Goal: Task Accomplishment & Management: Manage account settings

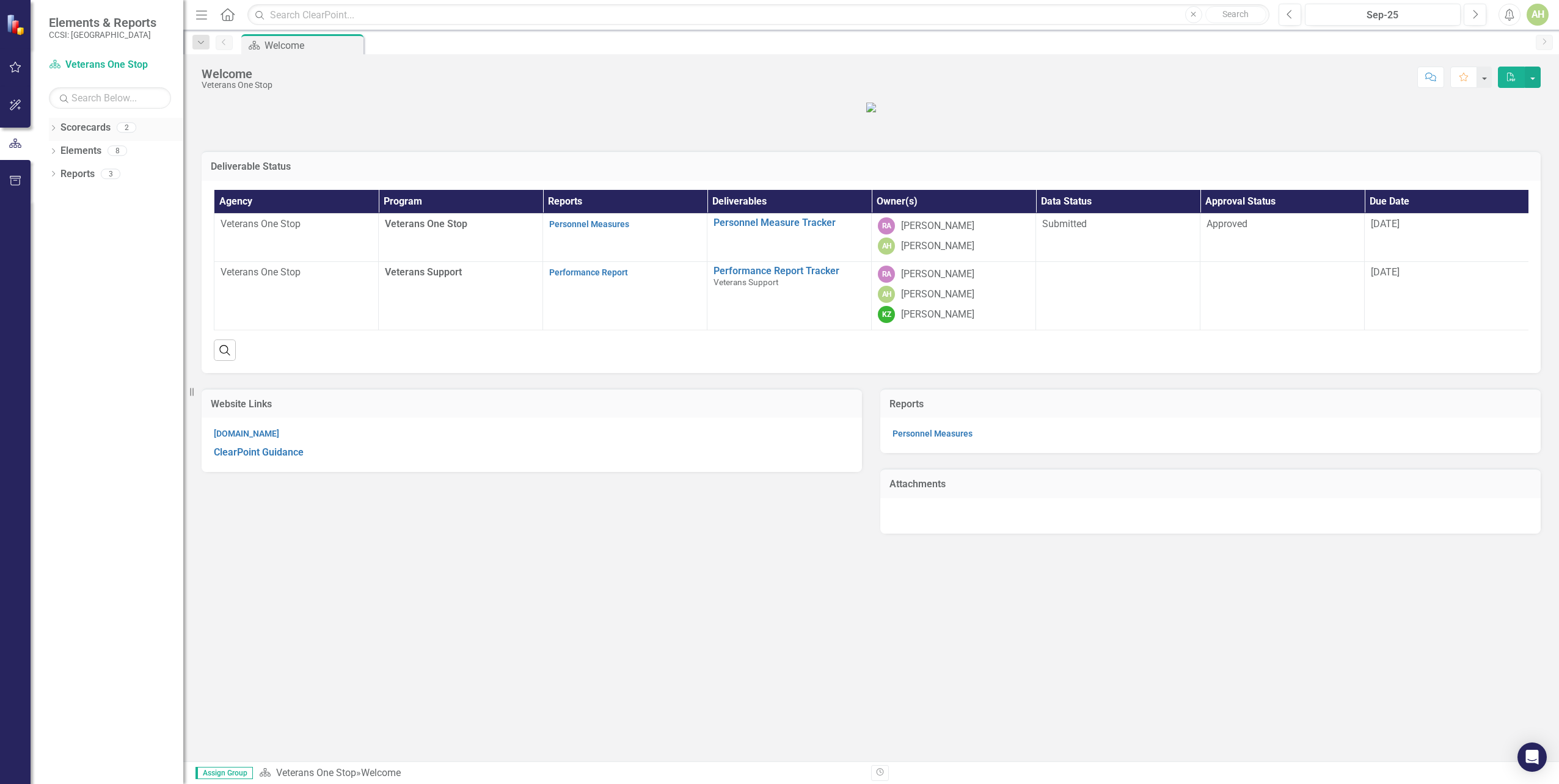
click at [58, 135] on div "Dropdown Scorecards 2" at bounding box center [115, 129] width 134 height 23
click at [53, 175] on icon "Dropdown" at bounding box center [53, 175] width 8 height 7
click at [91, 259] on link "Measure Measures" at bounding box center [96, 262] width 60 height 14
click at [732, 276] on link "Performance Report Tracker" at bounding box center [789, 272] width 151 height 11
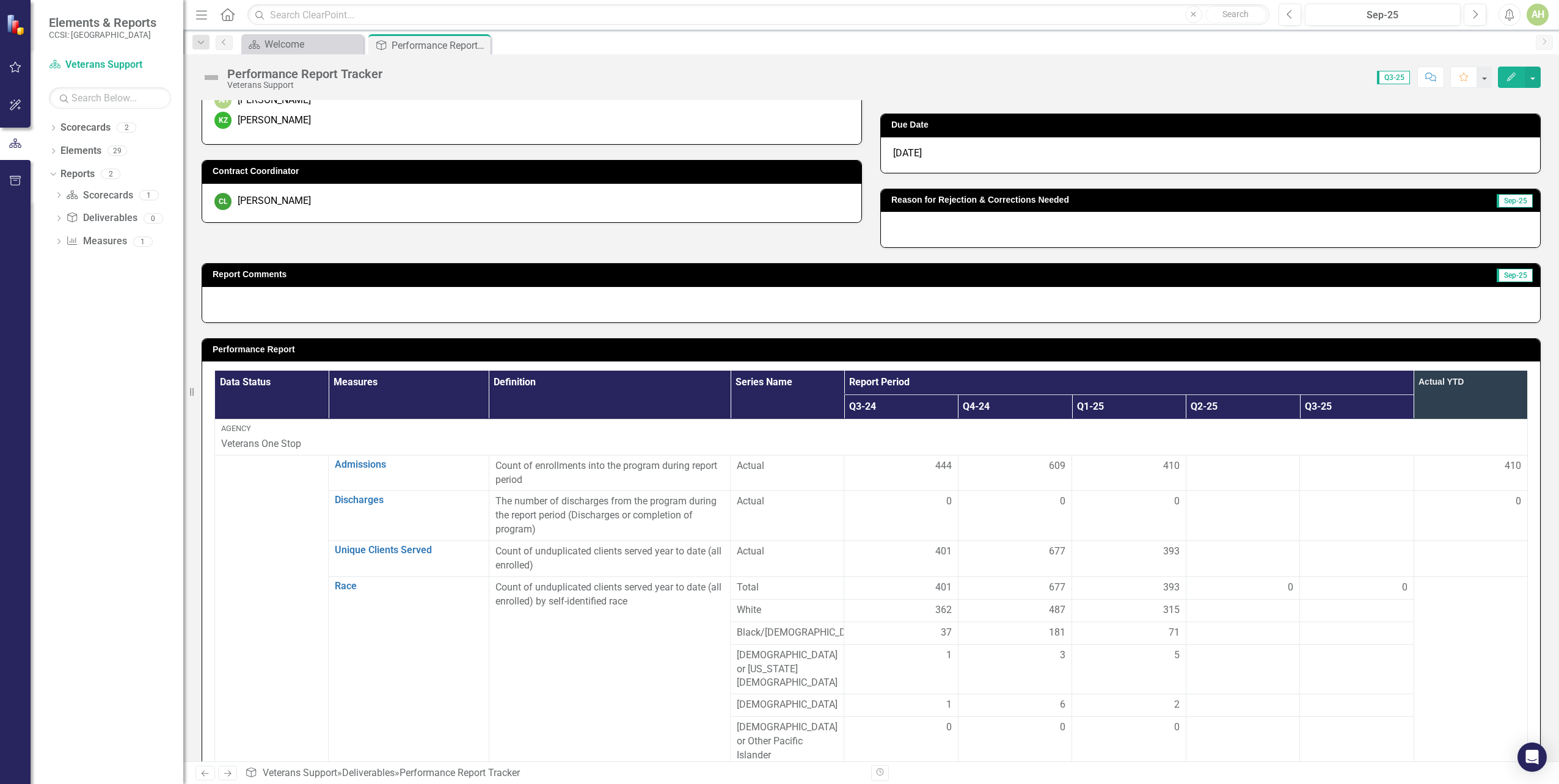
scroll to position [122, 0]
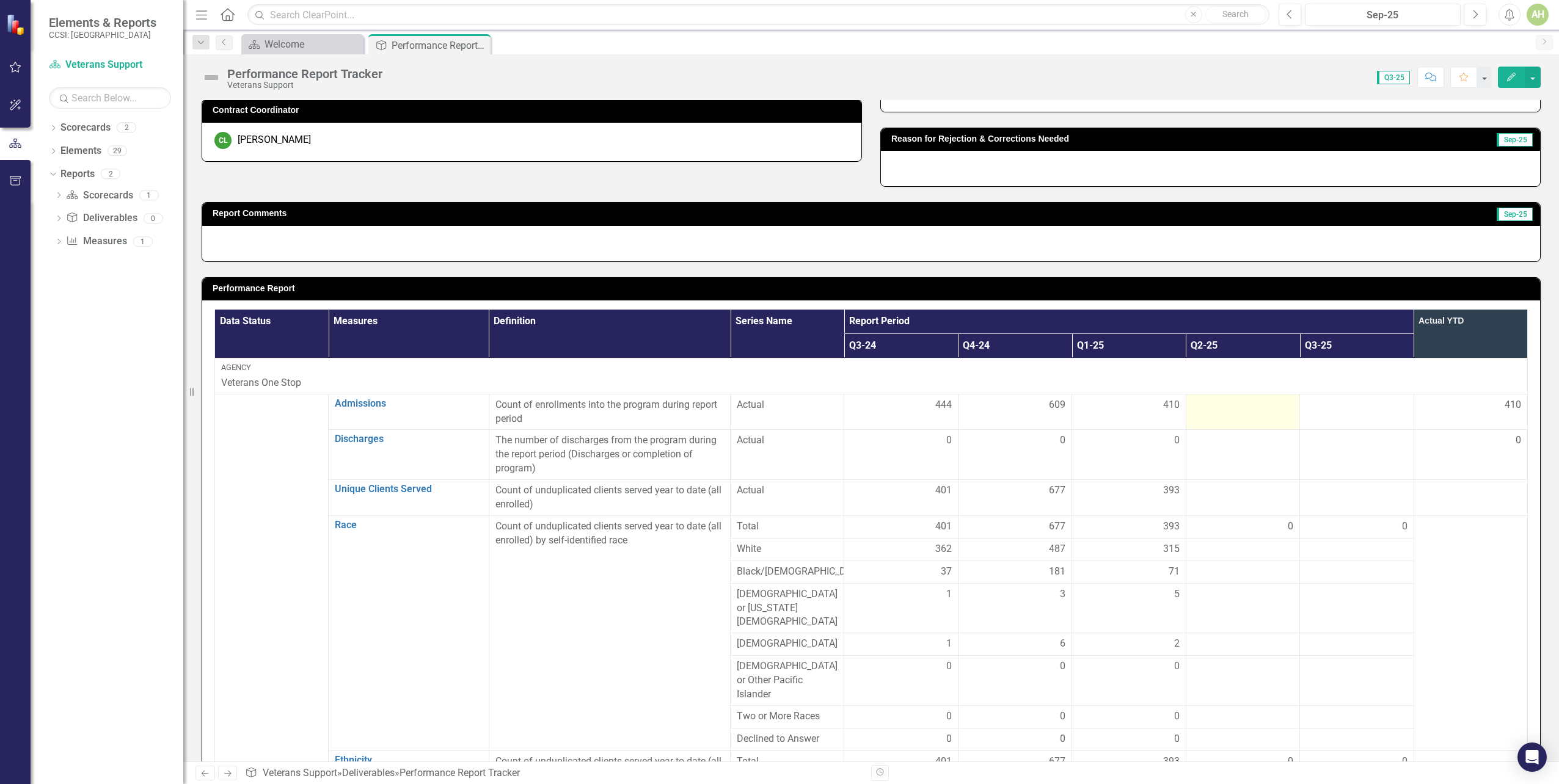
click at [1193, 410] on div at bounding box center [1243, 405] width 101 height 15
click at [1193, 410] on div at bounding box center [1243, 405] width 101 height 15
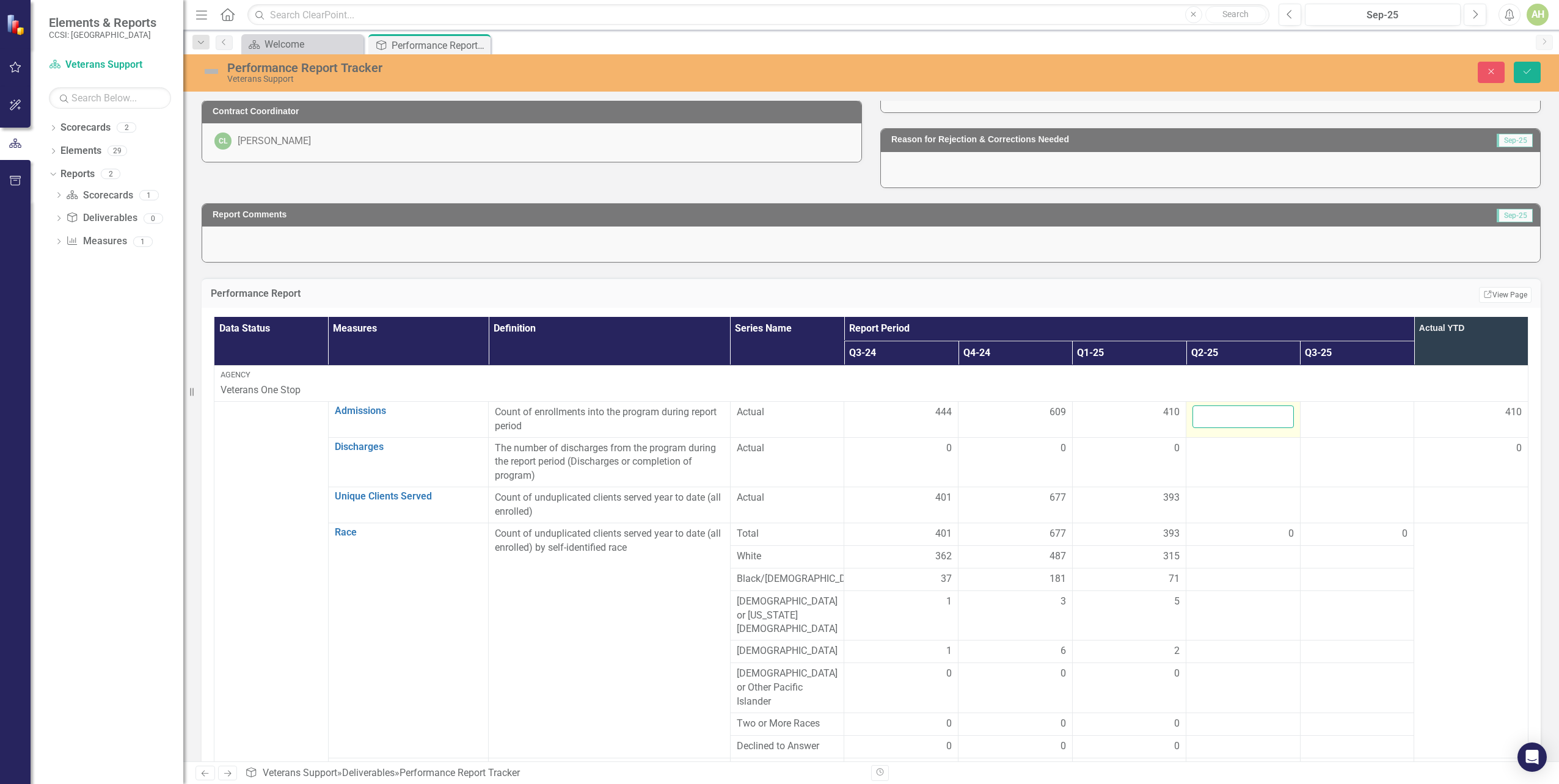
click at [1209, 422] on input "number" at bounding box center [1244, 417] width 101 height 23
type input "505"
click at [1206, 462] on td at bounding box center [1244, 462] width 114 height 50
click at [1205, 472] on td at bounding box center [1244, 462] width 114 height 50
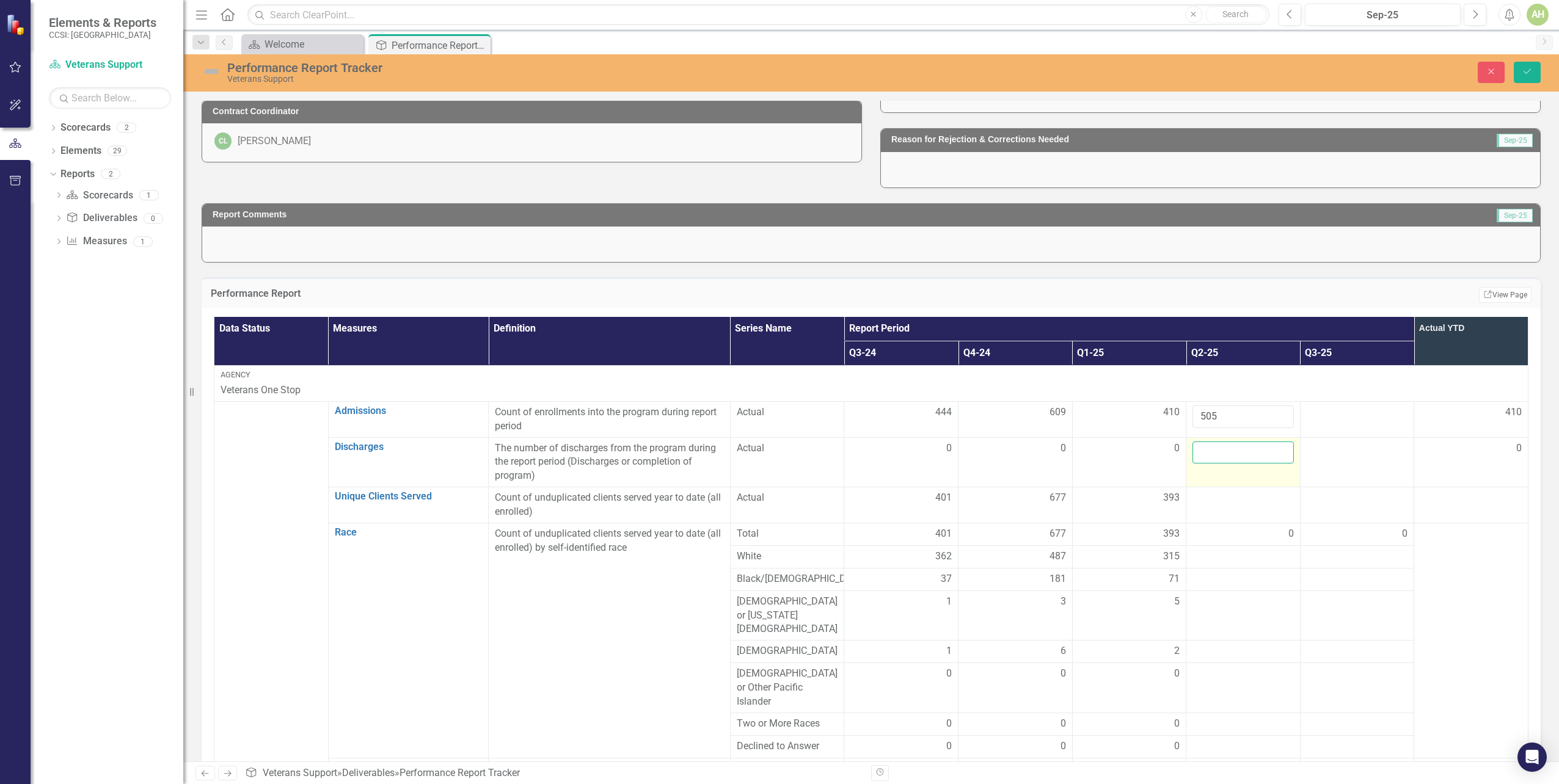
click at [1206, 458] on input "number" at bounding box center [1244, 453] width 101 height 23
type input "0"
click at [1205, 504] on div at bounding box center [1244, 498] width 101 height 15
click at [1199, 506] on div at bounding box center [1244, 498] width 101 height 15
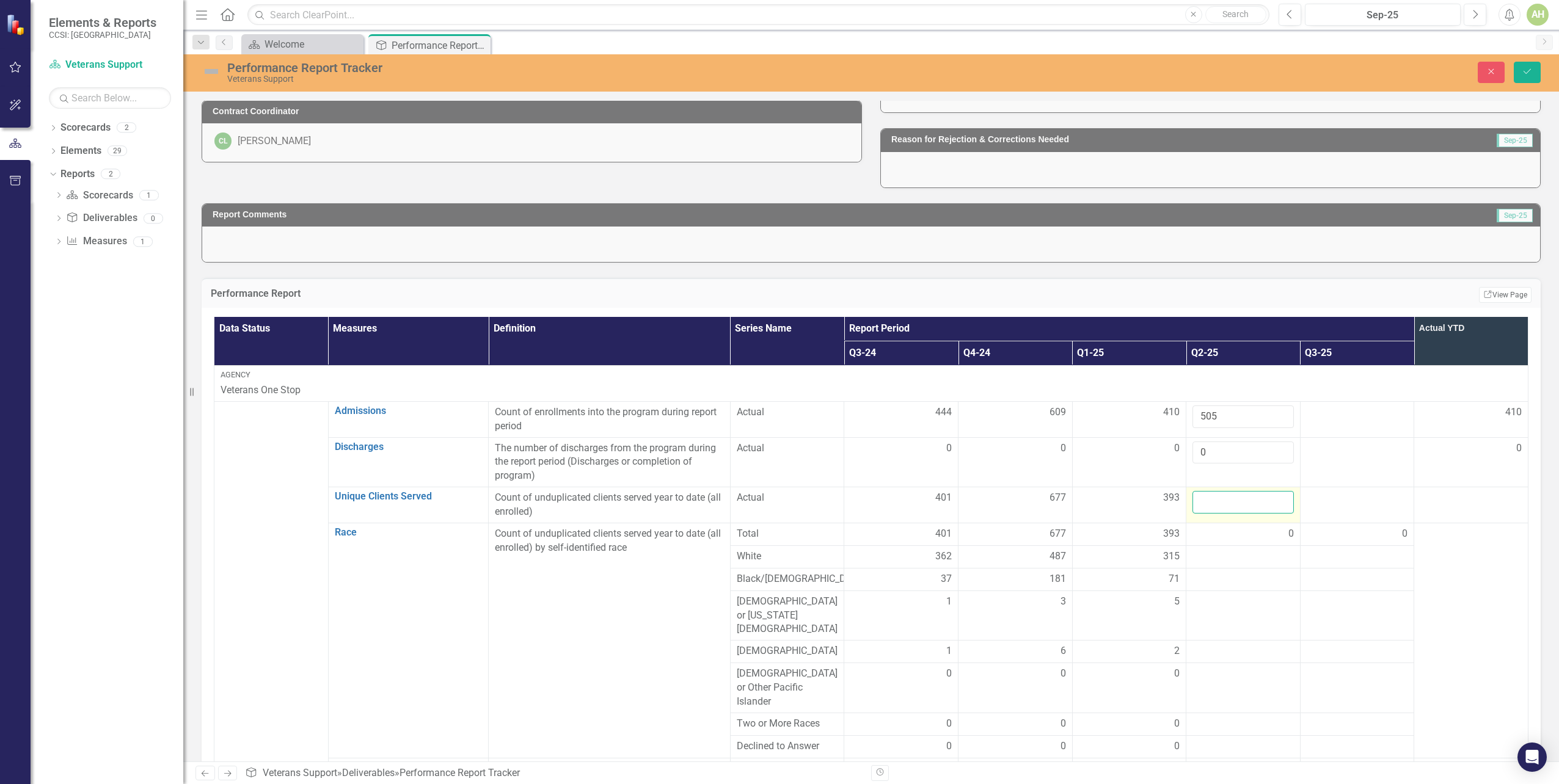
click at [1199, 505] on input "number" at bounding box center [1244, 502] width 101 height 23
type input "5"
type input "436"
click at [1193, 534] on div "0" at bounding box center [1244, 534] width 101 height 14
click at [1199, 536] on div "0" at bounding box center [1244, 534] width 101 height 14
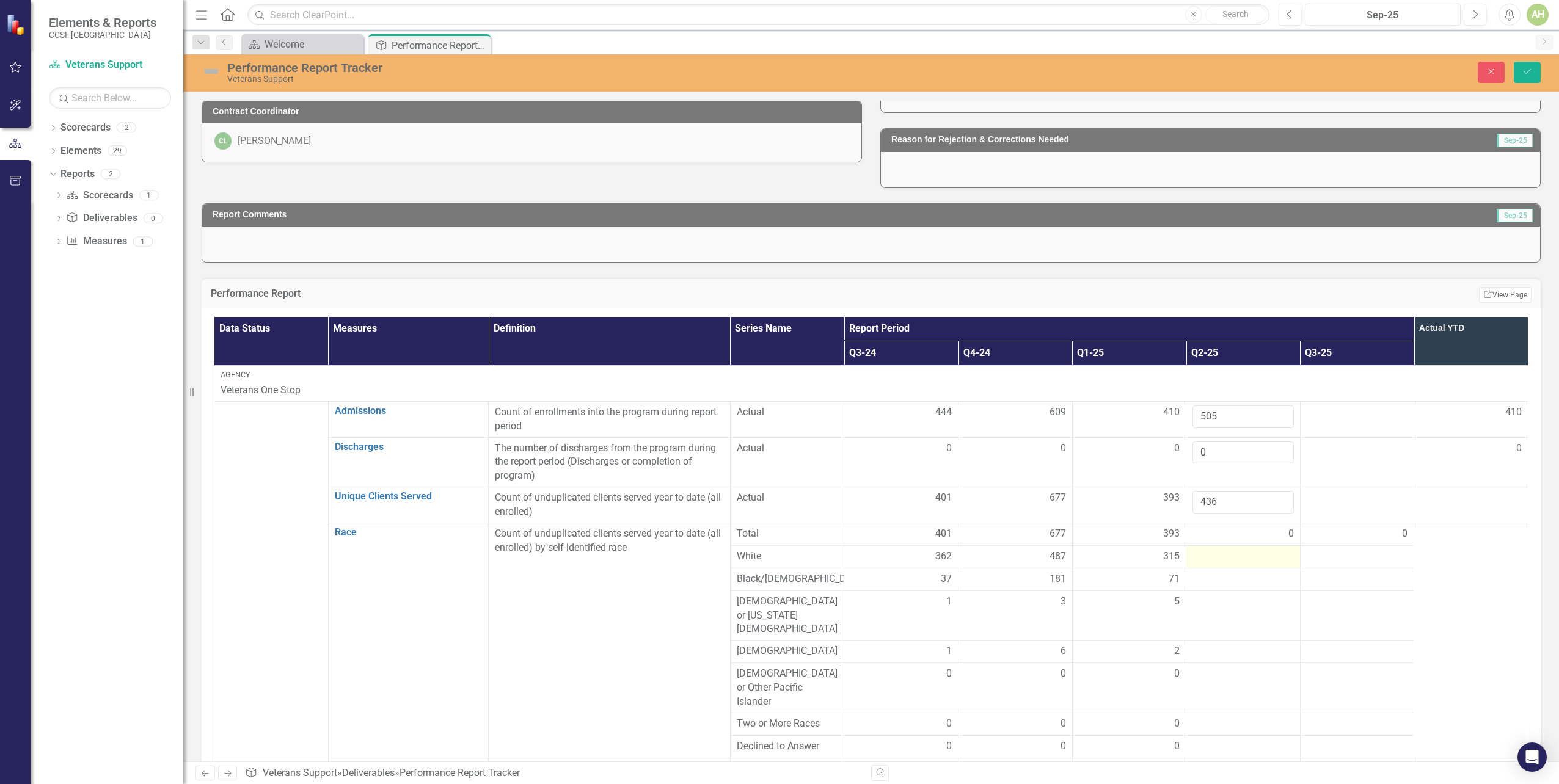
click at [1198, 558] on div at bounding box center [1244, 556] width 101 height 15
click at [1198, 557] on div at bounding box center [1244, 556] width 101 height 15
click at [1205, 565] on input "number" at bounding box center [1244, 560] width 101 height 23
type input "383"
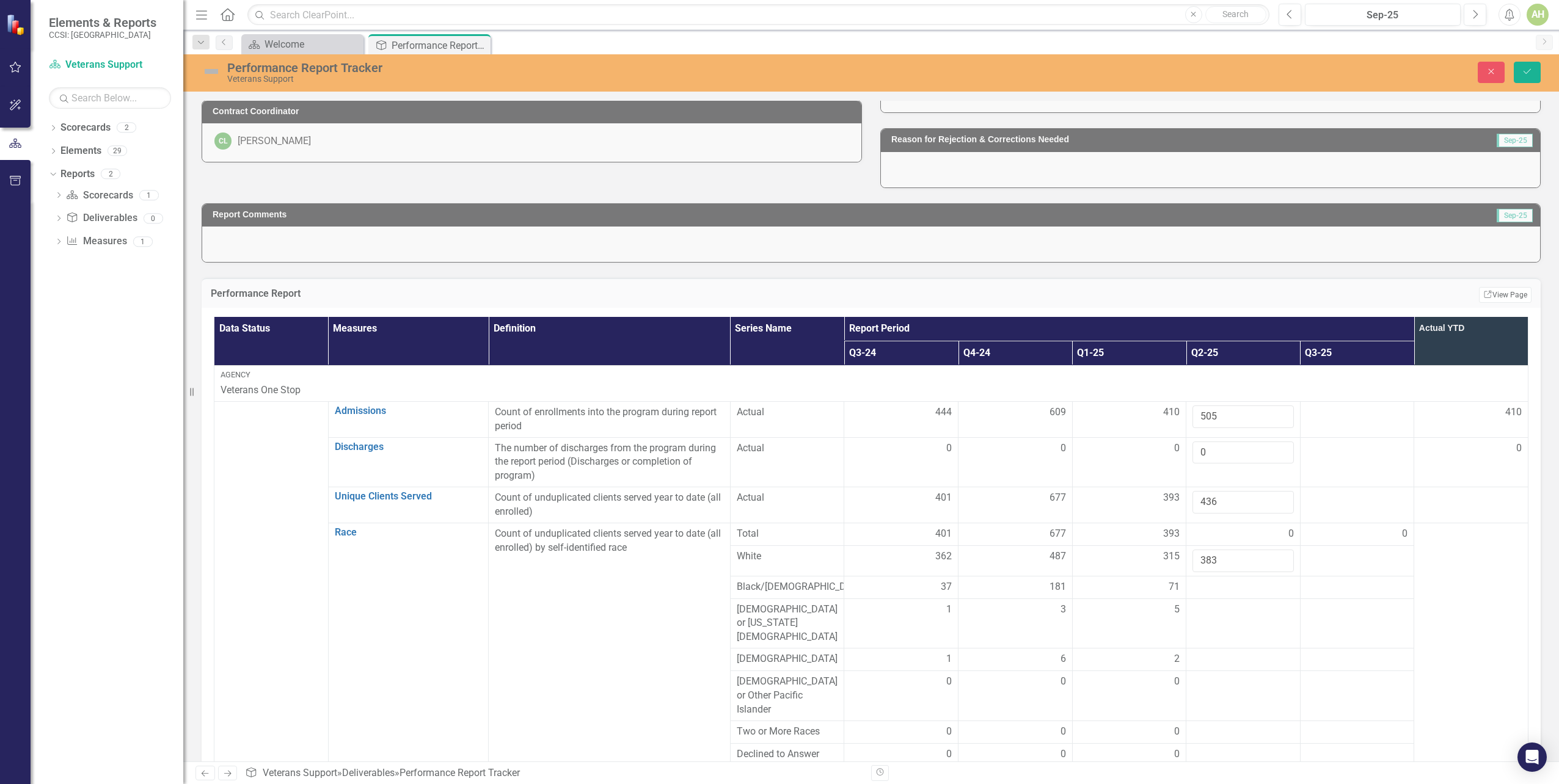
click at [1429, 615] on td at bounding box center [1471, 644] width 114 height 243
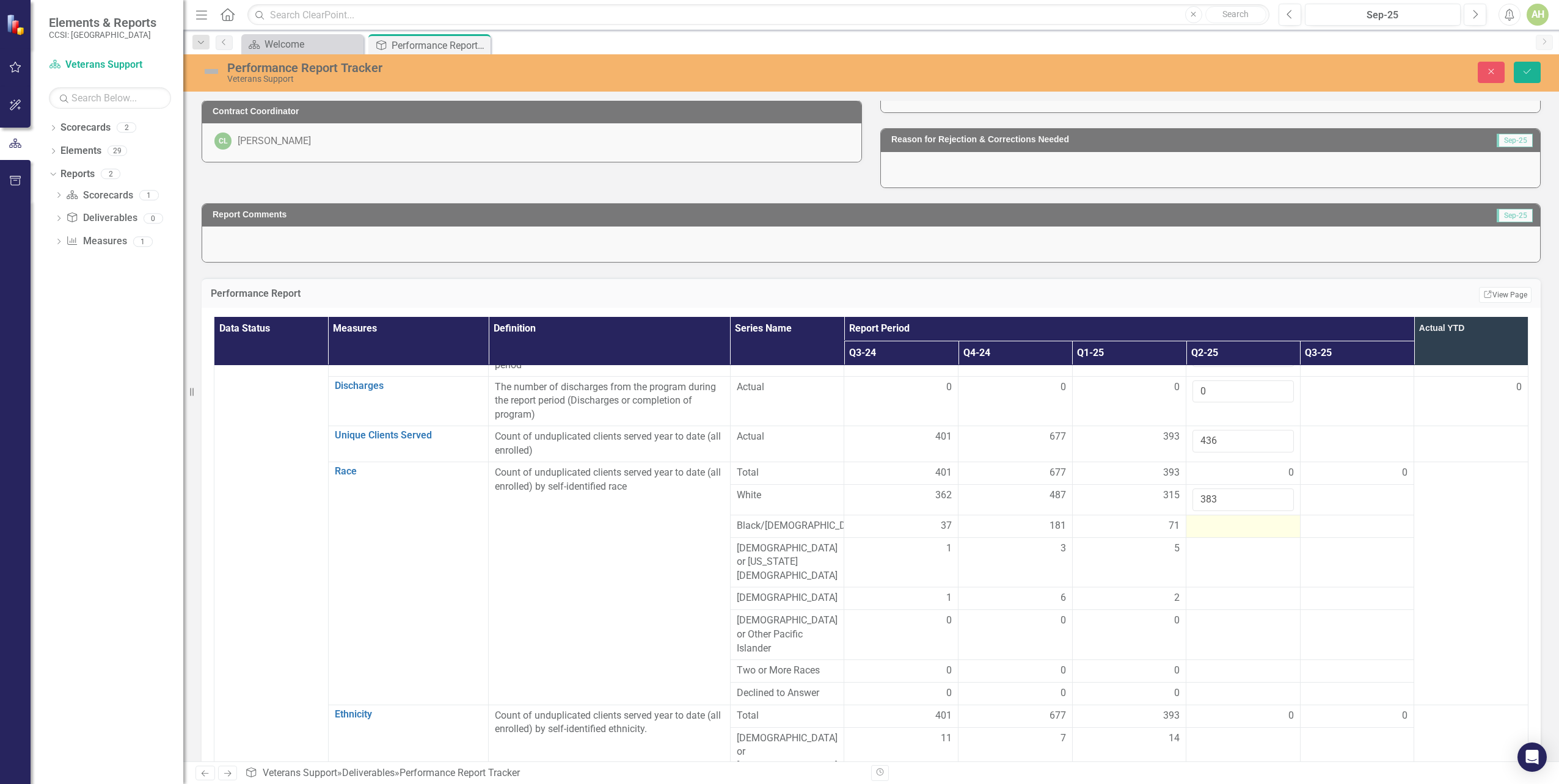
click at [1224, 527] on div at bounding box center [1244, 526] width 101 height 15
click at [1210, 533] on input "number" at bounding box center [1244, 531] width 101 height 23
type input "48"
click at [1430, 736] on td at bounding box center [1471, 792] width 114 height 159
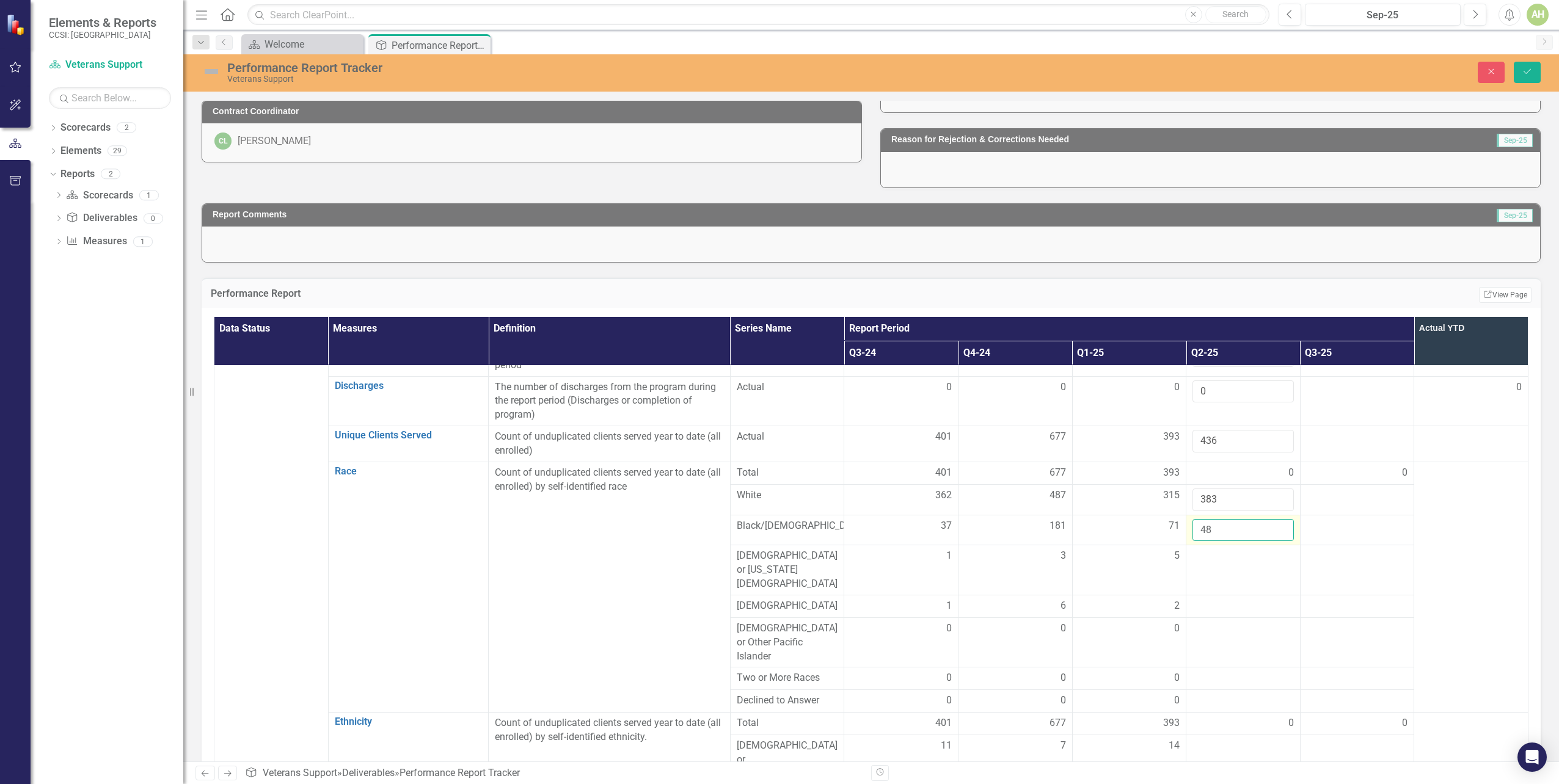
click at [1234, 528] on input "48" at bounding box center [1244, 531] width 101 height 23
click at [1426, 733] on td at bounding box center [1471, 792] width 114 height 159
click at [1211, 503] on input "383" at bounding box center [1244, 500] width 101 height 23
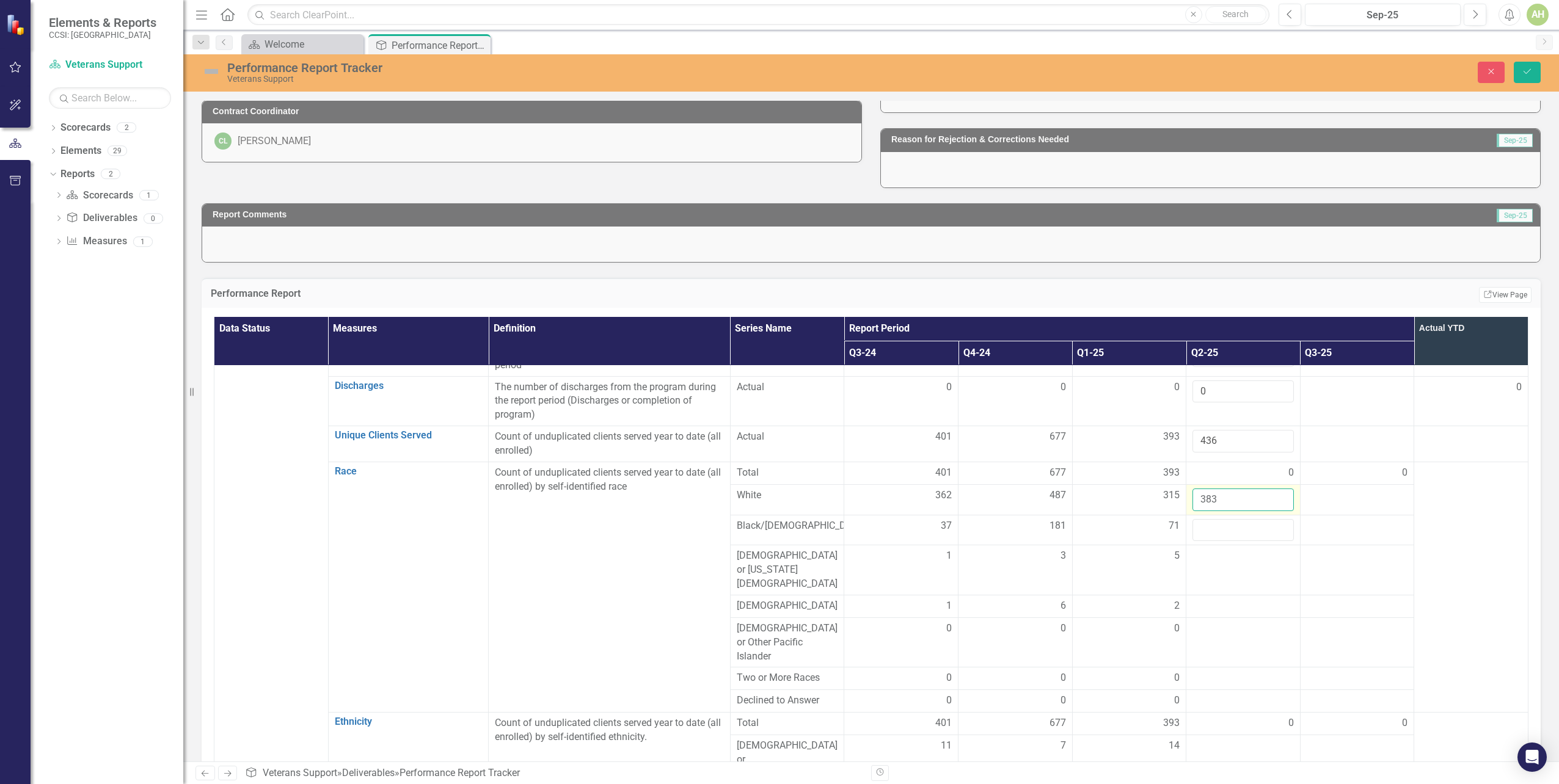
click at [1210, 502] on input "383" at bounding box center [1244, 500] width 101 height 23
click at [1438, 712] on td at bounding box center [1471, 792] width 114 height 159
click at [1210, 501] on input "number" at bounding box center [1244, 500] width 101 height 23
type input "333"
click at [1426, 545] on td at bounding box center [1471, 587] width 114 height 251
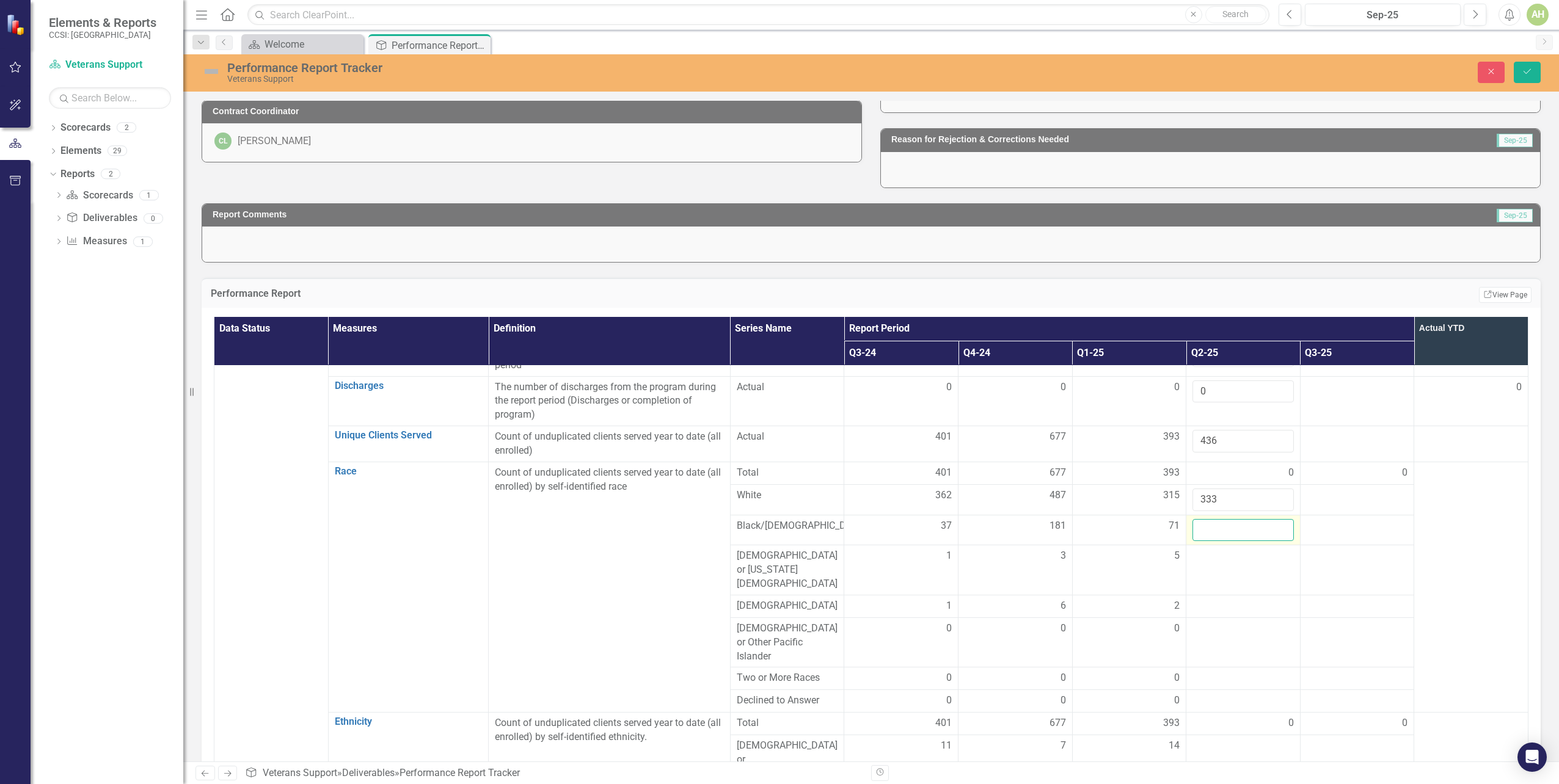
click at [1212, 529] on input "number" at bounding box center [1244, 531] width 101 height 23
type input "84"
click at [1453, 505] on td at bounding box center [1471, 587] width 114 height 251
click at [1214, 577] on td at bounding box center [1244, 570] width 114 height 50
click at [1205, 572] on td at bounding box center [1244, 570] width 114 height 50
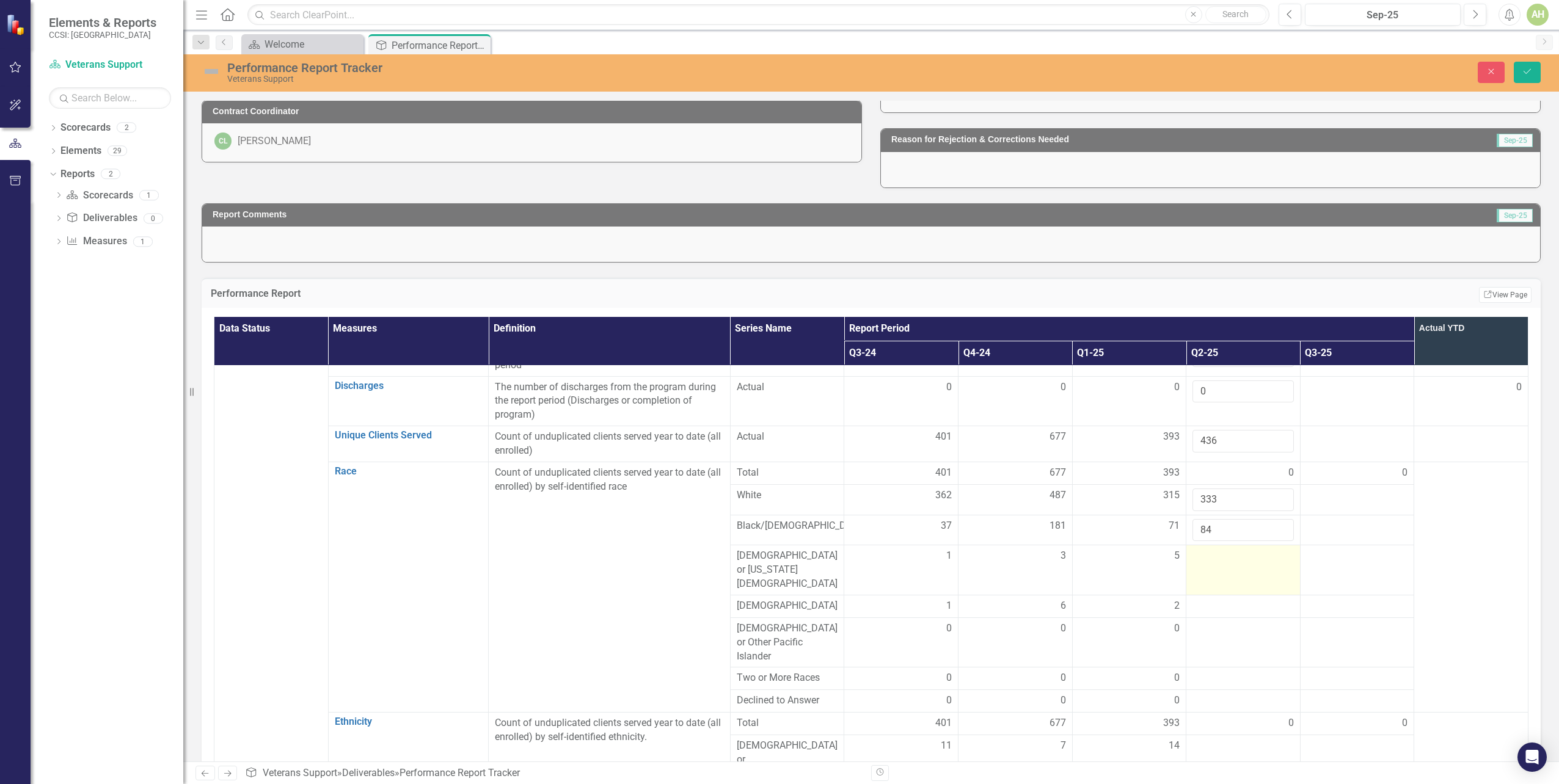
click at [1205, 572] on td at bounding box center [1244, 570] width 114 height 50
click at [1205, 569] on input "number" at bounding box center [1244, 560] width 101 height 23
type input "5"
click at [1233, 599] on div at bounding box center [1244, 606] width 101 height 15
click at [1232, 599] on div at bounding box center [1244, 606] width 101 height 15
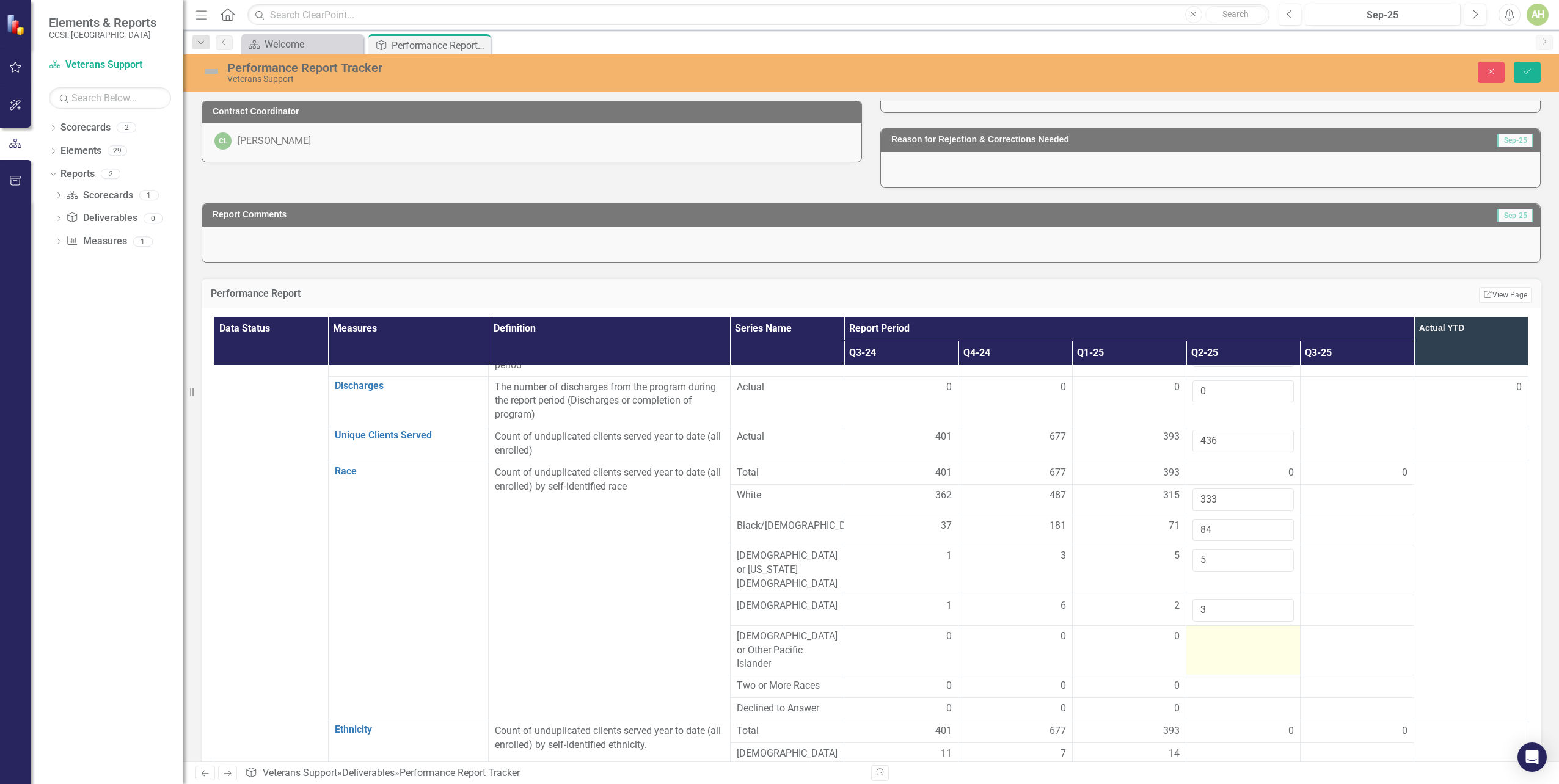
type input "3"
click at [1222, 639] on td at bounding box center [1244, 651] width 114 height 50
click at [1219, 638] on input "number" at bounding box center [1244, 641] width 101 height 23
type input "0"
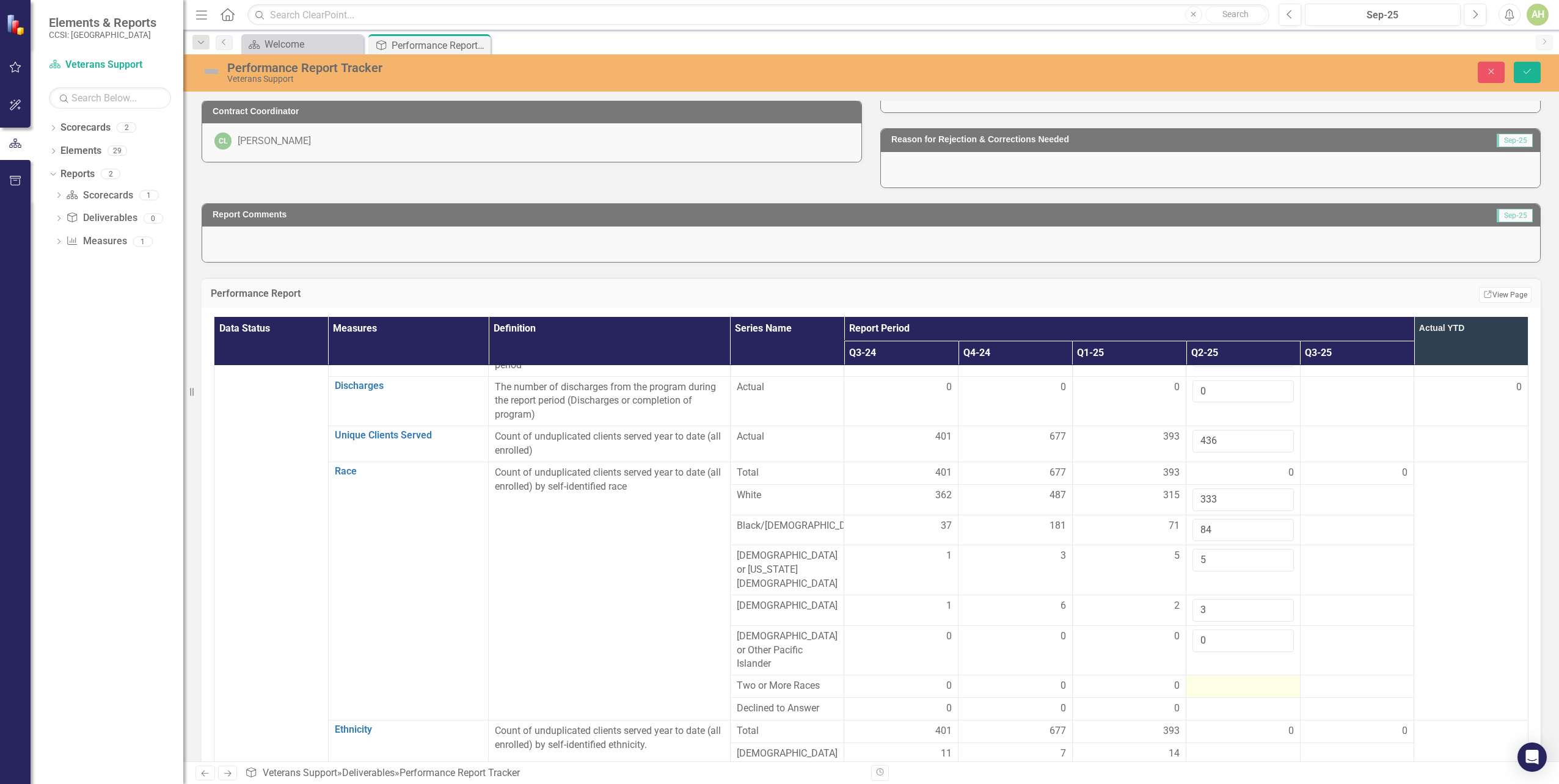
click at [1218, 679] on div at bounding box center [1244, 686] width 101 height 15
click at [1214, 679] on div at bounding box center [1244, 686] width 101 height 15
click at [1214, 679] on input "number" at bounding box center [1244, 690] width 101 height 23
type input "2"
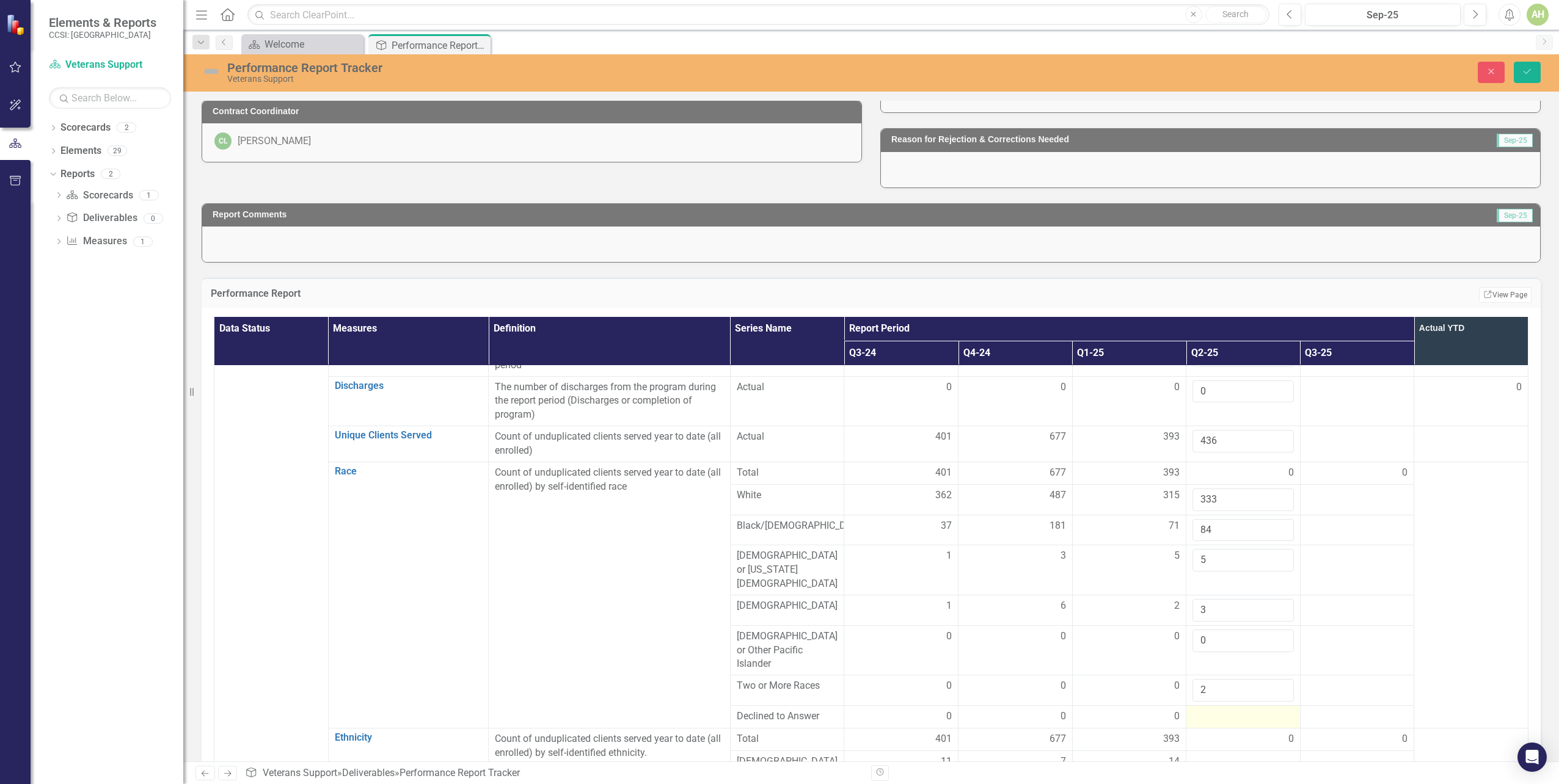
click at [1209, 710] on div at bounding box center [1244, 717] width 101 height 15
click at [1209, 710] on input "number" at bounding box center [1244, 721] width 101 height 23
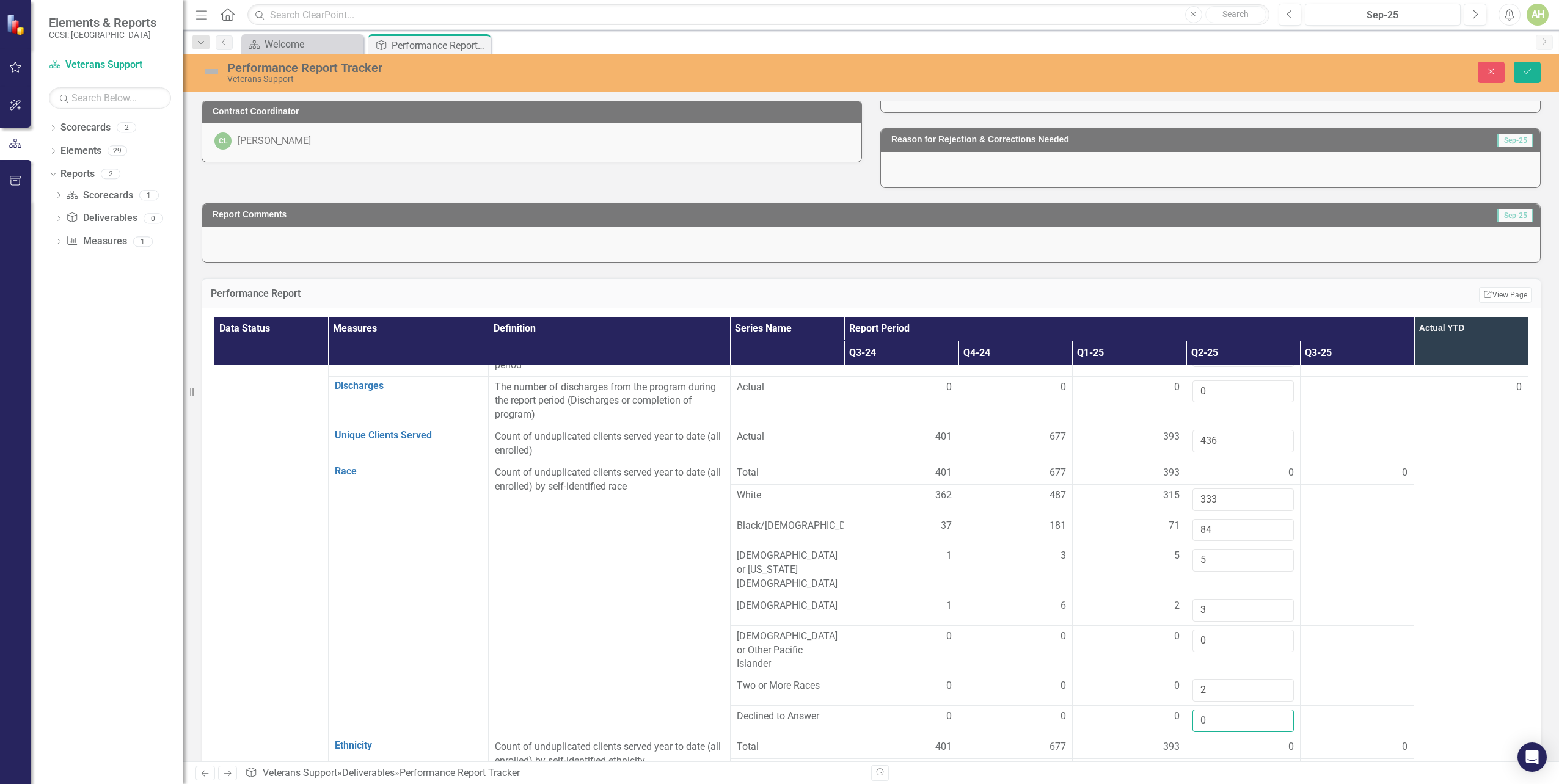
type input "0"
click at [1436, 686] on td at bounding box center [1471, 599] width 114 height 274
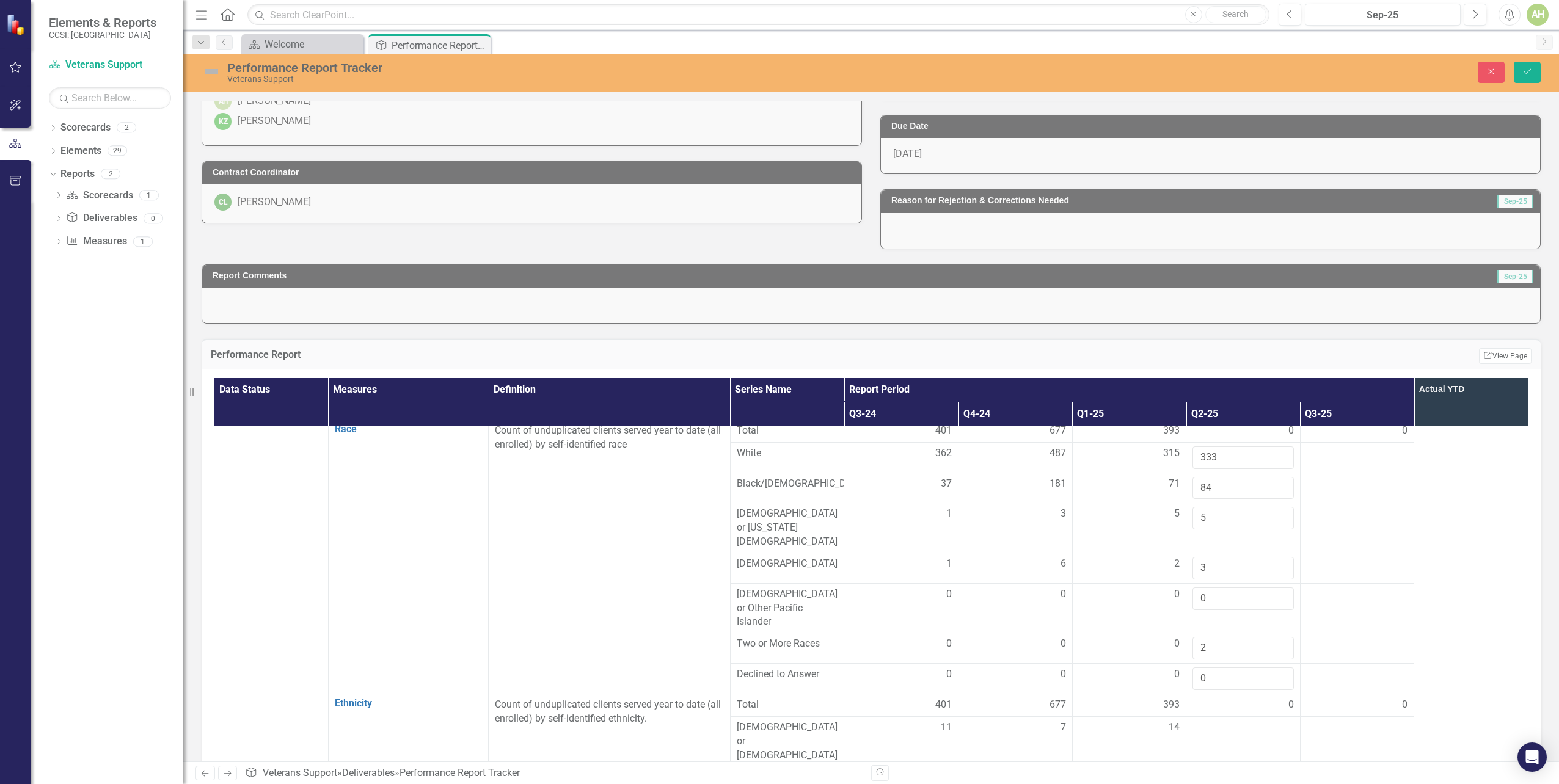
scroll to position [183, 0]
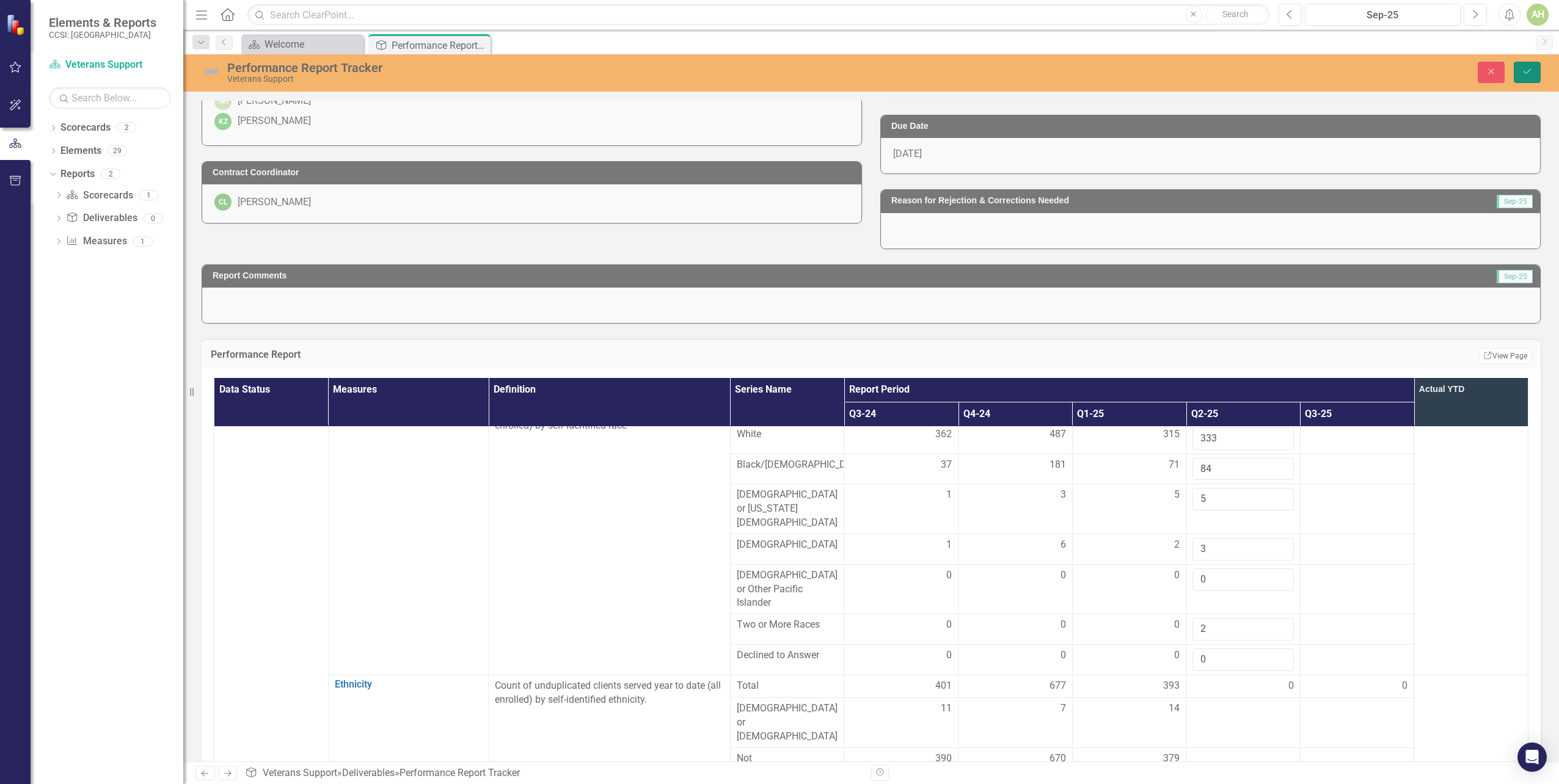
click at [1523, 73] on icon "Save" at bounding box center [1528, 72] width 11 height 8
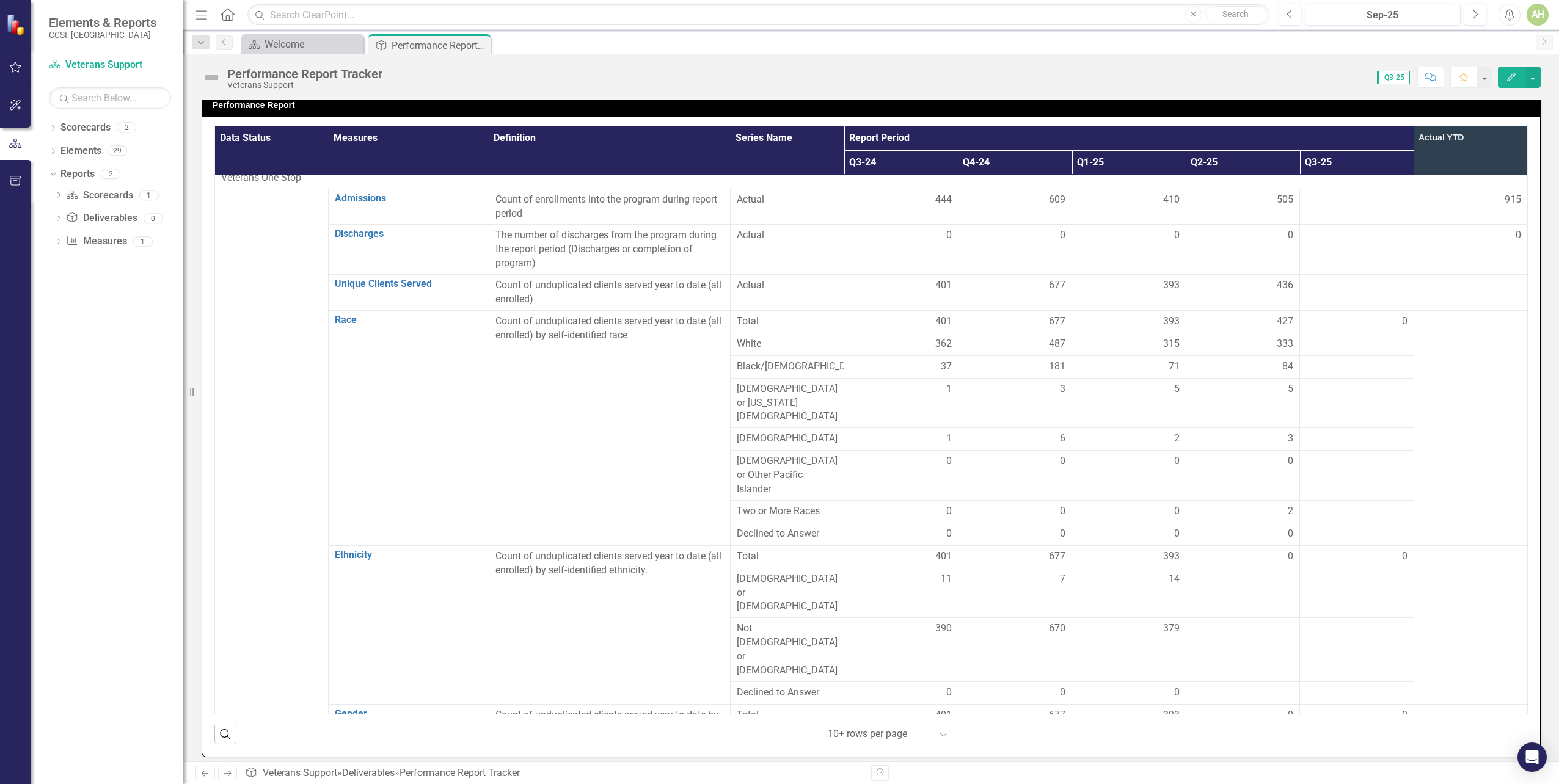
scroll to position [0, 0]
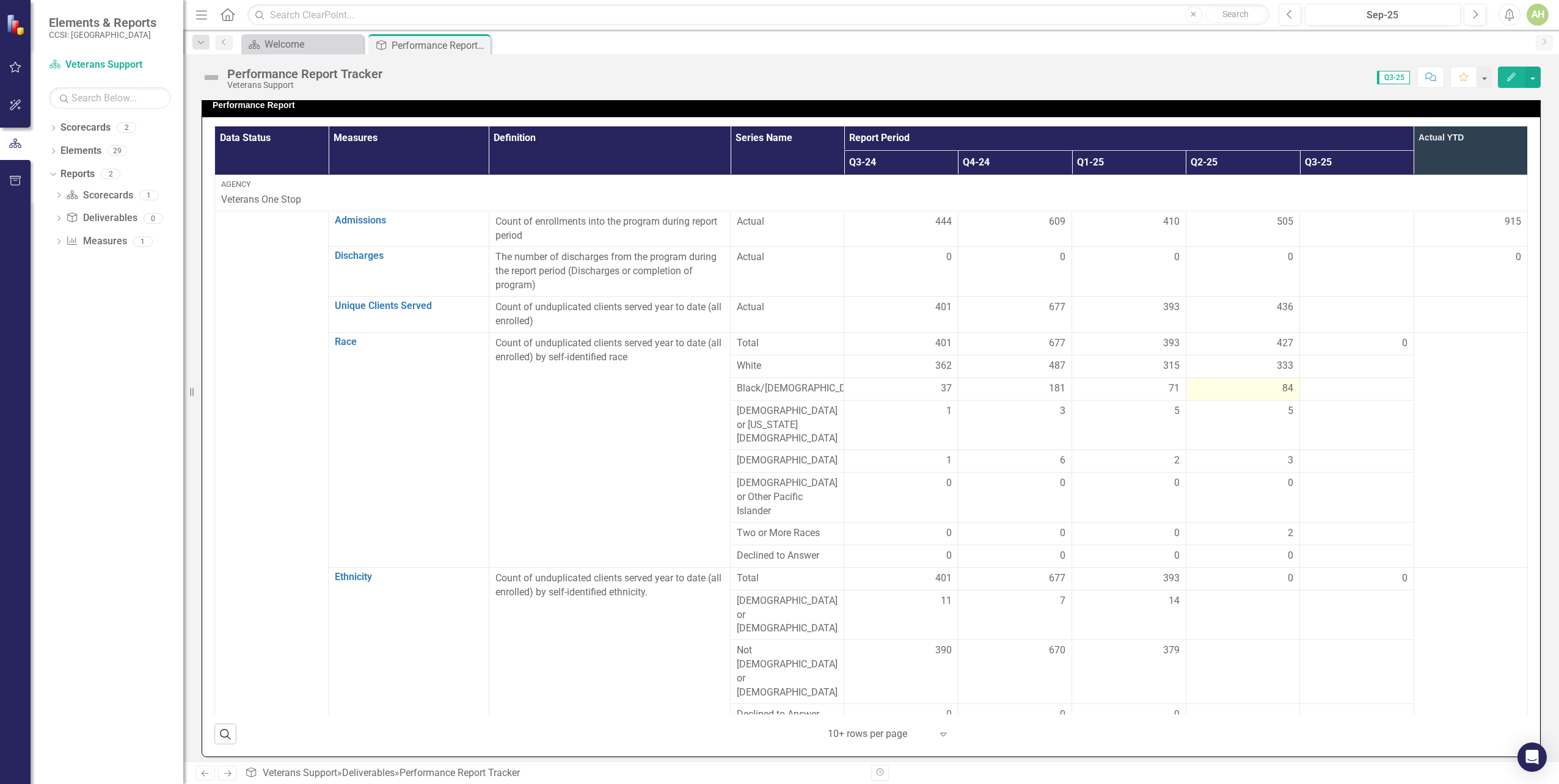
click at [1213, 390] on div "84" at bounding box center [1243, 389] width 101 height 14
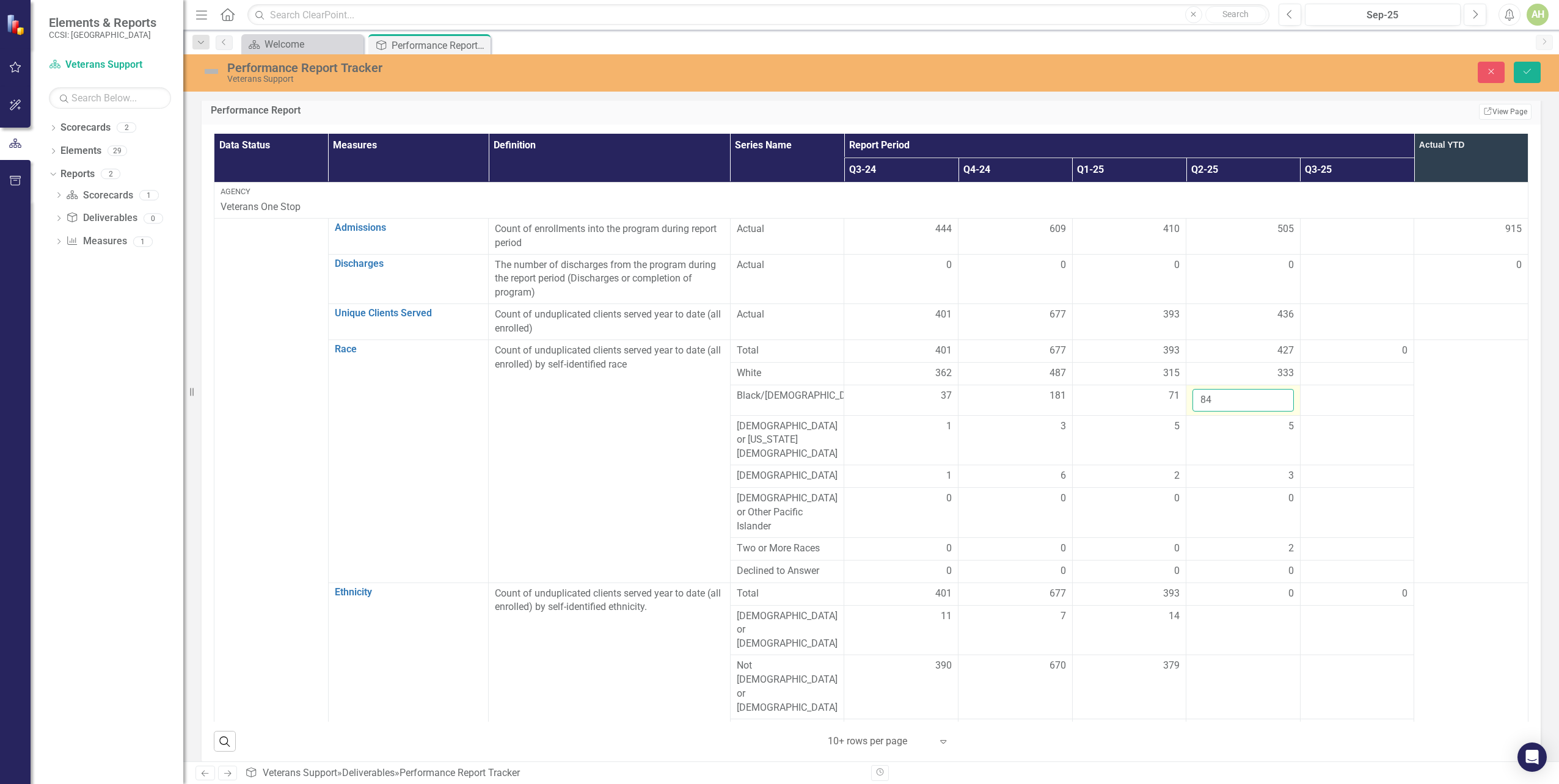
click at [1212, 394] on input "84" at bounding box center [1244, 400] width 101 height 23
click at [1212, 394] on input "84" at bounding box center [1244, 400] width 101 height 23
type input "93"
click at [1444, 408] on td at bounding box center [1471, 461] width 114 height 243
click at [1526, 78] on button "Save" at bounding box center [1527, 72] width 27 height 22
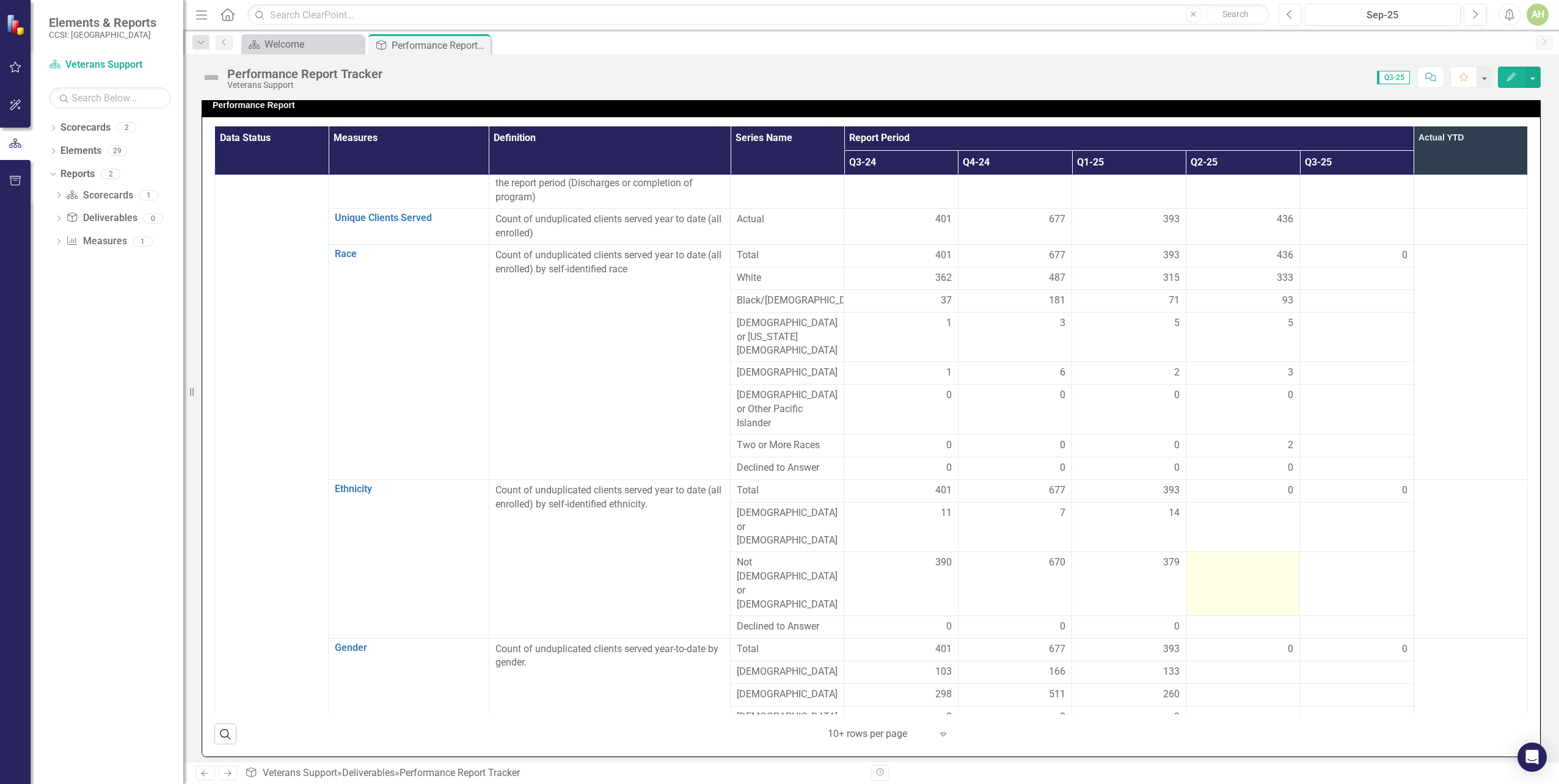
scroll to position [61, 0]
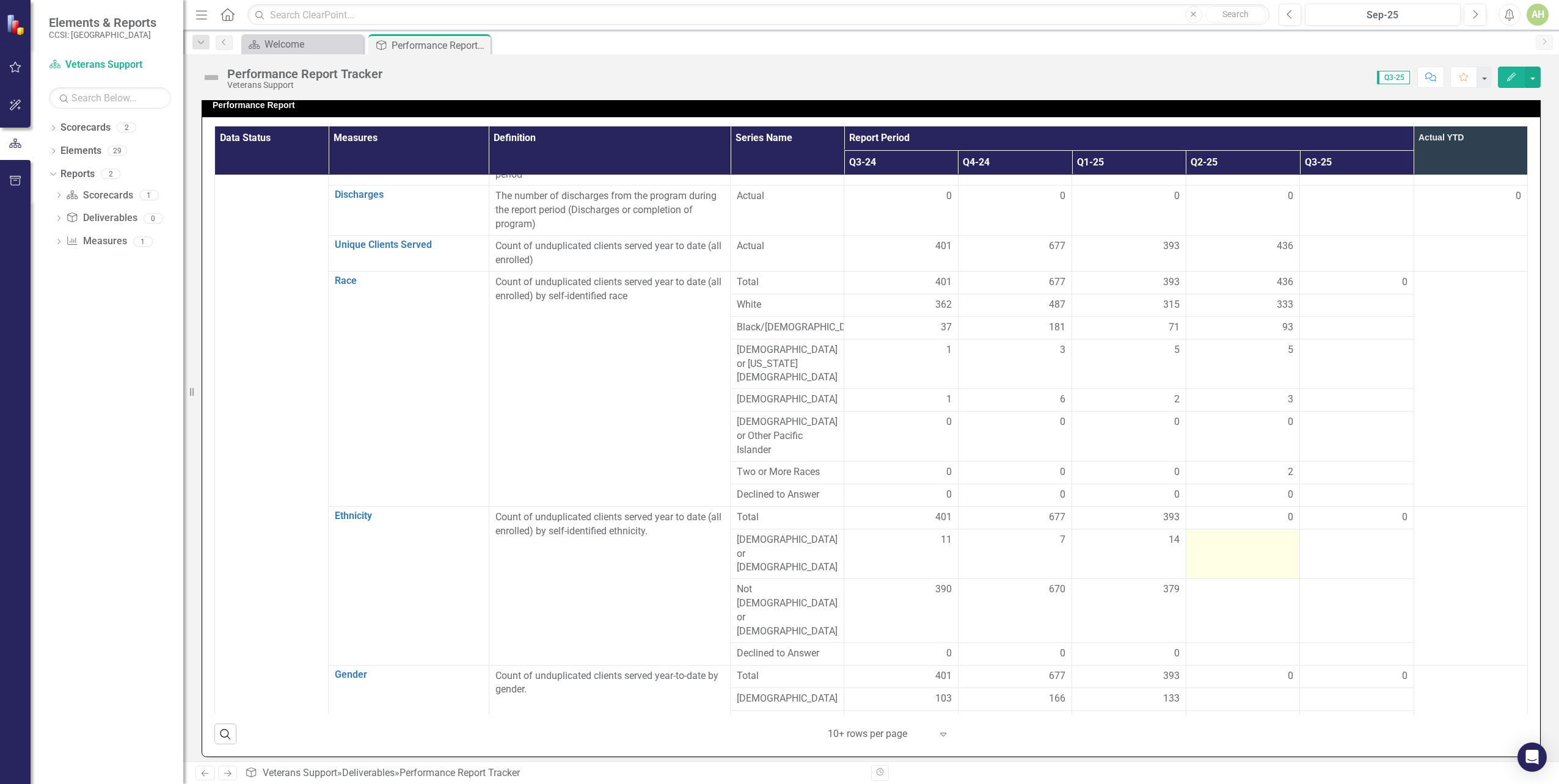
click at [1222, 533] on div at bounding box center [1243, 540] width 101 height 15
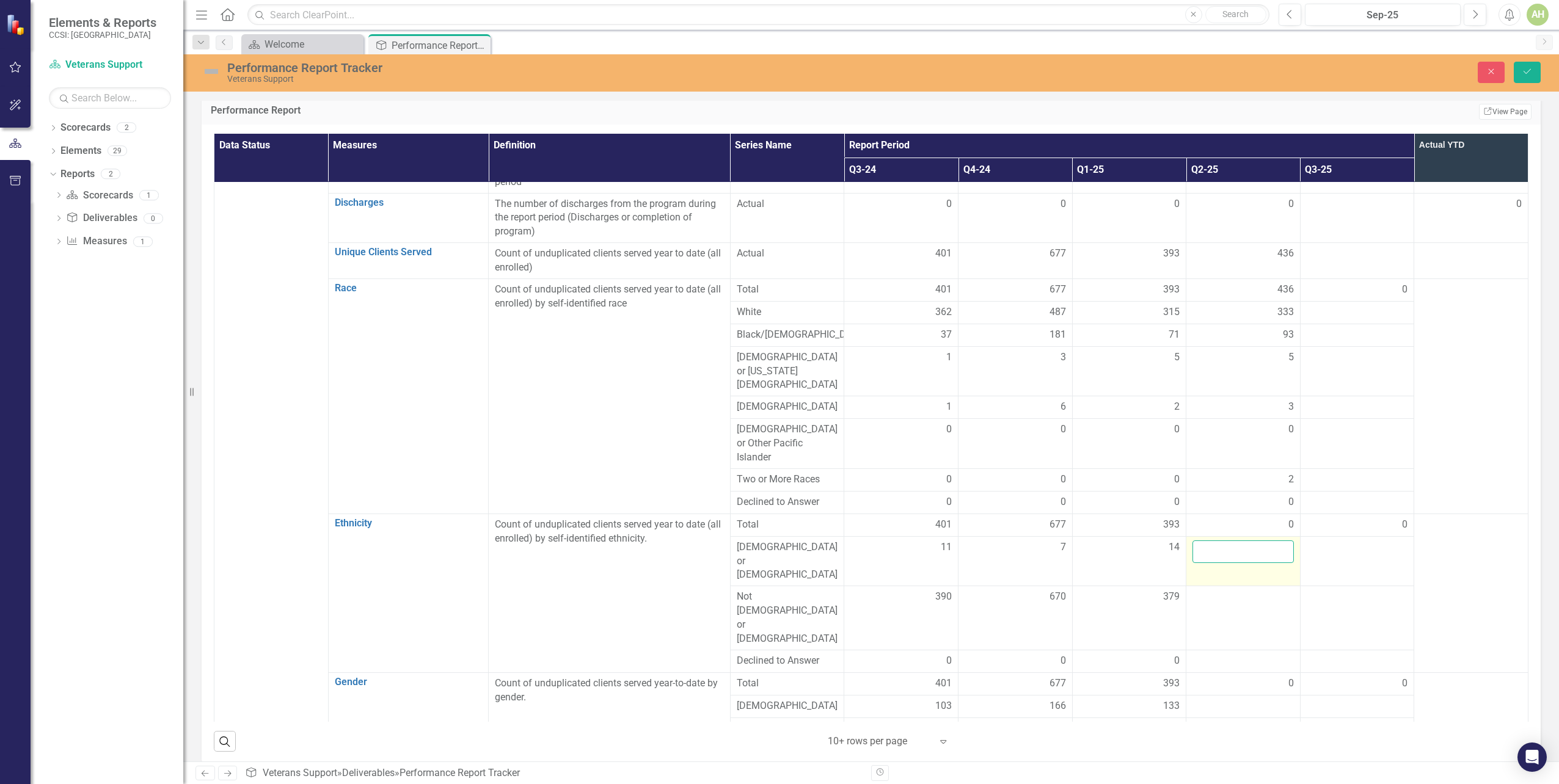
click at [1219, 540] on input "number" at bounding box center [1244, 551] width 101 height 23
type input "27"
click at [1451, 541] on td at bounding box center [1471, 593] width 114 height 159
click at [1210, 590] on div at bounding box center [1244, 597] width 101 height 15
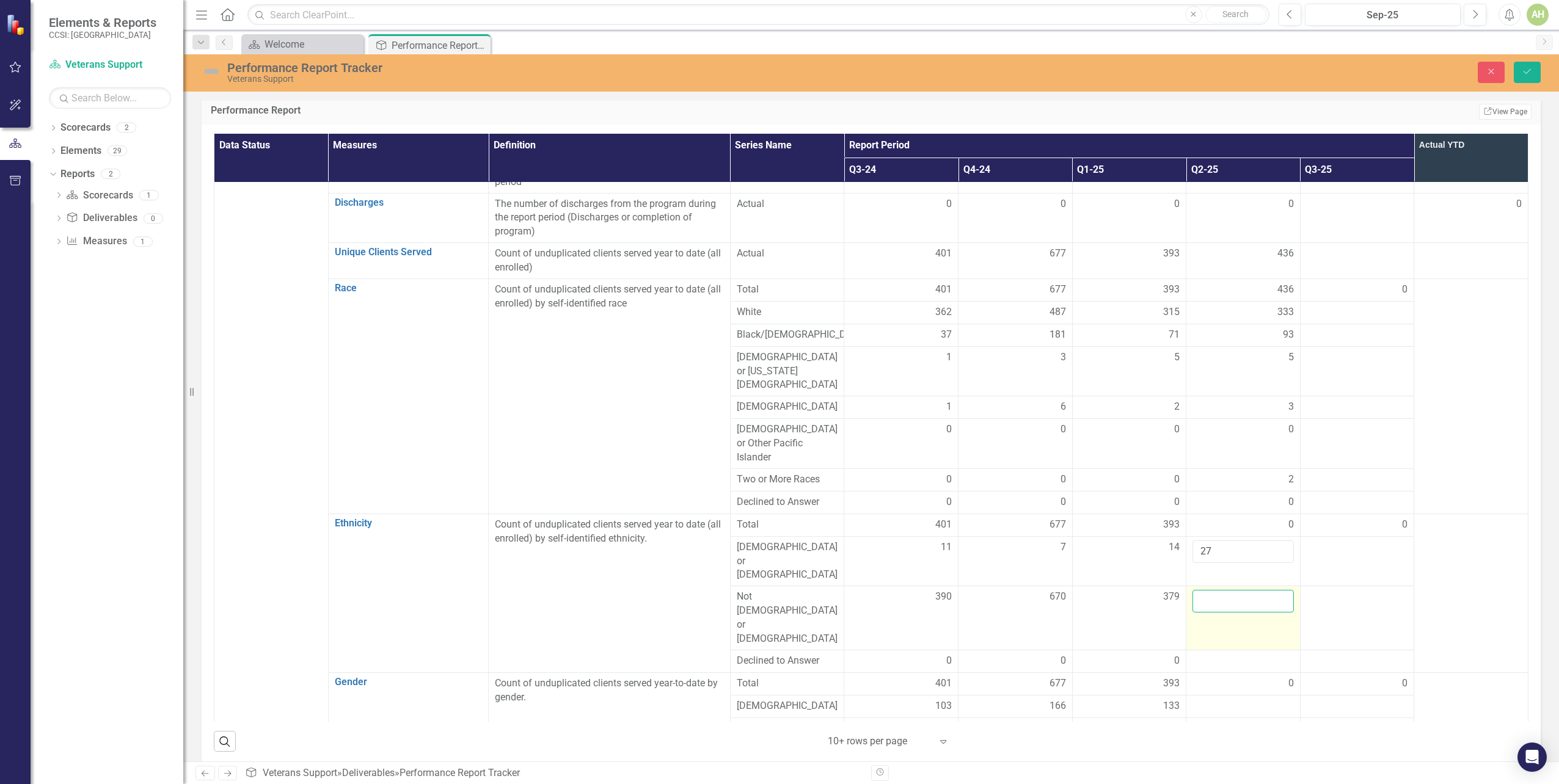
click at [1203, 590] on input "number" at bounding box center [1244, 601] width 101 height 23
type input "409"
click at [1213, 654] on div at bounding box center [1244, 661] width 101 height 15
click at [1209, 654] on input "number" at bounding box center [1244, 665] width 101 height 23
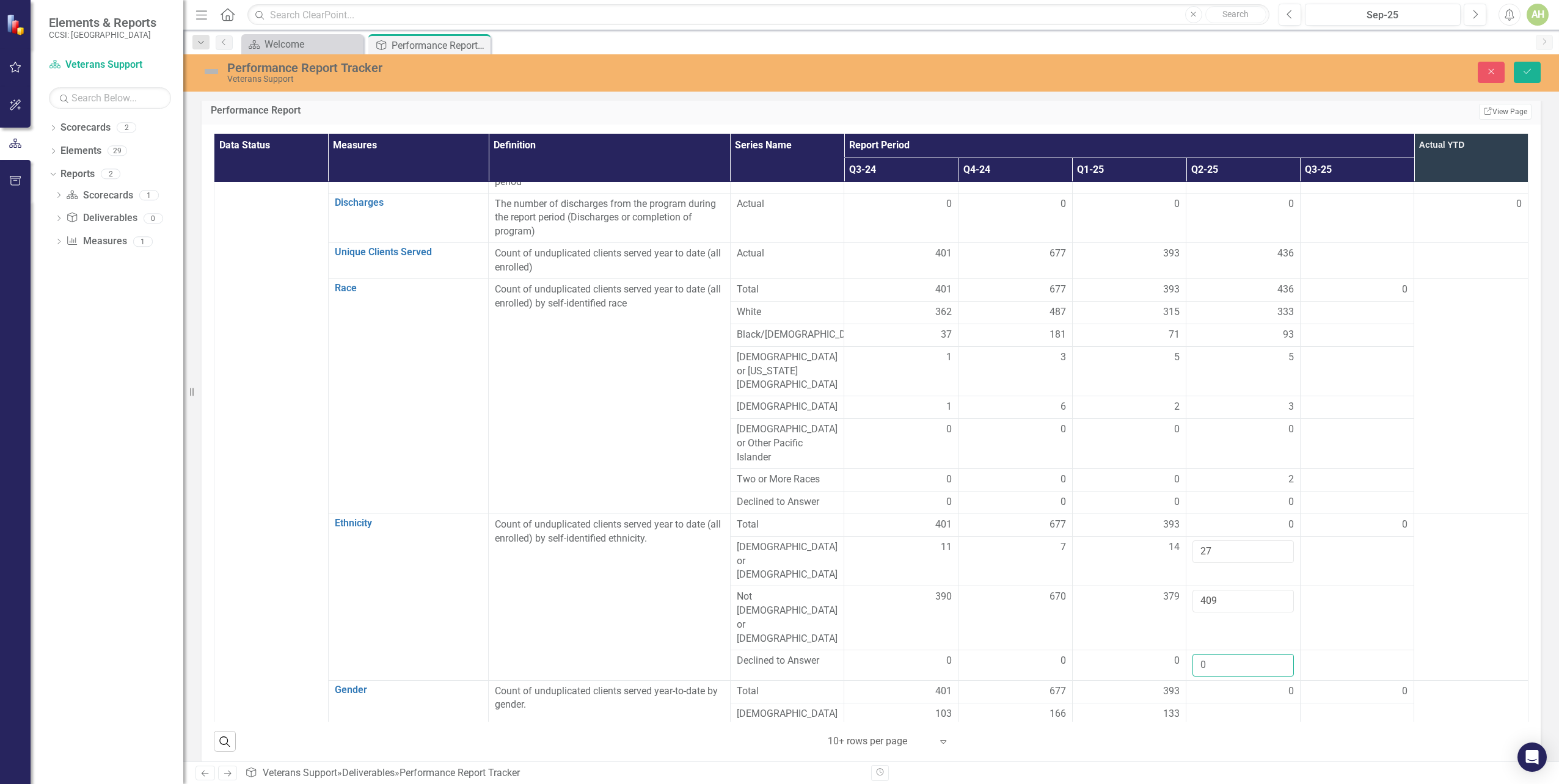
type input "0"
click at [1461, 555] on td at bounding box center [1471, 597] width 114 height 167
click at [1517, 71] on button "Save" at bounding box center [1527, 72] width 27 height 22
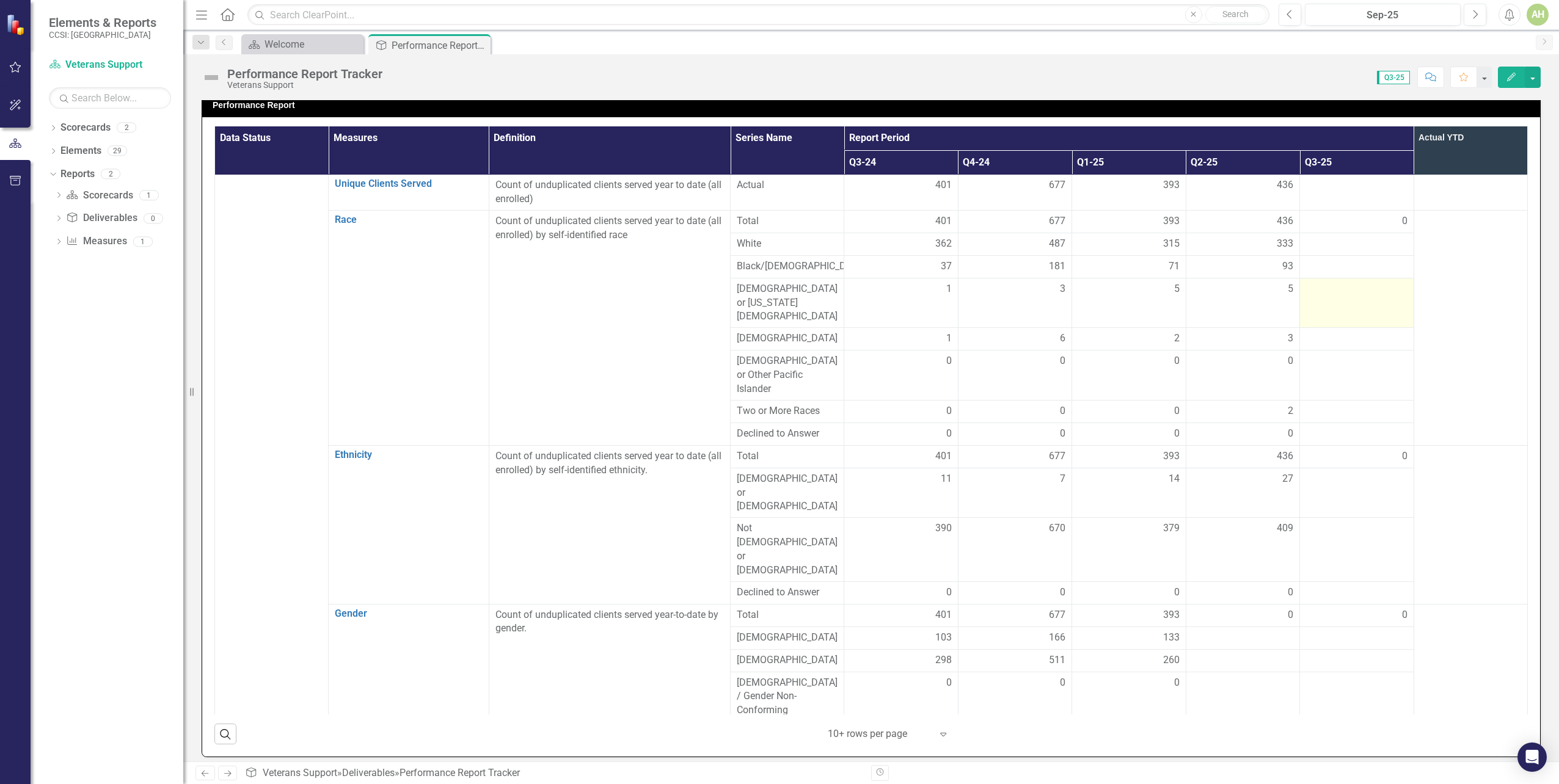
scroll to position [183, 0]
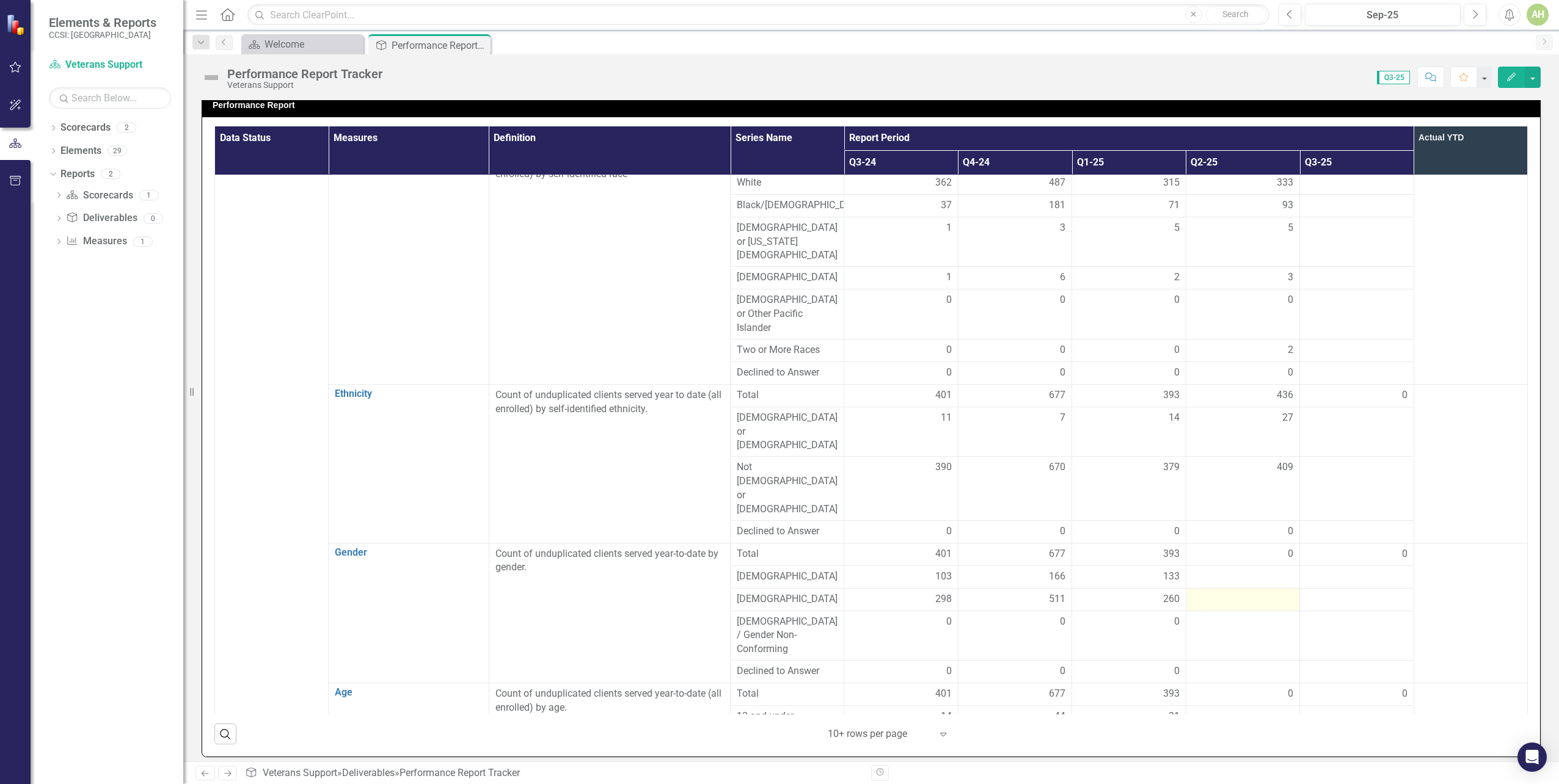
click at [1212, 592] on div at bounding box center [1243, 599] width 101 height 15
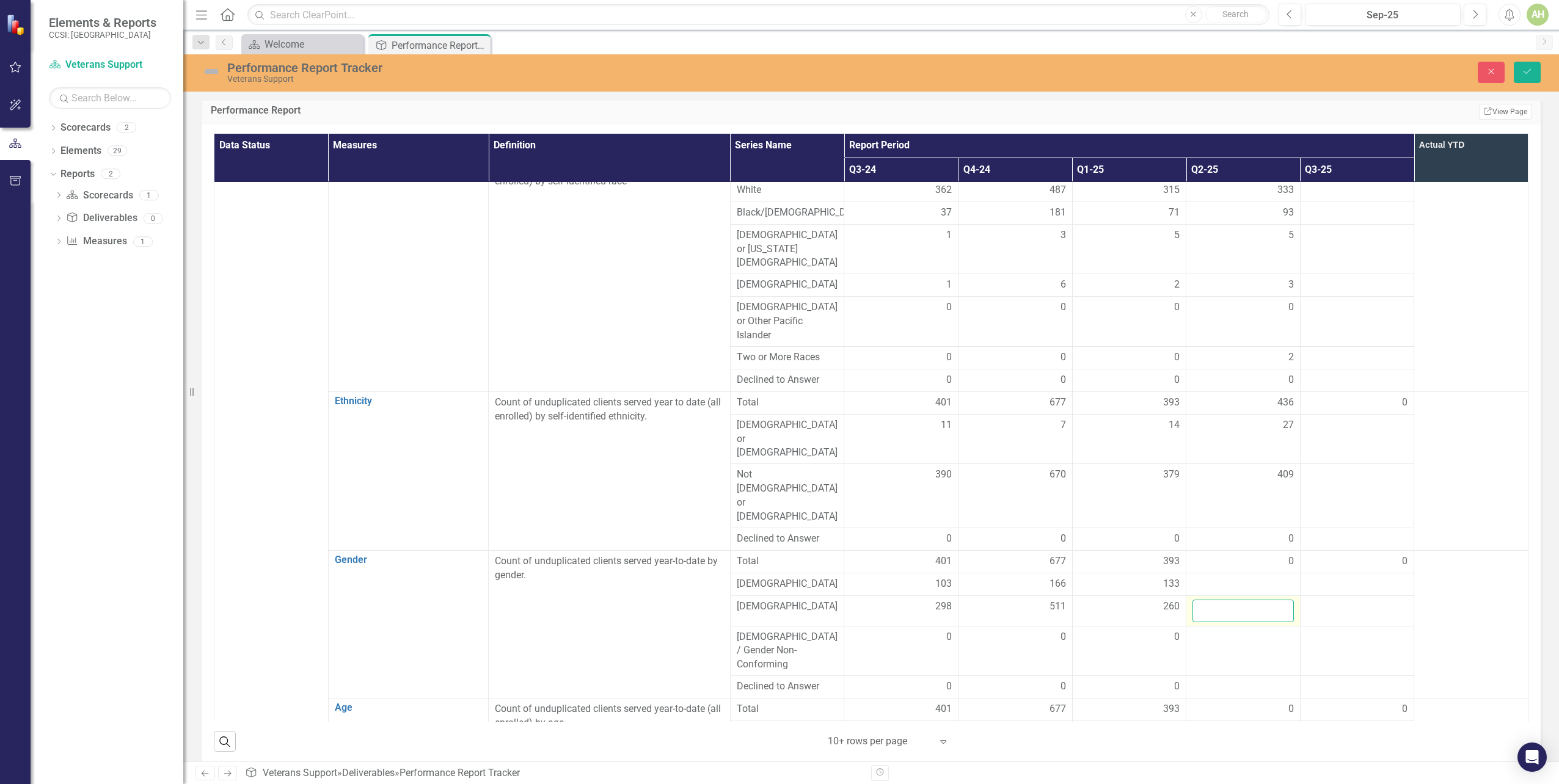
click at [1212, 600] on input "number" at bounding box center [1244, 611] width 101 height 23
type input "372"
click at [1437, 550] on td at bounding box center [1471, 624] width 114 height 148
click at [1219, 600] on input "372" at bounding box center [1244, 611] width 101 height 23
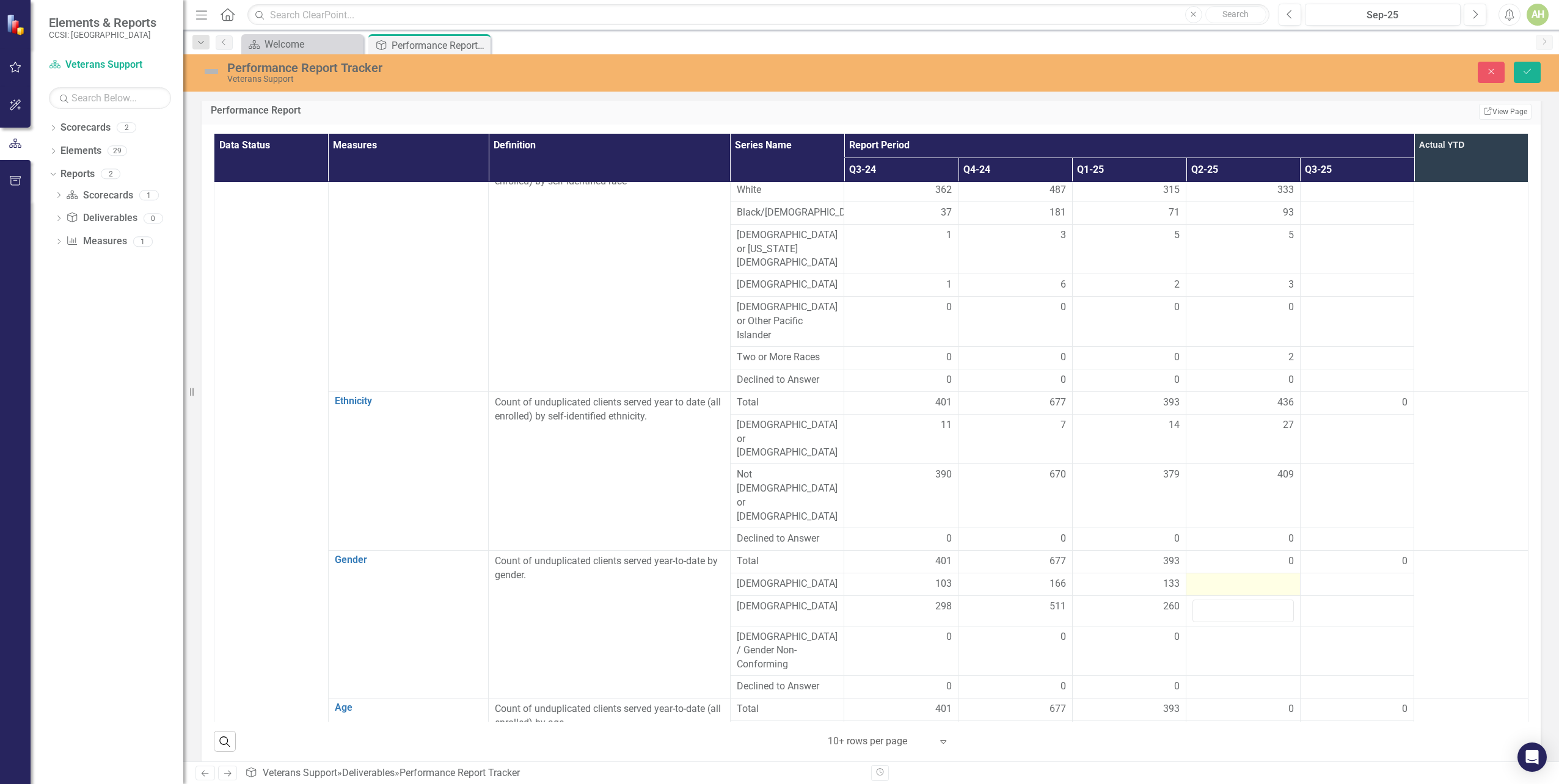
click at [1211, 577] on div at bounding box center [1244, 584] width 101 height 15
click at [1206, 577] on div at bounding box center [1244, 584] width 101 height 15
click at [1207, 577] on input "number" at bounding box center [1244, 588] width 101 height 23
type input "154"
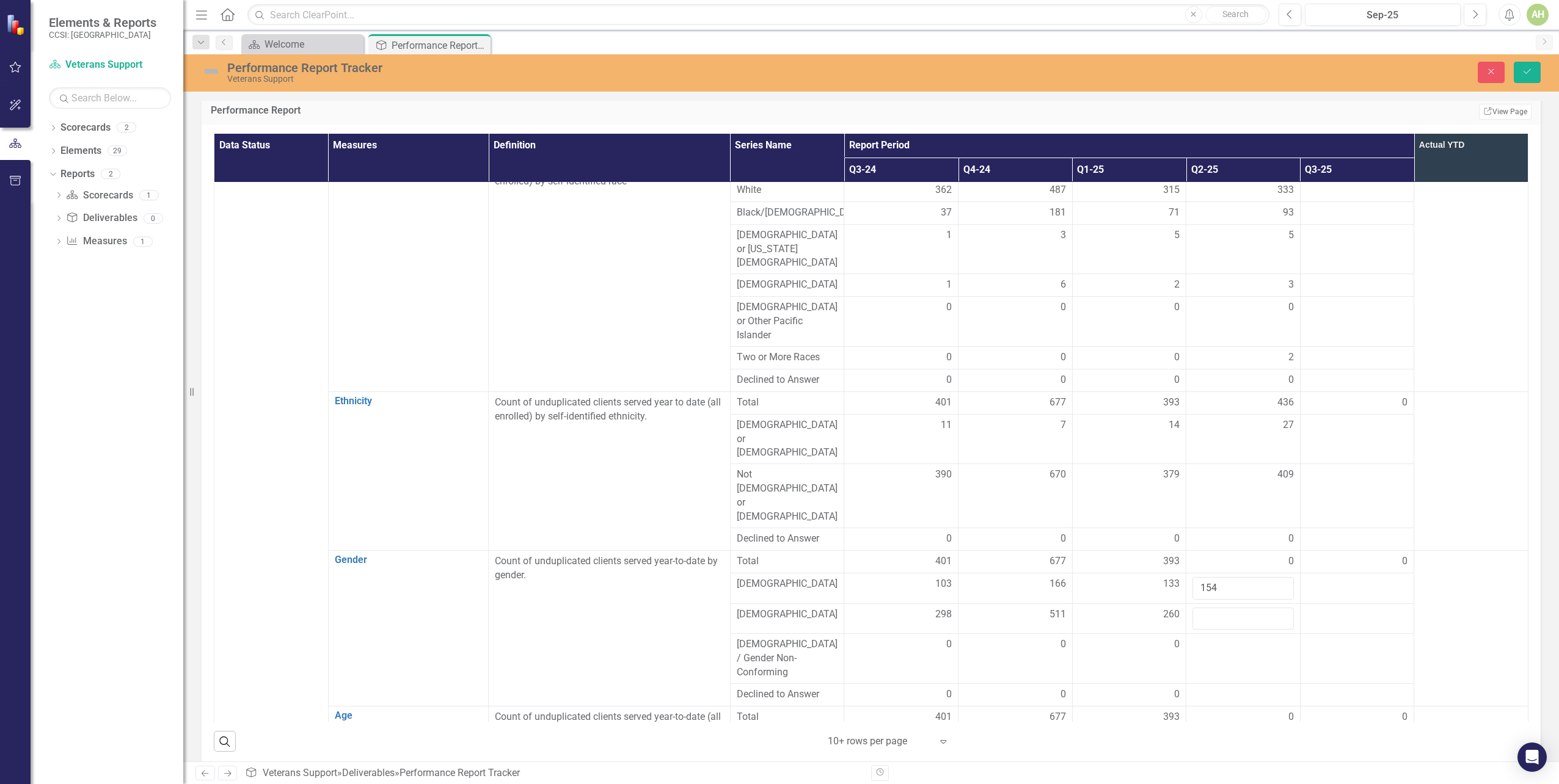
click at [1451, 550] on td at bounding box center [1471, 628] width 114 height 156
click at [1216, 608] on input "number" at bounding box center [1244, 619] width 101 height 23
click at [1434, 550] on td at bounding box center [1471, 628] width 114 height 156
click at [1243, 577] on input "154" at bounding box center [1244, 588] width 101 height 23
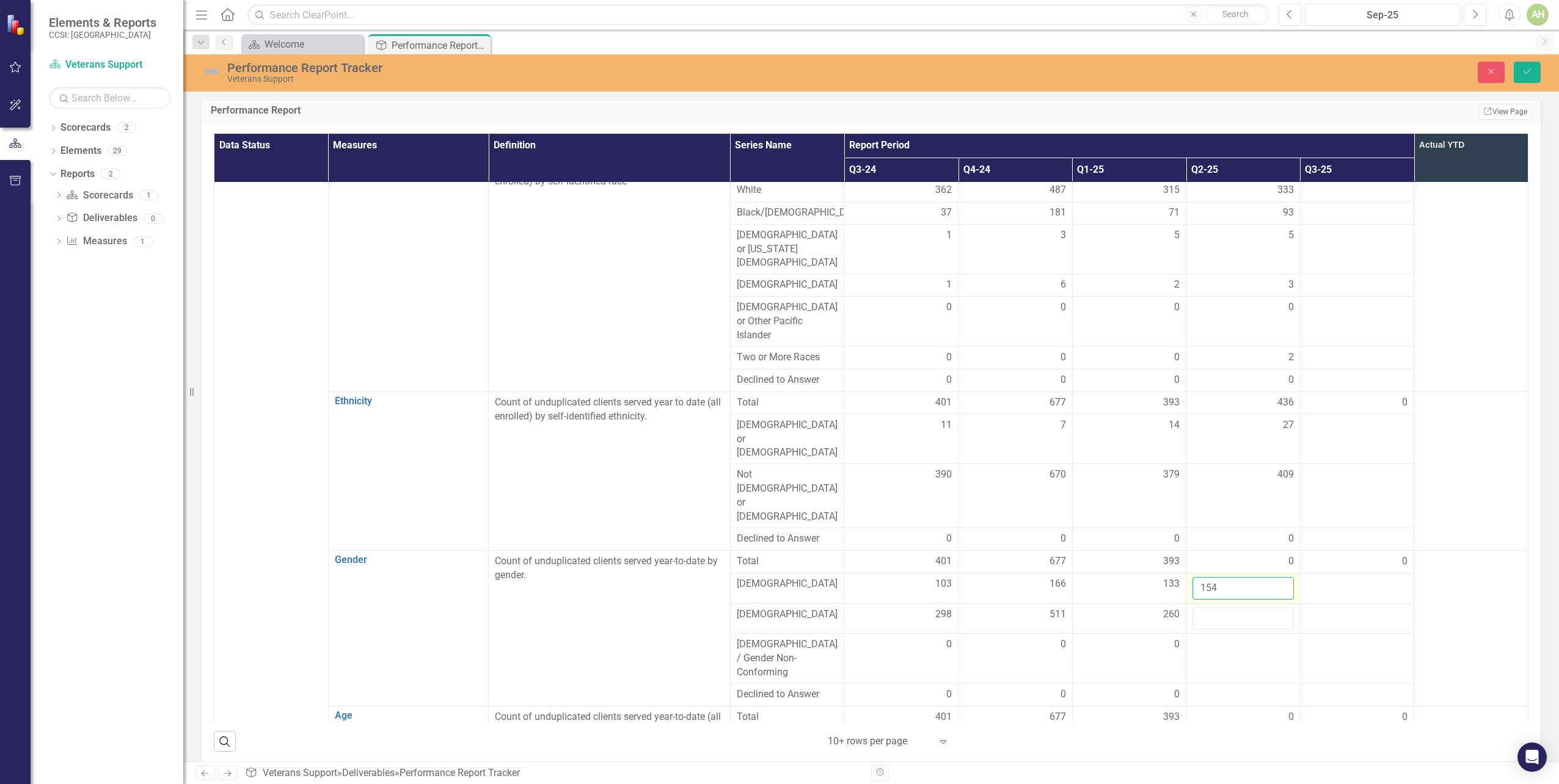
click at [1243, 577] on input "154" at bounding box center [1244, 588] width 101 height 23
click at [1467, 550] on td at bounding box center [1471, 628] width 114 height 156
click at [1528, 79] on button "Save" at bounding box center [1527, 72] width 27 height 22
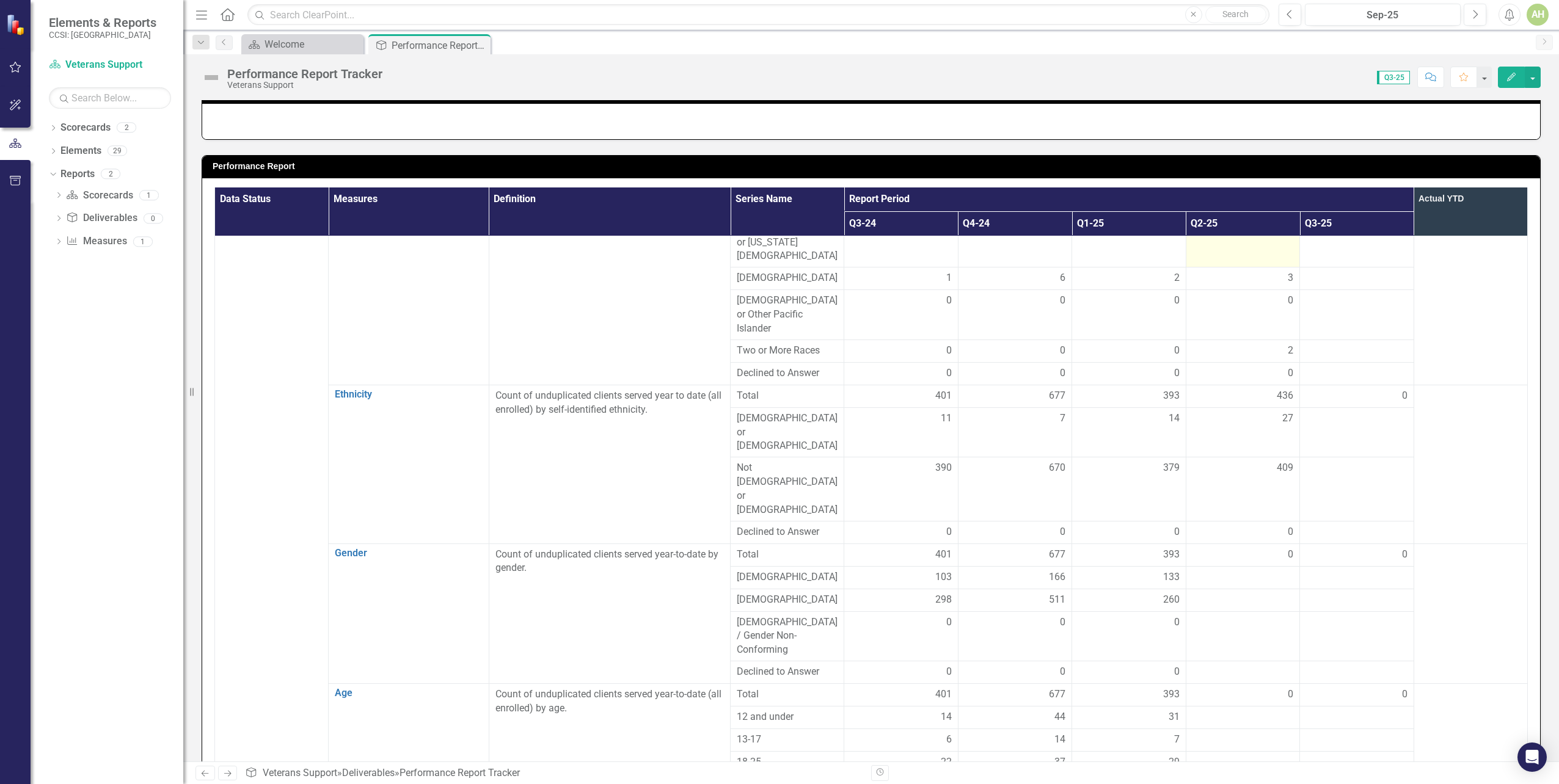
scroll to position [244, 0]
click at [1208, 570] on div at bounding box center [1243, 577] width 101 height 15
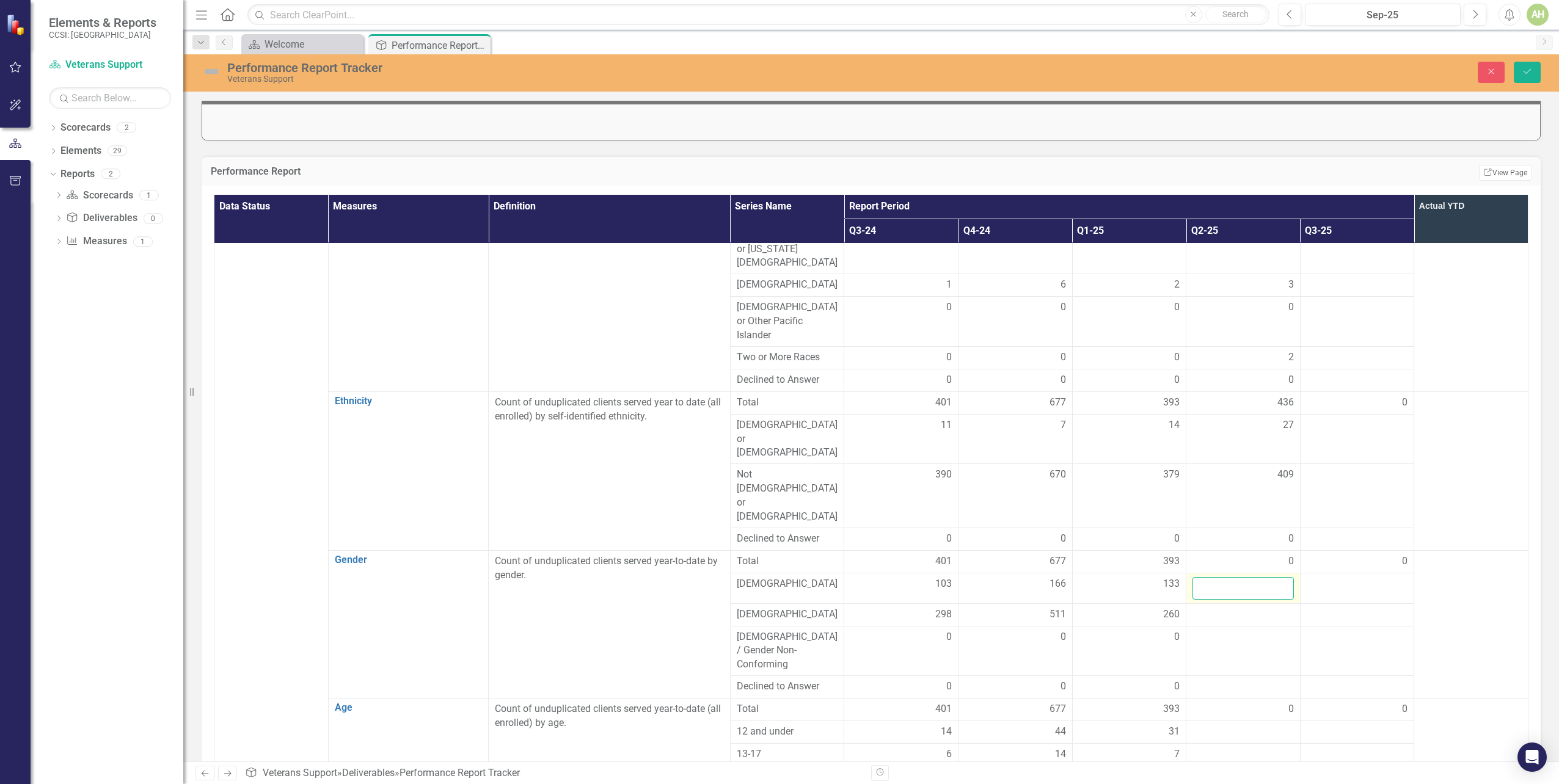
click at [1198, 577] on input "number" at bounding box center [1244, 588] width 101 height 23
type input "141"
click at [1442, 550] on td at bounding box center [1471, 624] width 114 height 148
click at [1204, 608] on div at bounding box center [1244, 615] width 101 height 15
click at [1428, 550] on td at bounding box center [1471, 624] width 114 height 148
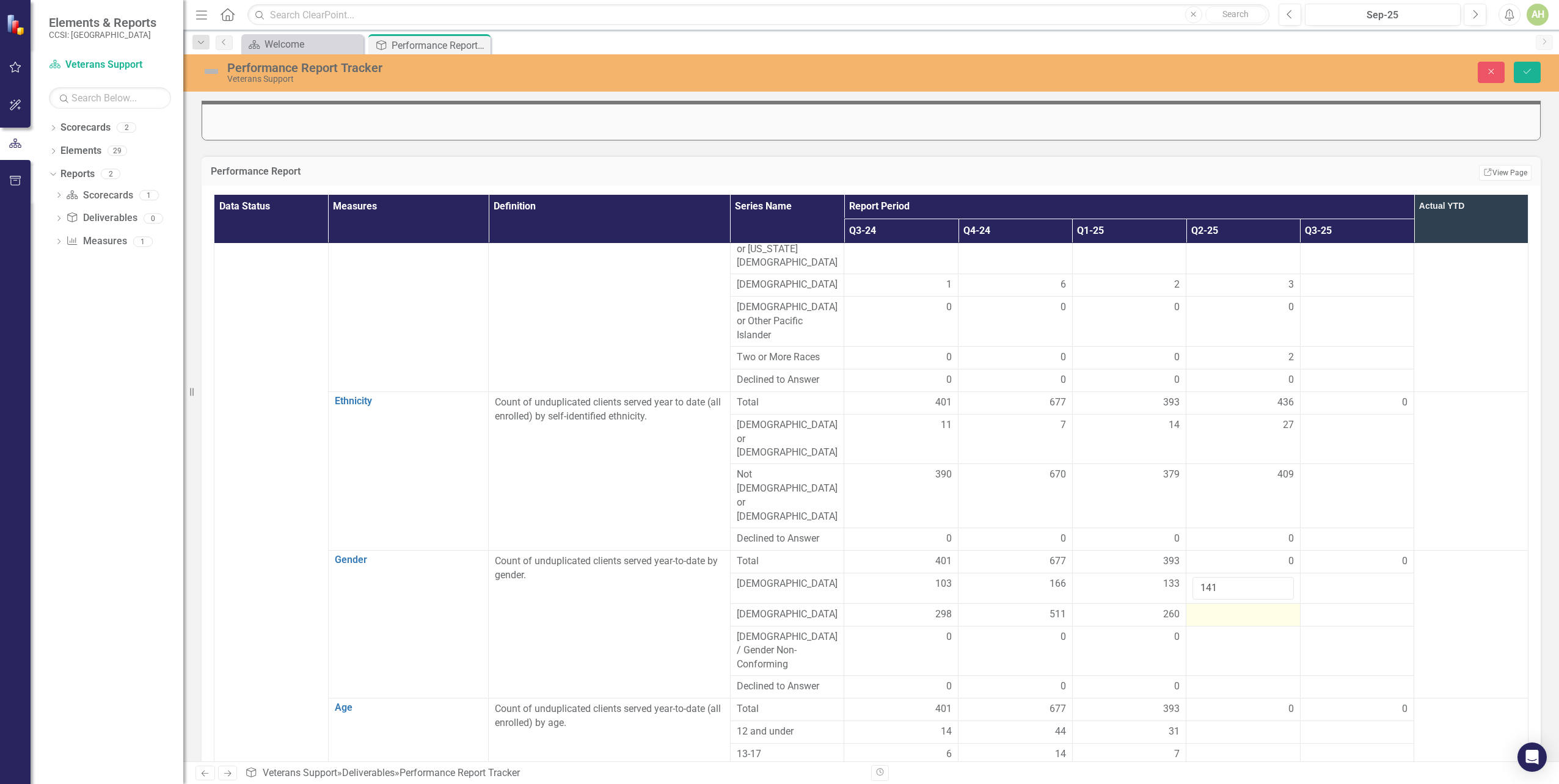
click at [1194, 608] on div at bounding box center [1244, 615] width 101 height 15
click at [1201, 608] on input "number" at bounding box center [1244, 619] width 101 height 23
type input "268"
click at [1447, 550] on td at bounding box center [1471, 628] width 114 height 156
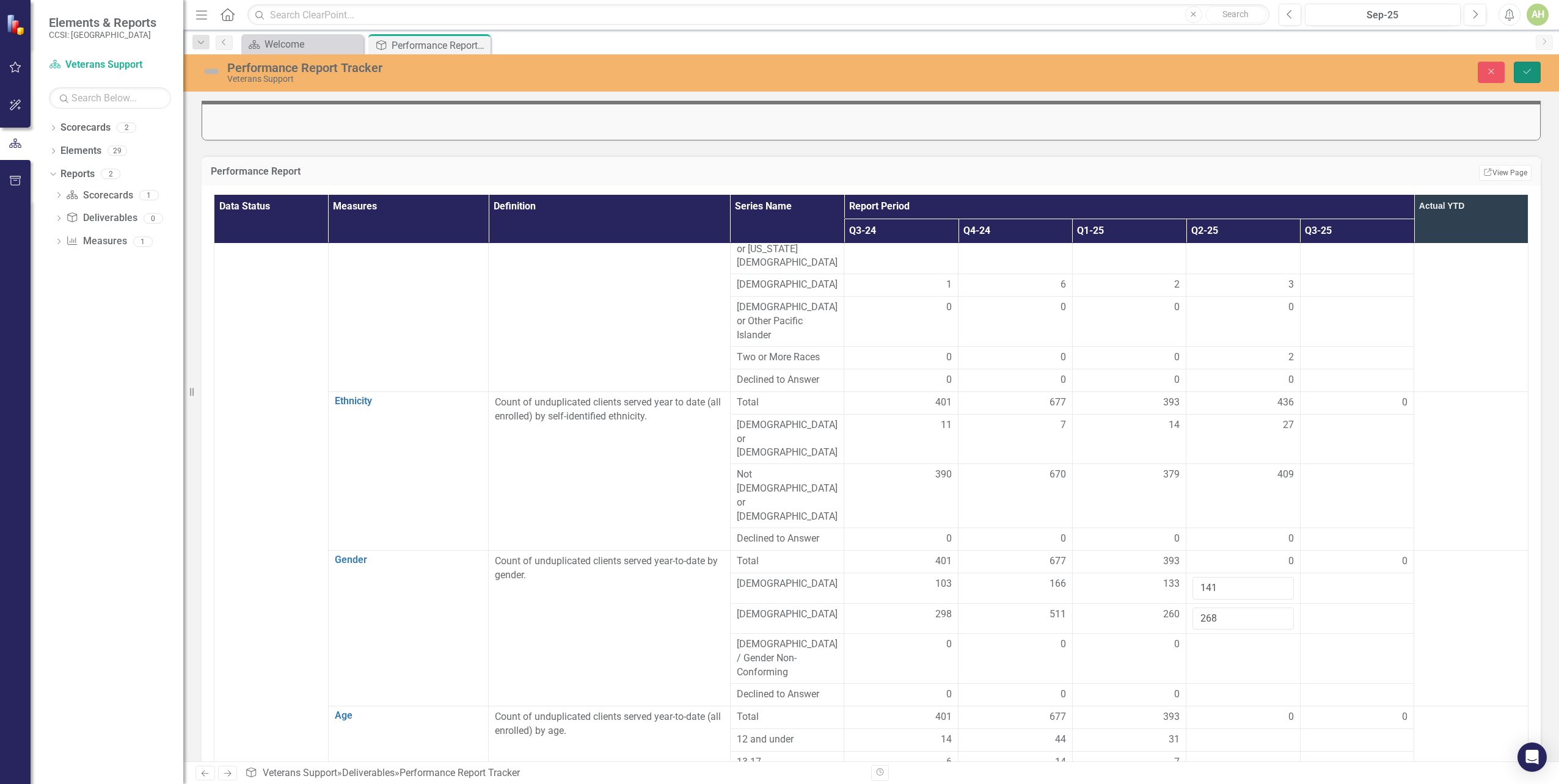
drag, startPoint x: 1521, startPoint y: 78, endPoint x: 1500, endPoint y: 148, distance: 73.1
click at [1521, 78] on button "Save" at bounding box center [1527, 72] width 27 height 22
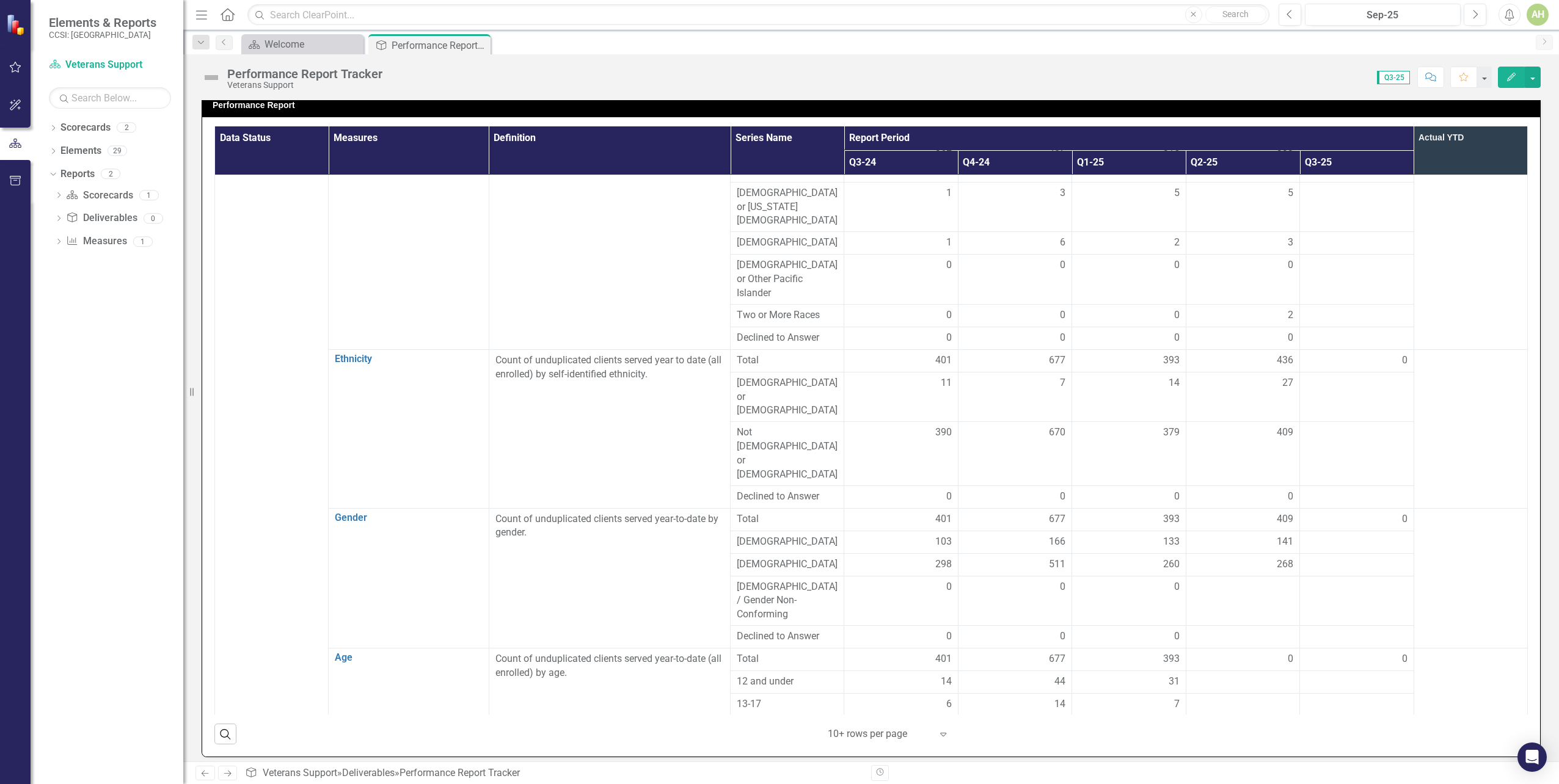
scroll to position [183, 0]
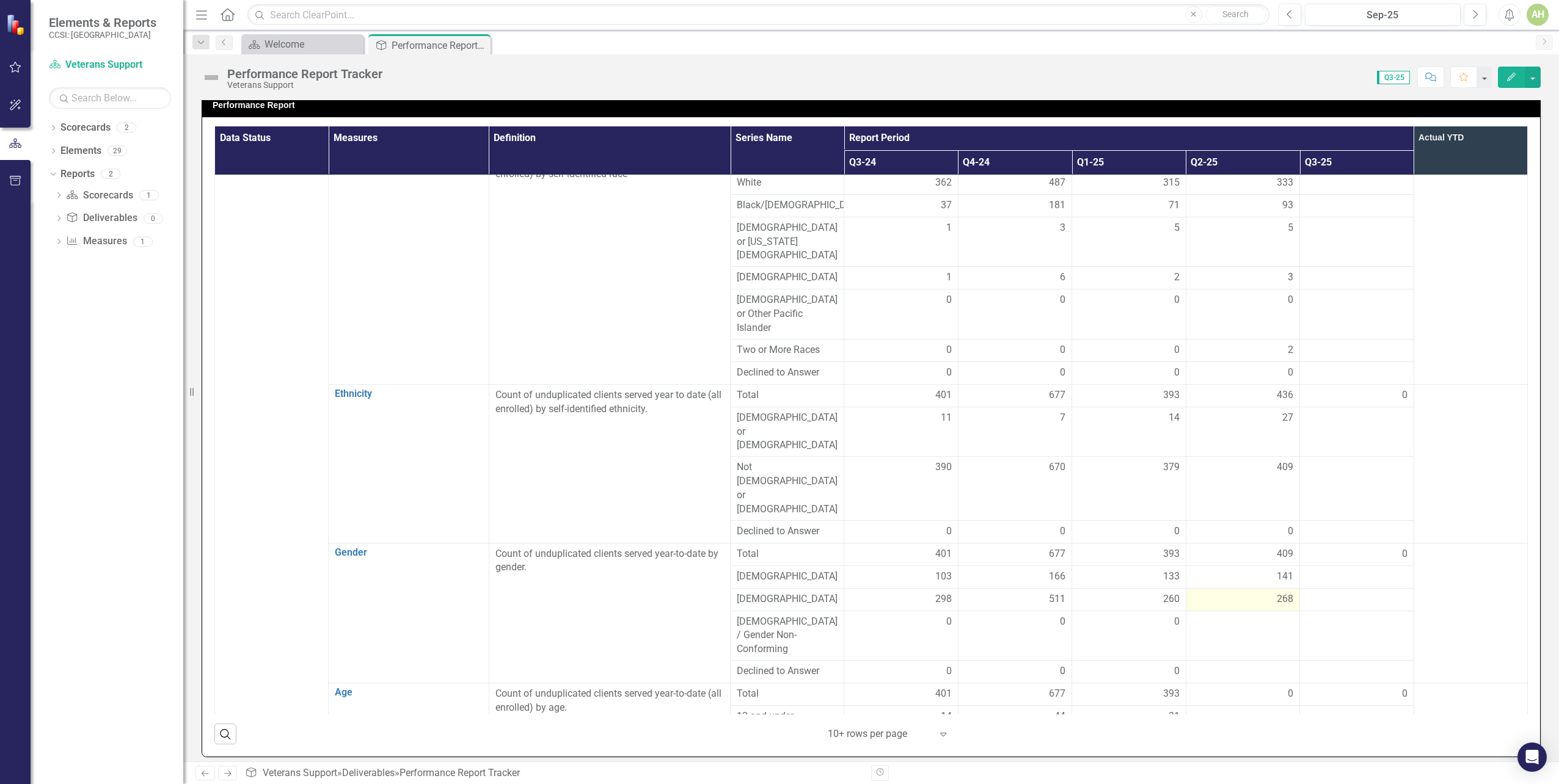
click at [1248, 592] on div "268" at bounding box center [1243, 599] width 101 height 14
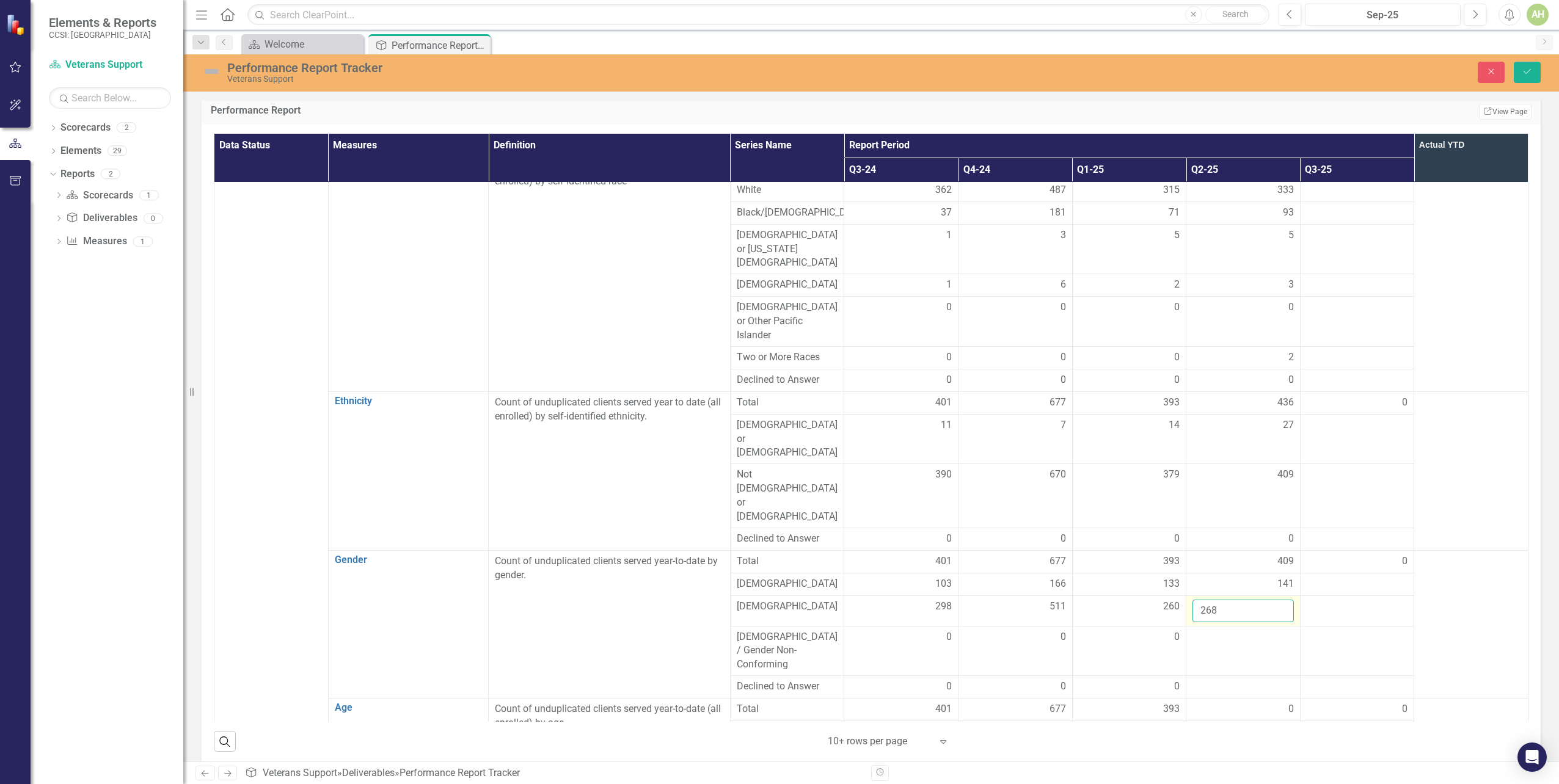
click at [1244, 600] on input "268" at bounding box center [1244, 611] width 101 height 23
type input "295"
click at [1423, 550] on td at bounding box center [1471, 624] width 114 height 148
click at [1536, 72] on button "Save" at bounding box center [1527, 72] width 27 height 22
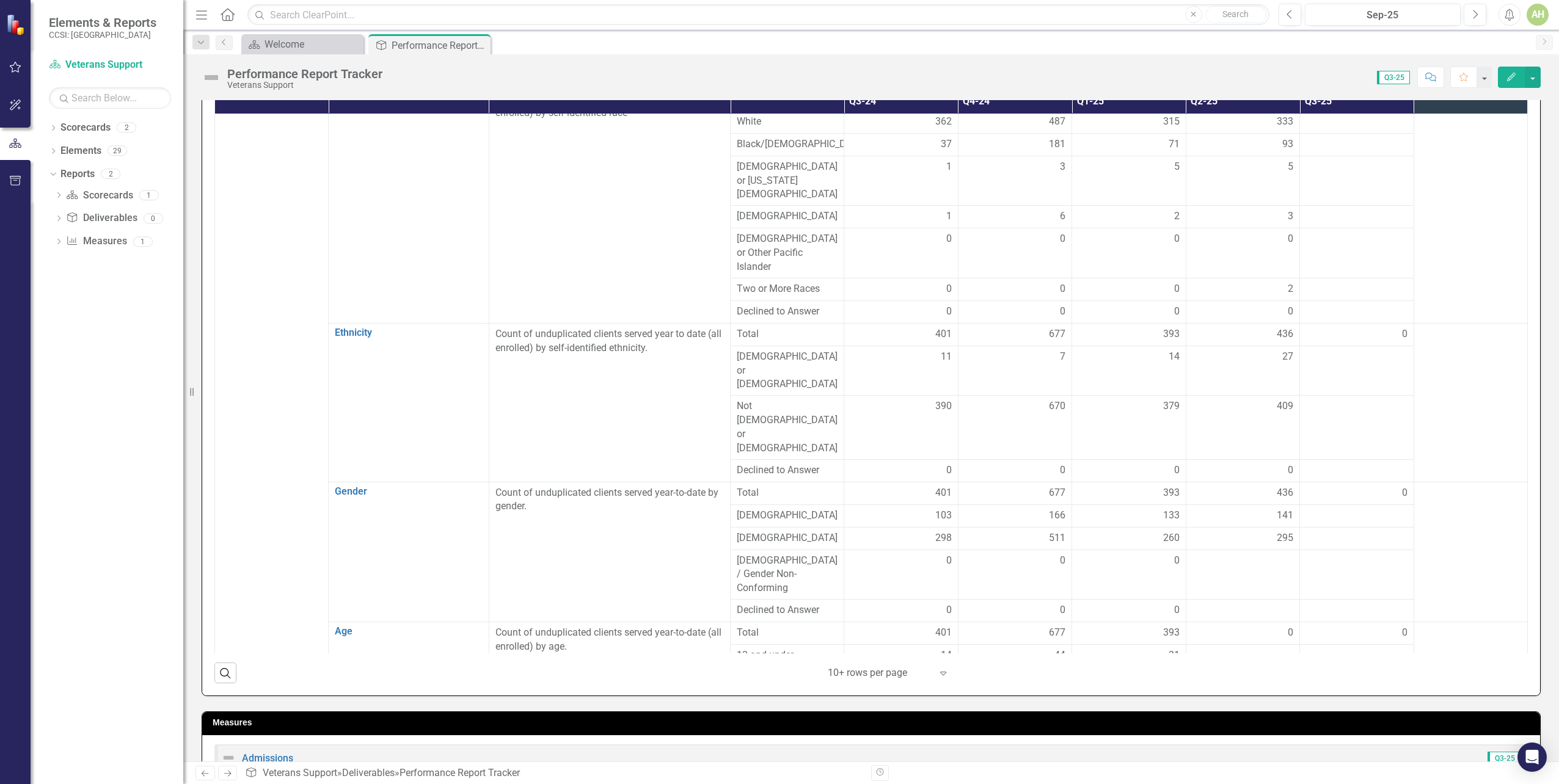
scroll to position [244, 0]
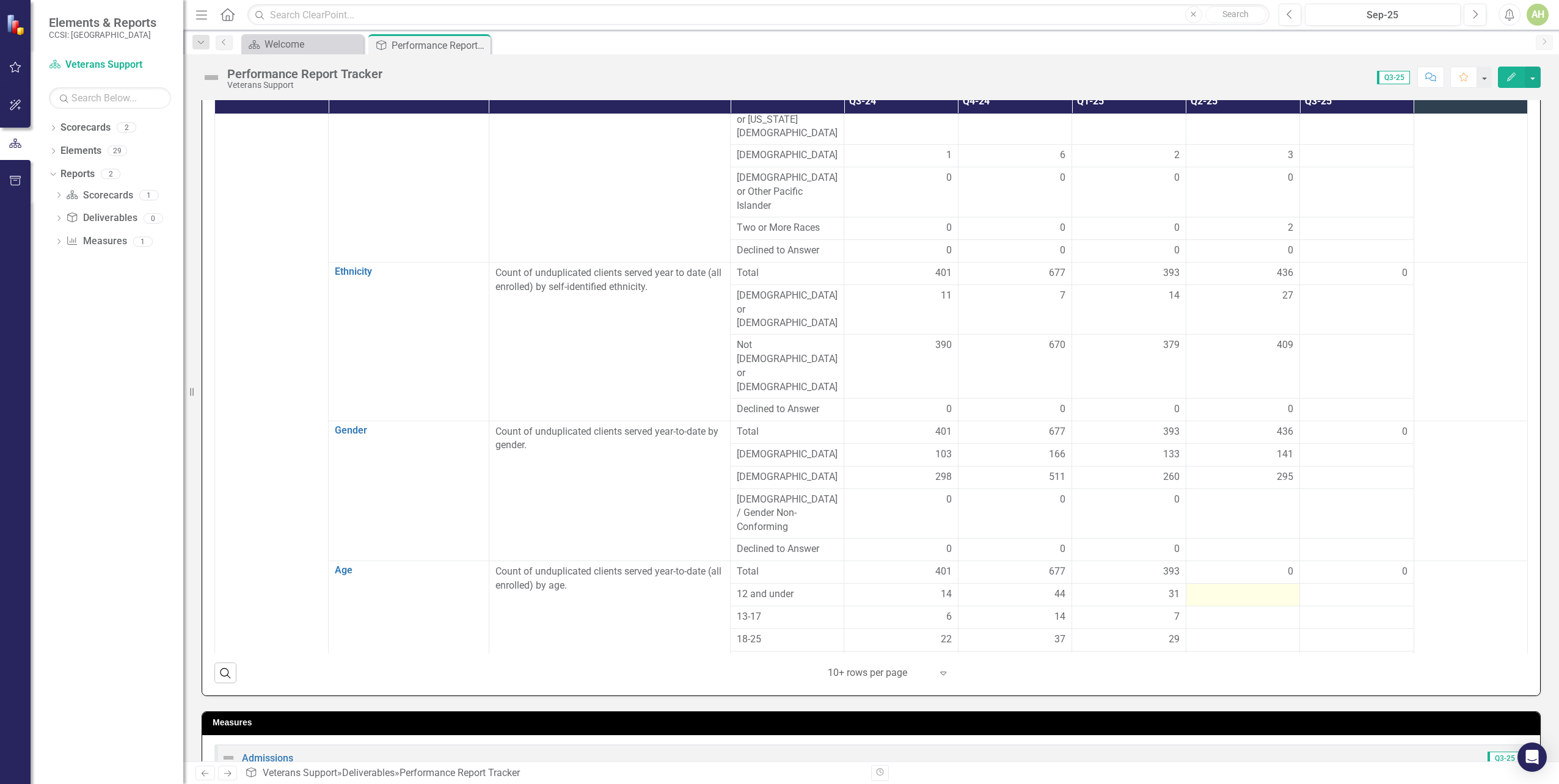
click at [1218, 587] on div at bounding box center [1243, 594] width 101 height 15
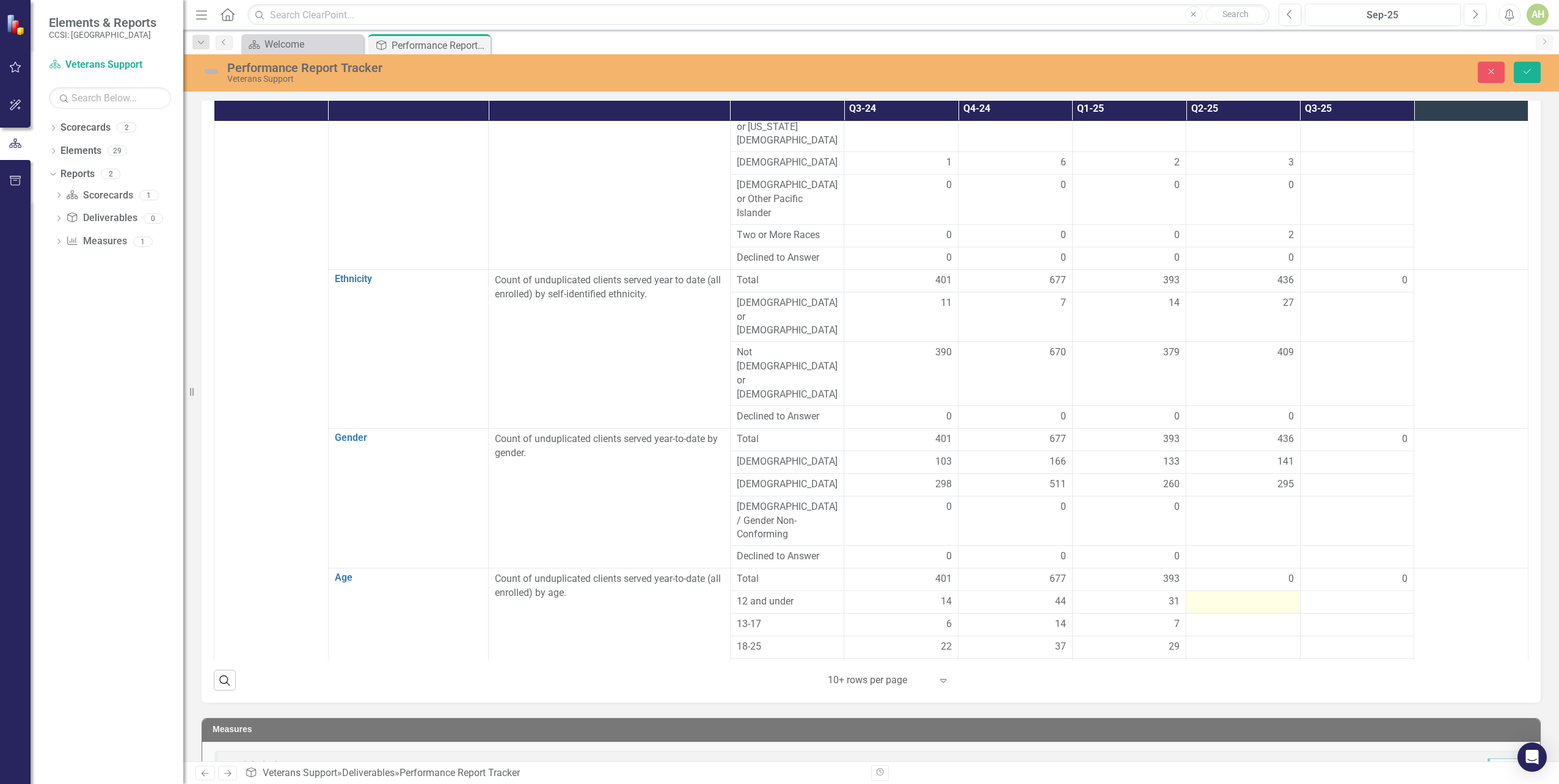
scroll to position [373, 0]
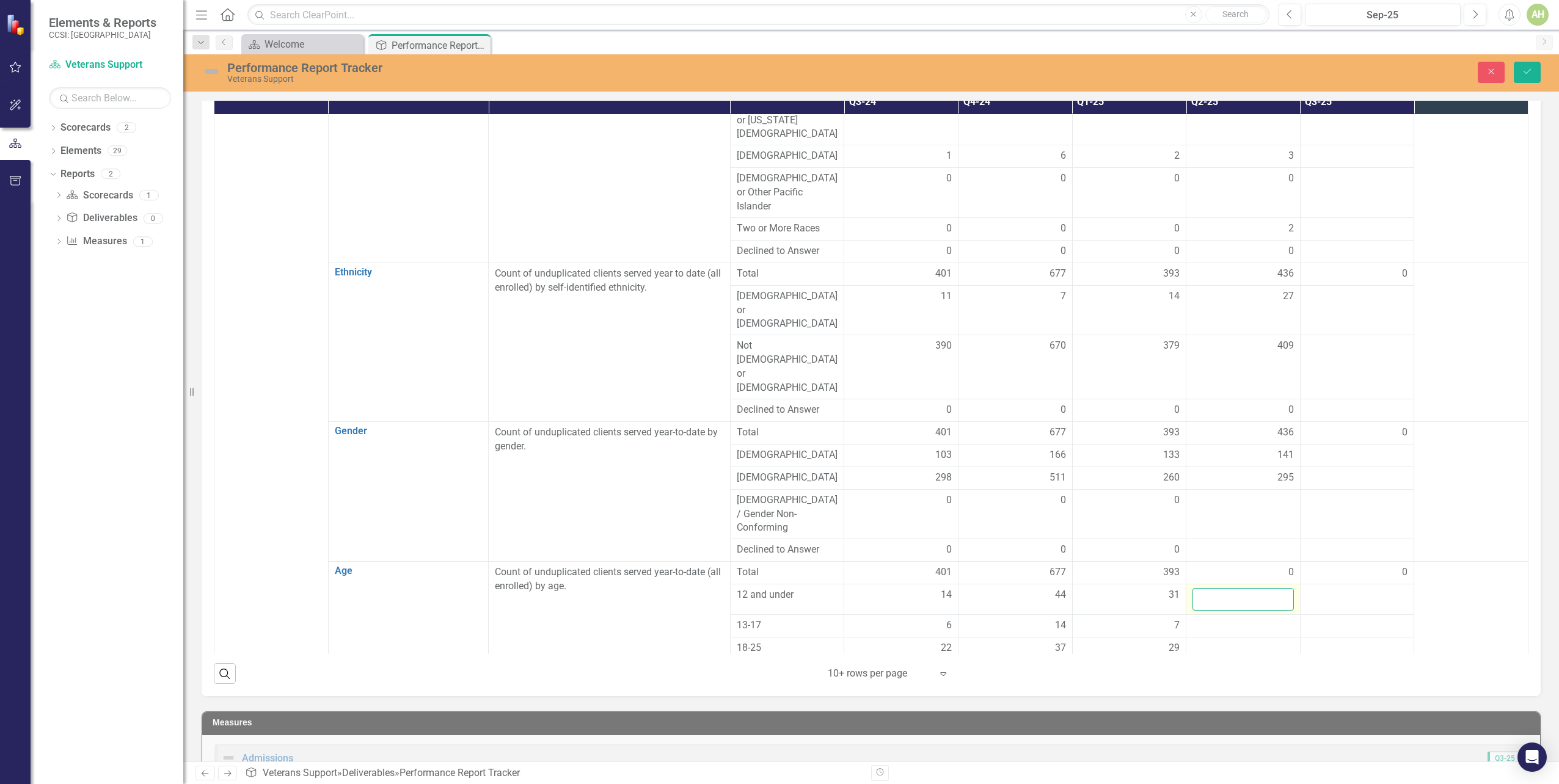
click at [1218, 588] on input "number" at bounding box center [1244, 599] width 101 height 23
type input "33"
click at [1430, 562] on td at bounding box center [1471, 633] width 114 height 144
click at [1241, 619] on div at bounding box center [1244, 626] width 101 height 15
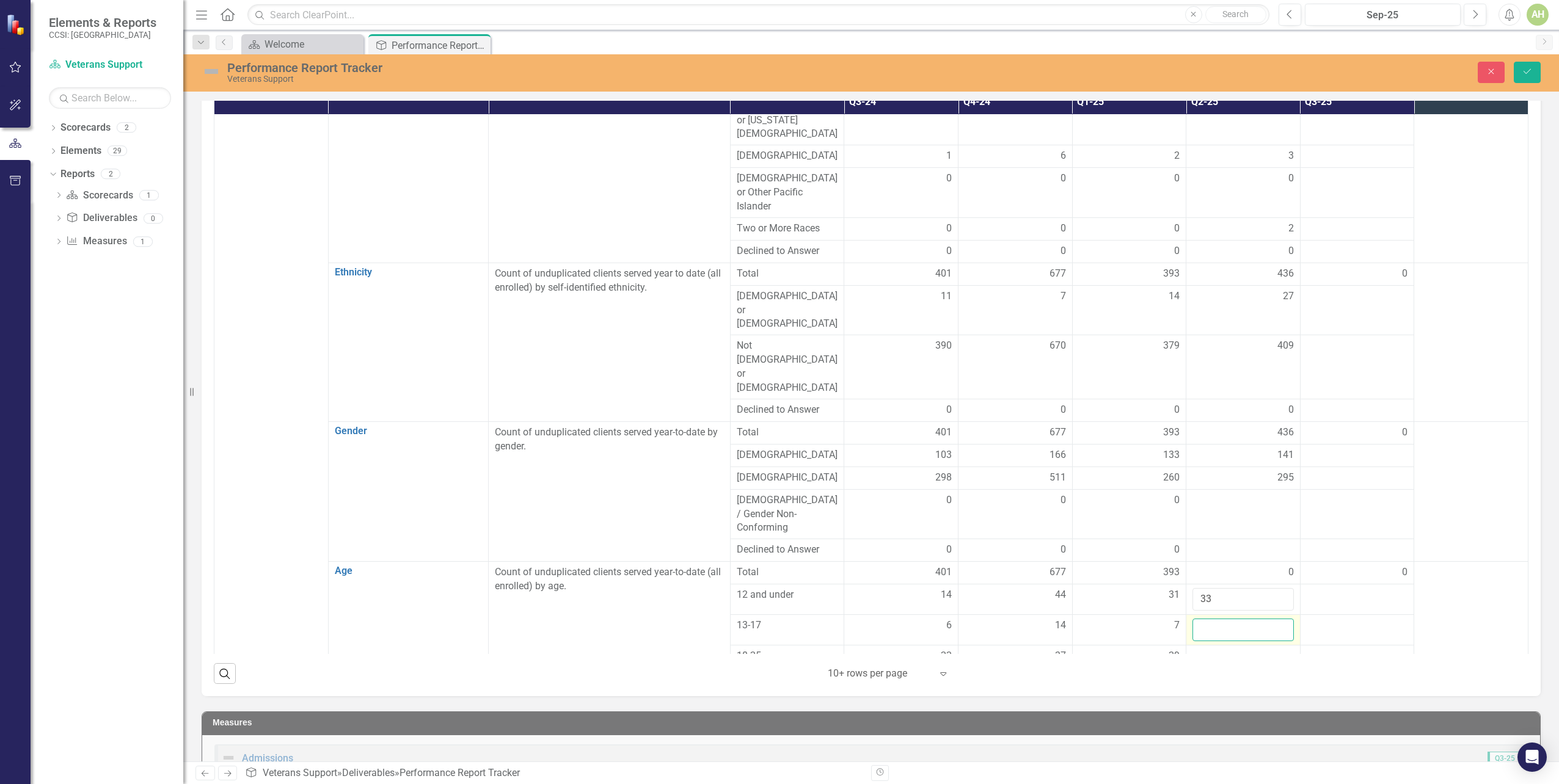
click at [1237, 619] on input "number" at bounding box center [1244, 630] width 101 height 23
type input "1"
click at [1420, 562] on td at bounding box center [1471, 637] width 114 height 151
click at [1206, 649] on div at bounding box center [1244, 656] width 101 height 15
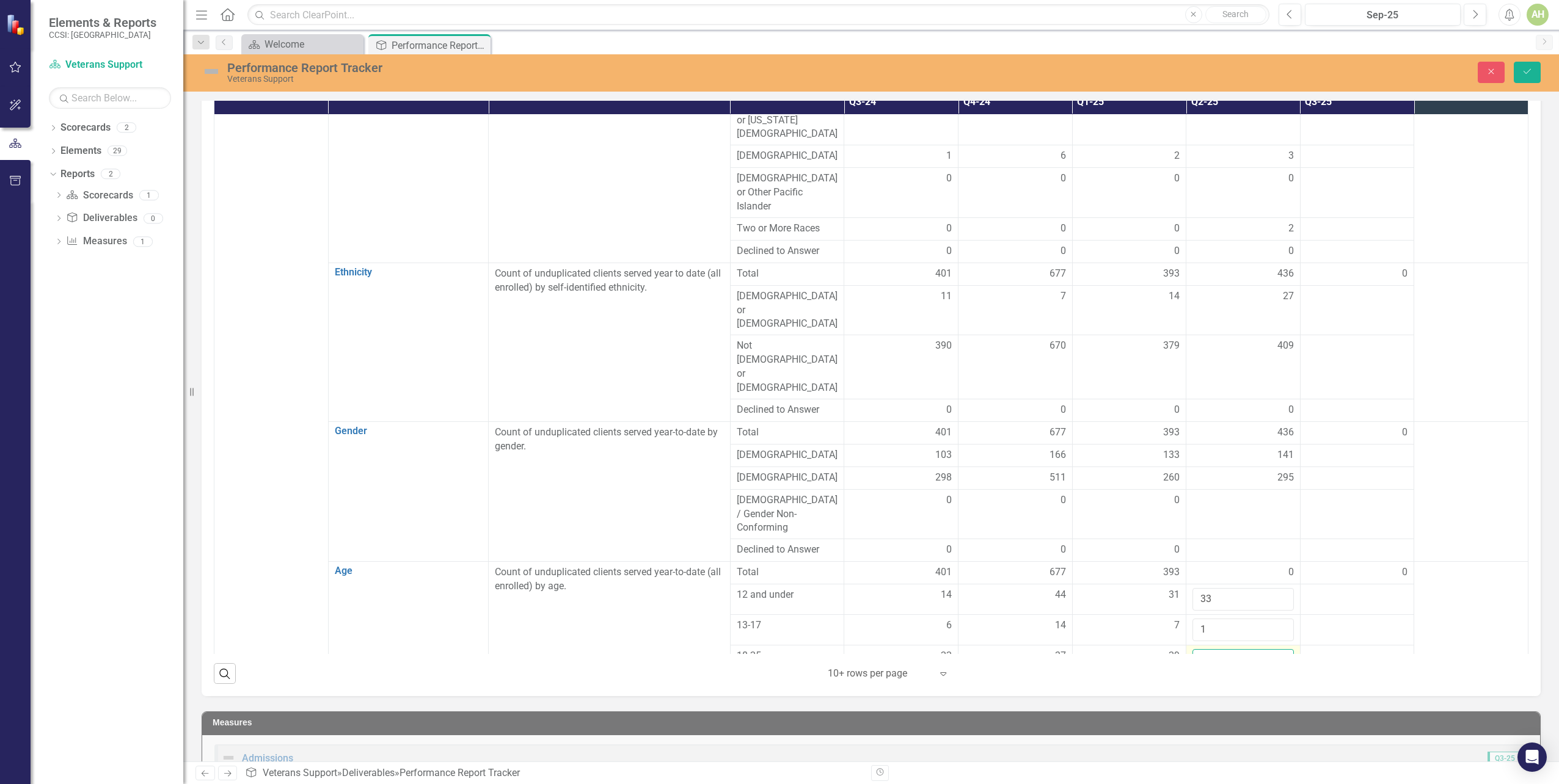
click at [1206, 649] on input "number" at bounding box center [1244, 660] width 101 height 23
type input "42"
click at [1414, 562] on td at bounding box center [1471, 642] width 114 height 160
click at [1193, 702] on div at bounding box center [1244, 709] width 101 height 15
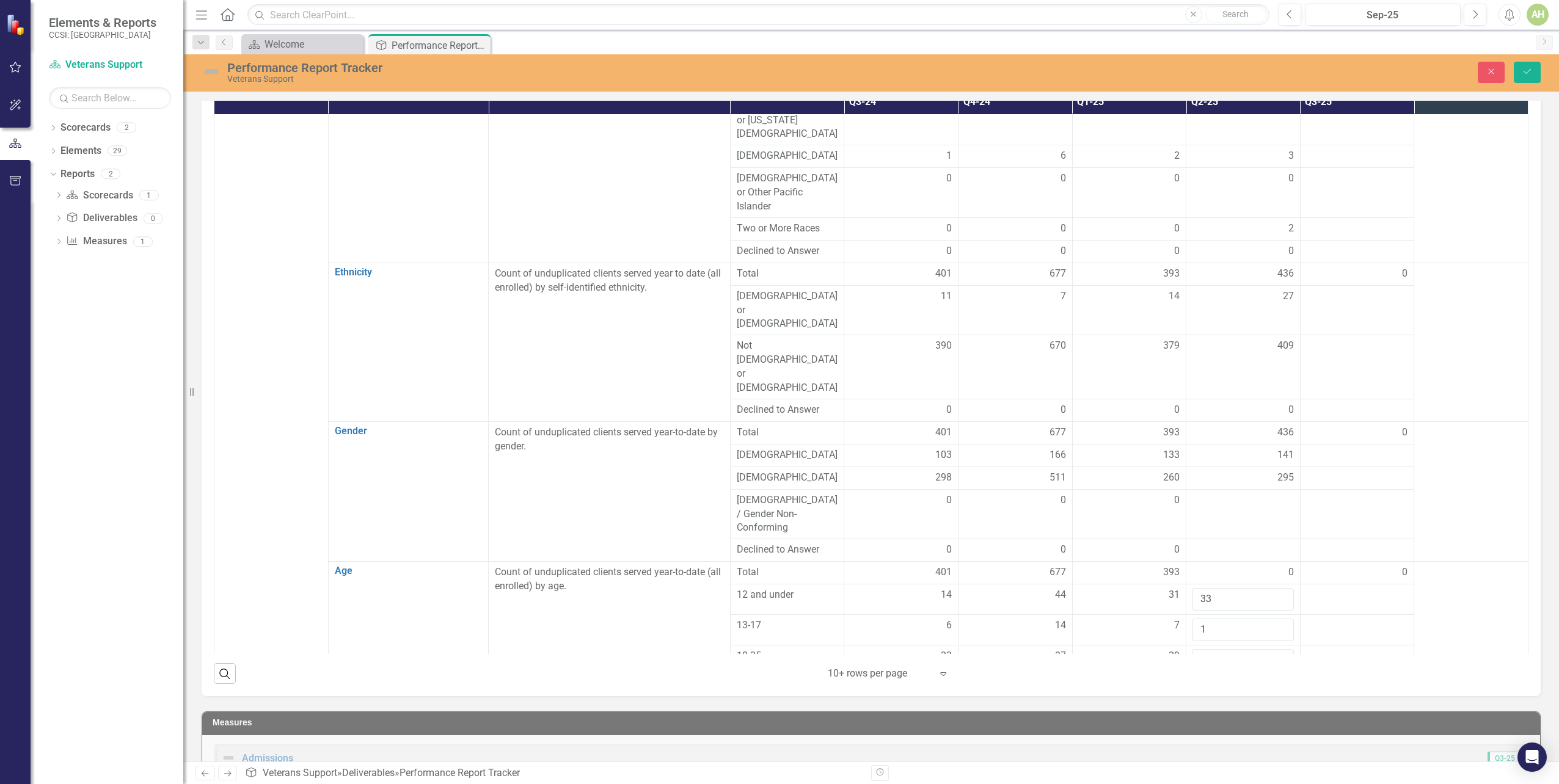
click at [1193, 702] on div at bounding box center [1244, 709] width 101 height 15
click at [1193, 702] on input "number" at bounding box center [1244, 713] width 101 height 23
type input "105"
click at [1193, 680] on div at bounding box center [1244, 687] width 101 height 15
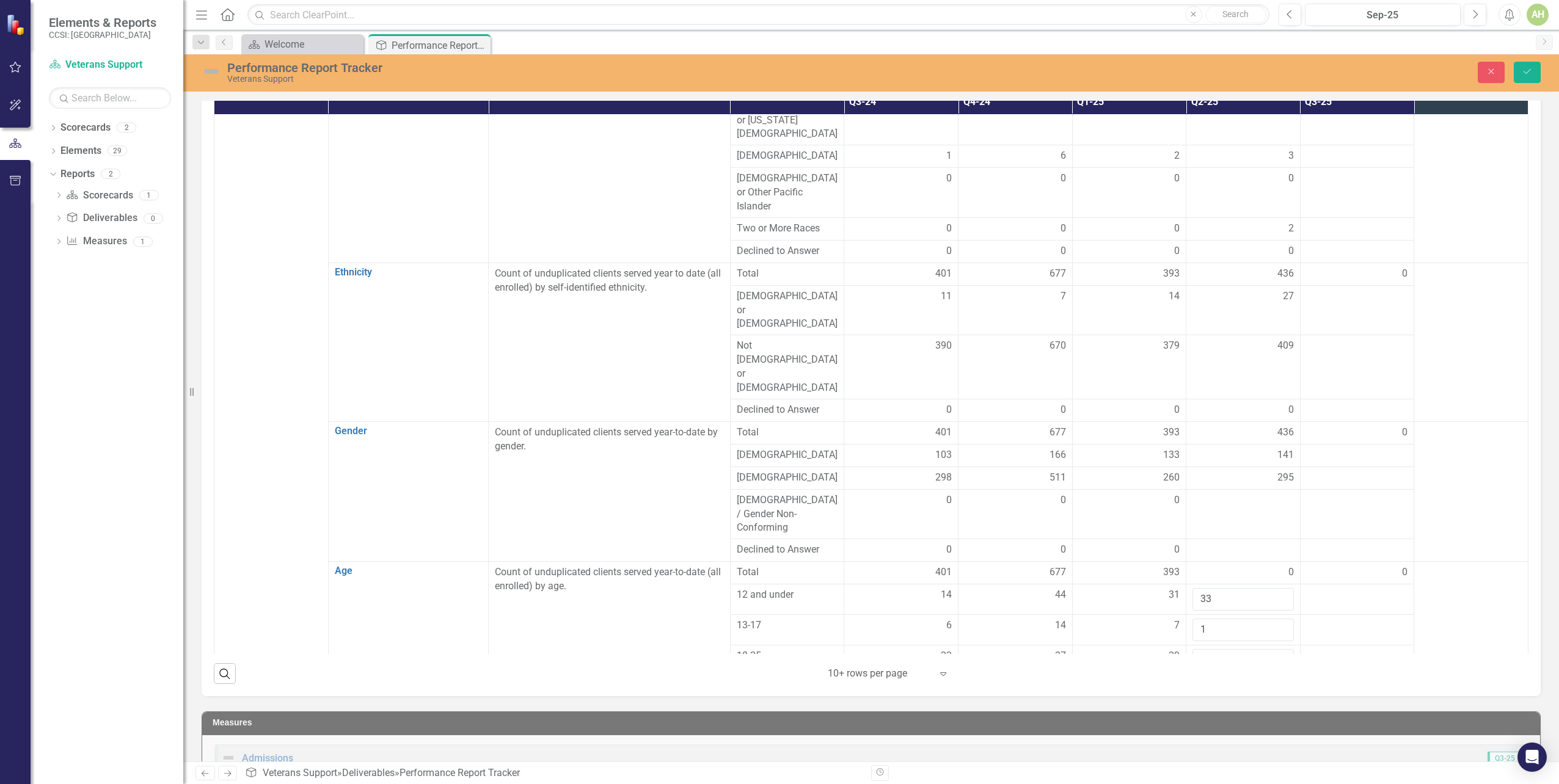
click at [1193, 680] on div at bounding box center [1244, 687] width 101 height 15
click at [1193, 680] on input "number" at bounding box center [1244, 691] width 101 height 23
type input "4"
type input "255"
click at [1485, 562] on td at bounding box center [1471, 649] width 114 height 175
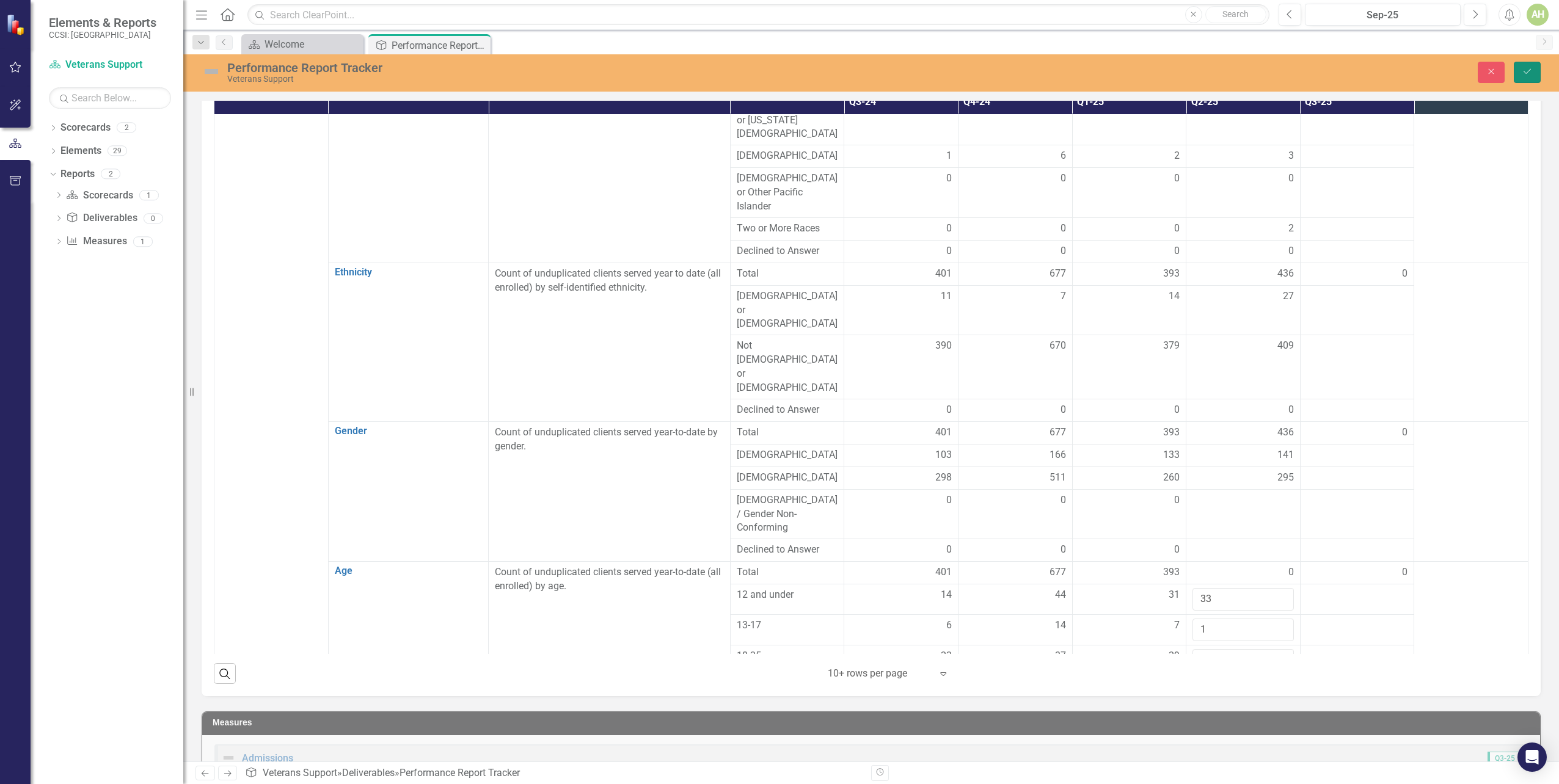
click at [1528, 69] on icon "Save" at bounding box center [1528, 72] width 11 height 8
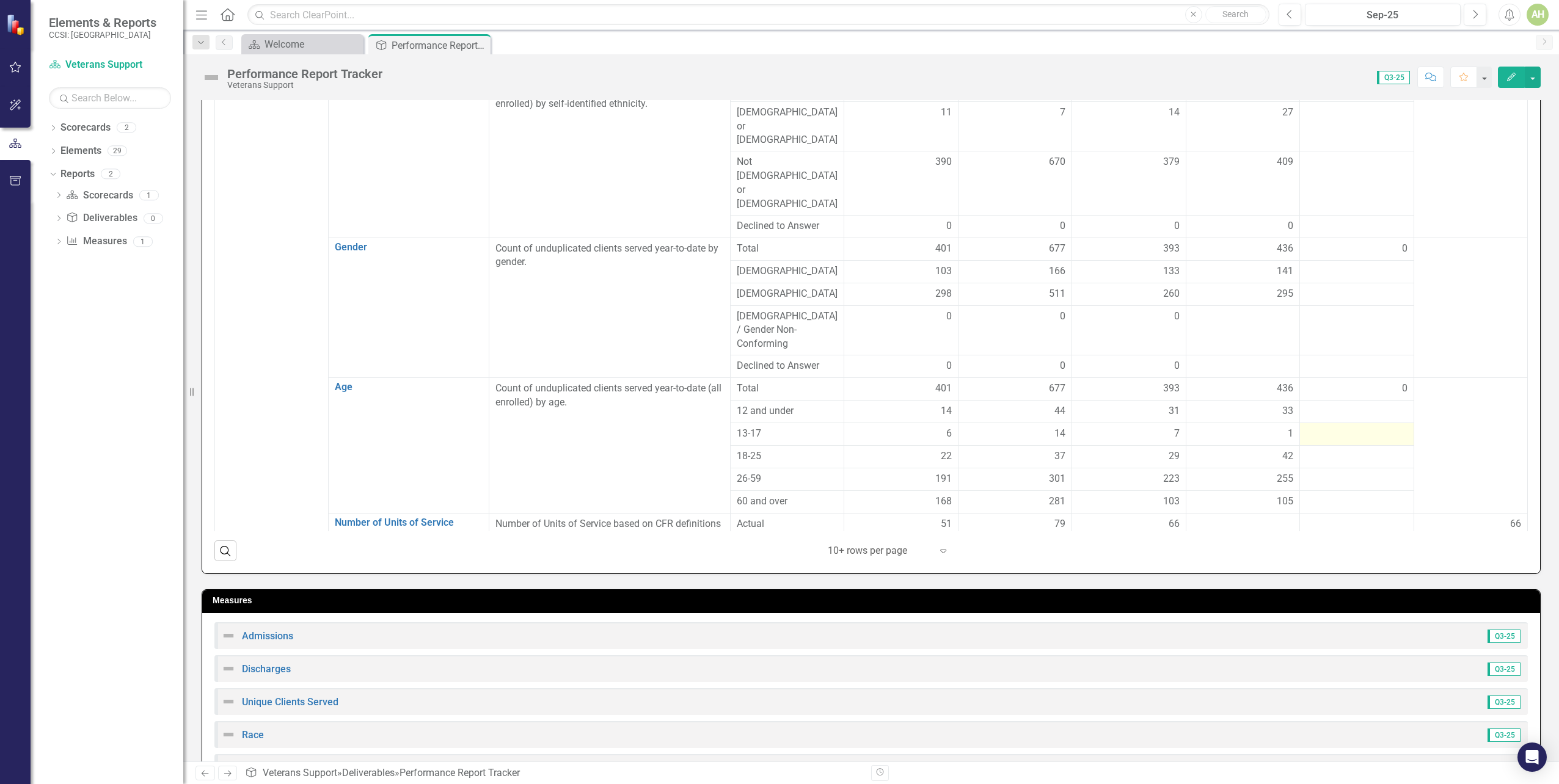
scroll to position [367, 0]
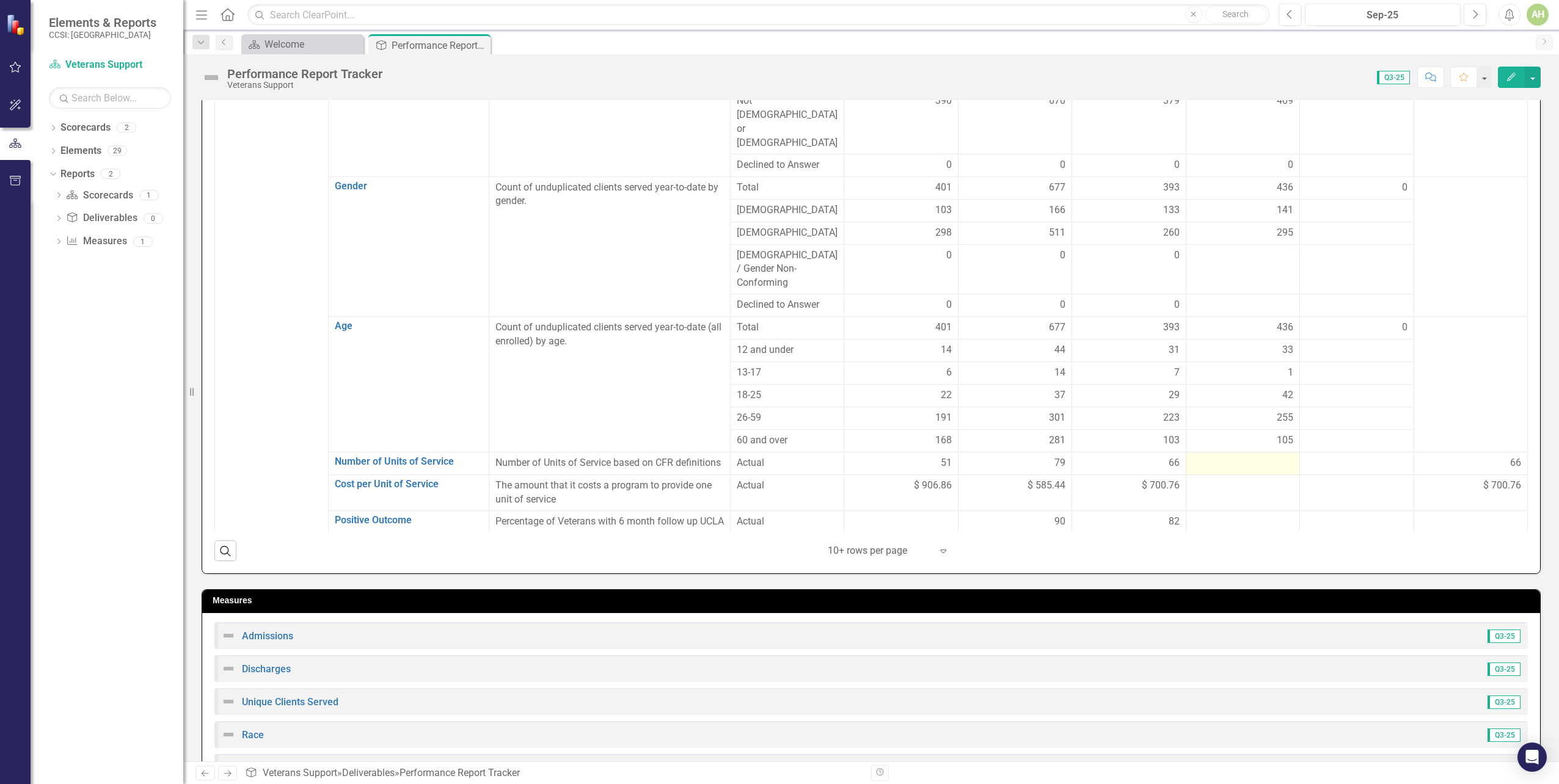
click at [1228, 456] on div at bounding box center [1243, 463] width 101 height 15
click at [1222, 453] on td at bounding box center [1243, 464] width 114 height 23
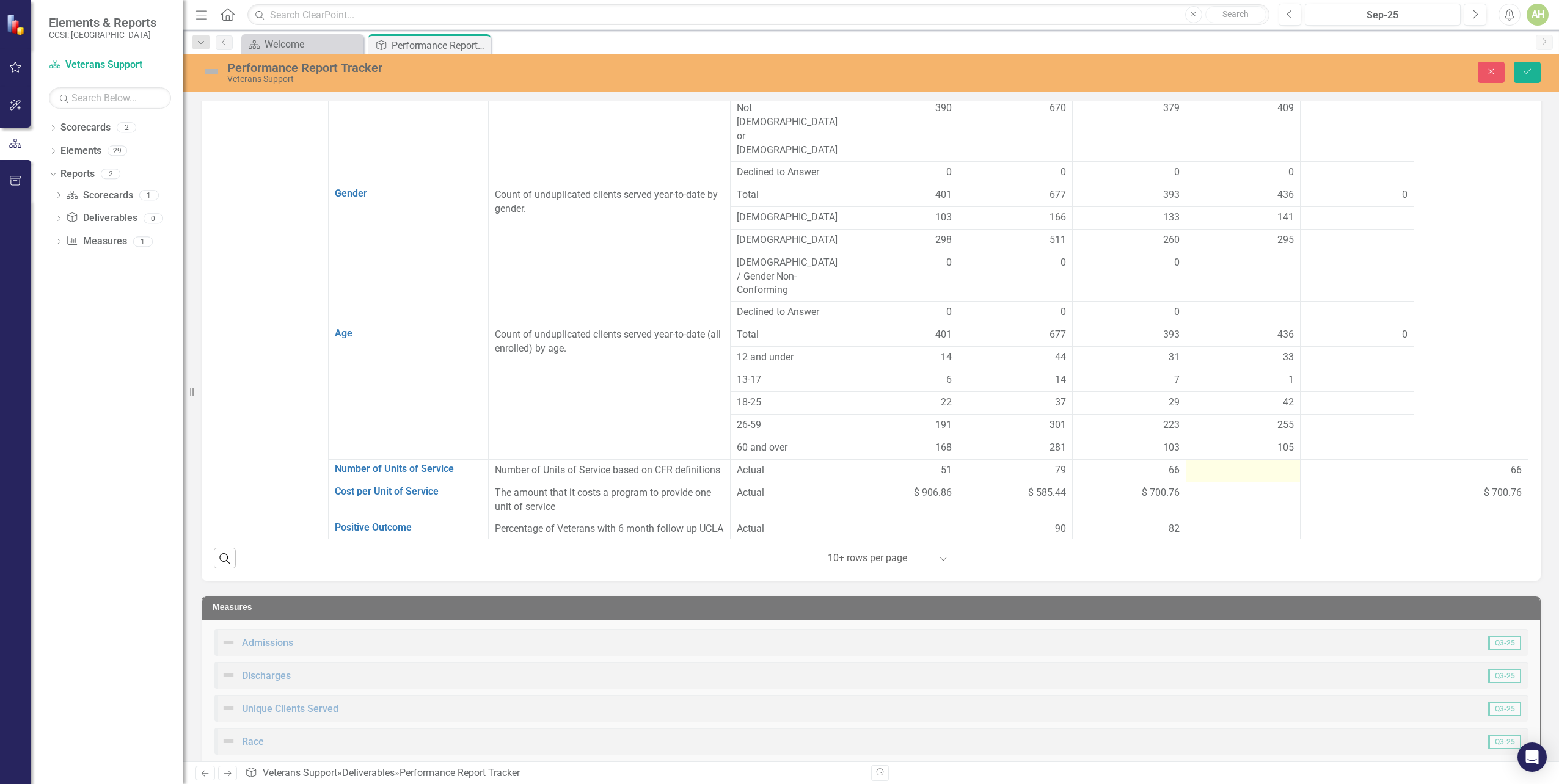
scroll to position [495, 0]
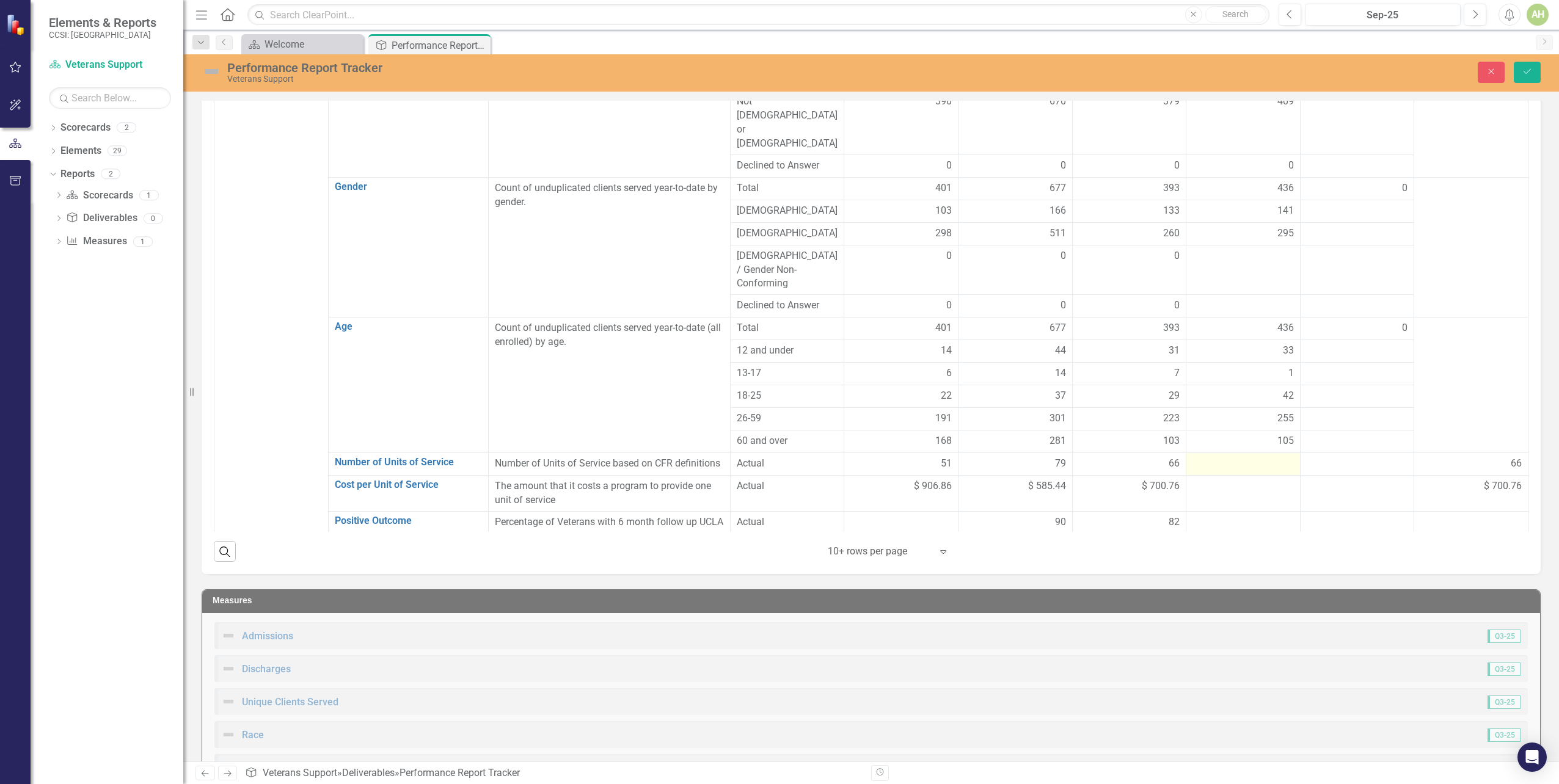
click at [1222, 453] on td at bounding box center [1244, 465] width 114 height 23
click at [1222, 457] on input "number" at bounding box center [1244, 468] width 101 height 23
type input "82"
click at [1439, 453] on td "66" at bounding box center [1471, 469] width 114 height 31
click at [1529, 83] on div "Performance Report Tracker Veterans Support Close Save" at bounding box center [871, 72] width 1376 height 23
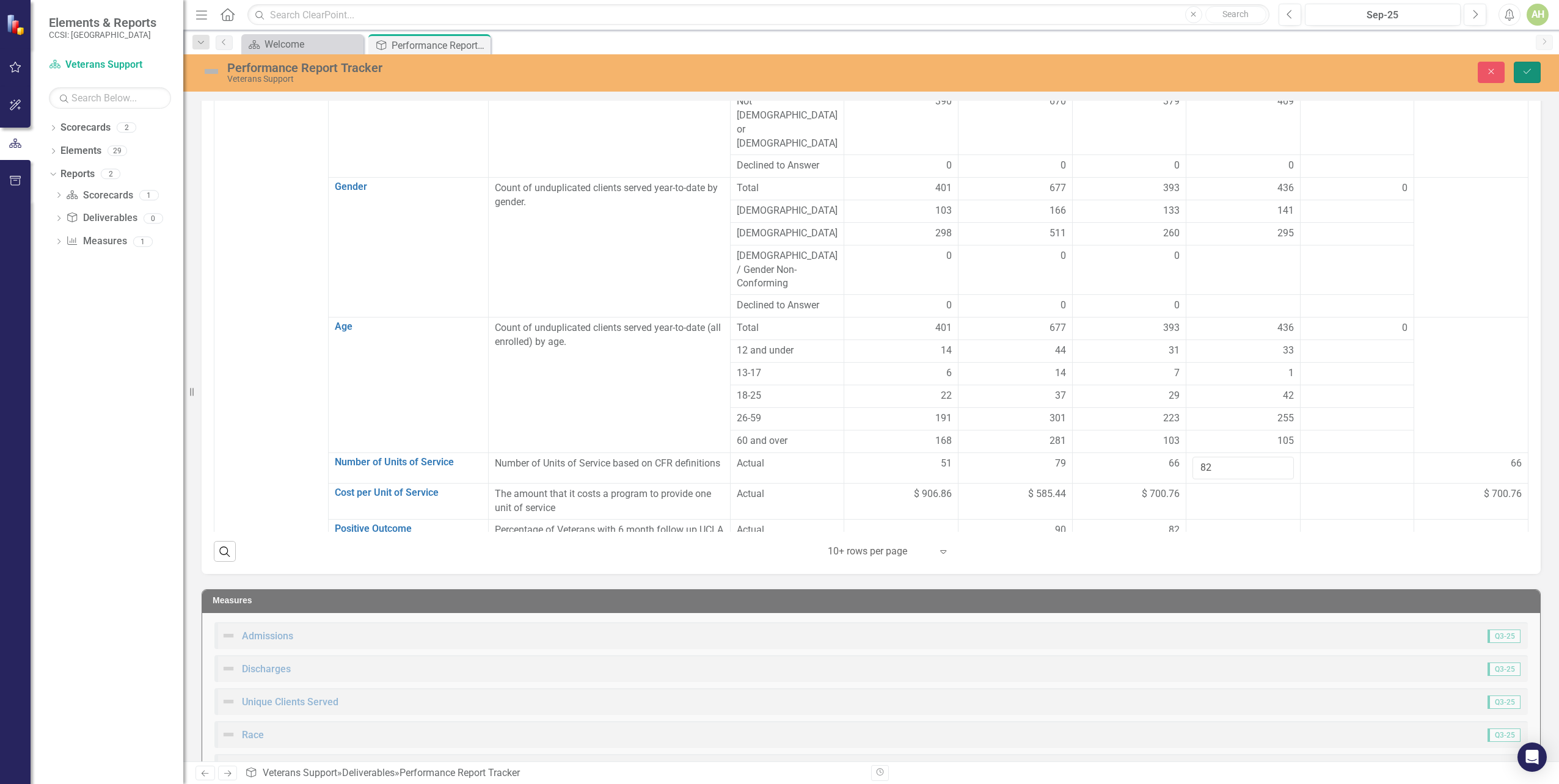
click at [1524, 76] on button "Save" at bounding box center [1527, 72] width 27 height 22
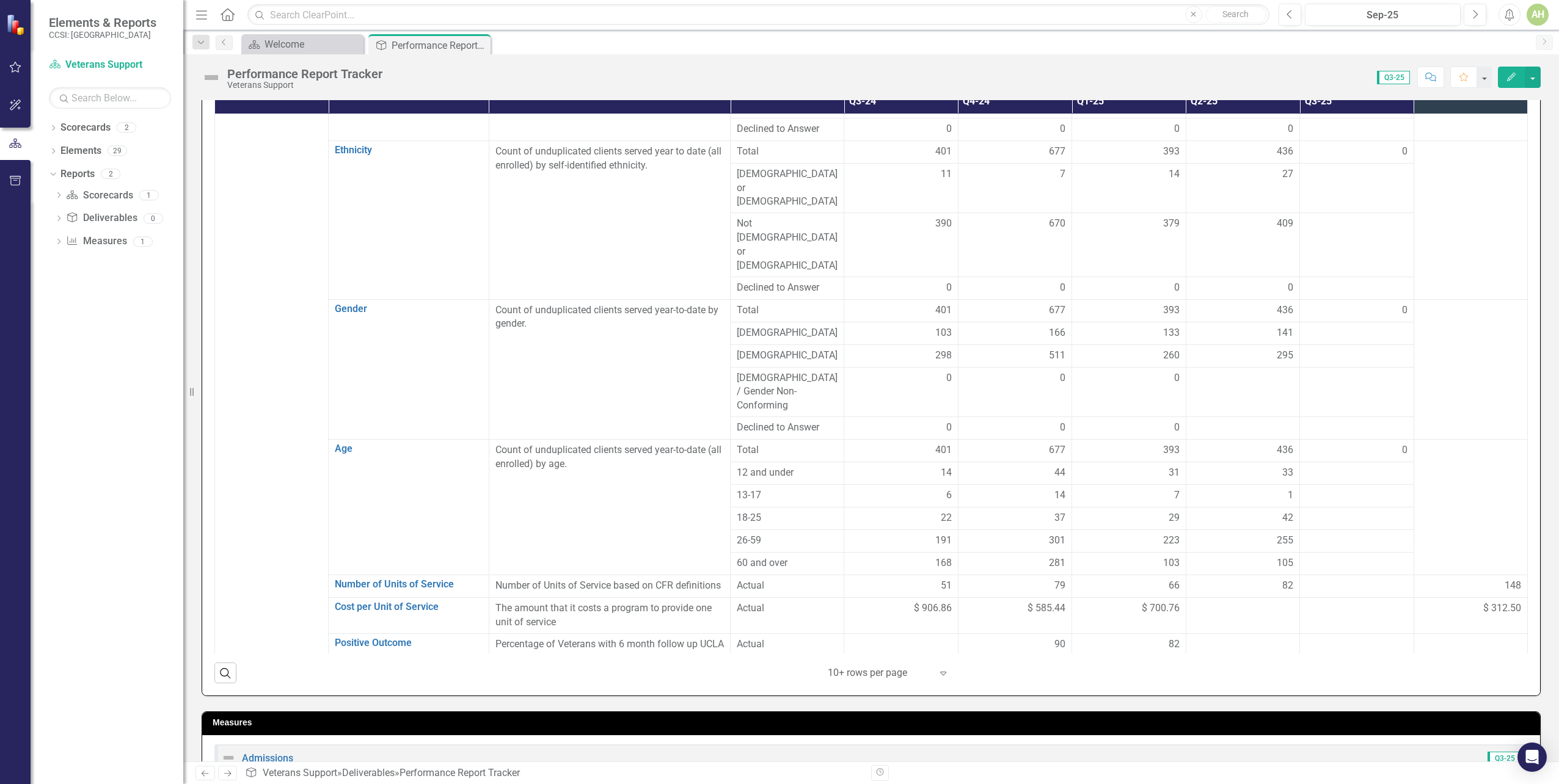
scroll to position [367, 0]
click at [1224, 601] on div at bounding box center [1243, 608] width 101 height 15
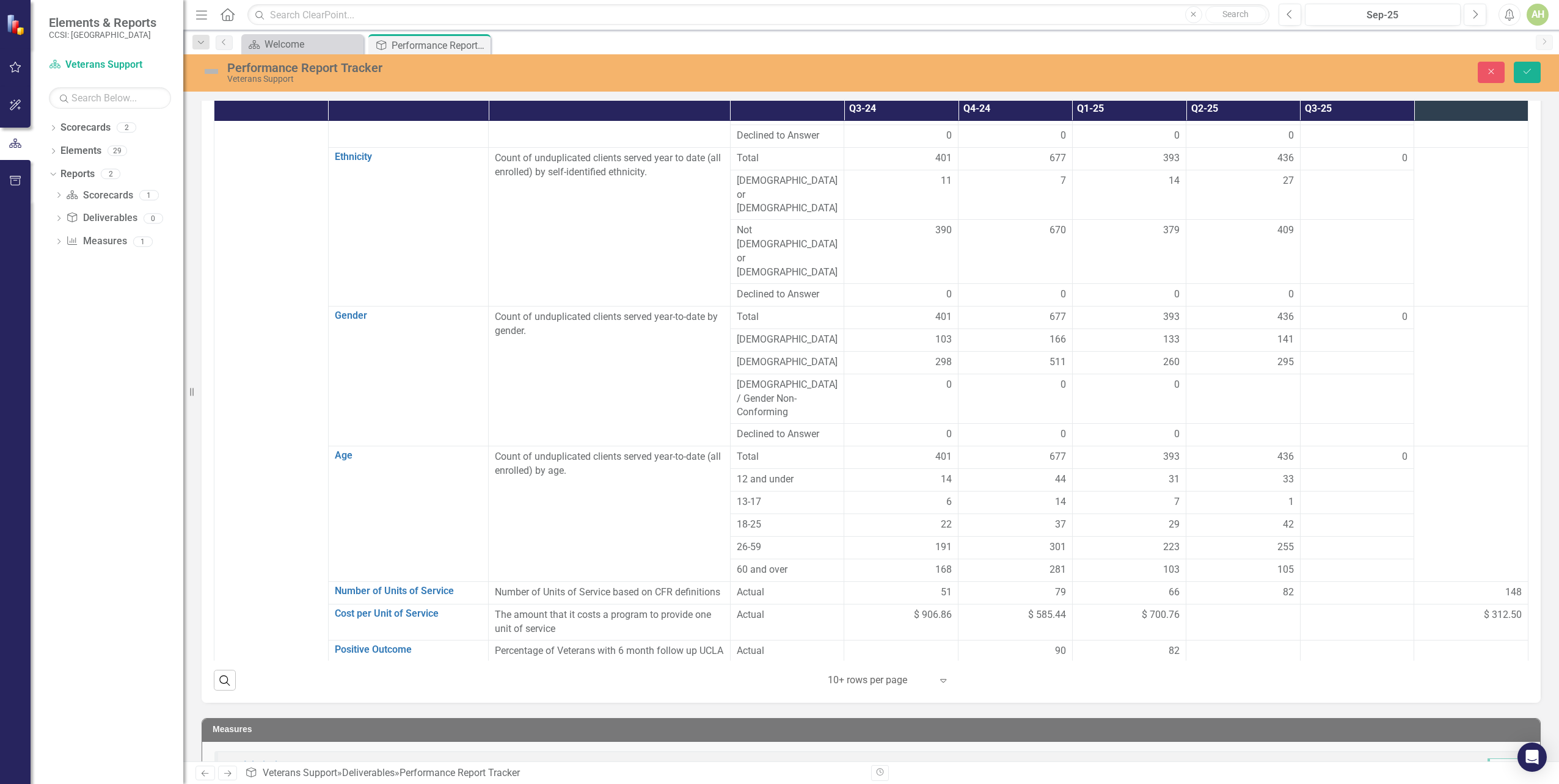
click at [1224, 608] on div at bounding box center [1244, 615] width 101 height 15
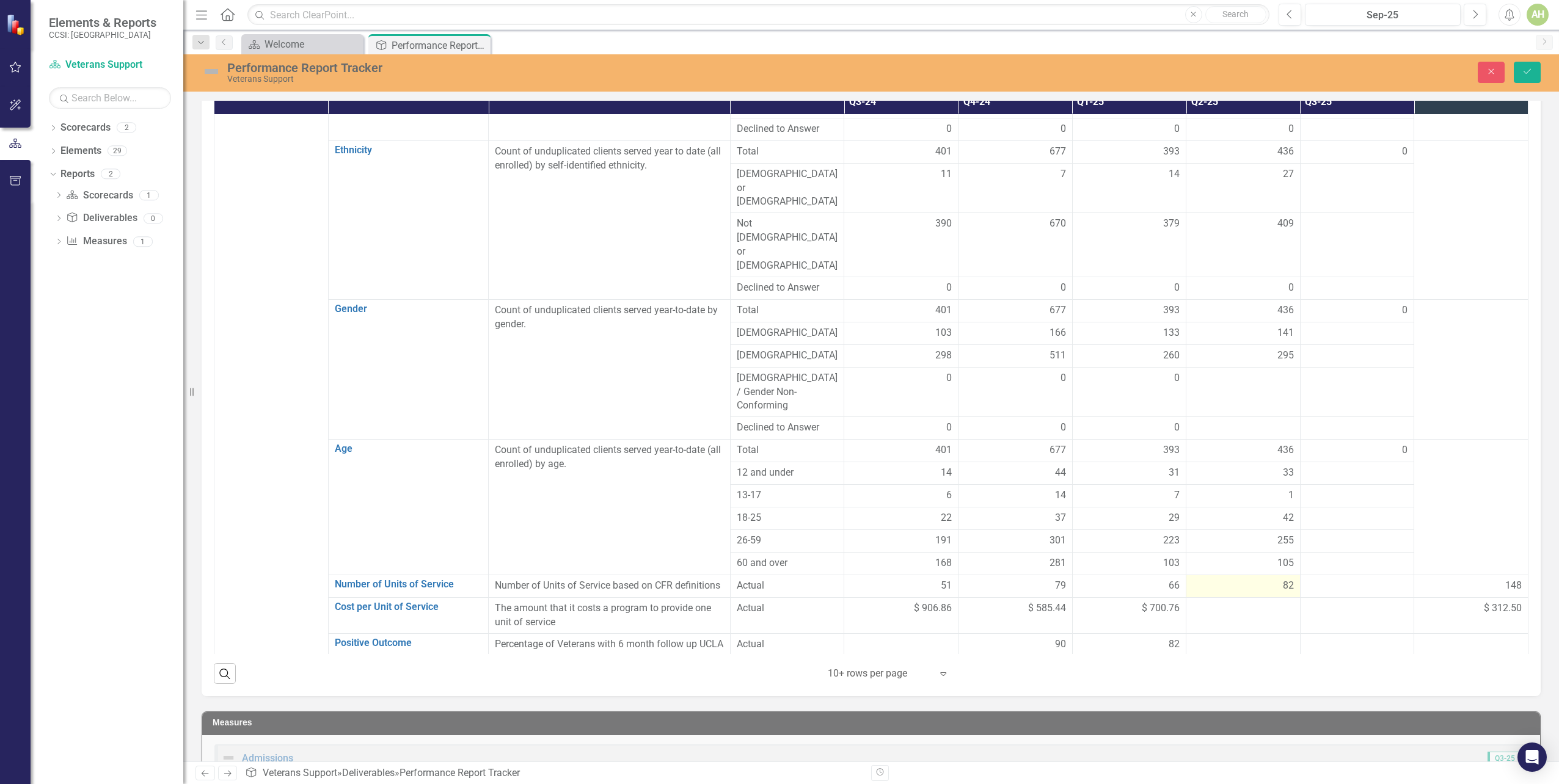
click at [1251, 579] on div "82" at bounding box center [1244, 586] width 101 height 14
click at [1228, 579] on input "82" at bounding box center [1244, 590] width 101 height 23
type input "81"
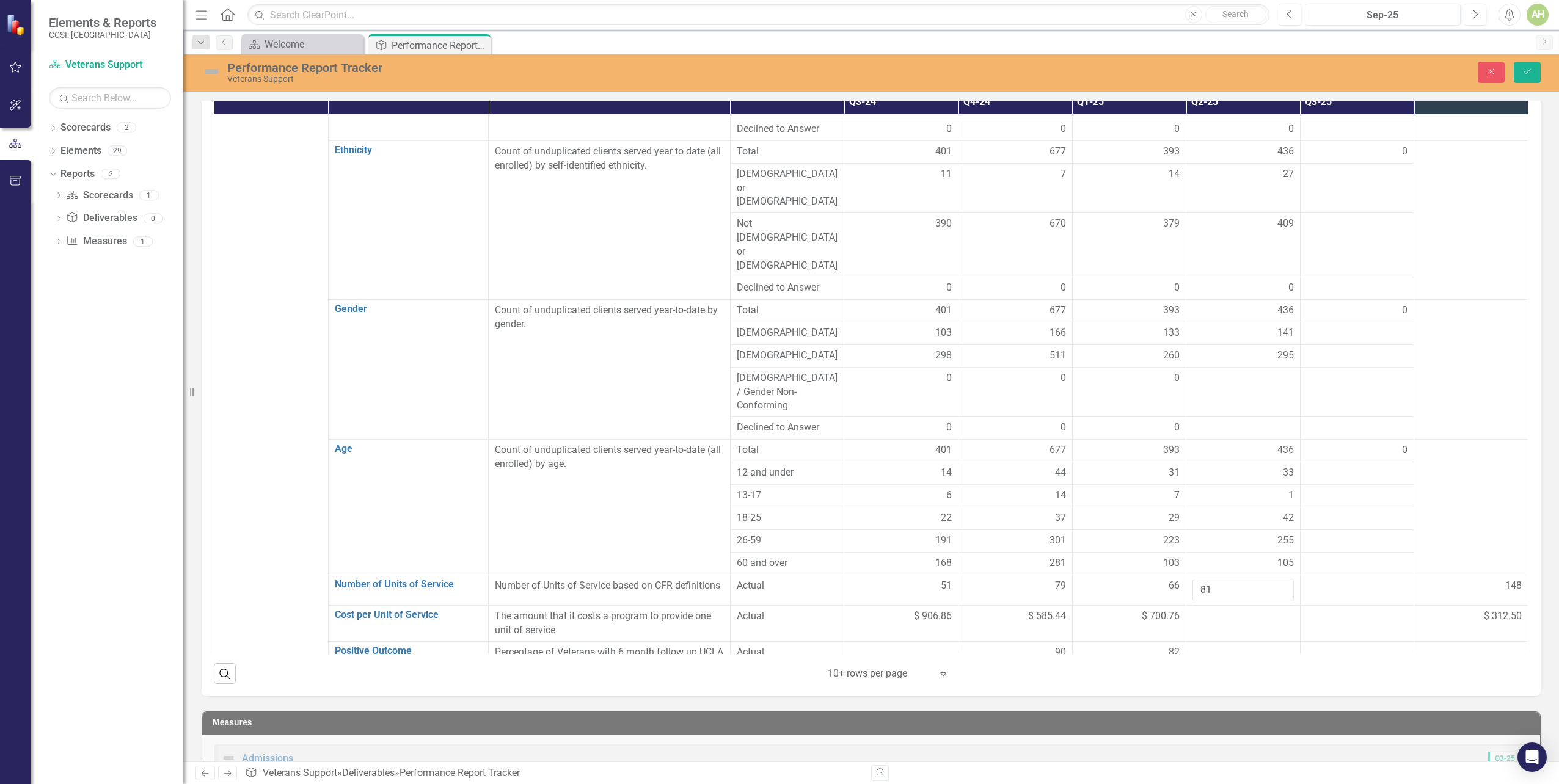
click at [1427, 579] on div "148" at bounding box center [1471, 586] width 101 height 14
click at [1533, 70] on button "Save" at bounding box center [1527, 72] width 27 height 22
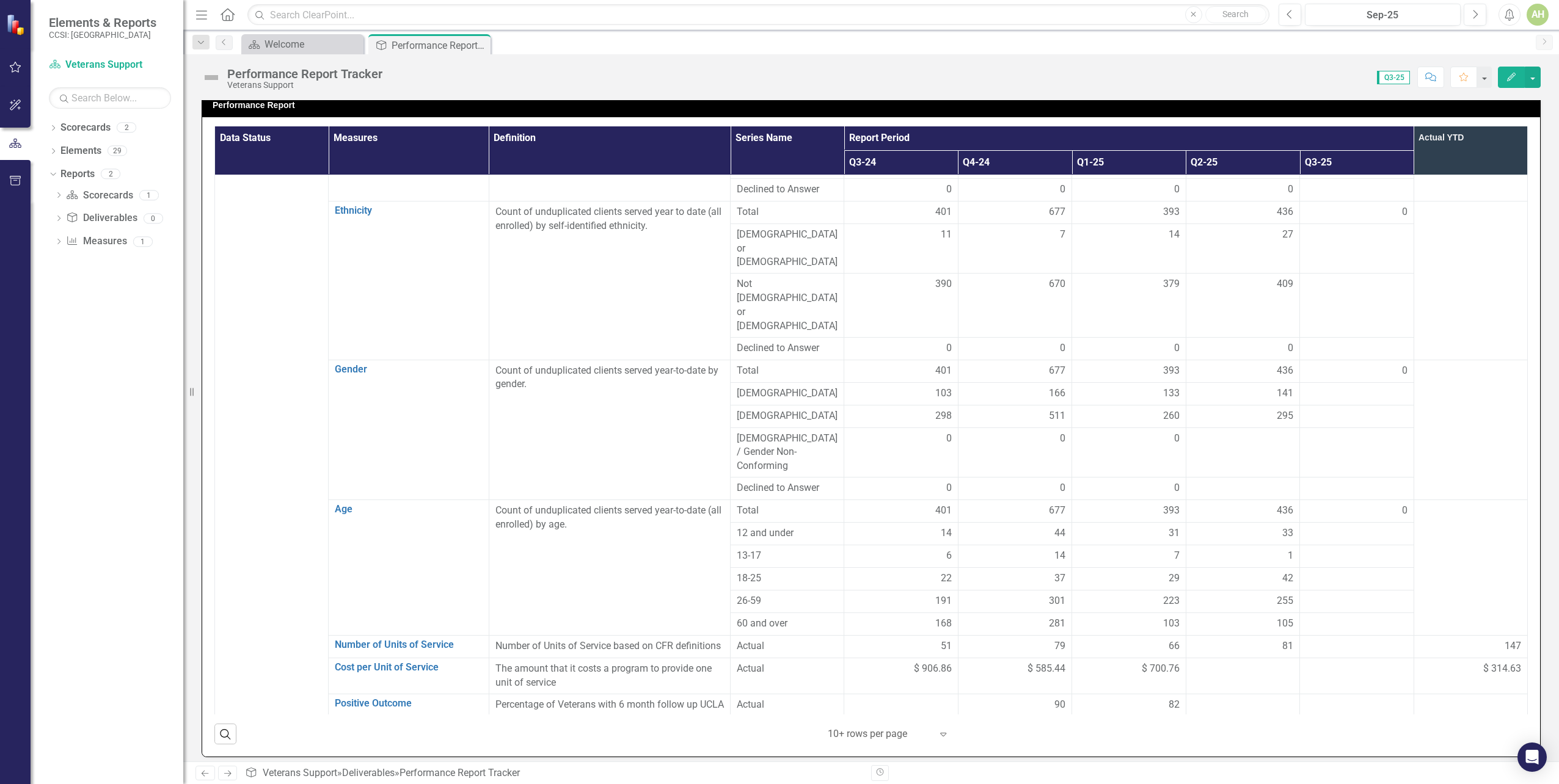
scroll to position [428, 0]
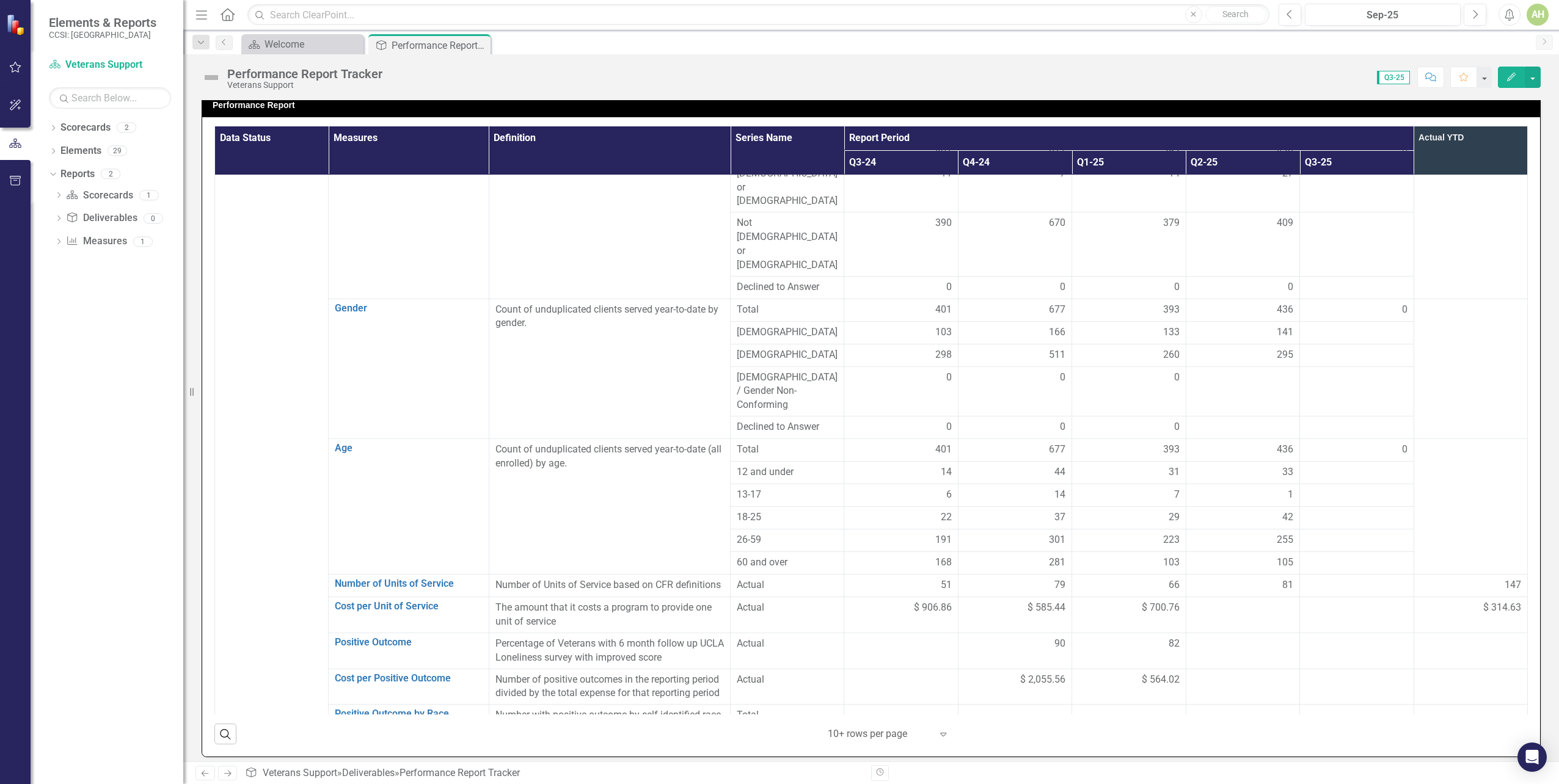
click at [1239, 601] on div at bounding box center [1243, 608] width 101 height 15
click at [1238, 601] on div at bounding box center [1243, 608] width 101 height 15
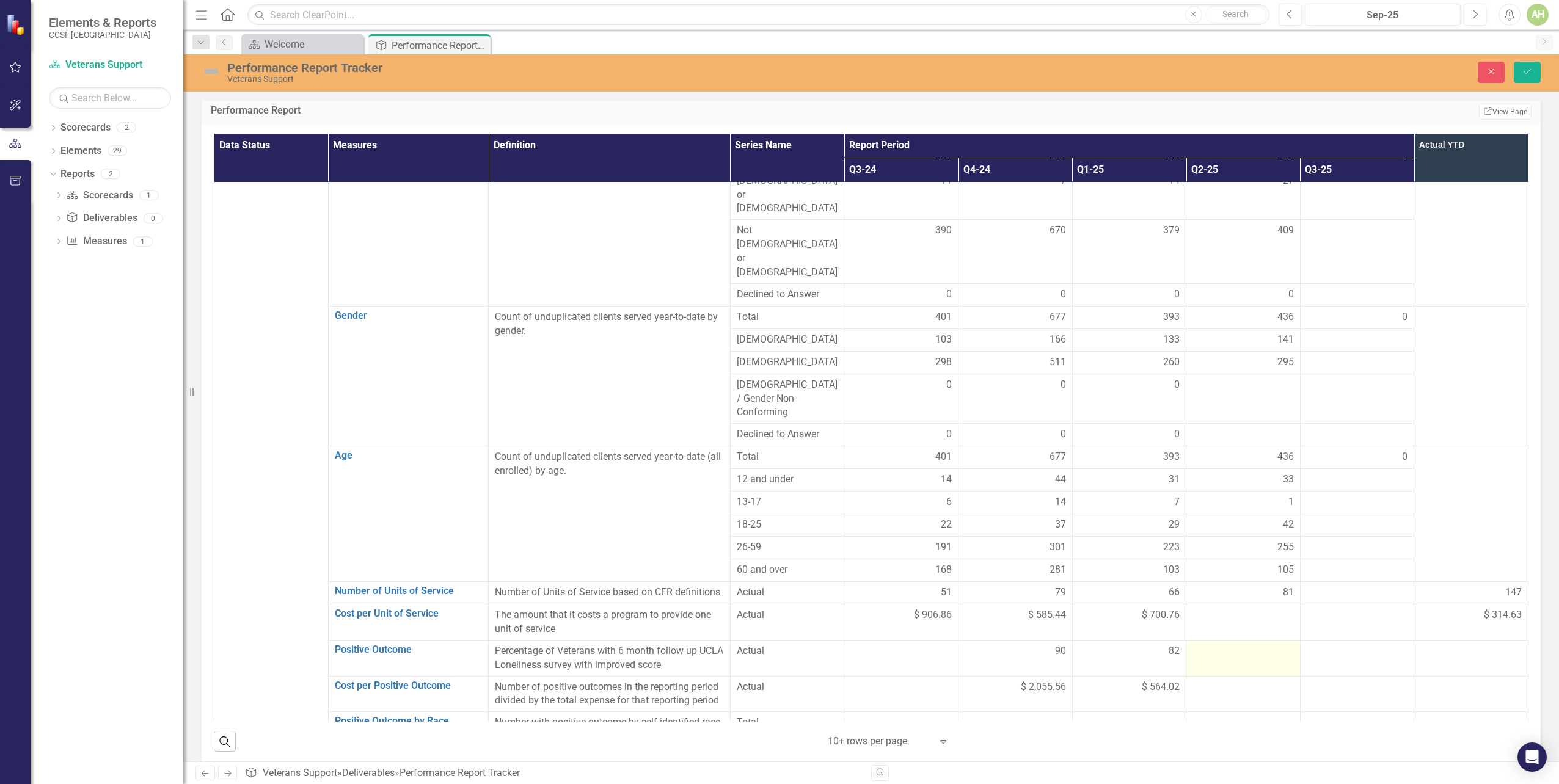
scroll to position [489, 0]
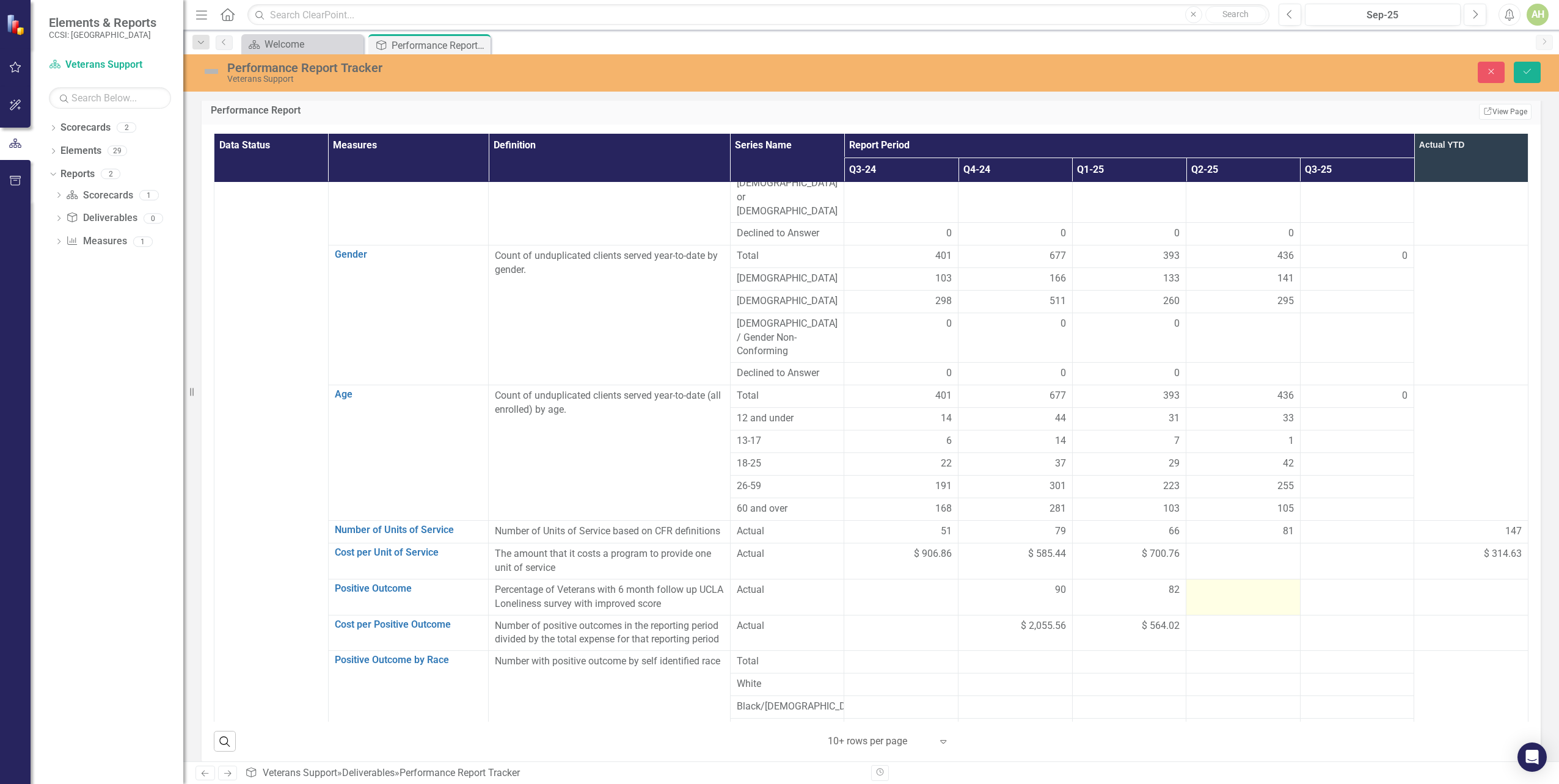
click at [1232, 583] on div at bounding box center [1244, 590] width 101 height 15
click at [1232, 583] on input "number" at bounding box center [1244, 594] width 101 height 23
type input "88"
click at [1325, 619] on div at bounding box center [1358, 626] width 101 height 15
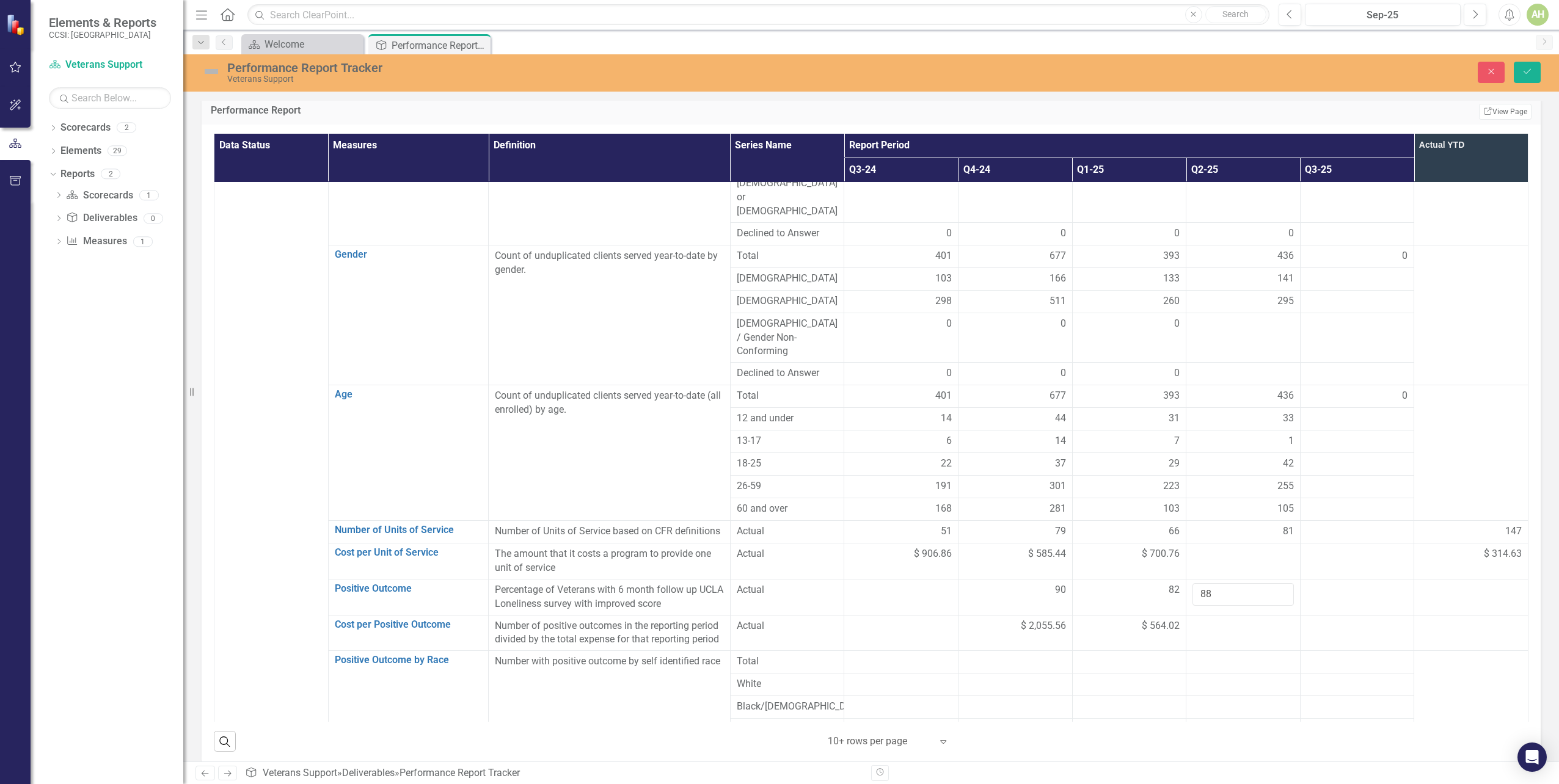
click at [1414, 615] on td at bounding box center [1471, 633] width 114 height 36
click at [1536, 65] on button "Save" at bounding box center [1527, 72] width 27 height 22
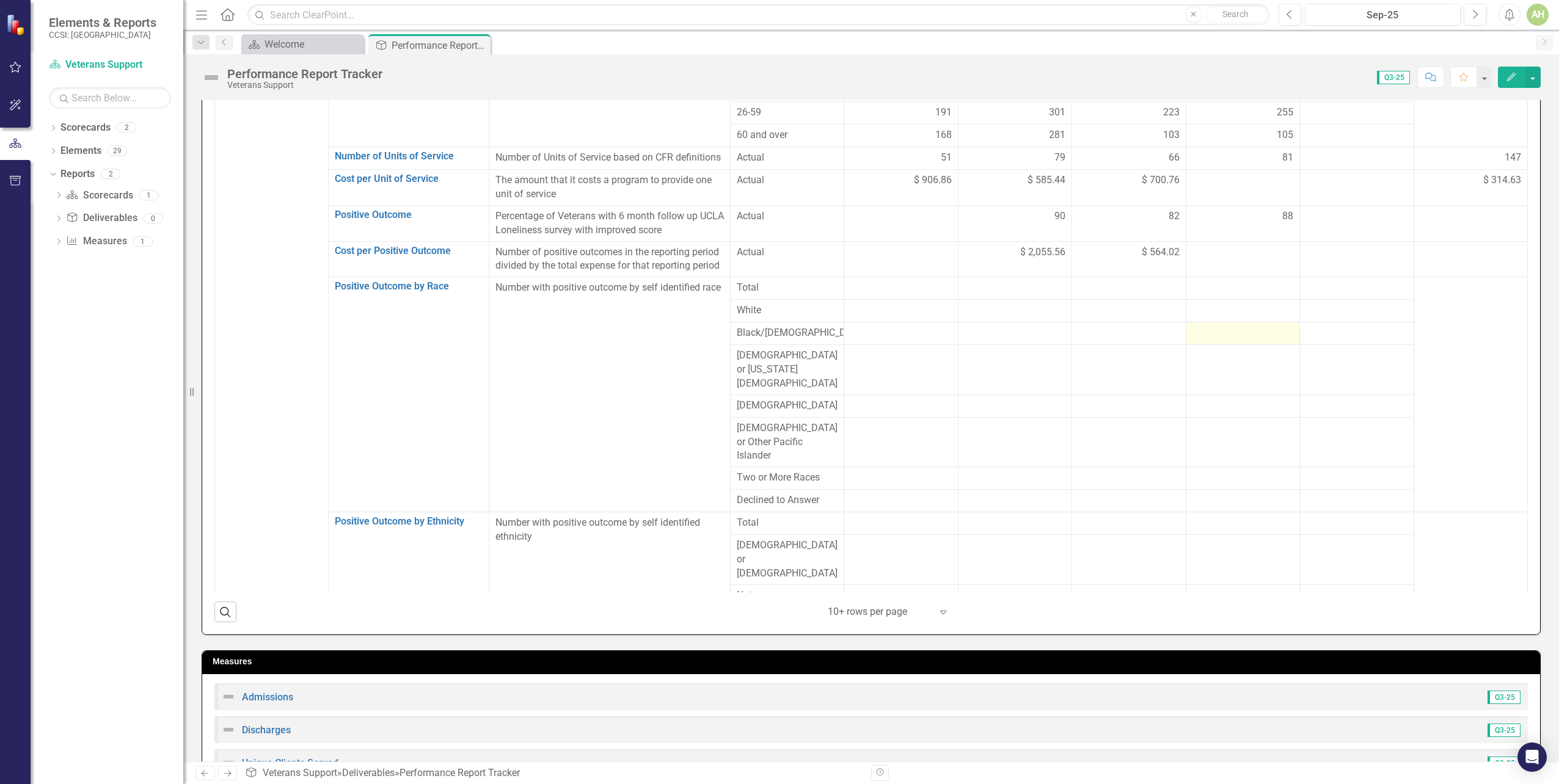
scroll to position [794, 0]
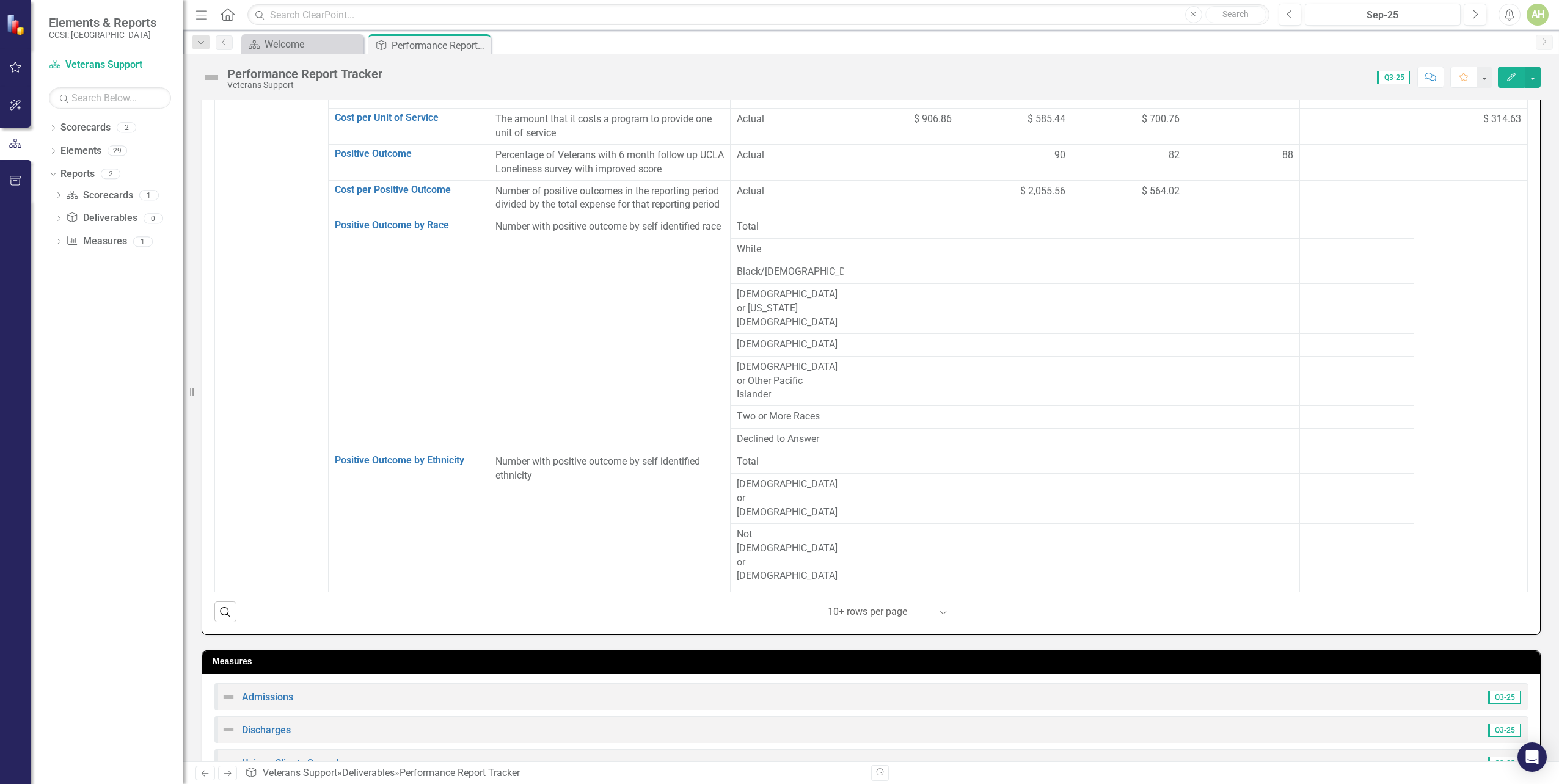
click at [1218, 614] on div at bounding box center [1243, 621] width 101 height 15
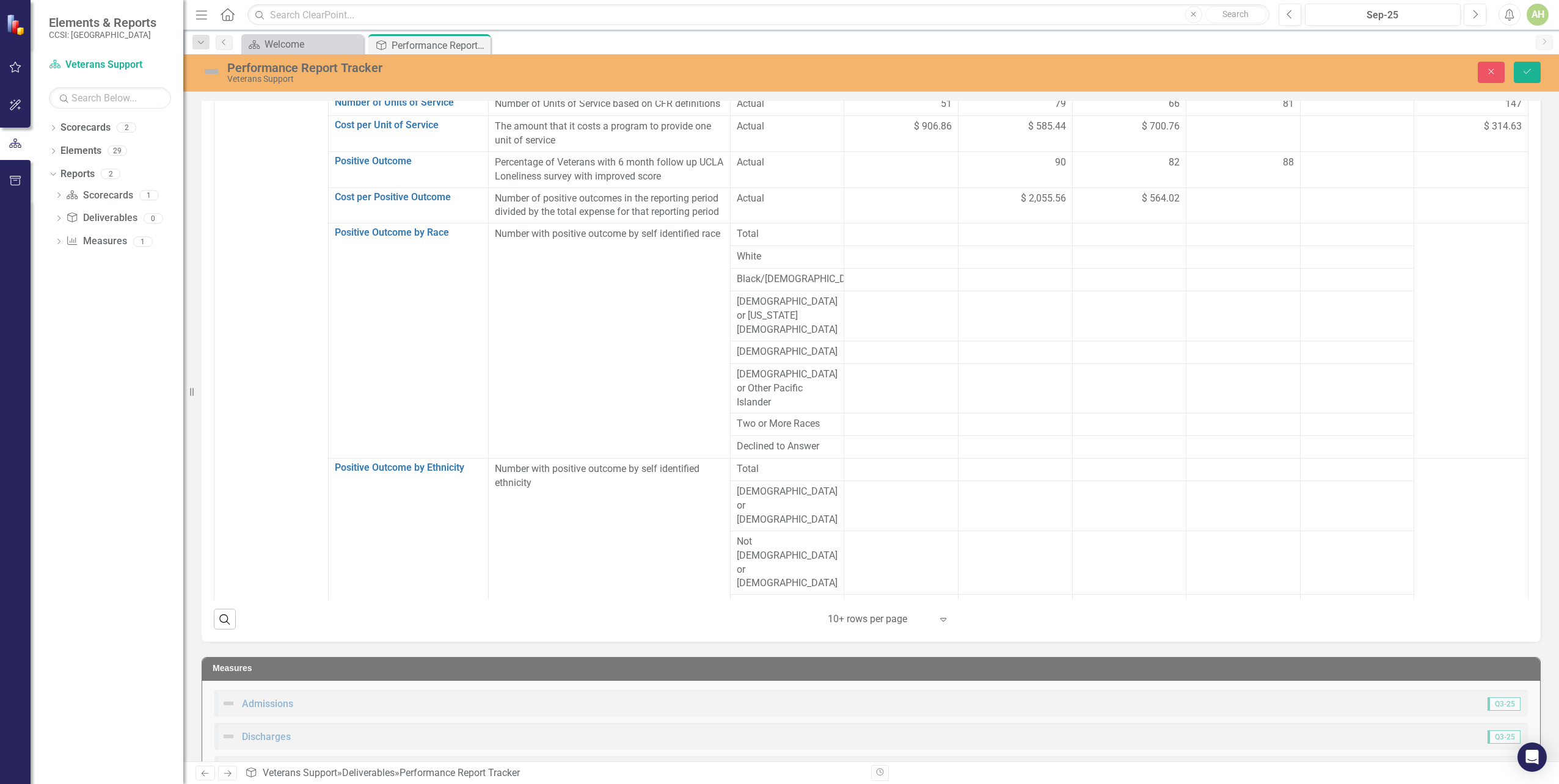
scroll to position [434, 0]
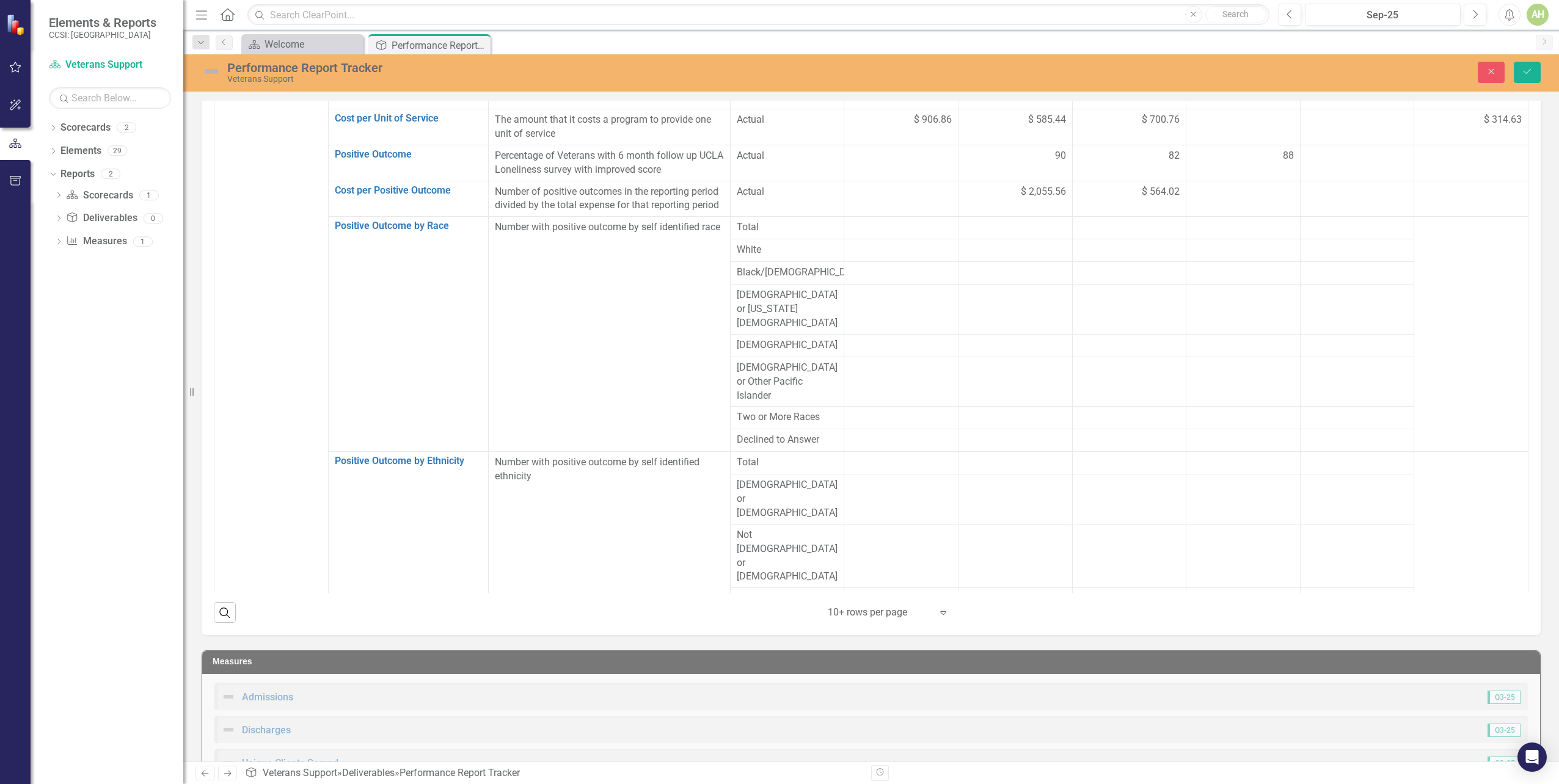
click at [1217, 615] on input "number" at bounding box center [1244, 626] width 101 height 23
type input "46250"
click at [1432, 641] on td "1,578" at bounding box center [1471, 715] width 114 height 149
click at [1537, 78] on button "Save" at bounding box center [1527, 72] width 27 height 22
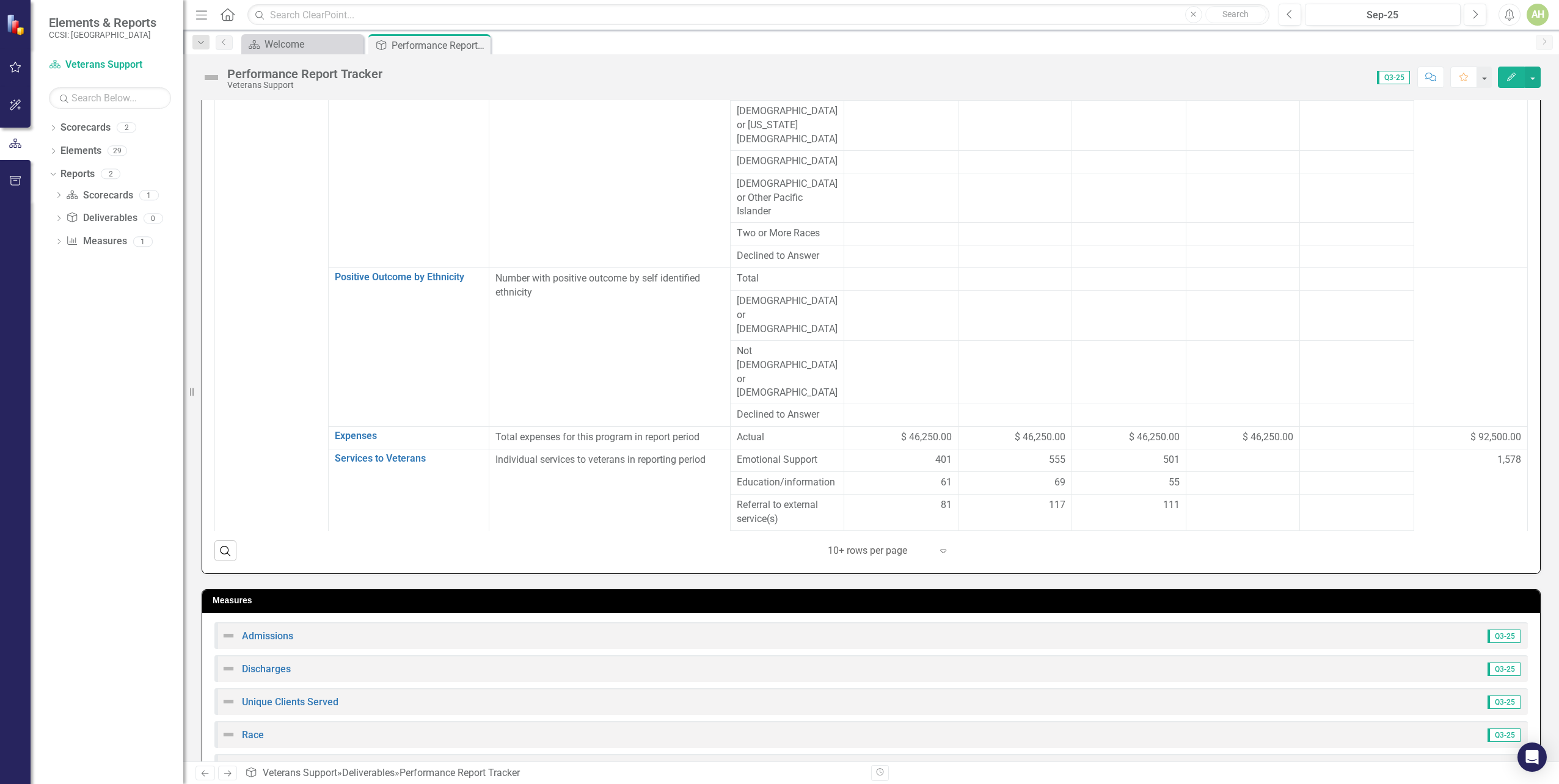
scroll to position [977, 0]
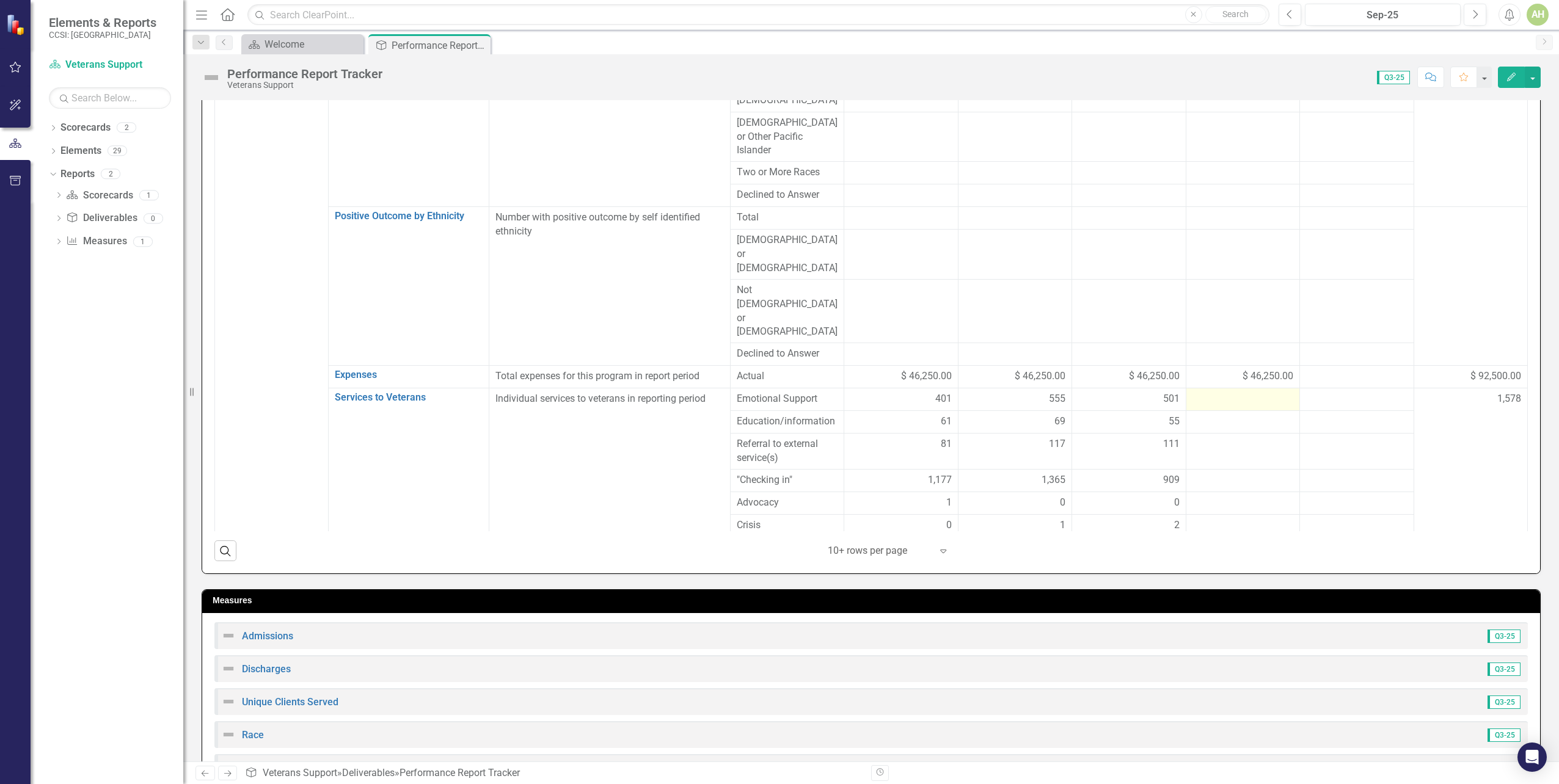
click at [1245, 392] on div at bounding box center [1243, 399] width 101 height 15
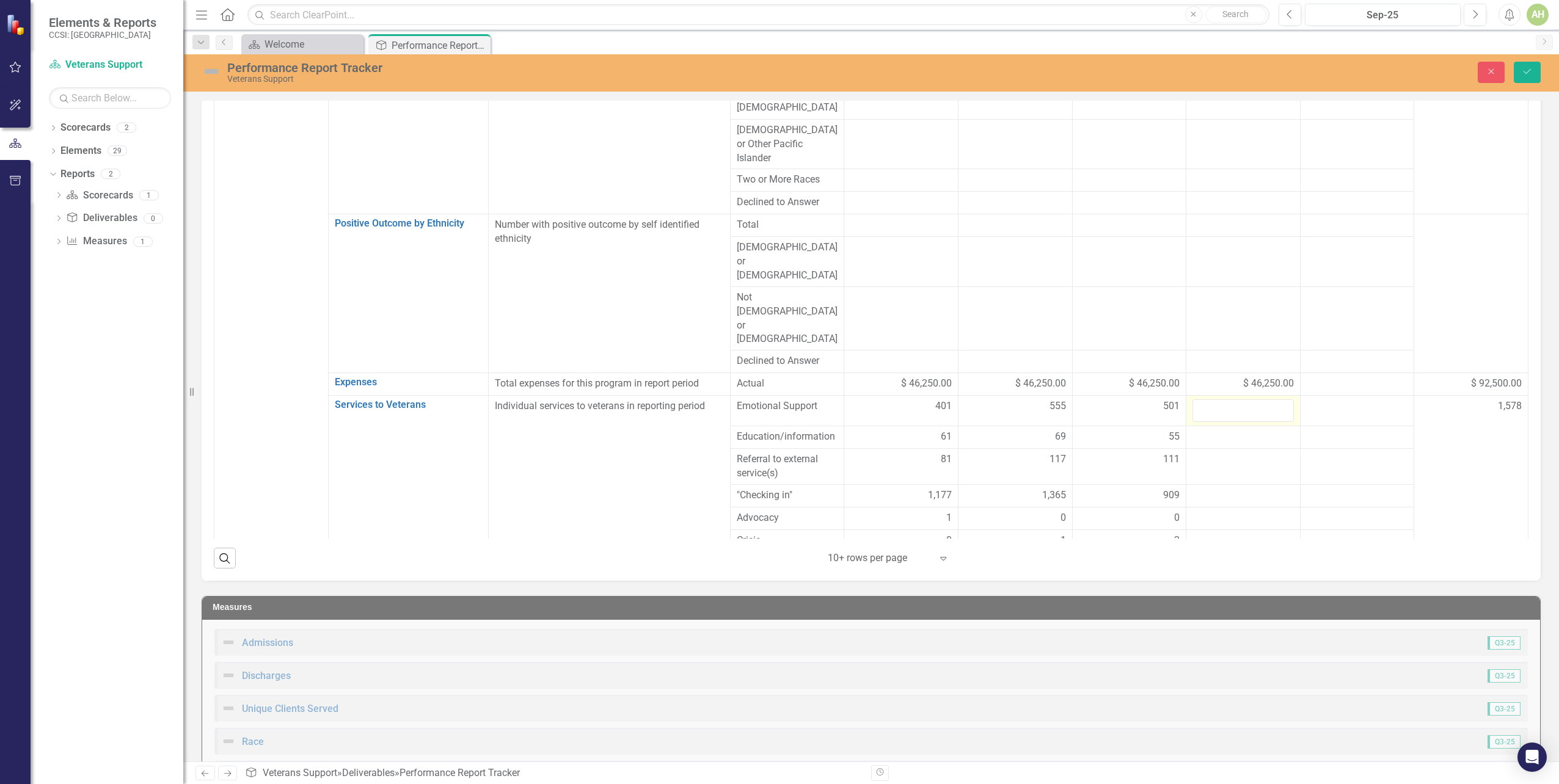
scroll to position [495, 0]
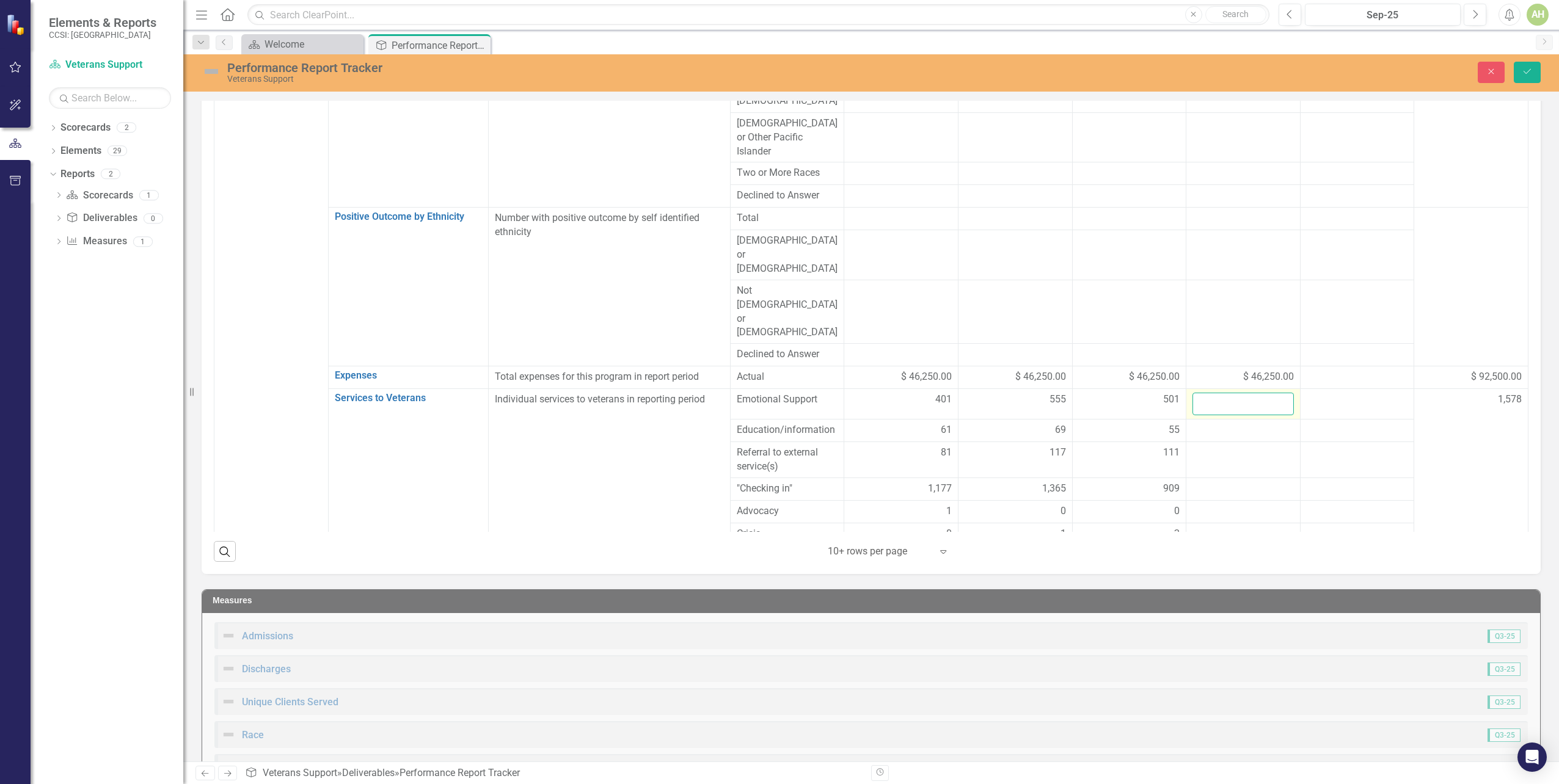
click at [1245, 392] on input "number" at bounding box center [1244, 403] width 101 height 23
type input "447"
click at [1432, 389] on td "1,578" at bounding box center [1471, 467] width 114 height 157
click at [1229, 423] on div at bounding box center [1244, 430] width 101 height 15
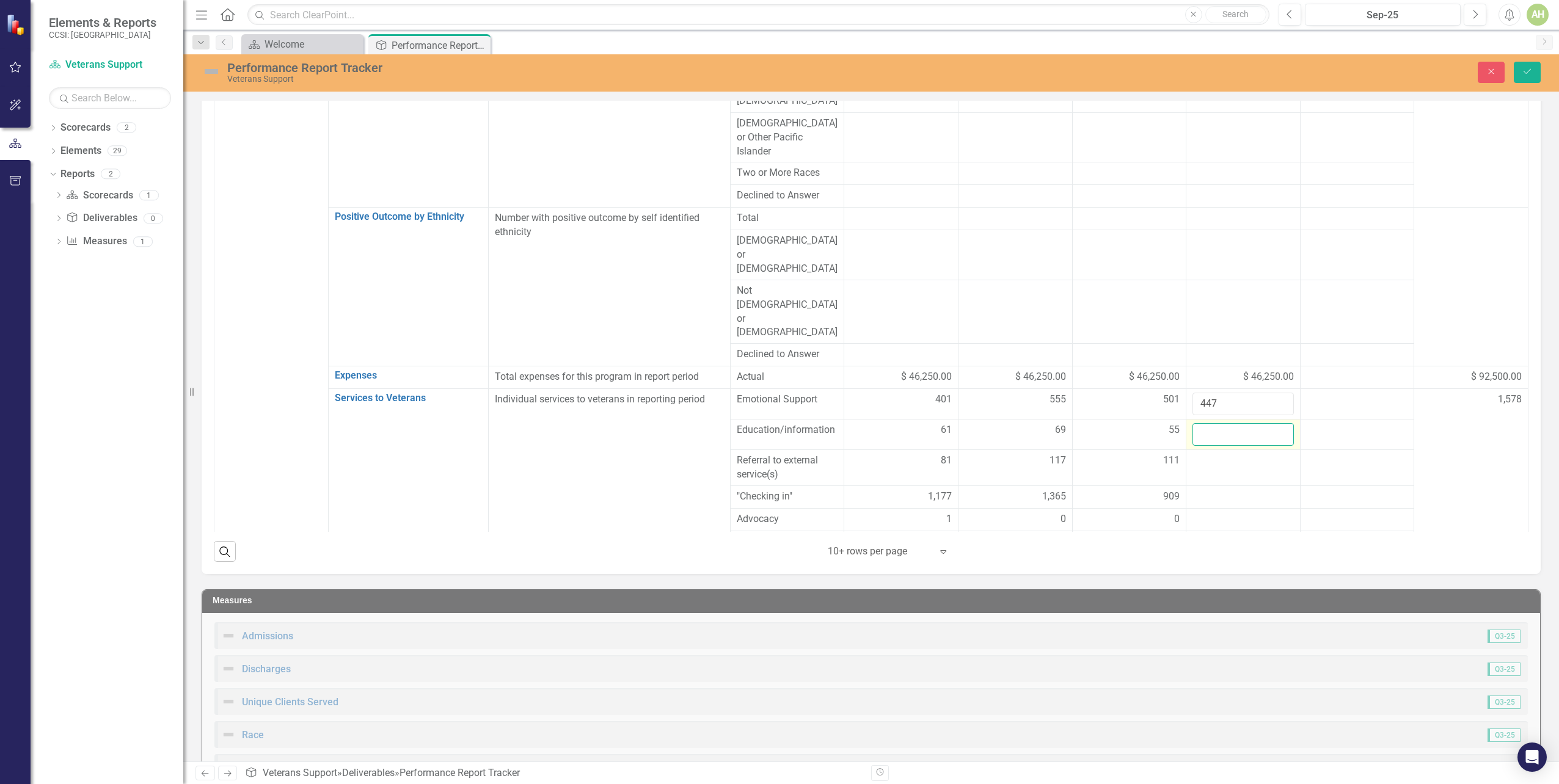
click at [1229, 423] on input "number" at bounding box center [1244, 434] width 101 height 23
type input "64"
click at [1436, 389] on td "1,578" at bounding box center [1471, 471] width 114 height 165
click at [1252, 449] on td at bounding box center [1244, 467] width 114 height 36
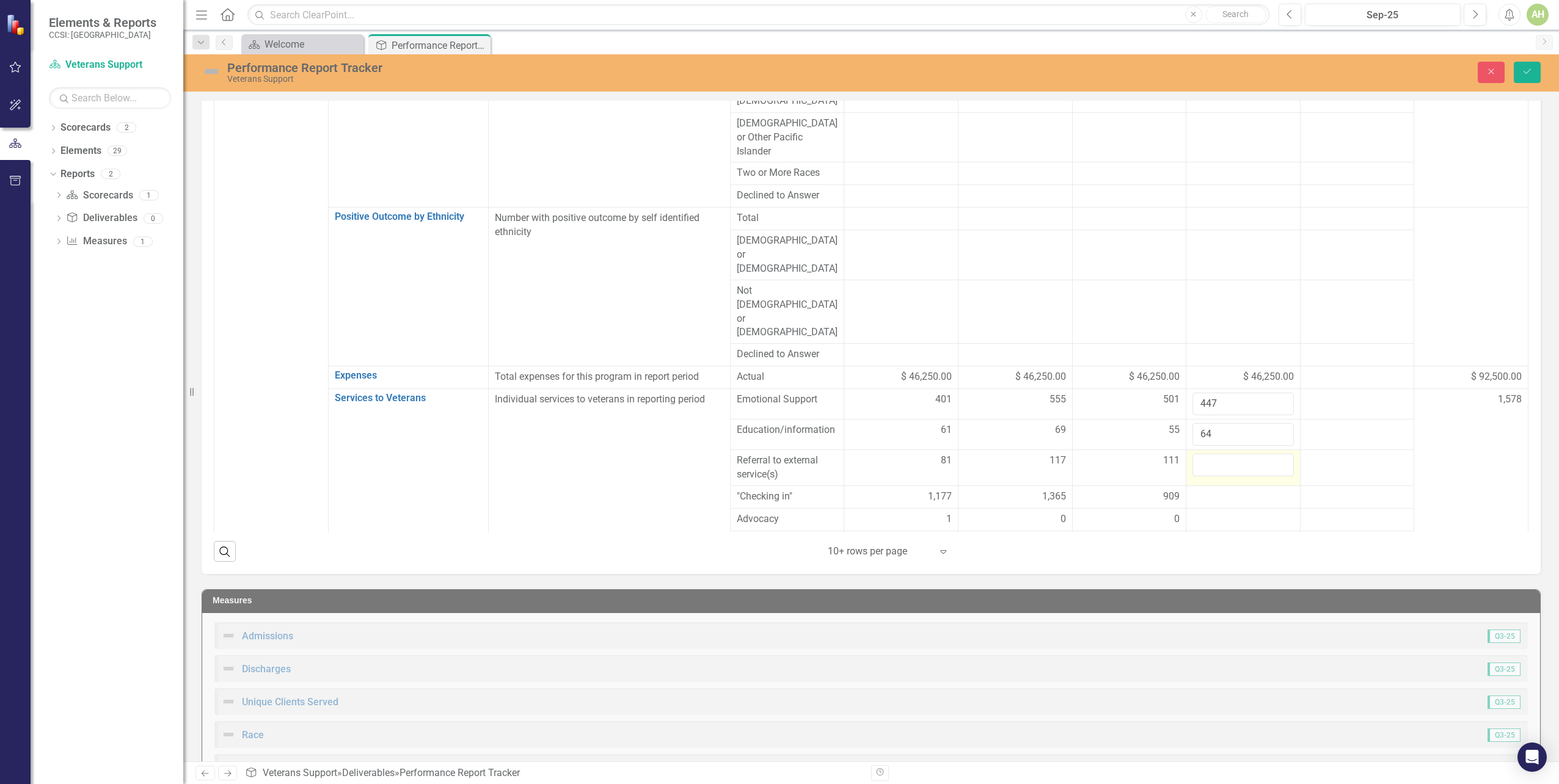
click at [1252, 449] on td at bounding box center [1244, 467] width 114 height 36
click at [1239, 453] on input "number" at bounding box center [1244, 465] width 101 height 23
type input "119"
click at [1434, 389] on td "1,578" at bounding box center [1471, 471] width 114 height 165
click at [1216, 490] on div at bounding box center [1244, 497] width 101 height 15
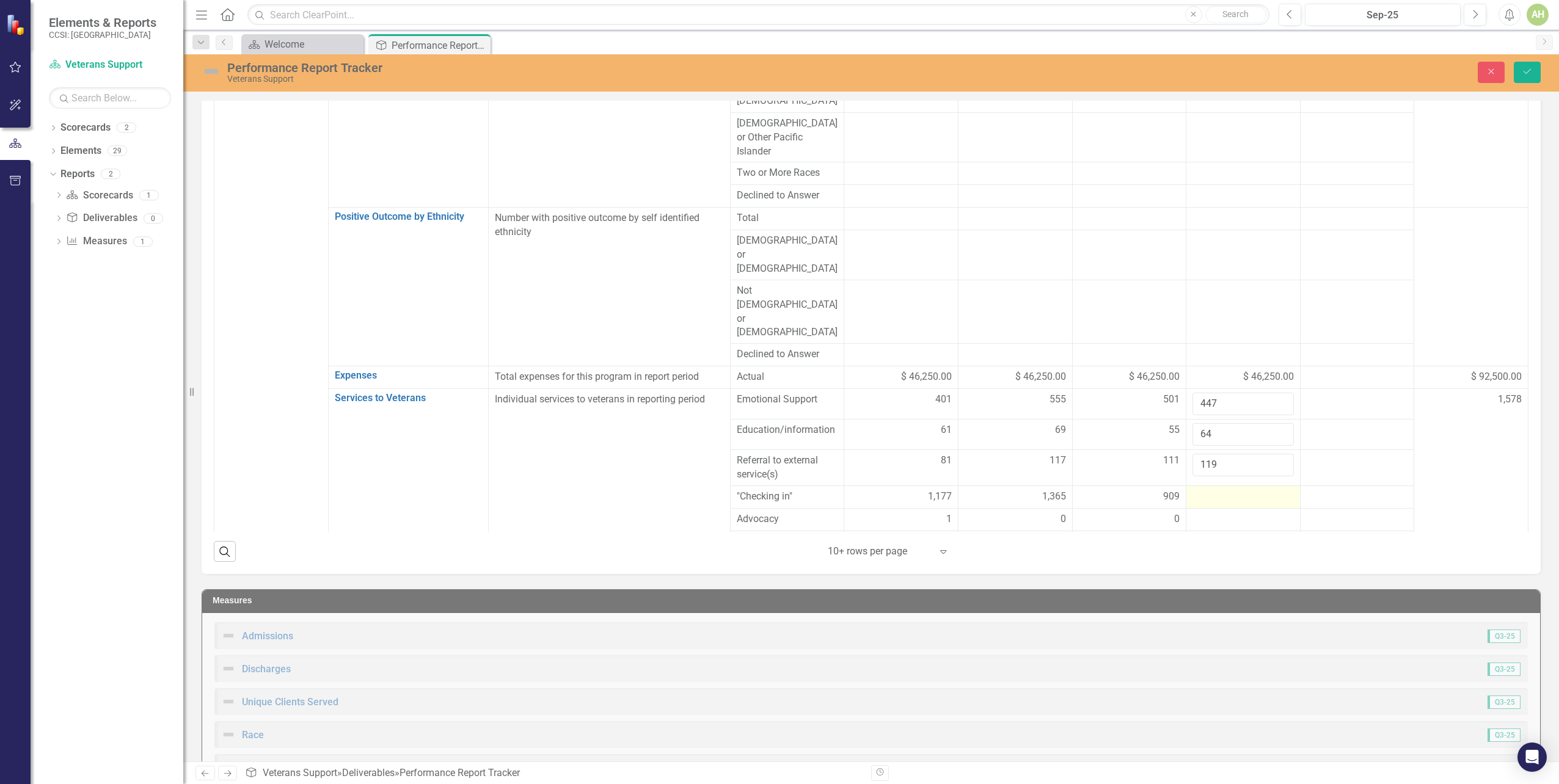
click at [1216, 490] on div at bounding box center [1244, 497] width 101 height 15
click at [1216, 490] on input "number" at bounding box center [1244, 501] width 101 height 23
type input "706"
click at [1414, 389] on td "1,578" at bounding box center [1471, 475] width 114 height 172
click at [1193, 519] on div at bounding box center [1244, 526] width 101 height 15
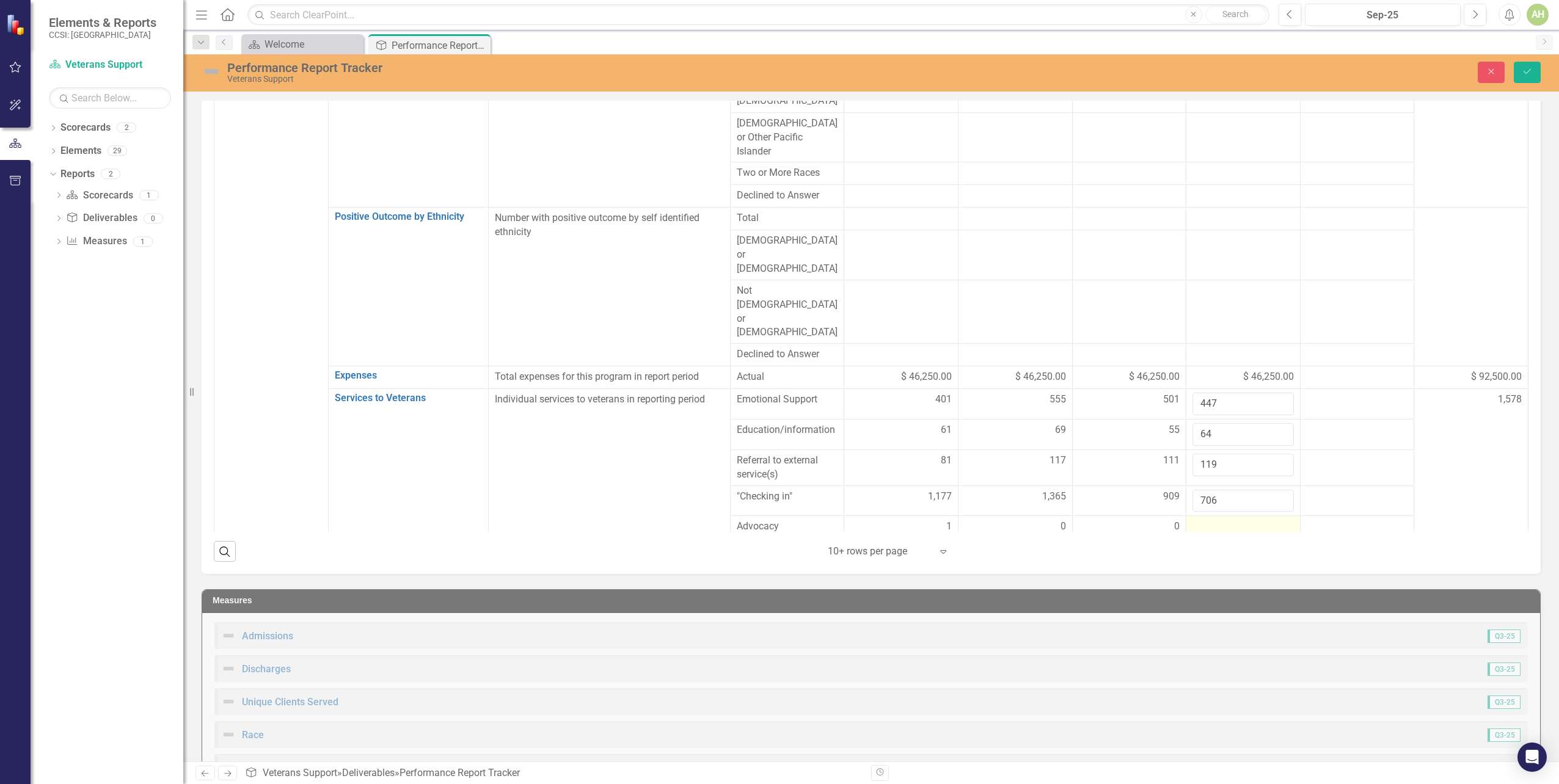
click at [1193, 519] on div at bounding box center [1244, 526] width 101 height 15
click at [1193, 519] on input "number" at bounding box center [1244, 531] width 101 height 23
type input "1"
click at [1193, 550] on div at bounding box center [1244, 557] width 101 height 15
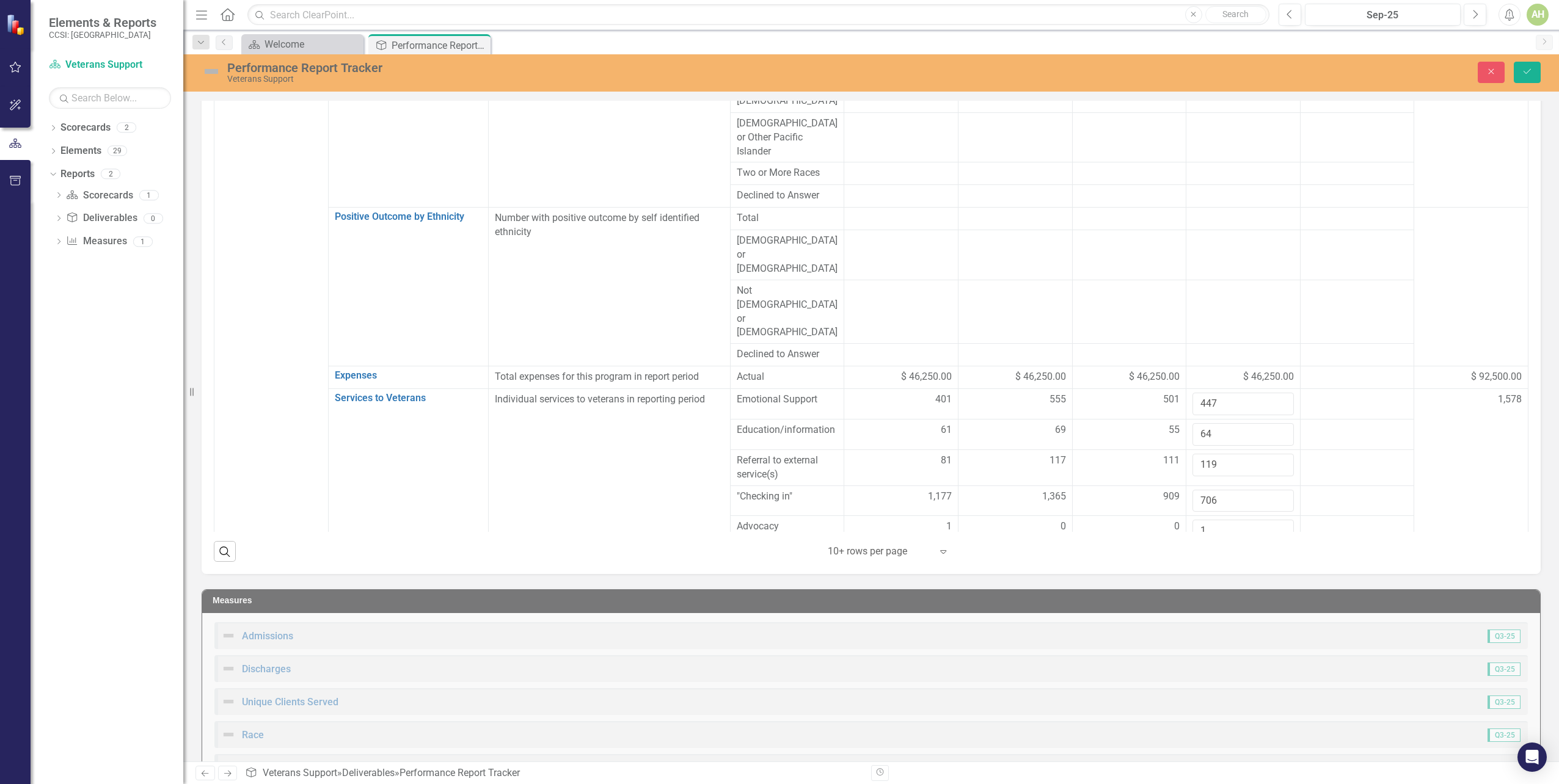
click at [1193, 550] on input "number" at bounding box center [1244, 561] width 101 height 23
type input "0"
click at [1457, 389] on td "1,578" at bounding box center [1471, 483] width 114 height 188
click at [1536, 68] on button "Save" at bounding box center [1527, 72] width 27 height 22
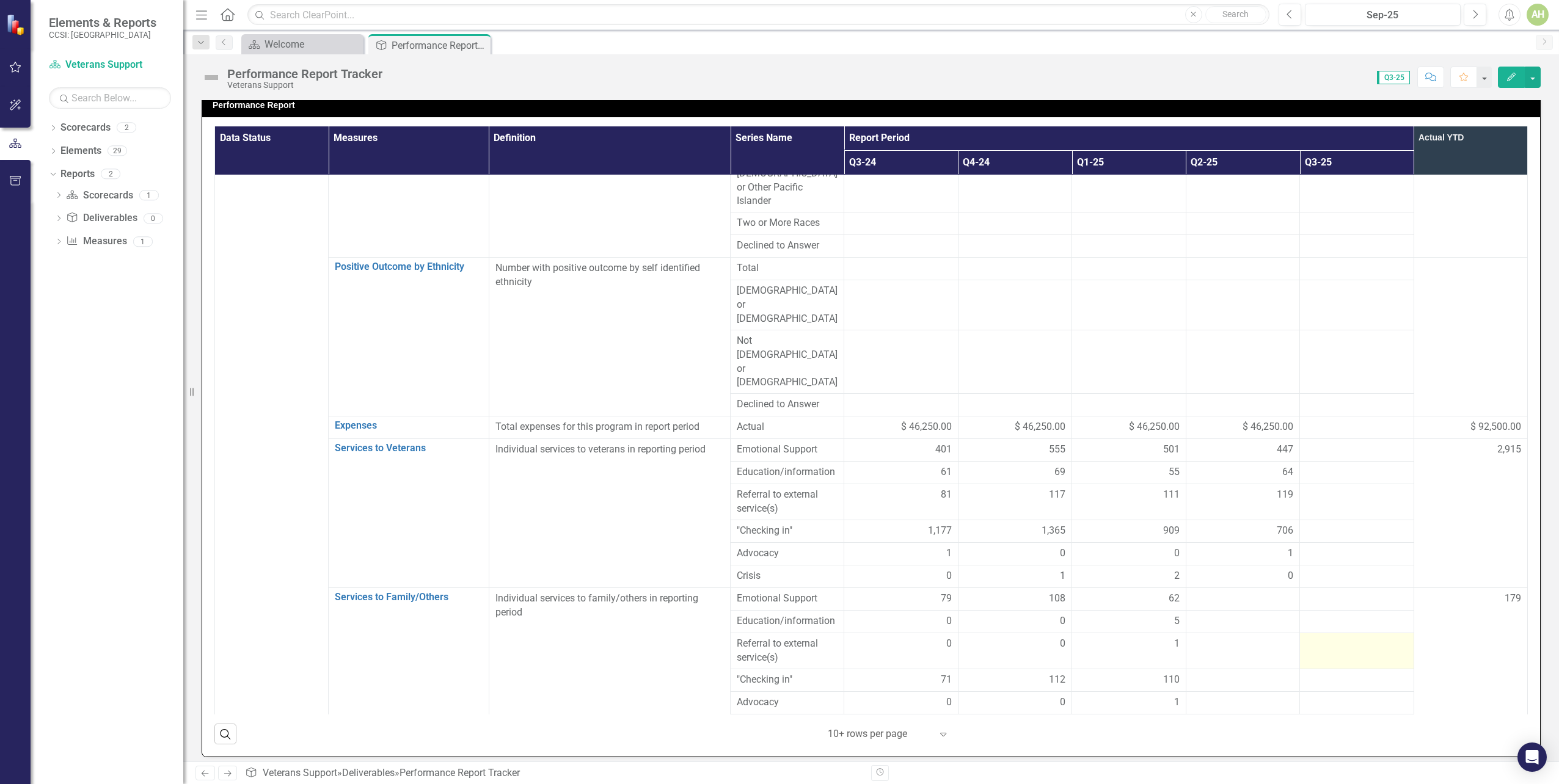
scroll to position [1099, 0]
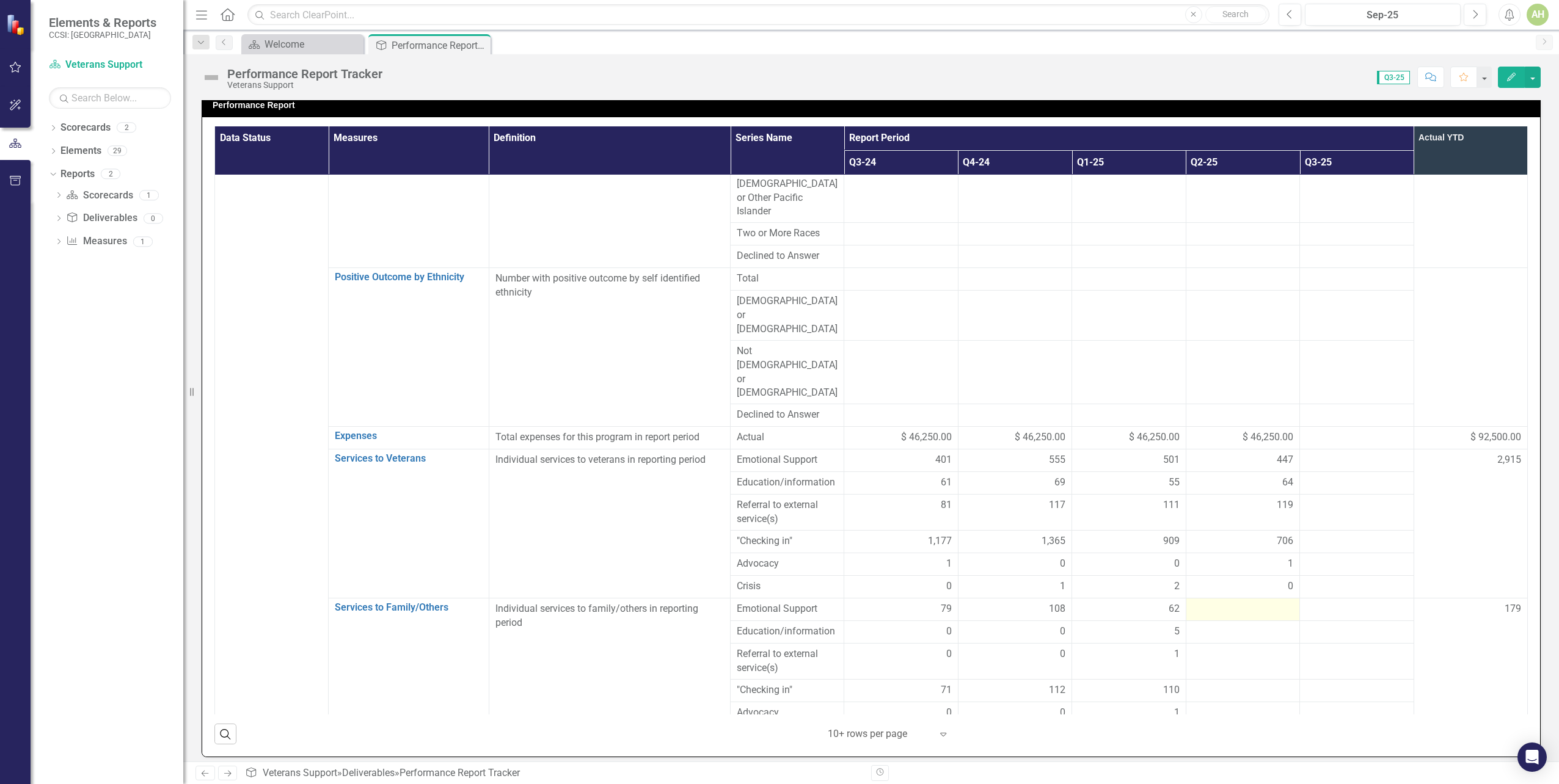
click at [1231, 602] on div at bounding box center [1243, 609] width 101 height 15
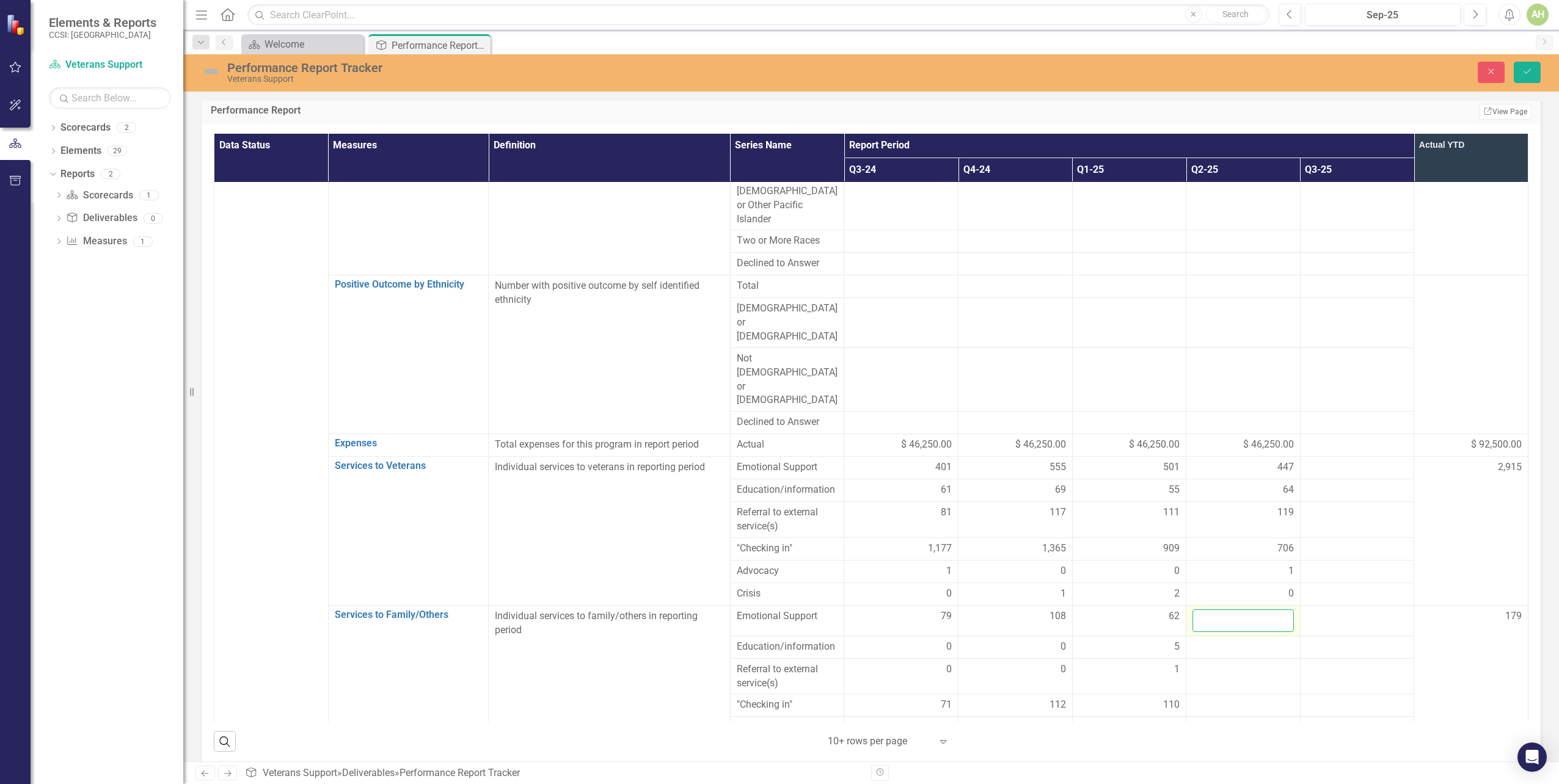
click at [1230, 610] on input "number" at bounding box center [1244, 621] width 101 height 23
type input "39"
click at [1228, 640] on div at bounding box center [1244, 647] width 101 height 15
click at [1228, 640] on input "number" at bounding box center [1244, 651] width 101 height 23
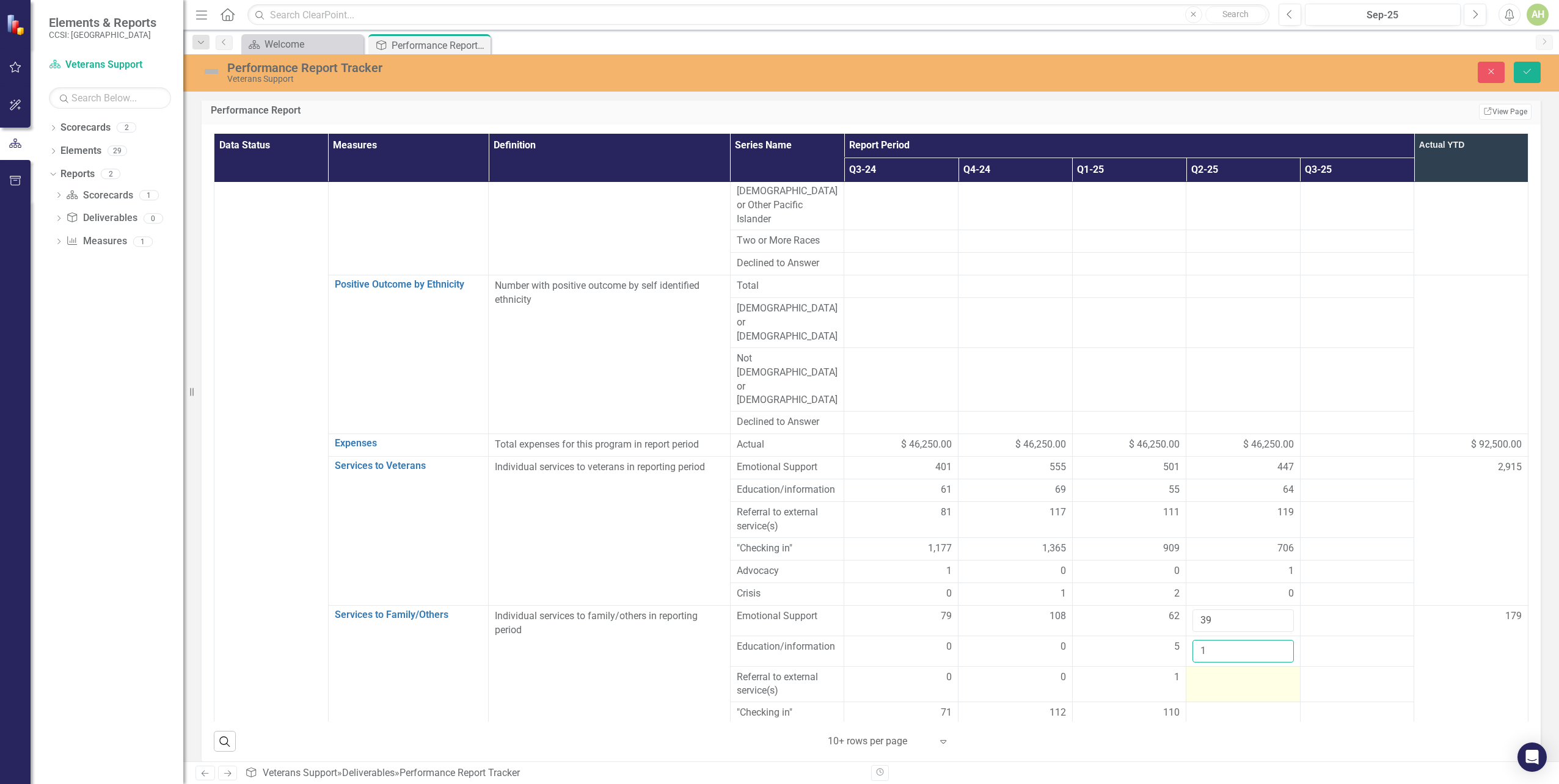
type input "1"
click at [1202, 666] on td at bounding box center [1244, 684] width 114 height 36
click at [1202, 671] on input "number" at bounding box center [1244, 682] width 101 height 23
type input "2"
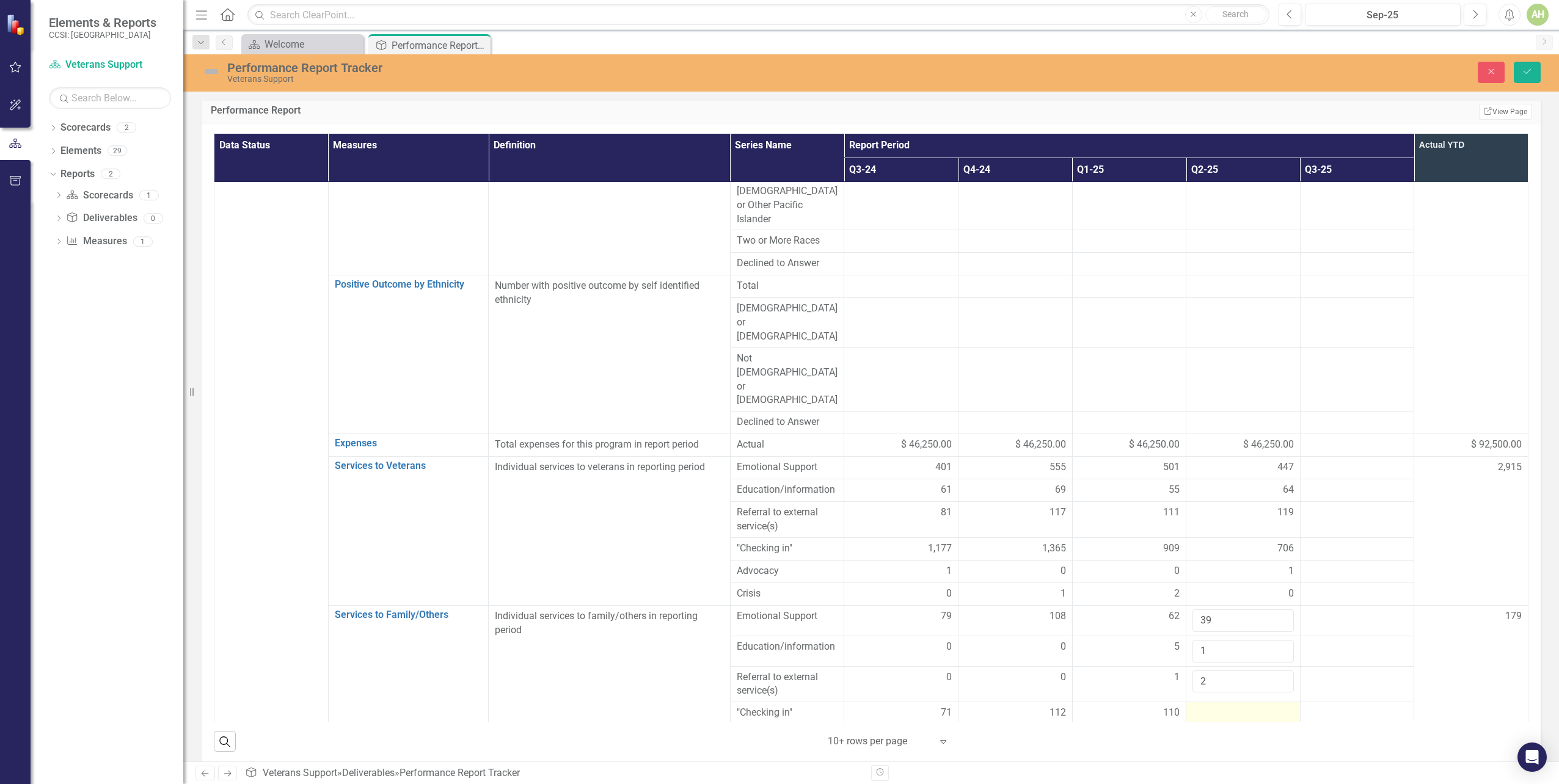
click at [1219, 702] on td at bounding box center [1244, 713] width 114 height 23
click at [1219, 706] on div at bounding box center [1244, 713] width 101 height 15
click at [1221, 706] on input "number" at bounding box center [1244, 717] width 101 height 23
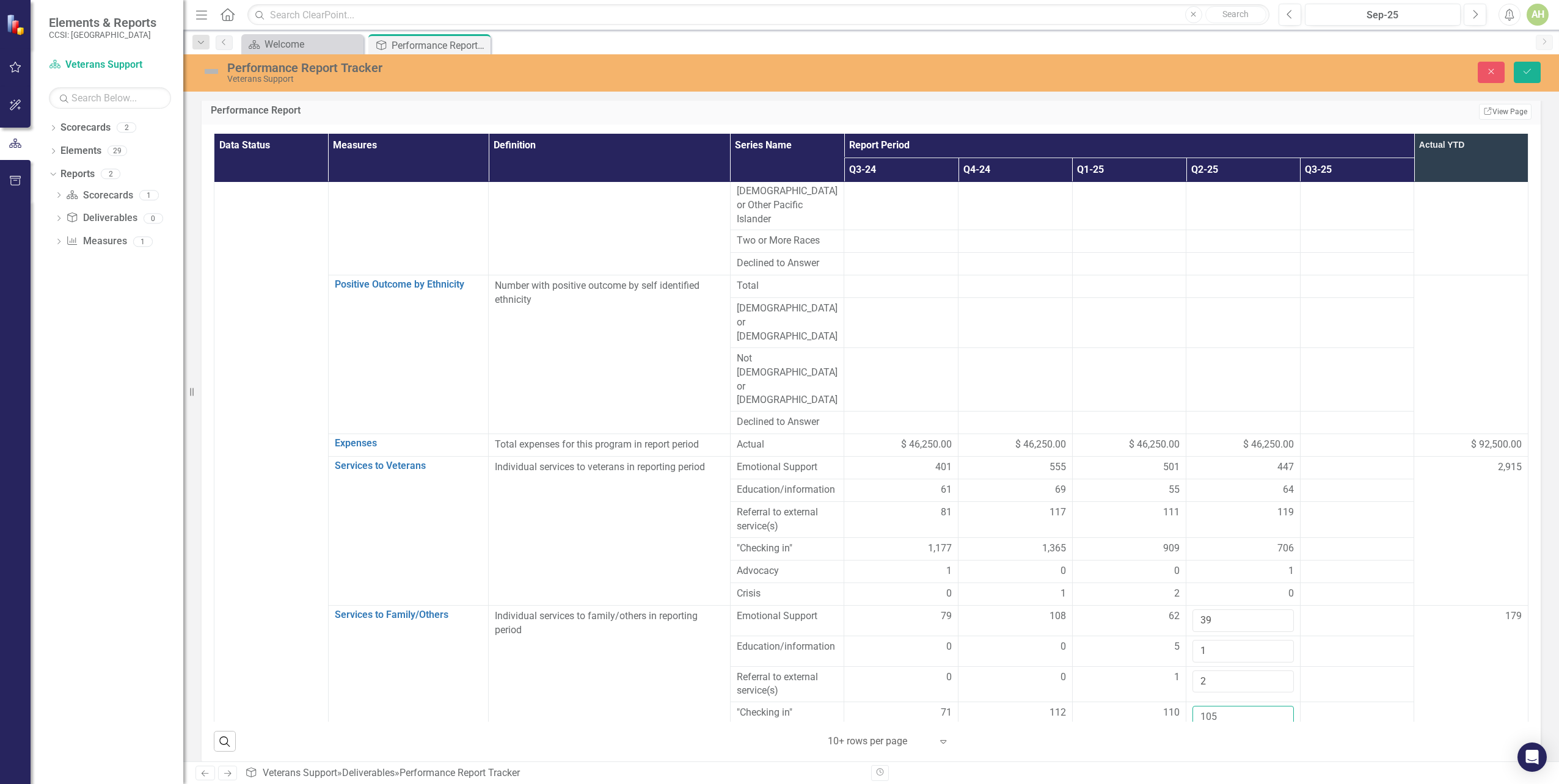
type input "105"
click at [1205, 737] on div at bounding box center [1244, 744] width 101 height 15
click at [1203, 737] on div at bounding box center [1244, 744] width 101 height 15
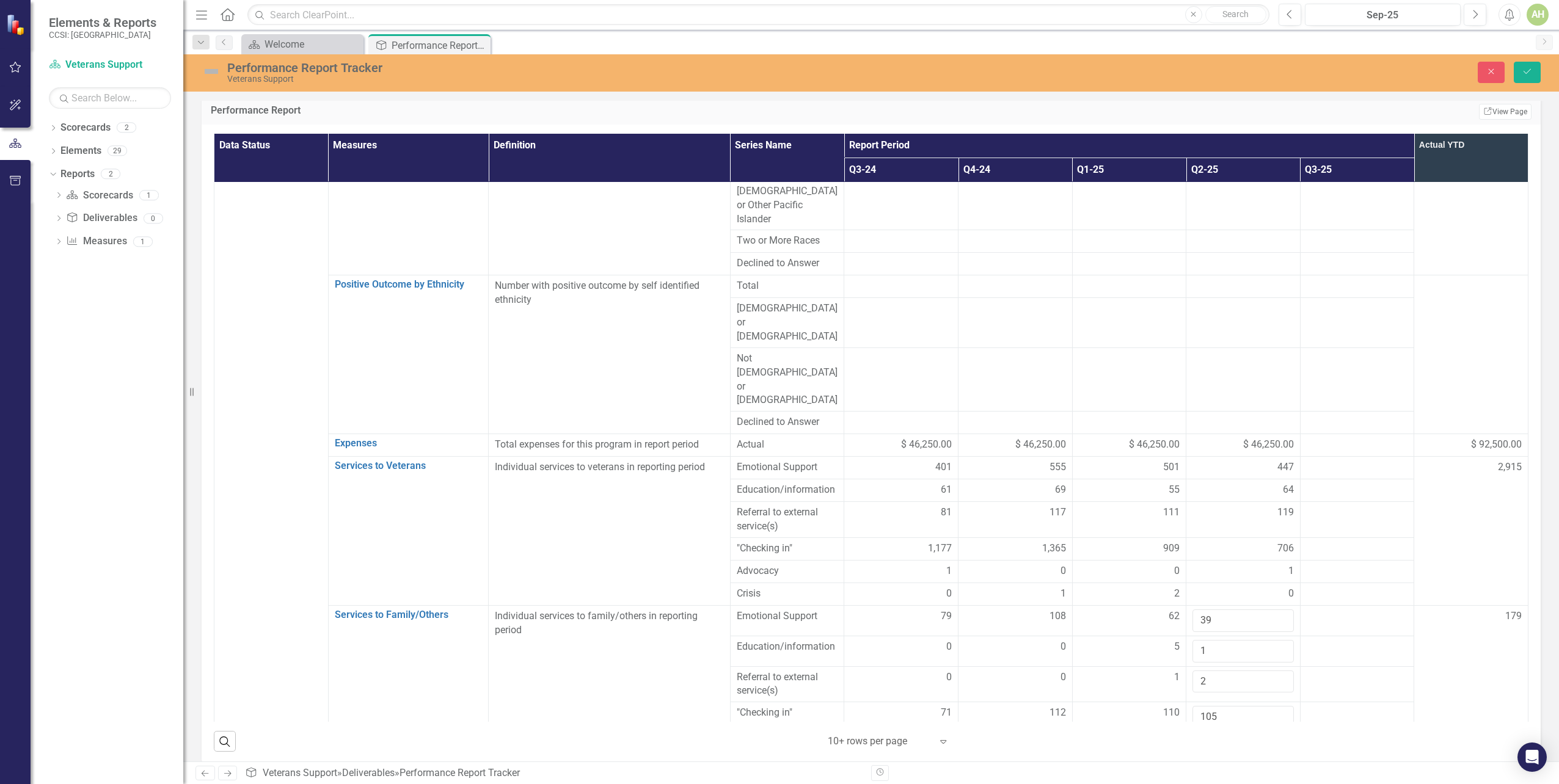
click at [1201, 737] on input "number" at bounding box center [1244, 748] width 101 height 23
type input "1"
click at [1197, 767] on div at bounding box center [1244, 774] width 101 height 15
click at [1197, 767] on input "number" at bounding box center [1244, 778] width 101 height 23
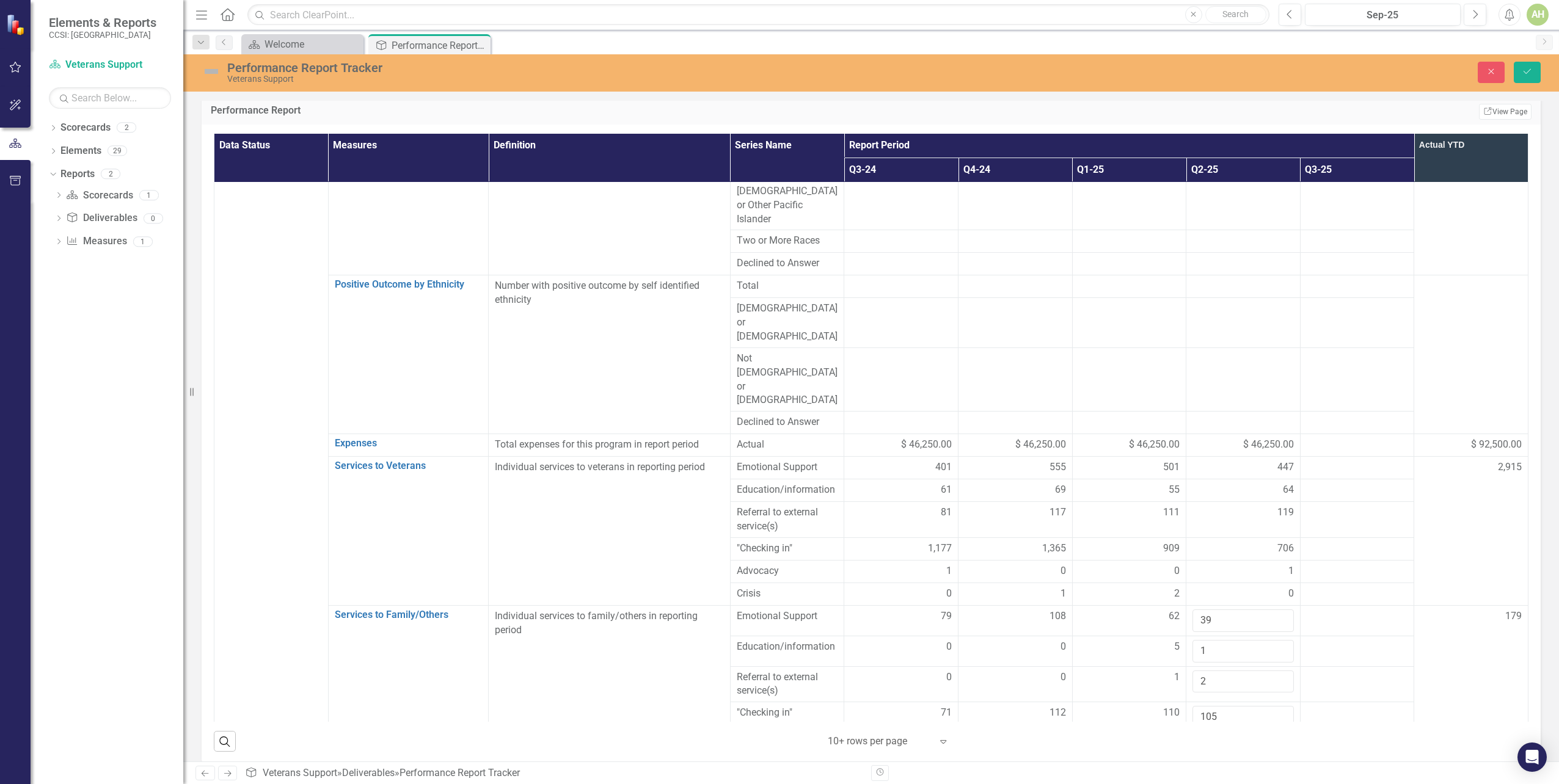
type input "0"
click at [1444, 606] on td "179" at bounding box center [1471, 699] width 114 height 188
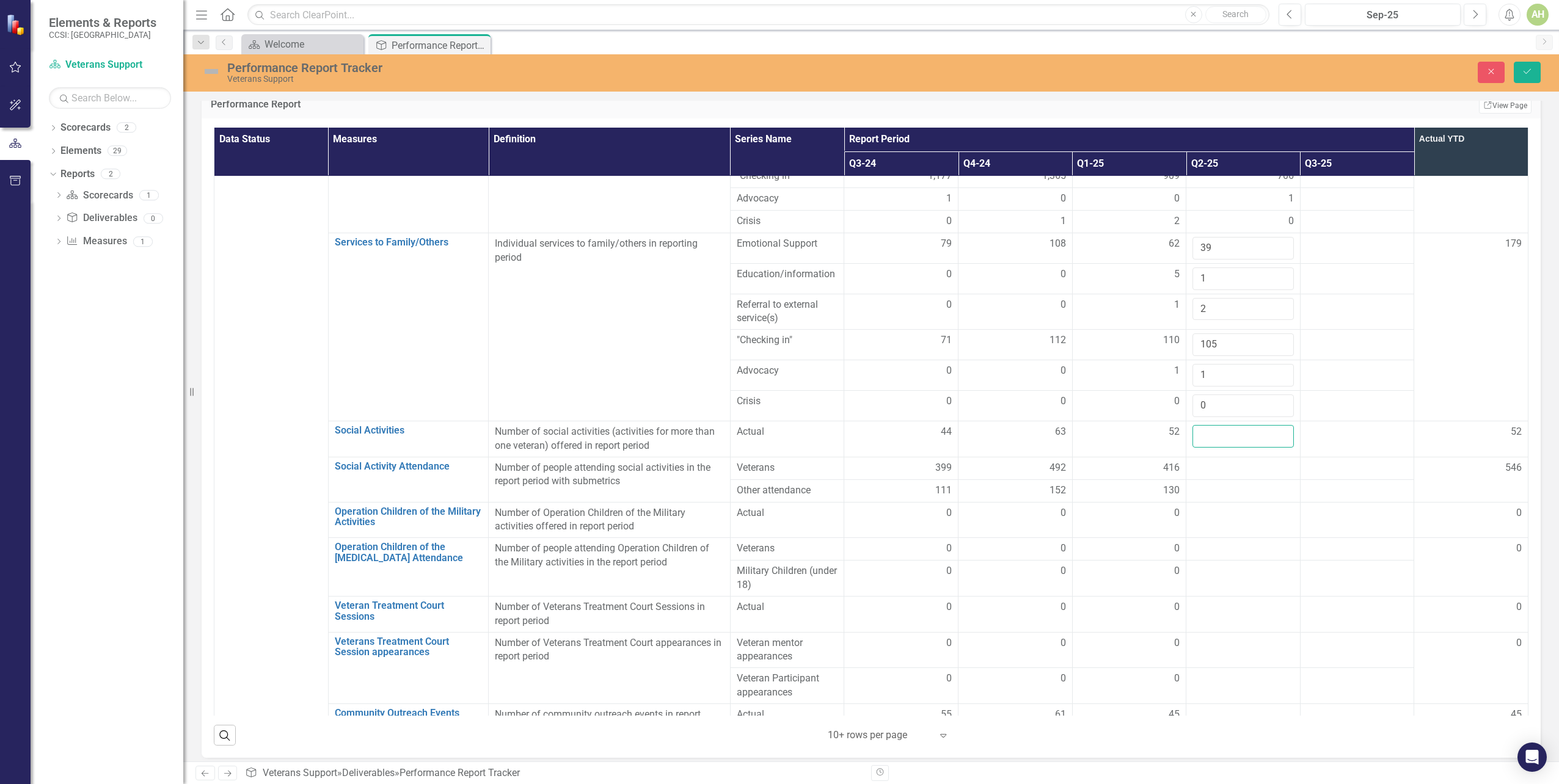
scroll to position [367, 0]
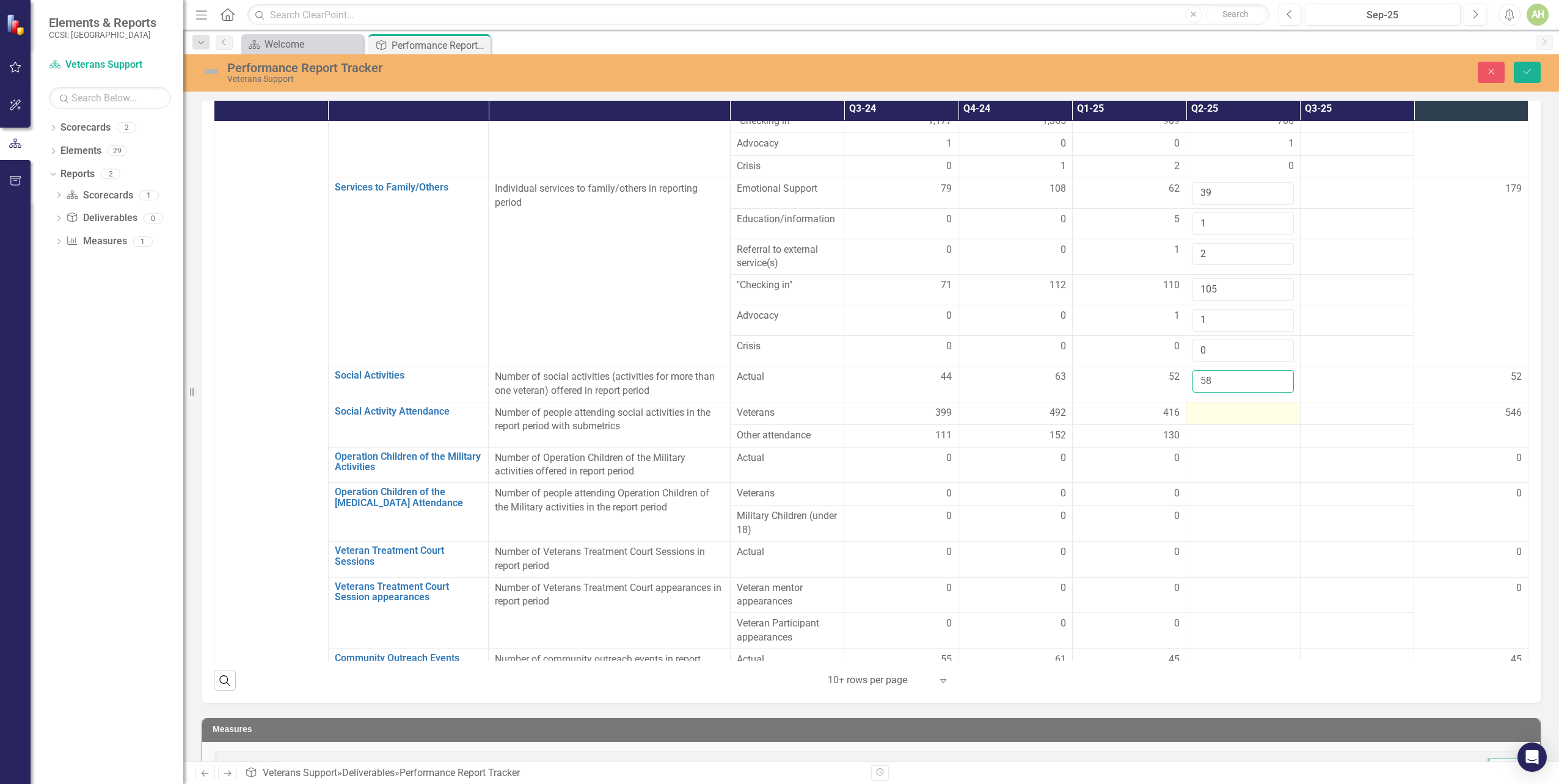
type input "58"
click at [1193, 406] on div at bounding box center [1244, 413] width 101 height 15
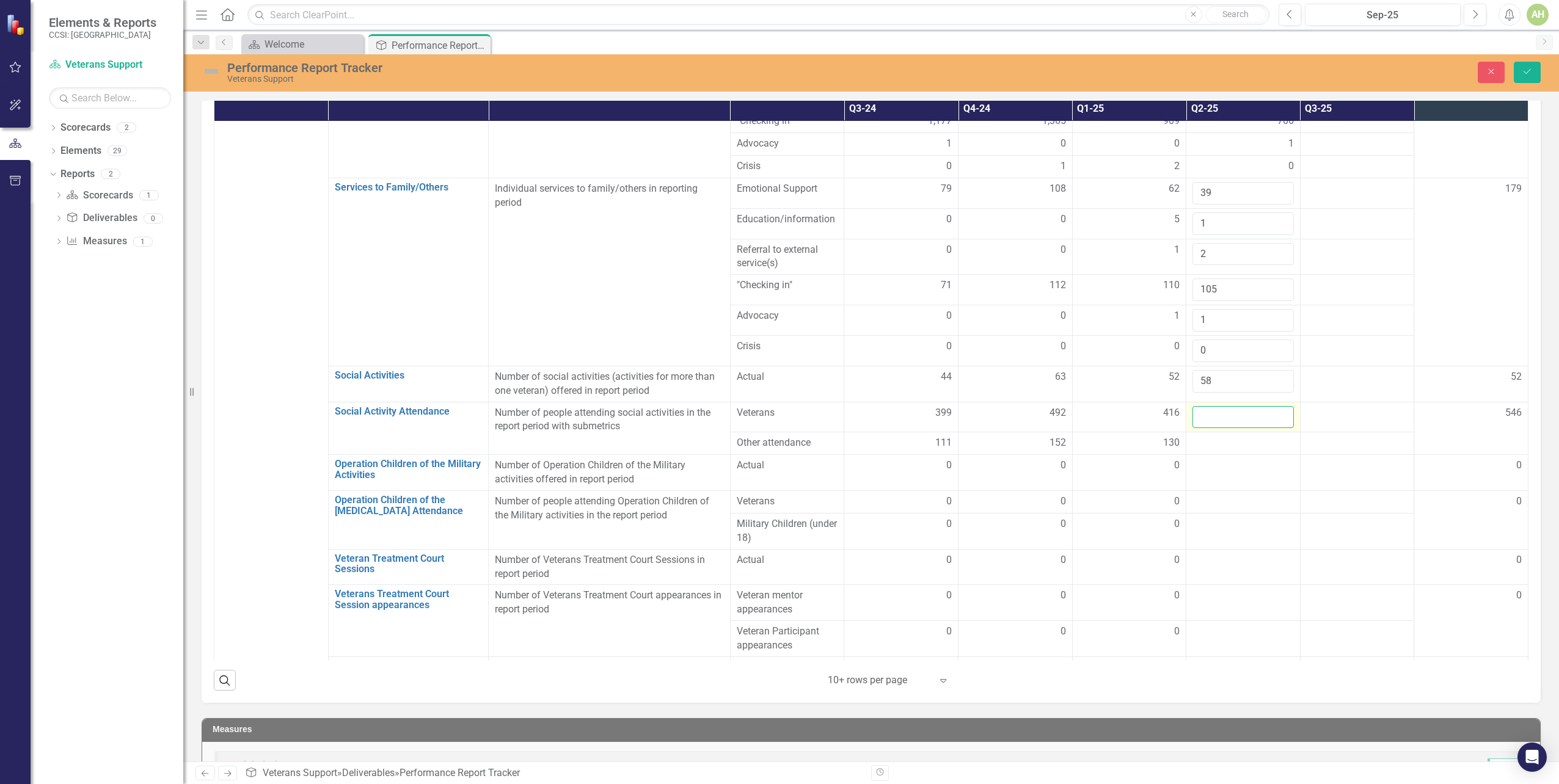
click at [1195, 406] on input "number" at bounding box center [1244, 417] width 101 height 23
type input "605"
click at [1216, 458] on div at bounding box center [1244, 465] width 101 height 15
click at [1208, 436] on div at bounding box center [1244, 443] width 101 height 15
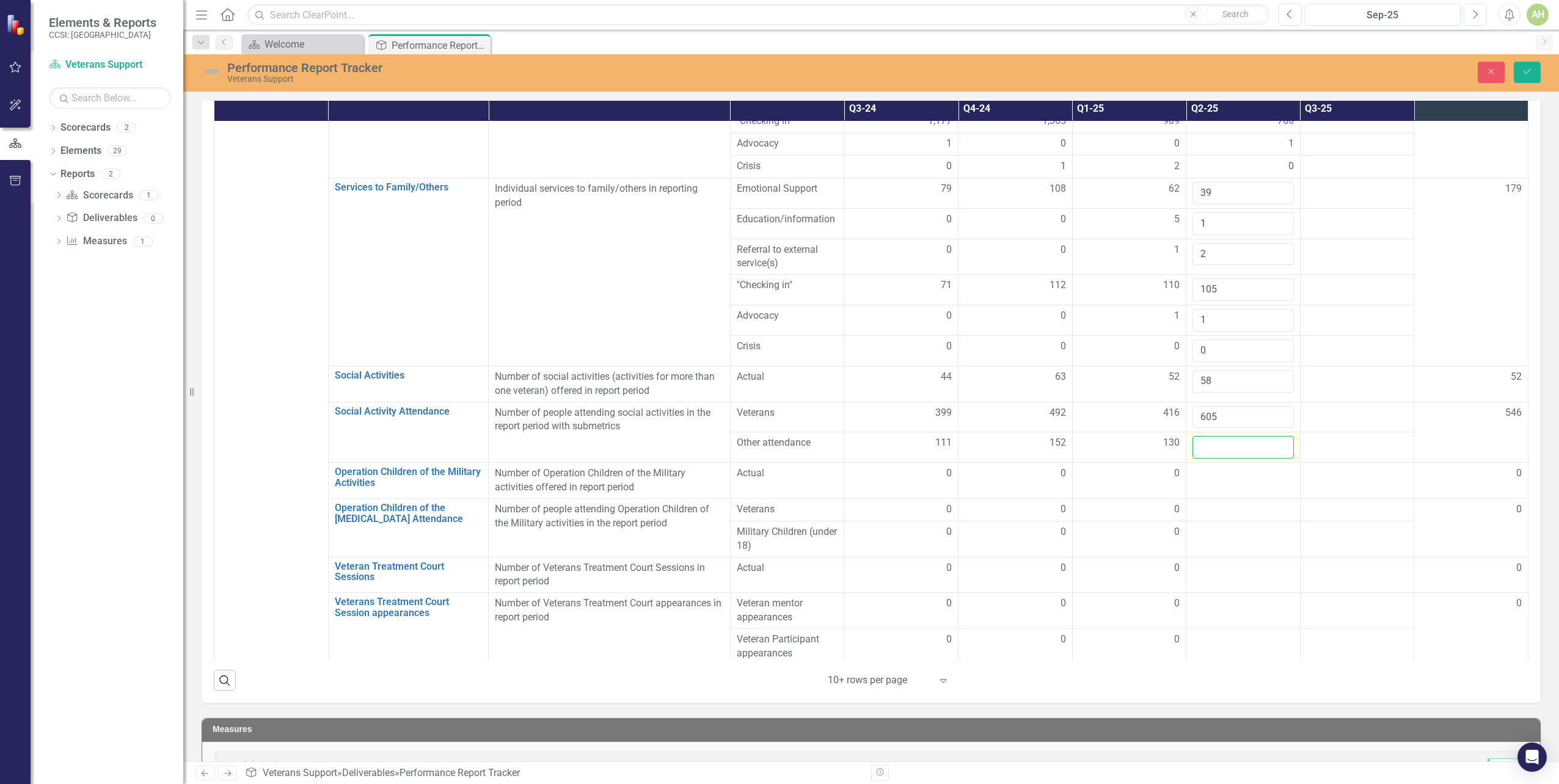
click at [1208, 436] on input "number" at bounding box center [1244, 447] width 101 height 23
type input "141"
click at [1428, 467] on div "0" at bounding box center [1471, 474] width 101 height 14
click at [1230, 463] on td at bounding box center [1244, 481] width 114 height 36
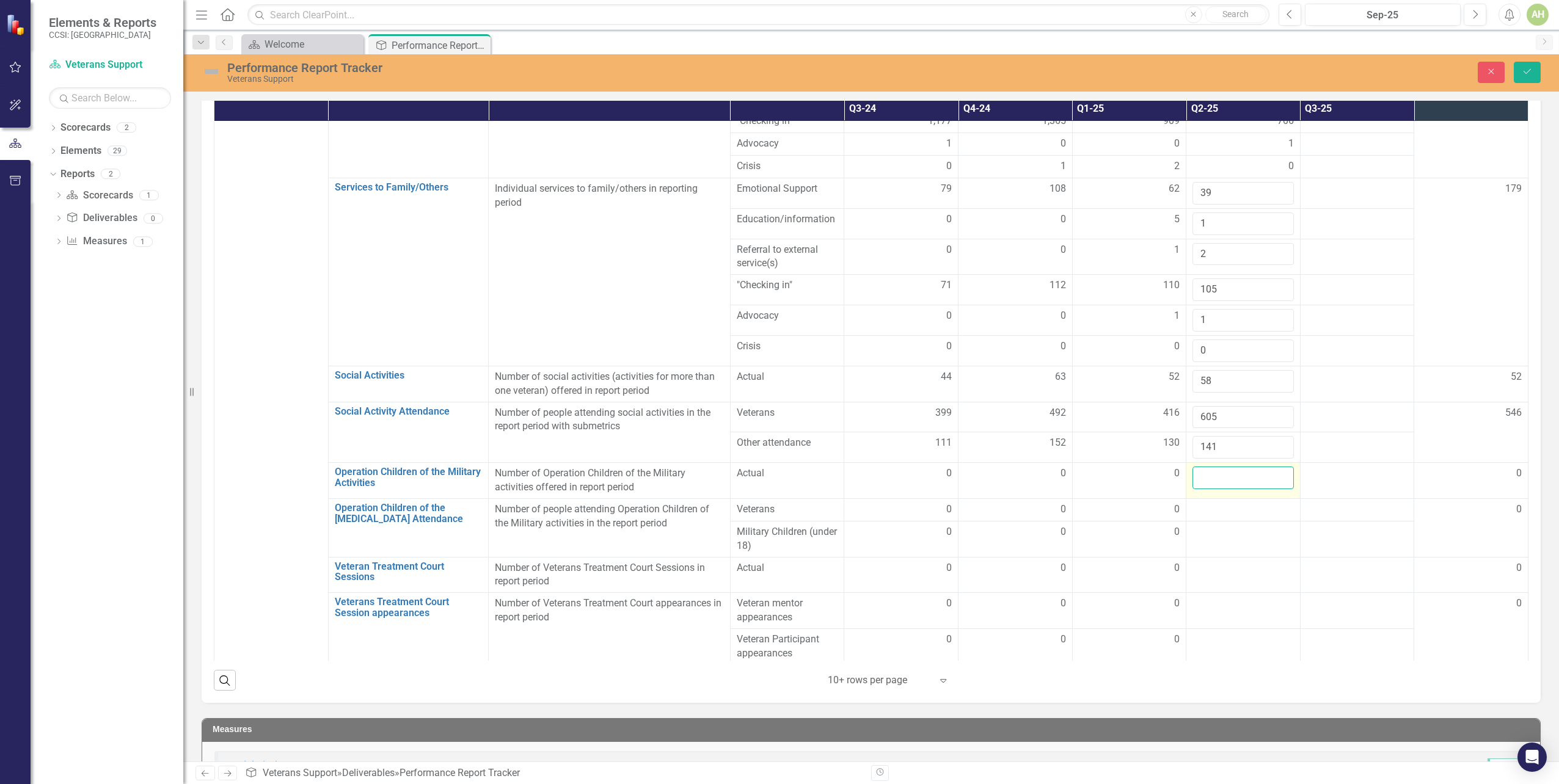
click at [1230, 467] on input "number" at bounding box center [1244, 478] width 101 height 23
type input "0"
click at [1224, 503] on div at bounding box center [1244, 510] width 101 height 15
drag, startPoint x: 1224, startPoint y: 356, endPoint x: 1224, endPoint y: 362, distance: 6.0
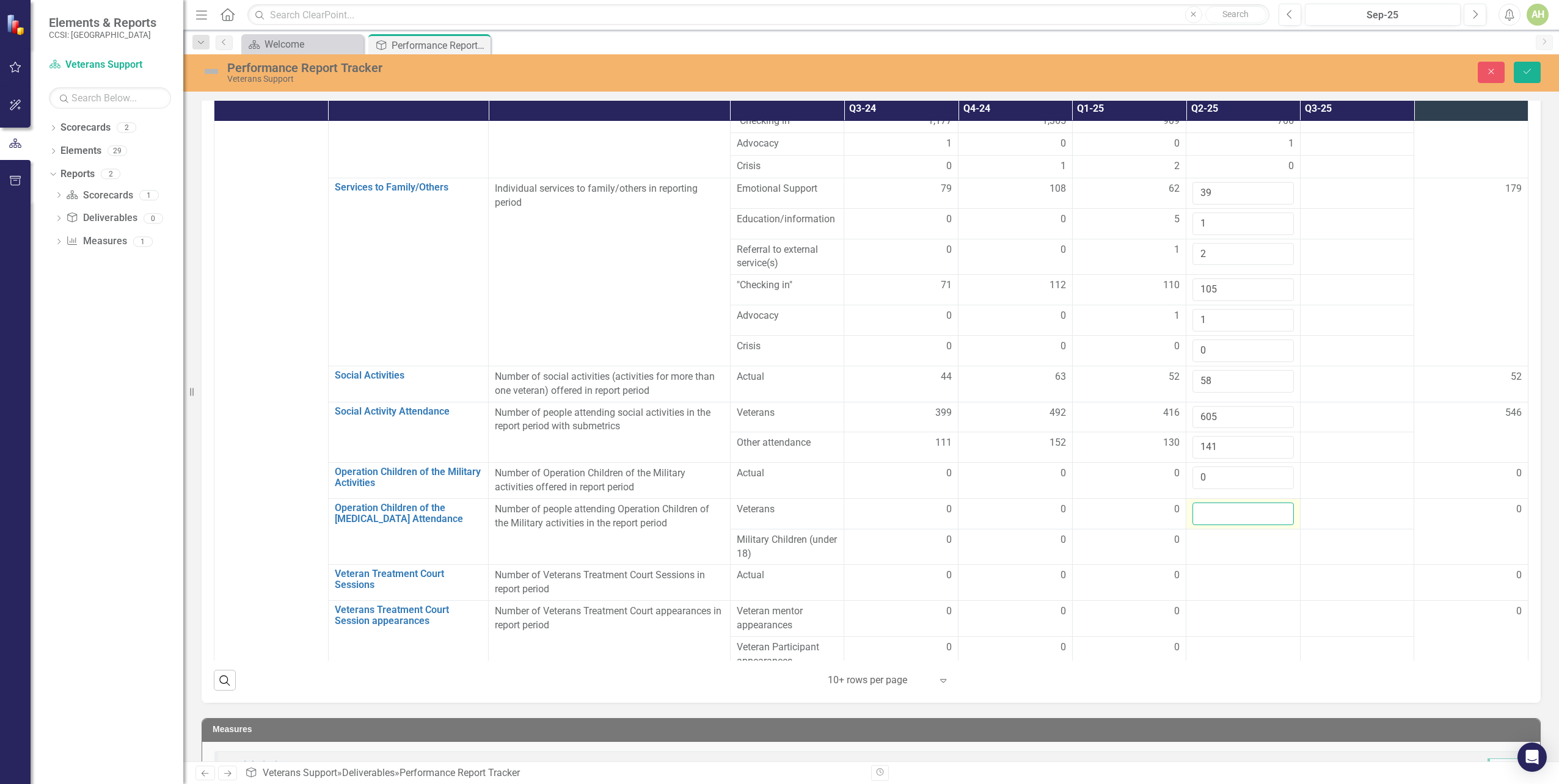
click at [1224, 503] on input "number" at bounding box center [1244, 514] width 101 height 23
type input "0"
click at [1219, 529] on td at bounding box center [1244, 547] width 114 height 36
drag, startPoint x: 1218, startPoint y: 399, endPoint x: 1215, endPoint y: 392, distance: 7.6
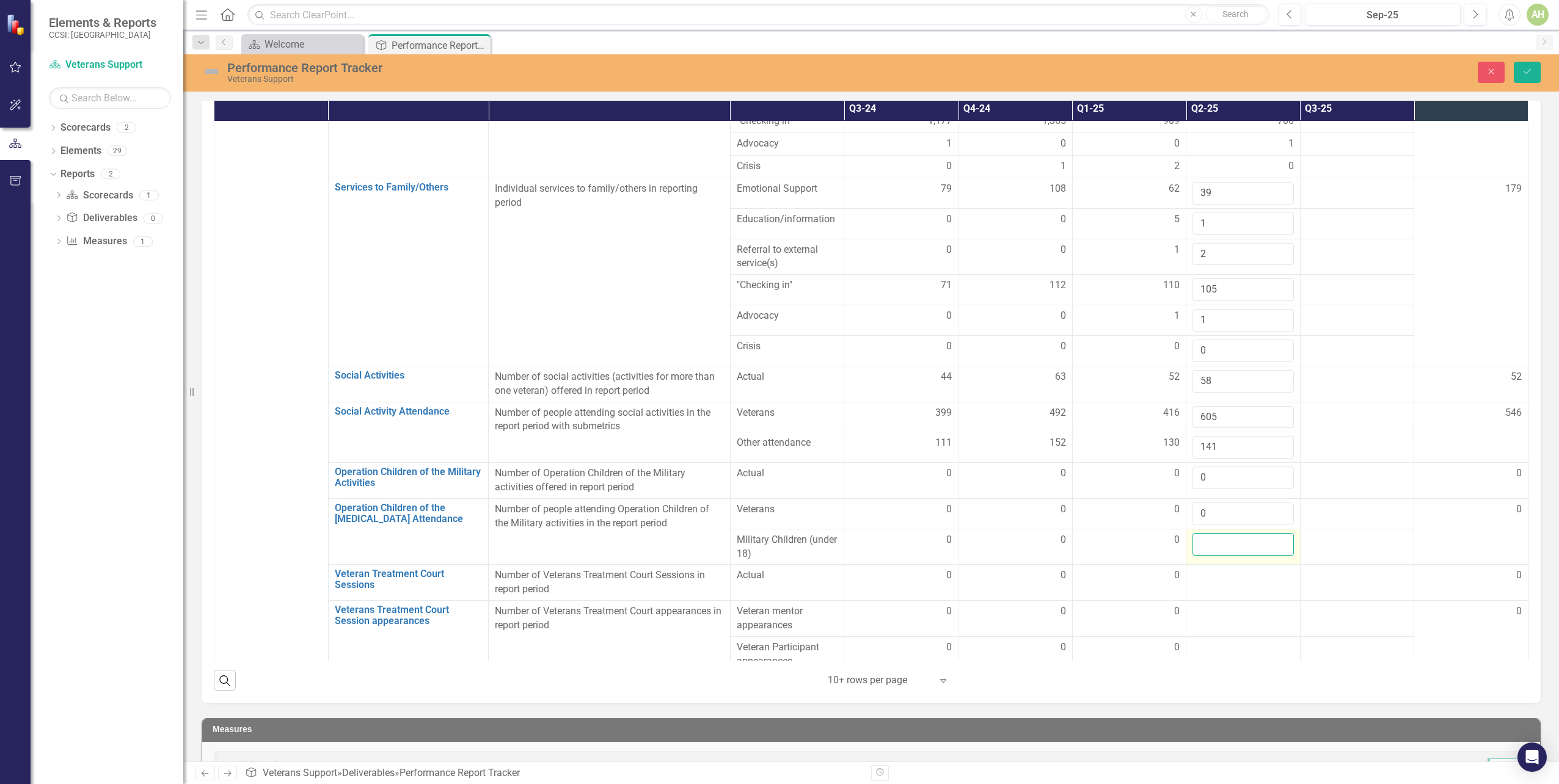
click at [1215, 533] on input "number" at bounding box center [1244, 544] width 101 height 23
type input "0"
click at [1196, 565] on td at bounding box center [1244, 583] width 114 height 36
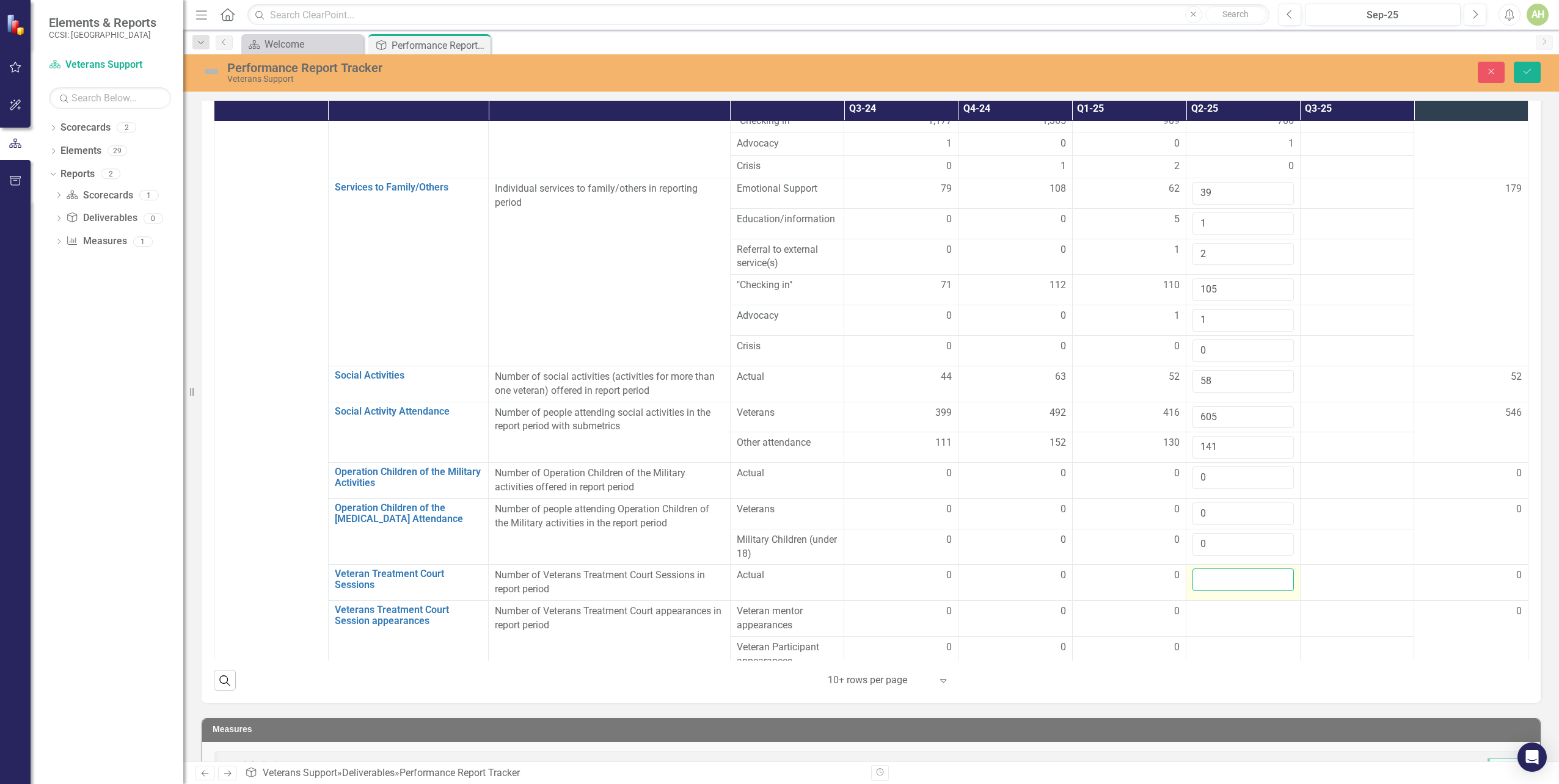
click at [1197, 569] on input "number" at bounding box center [1244, 580] width 101 height 23
type input "0"
click at [1212, 601] on td at bounding box center [1244, 619] width 114 height 36
click at [1212, 605] on div at bounding box center [1244, 612] width 101 height 15
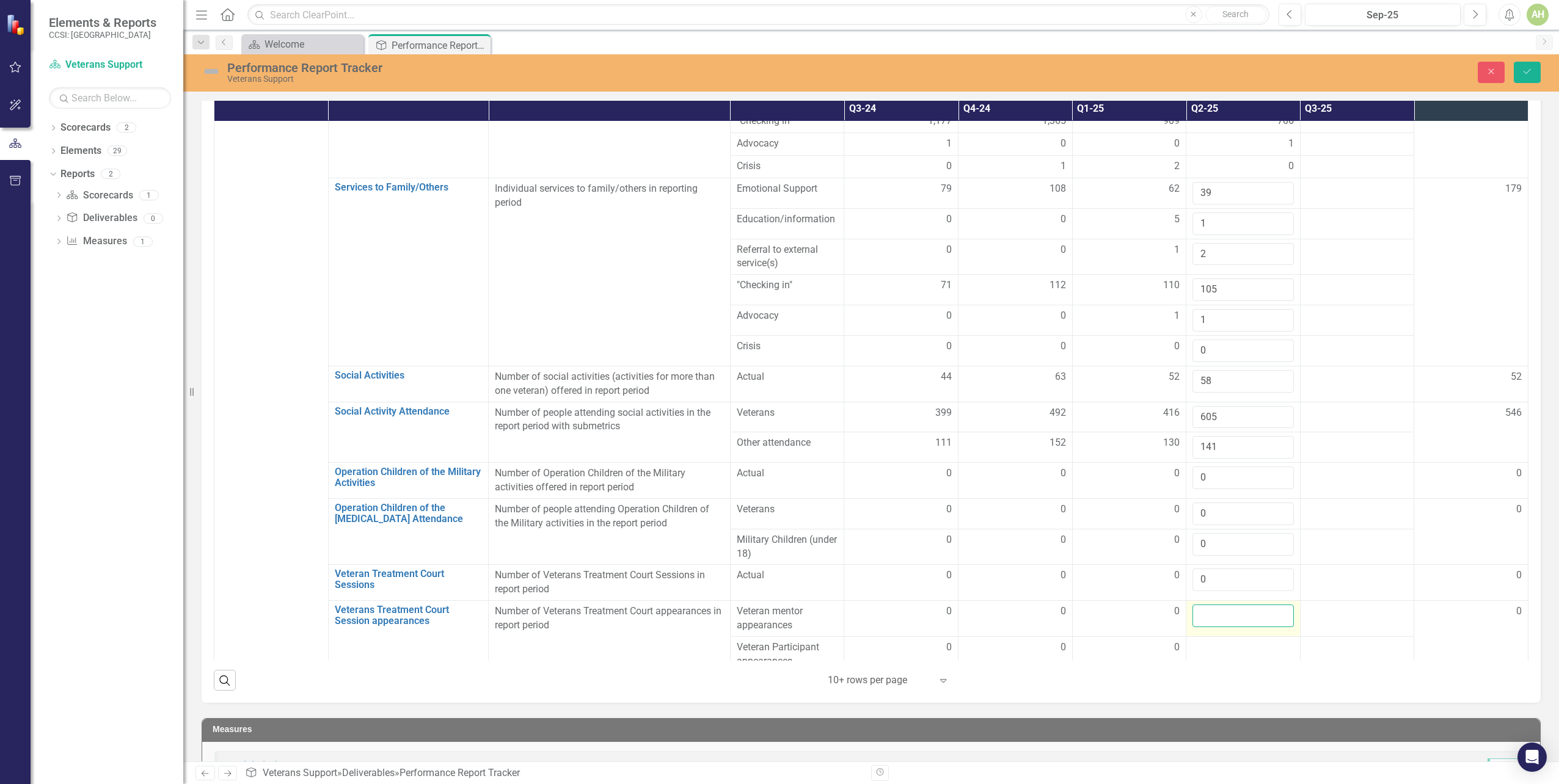
drag, startPoint x: 1210, startPoint y: 458, endPoint x: 1212, endPoint y: 463, distance: 5.4
click at [1212, 605] on input "number" at bounding box center [1244, 616] width 101 height 23
type input "0"
click at [1210, 641] on div at bounding box center [1244, 648] width 101 height 15
click at [1211, 641] on div at bounding box center [1244, 648] width 101 height 15
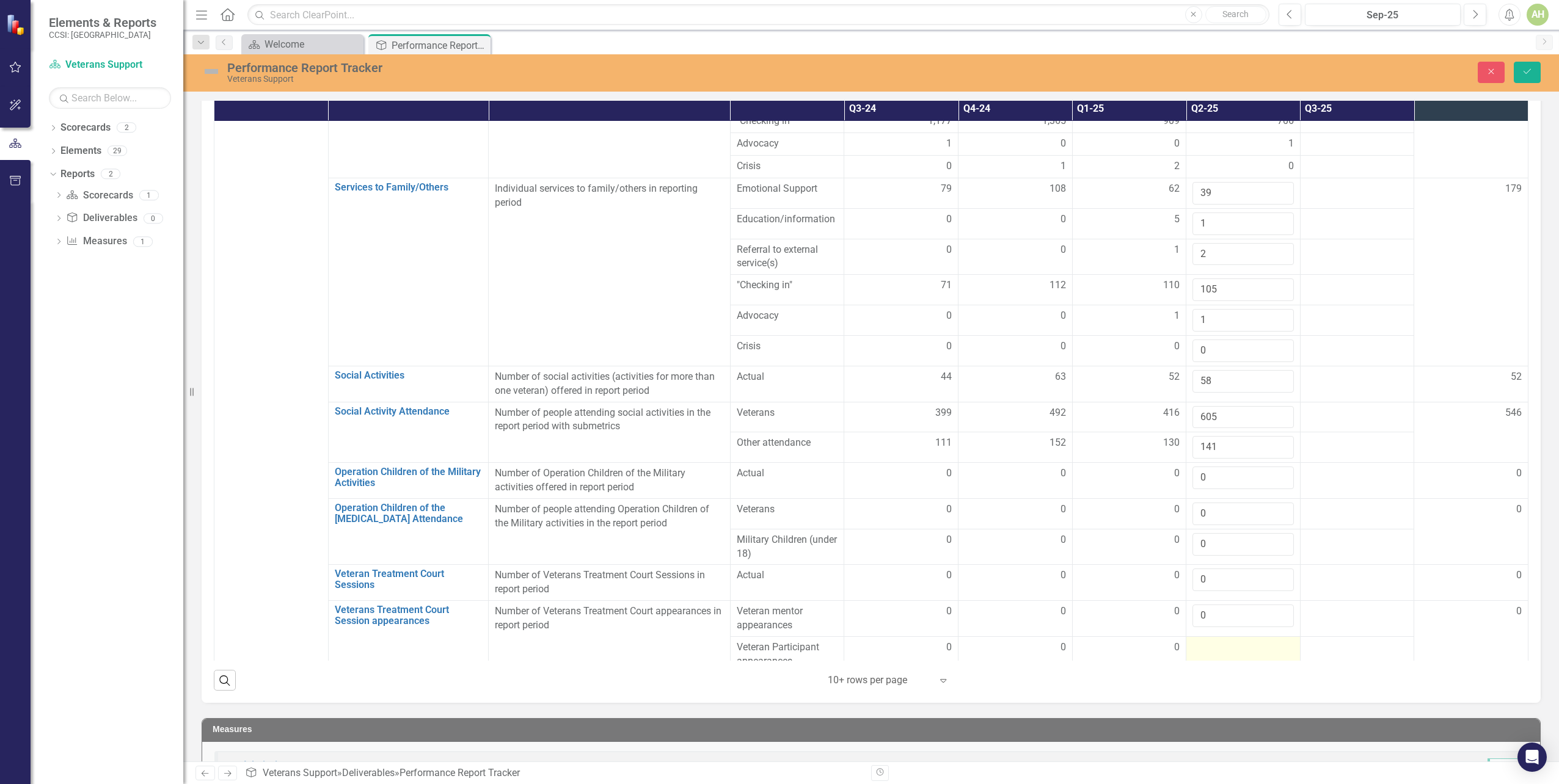
drag, startPoint x: 1211, startPoint y: 497, endPoint x: 1219, endPoint y: 519, distance: 23.4
click at [1219, 636] on td at bounding box center [1244, 654] width 114 height 36
click at [1199, 636] on td at bounding box center [1244, 654] width 114 height 36
click at [1201, 636] on td at bounding box center [1244, 654] width 114 height 36
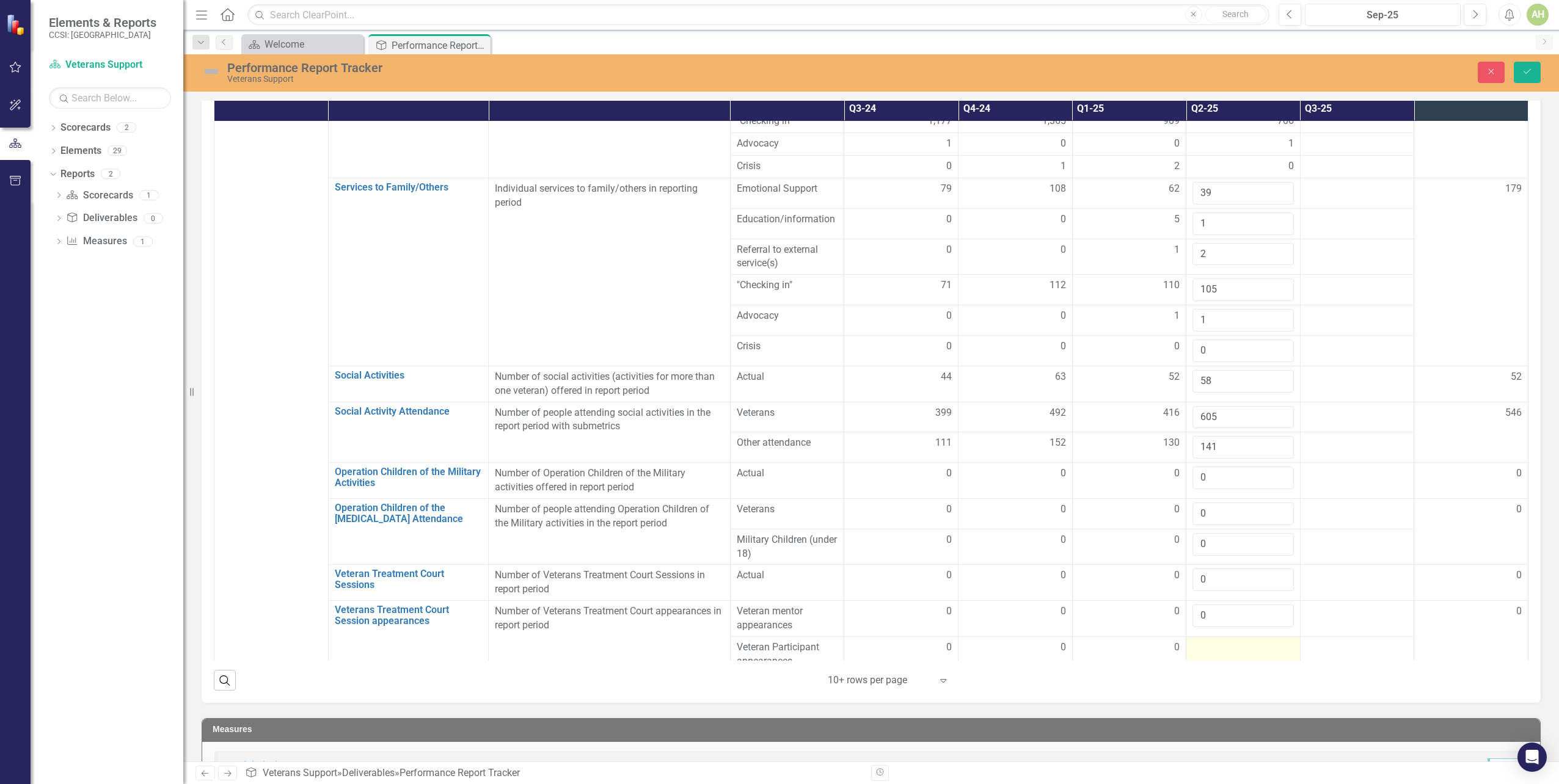
click at [1201, 636] on td at bounding box center [1244, 654] width 114 height 36
click at [1201, 641] on input "number" at bounding box center [1244, 652] width 101 height 23
type input "0"
click at [1211, 676] on div at bounding box center [1244, 683] width 101 height 15
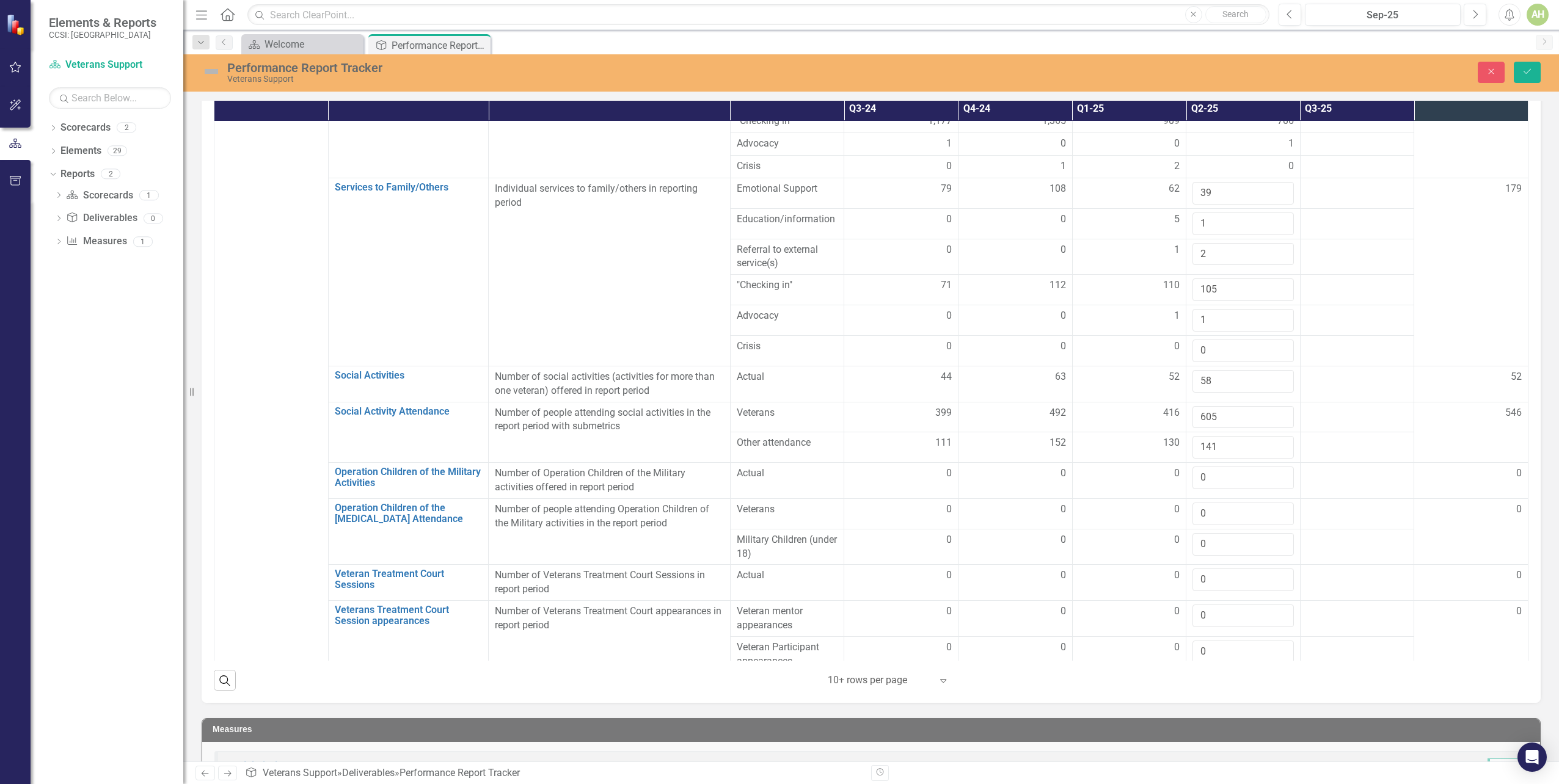
click at [1211, 676] on div at bounding box center [1244, 683] width 101 height 15
click at [1212, 676] on input "number" at bounding box center [1244, 687] width 101 height 23
click at [1223, 712] on div at bounding box center [1244, 719] width 101 height 15
click at [1196, 676] on input "40" at bounding box center [1244, 687] width 101 height 23
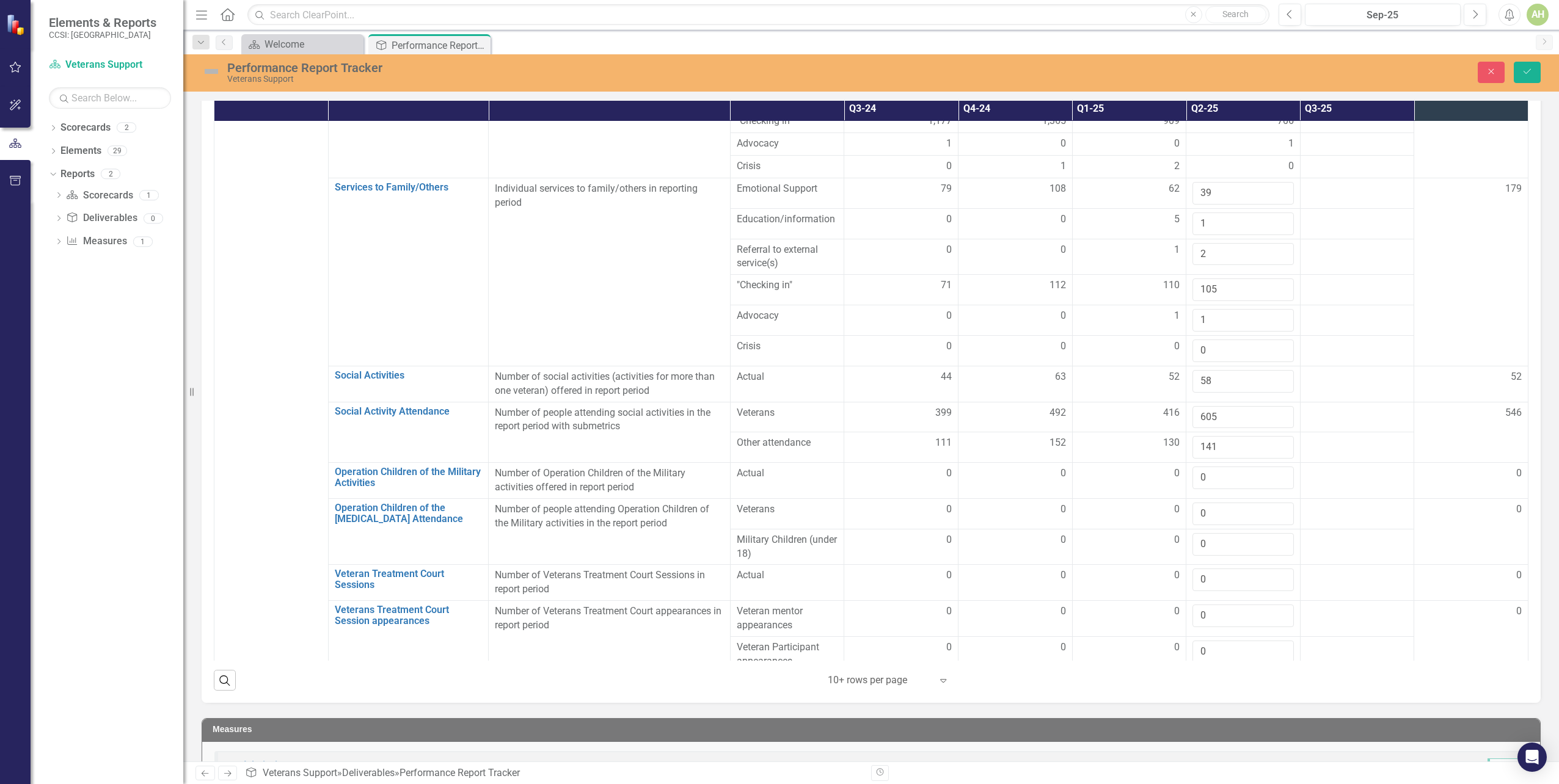
click at [1196, 676] on input "40" at bounding box center [1244, 687] width 101 height 23
type input "53"
click at [1213, 712] on input "number" at bounding box center [1244, 723] width 101 height 23
type input "905"
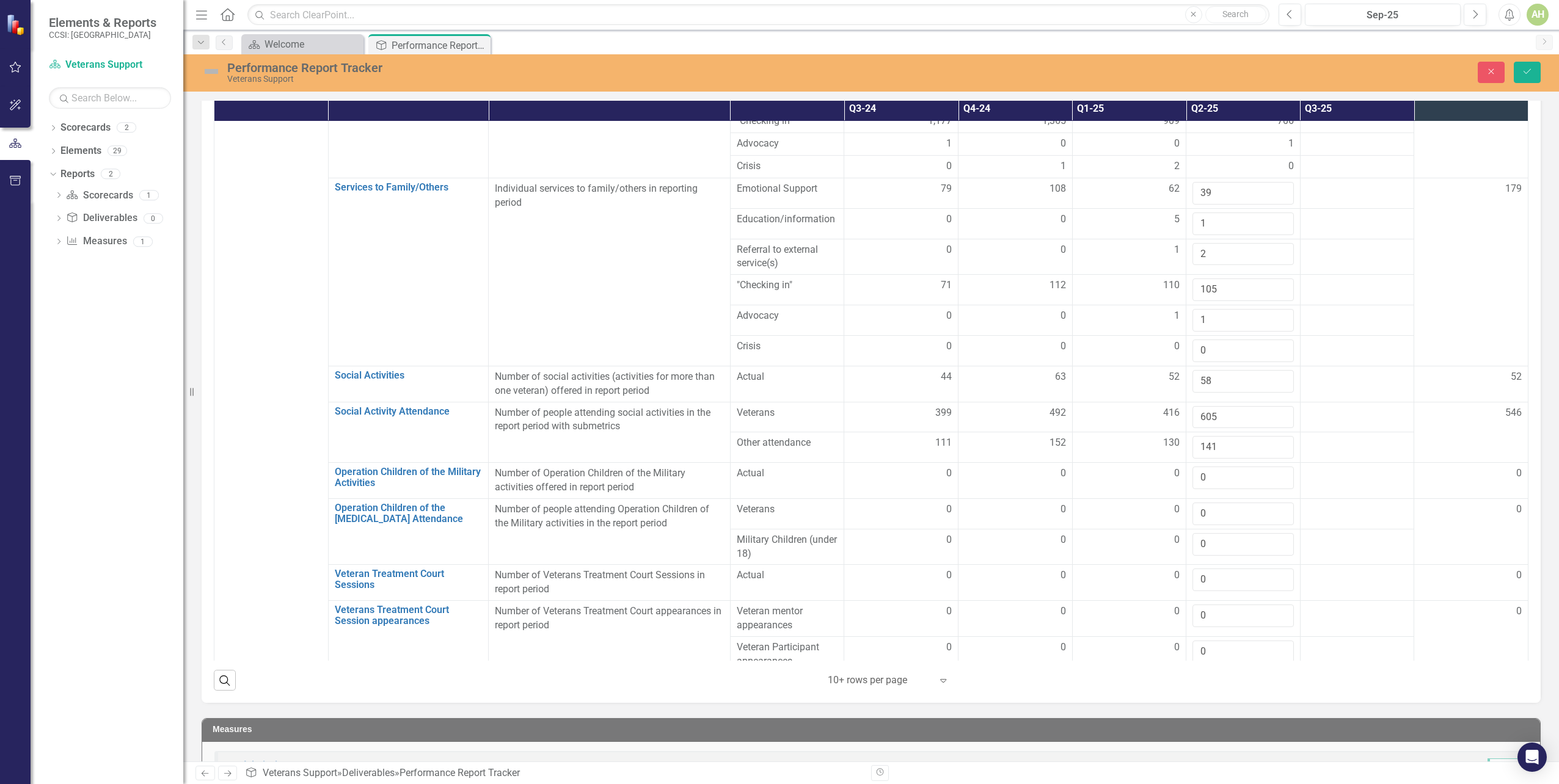
click at [1214, 742] on div at bounding box center [1244, 749] width 101 height 15
click at [1210, 742] on div at bounding box center [1244, 749] width 101 height 15
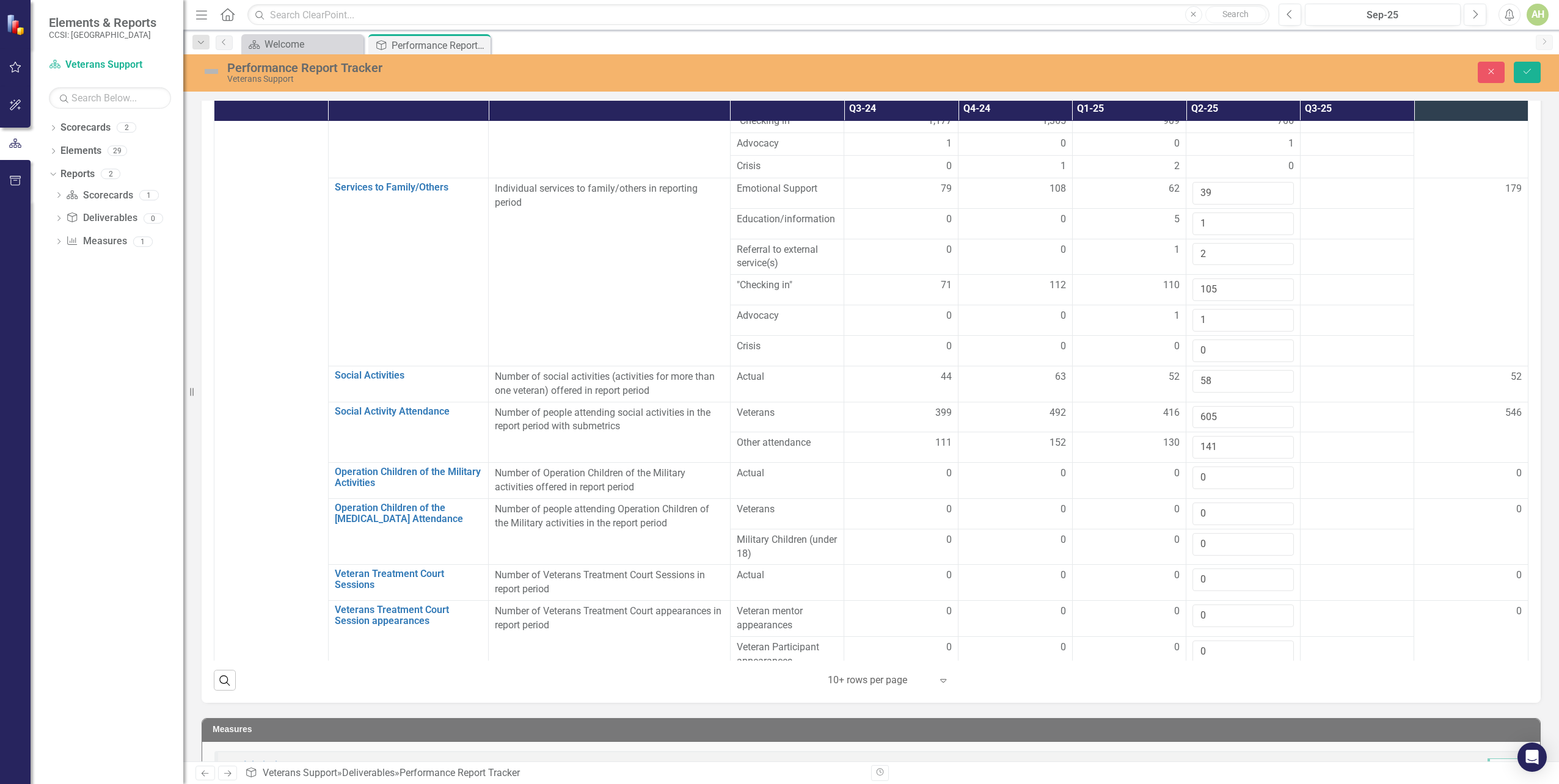
click at [1212, 742] on input "number" at bounding box center [1244, 753] width 101 height 23
type input "2223"
click at [1300, 769] on td at bounding box center [1357, 787] width 114 height 36
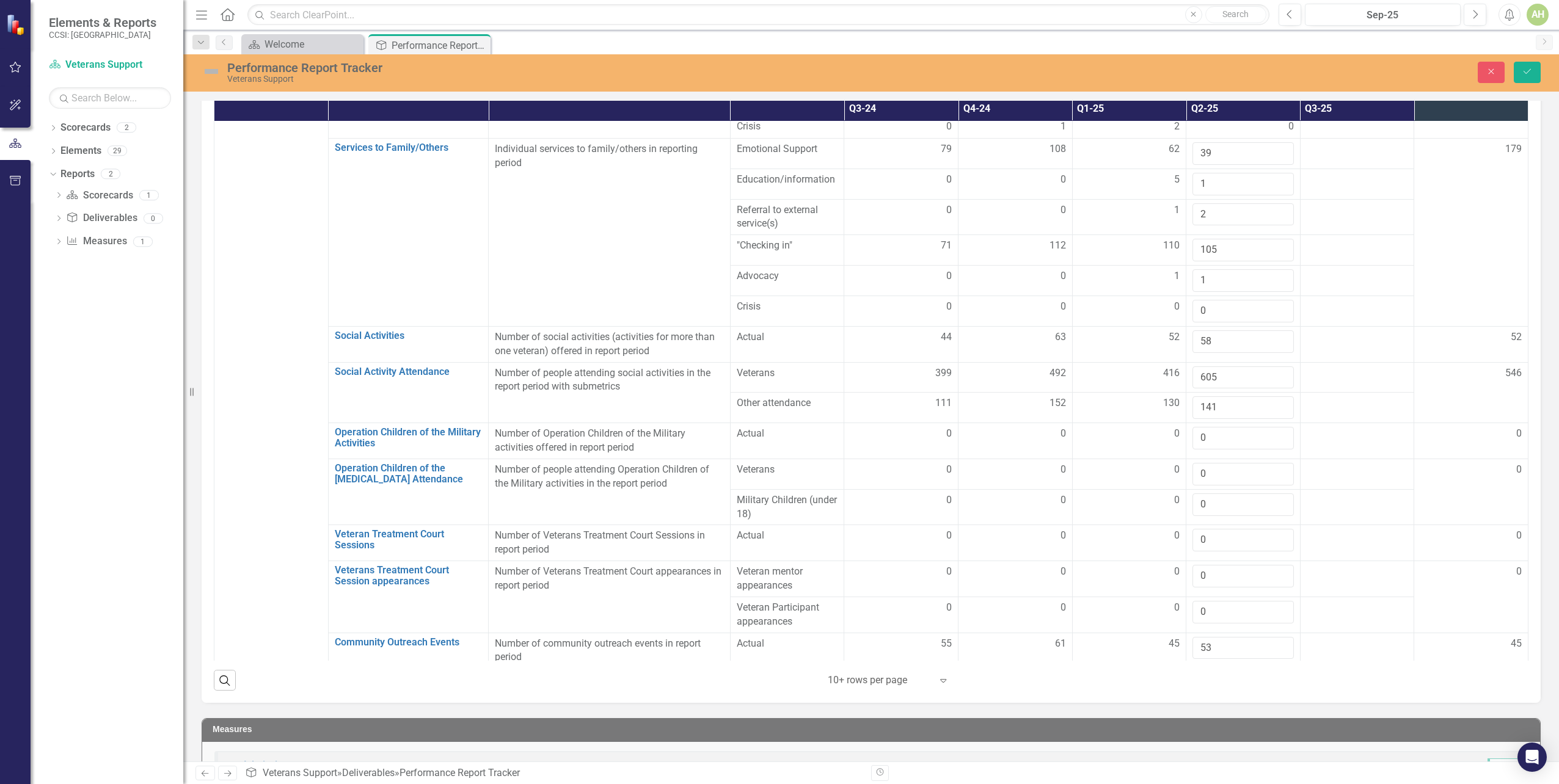
scroll to position [1527, 0]
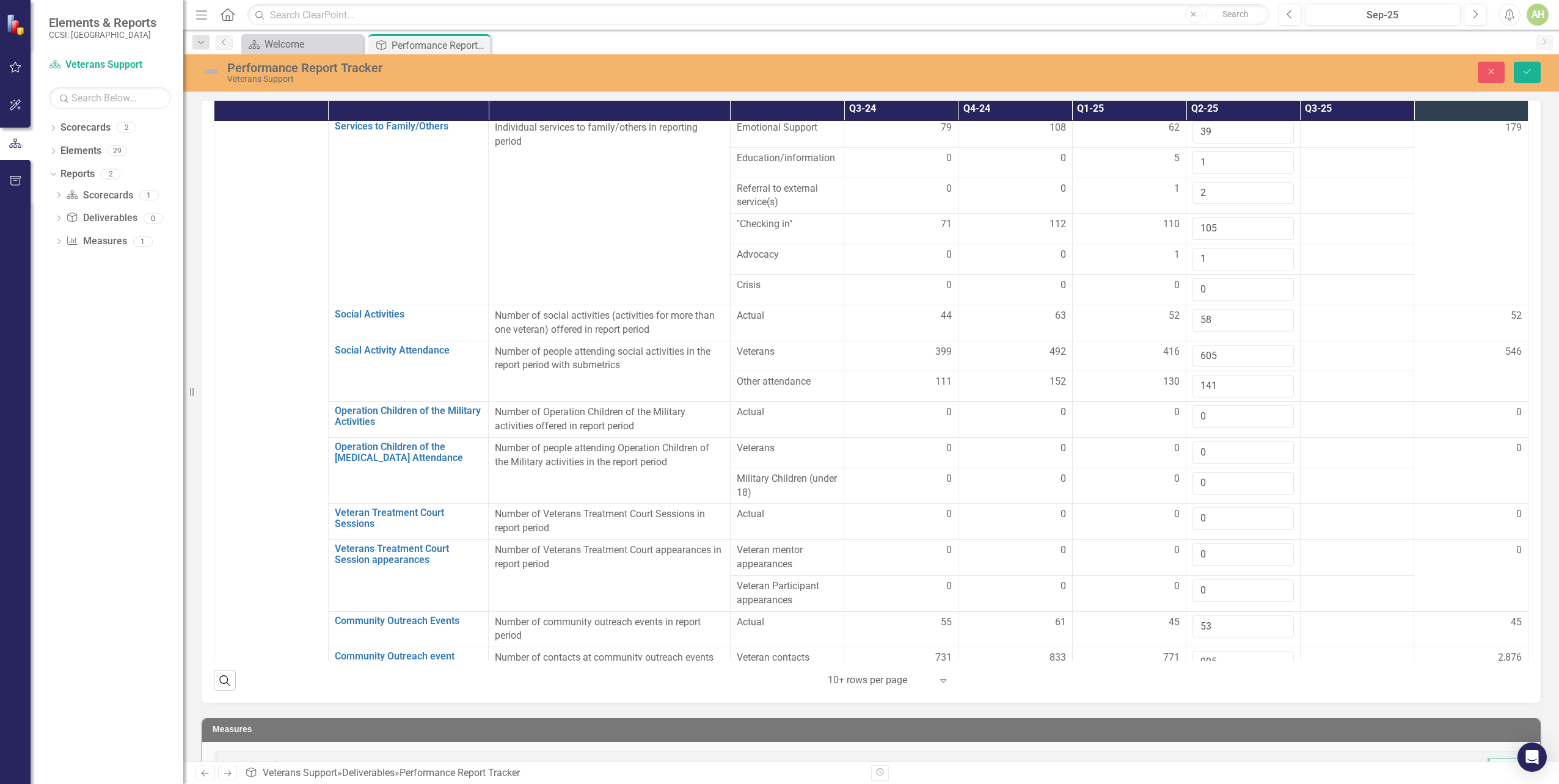
click at [1219, 681] on input "2223" at bounding box center [1244, 692] width 101 height 23
click at [1210, 712] on div at bounding box center [1244, 719] width 101 height 15
click at [1207, 712] on div at bounding box center [1244, 719] width 101 height 15
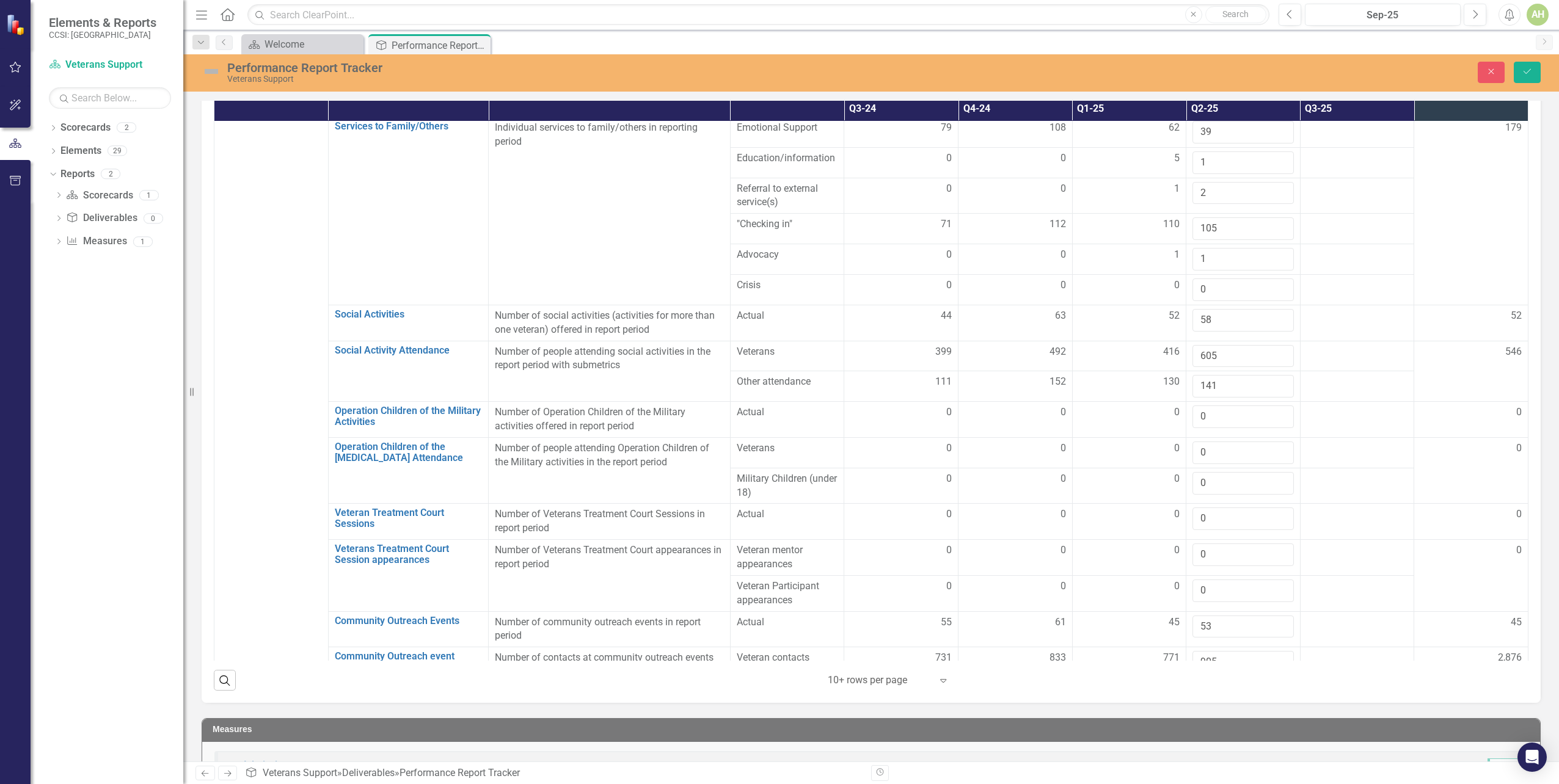
click at [1207, 712] on div at bounding box center [1244, 719] width 101 height 15
click at [1207, 712] on input "number" at bounding box center [1244, 723] width 101 height 23
type input "28"
click at [1199, 748] on div at bounding box center [1244, 755] width 101 height 15
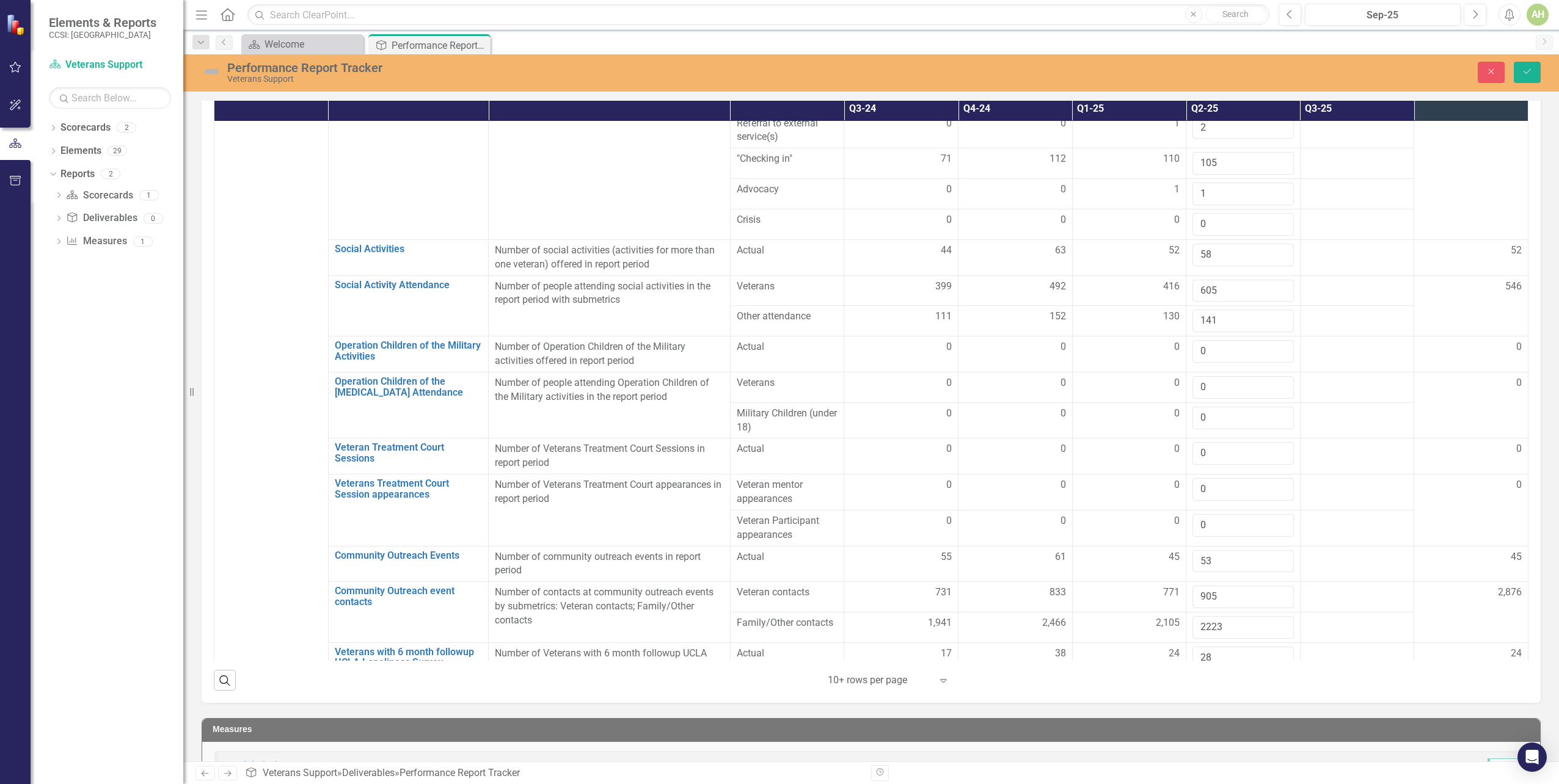
scroll to position [1593, 0]
click at [1214, 678] on td at bounding box center [1244, 703] width 114 height 50
click at [1210, 678] on td at bounding box center [1244, 703] width 114 height 50
click at [1207, 678] on td at bounding box center [1244, 703] width 114 height 50
click at [1207, 678] on td at bounding box center [1244, 703] width 114 height 50
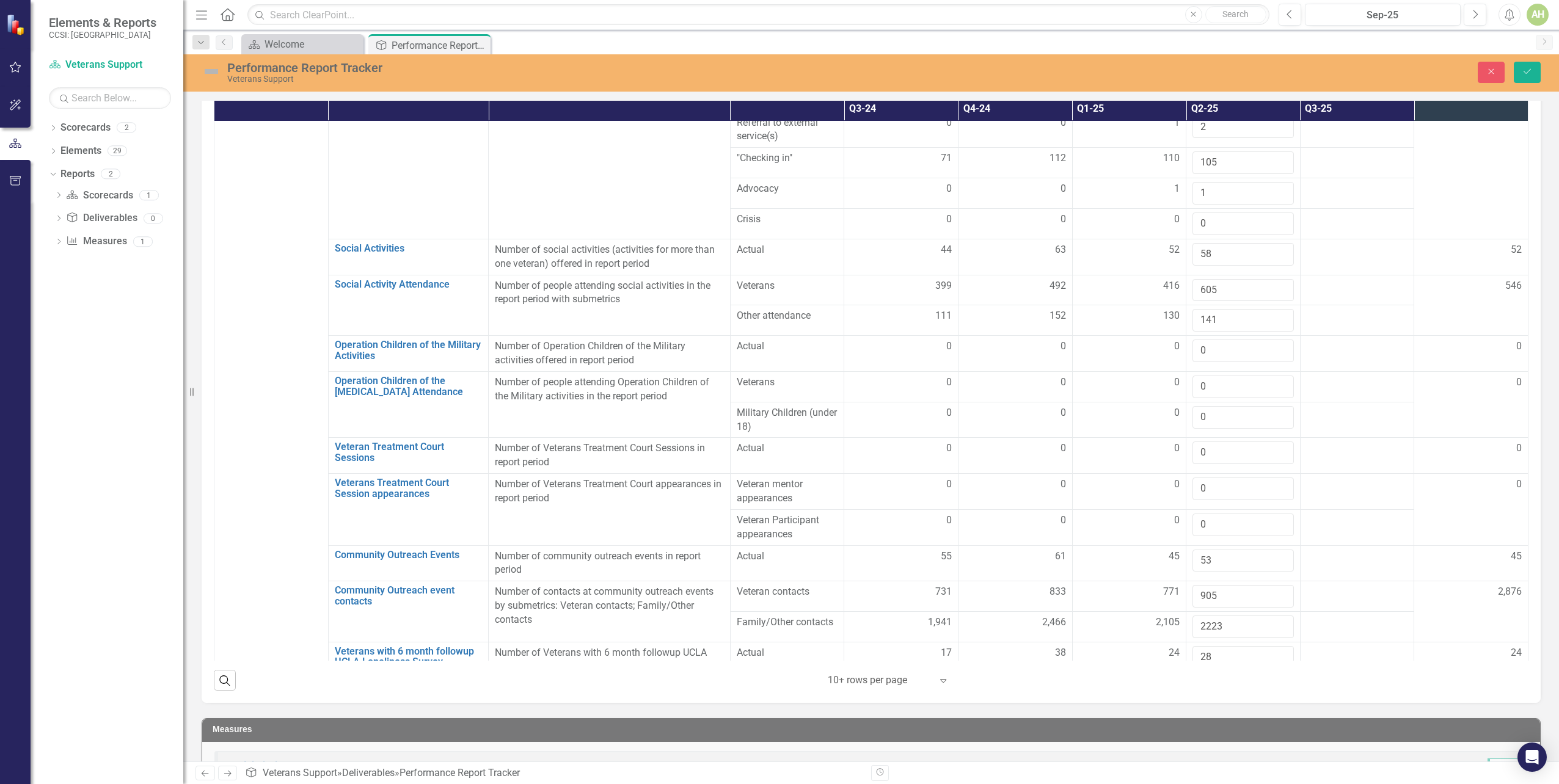
click at [1198, 682] on input "number" at bounding box center [1244, 693] width 101 height 23
type input "25"
click at [1314, 678] on td at bounding box center [1357, 703] width 114 height 50
click at [1216, 728] on td at bounding box center [1244, 746] width 114 height 36
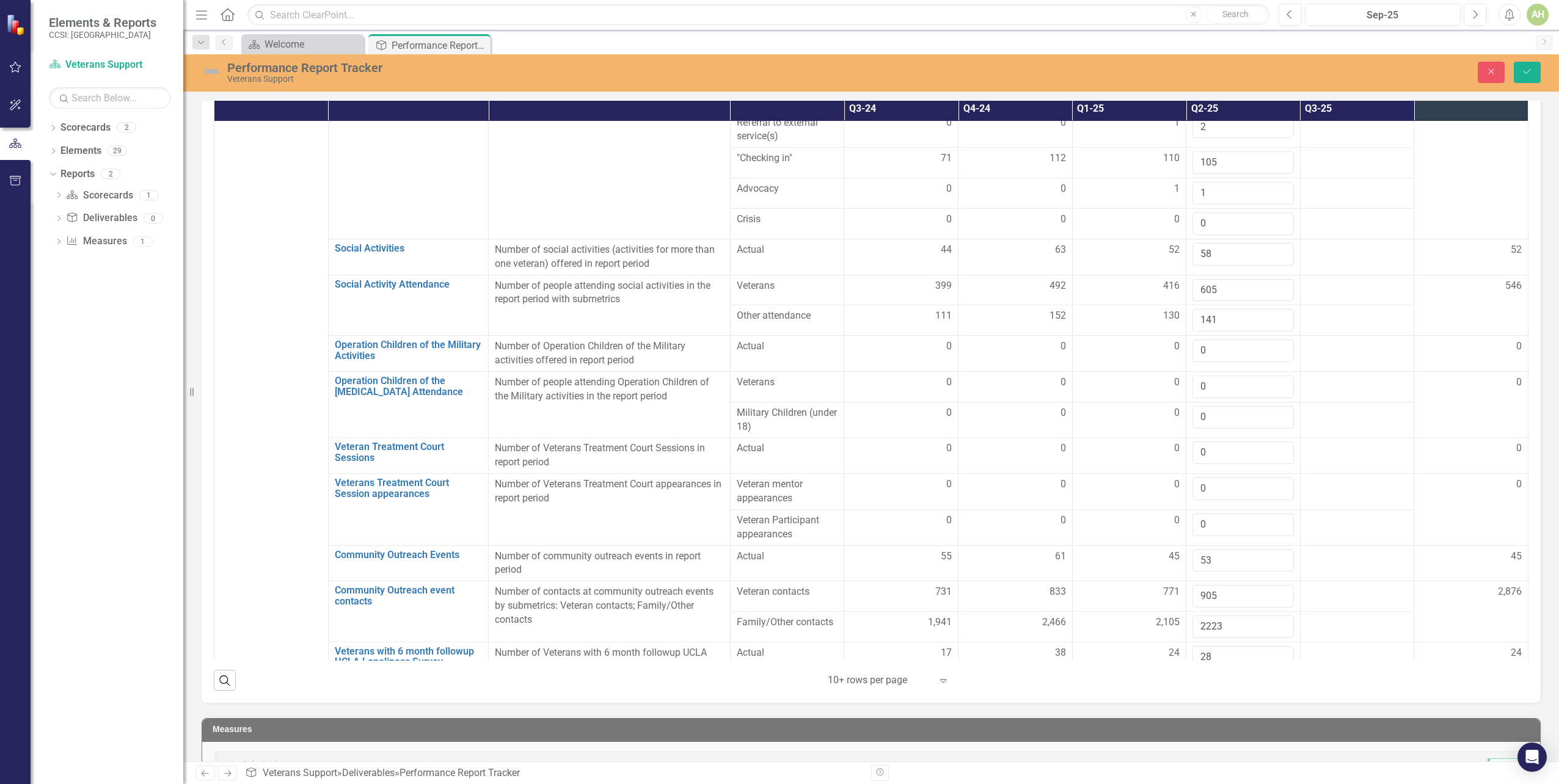
click at [1216, 728] on td at bounding box center [1244, 746] width 114 height 36
type input "0"
click at [1281, 763] on td at bounding box center [1244, 788] width 114 height 50
click at [1198, 763] on td at bounding box center [1244, 788] width 114 height 50
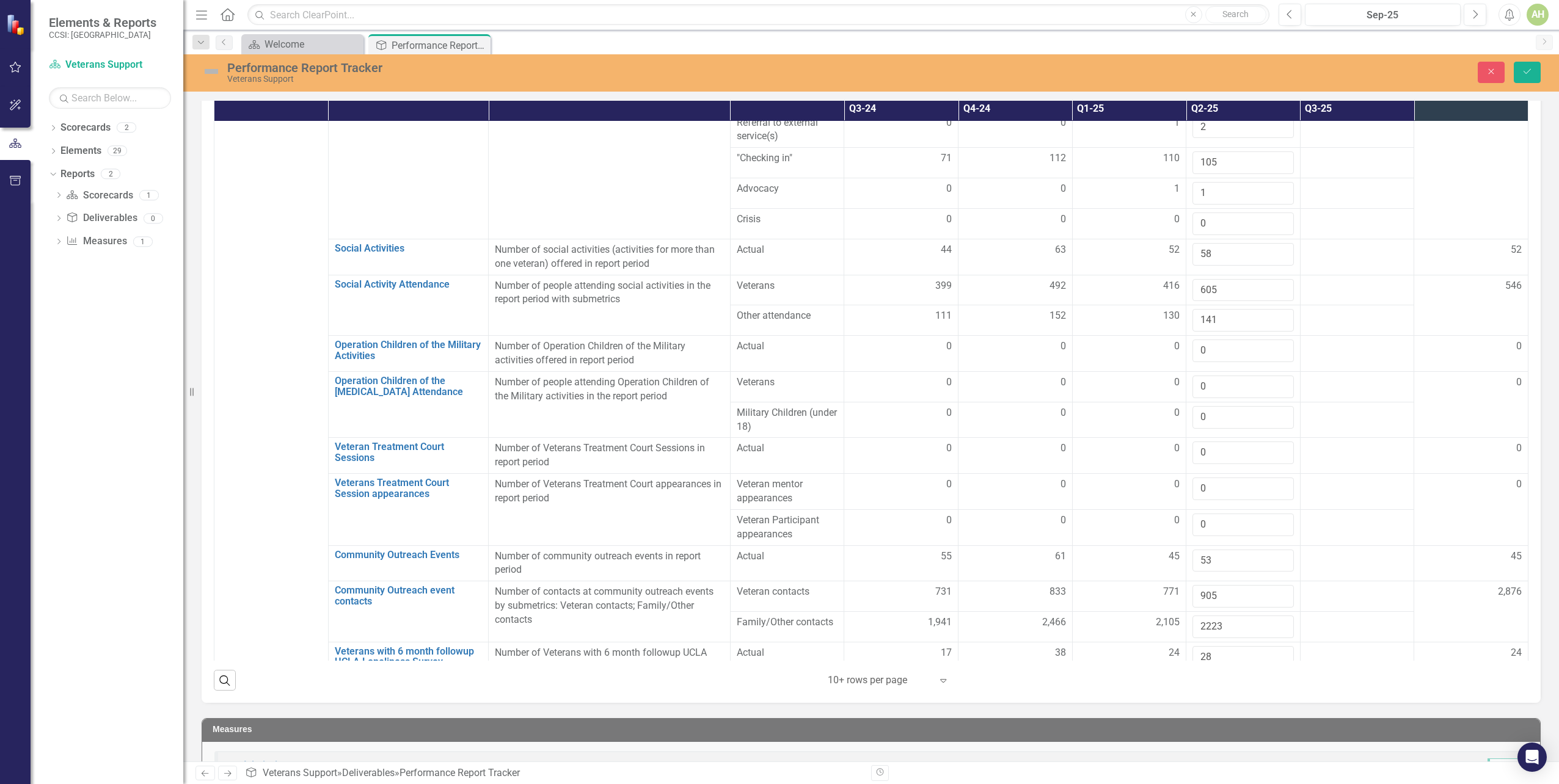
click at [1196, 767] on input "number" at bounding box center [1244, 778] width 101 height 23
type input "3"
click at [1308, 767] on div at bounding box center [1358, 774] width 101 height 15
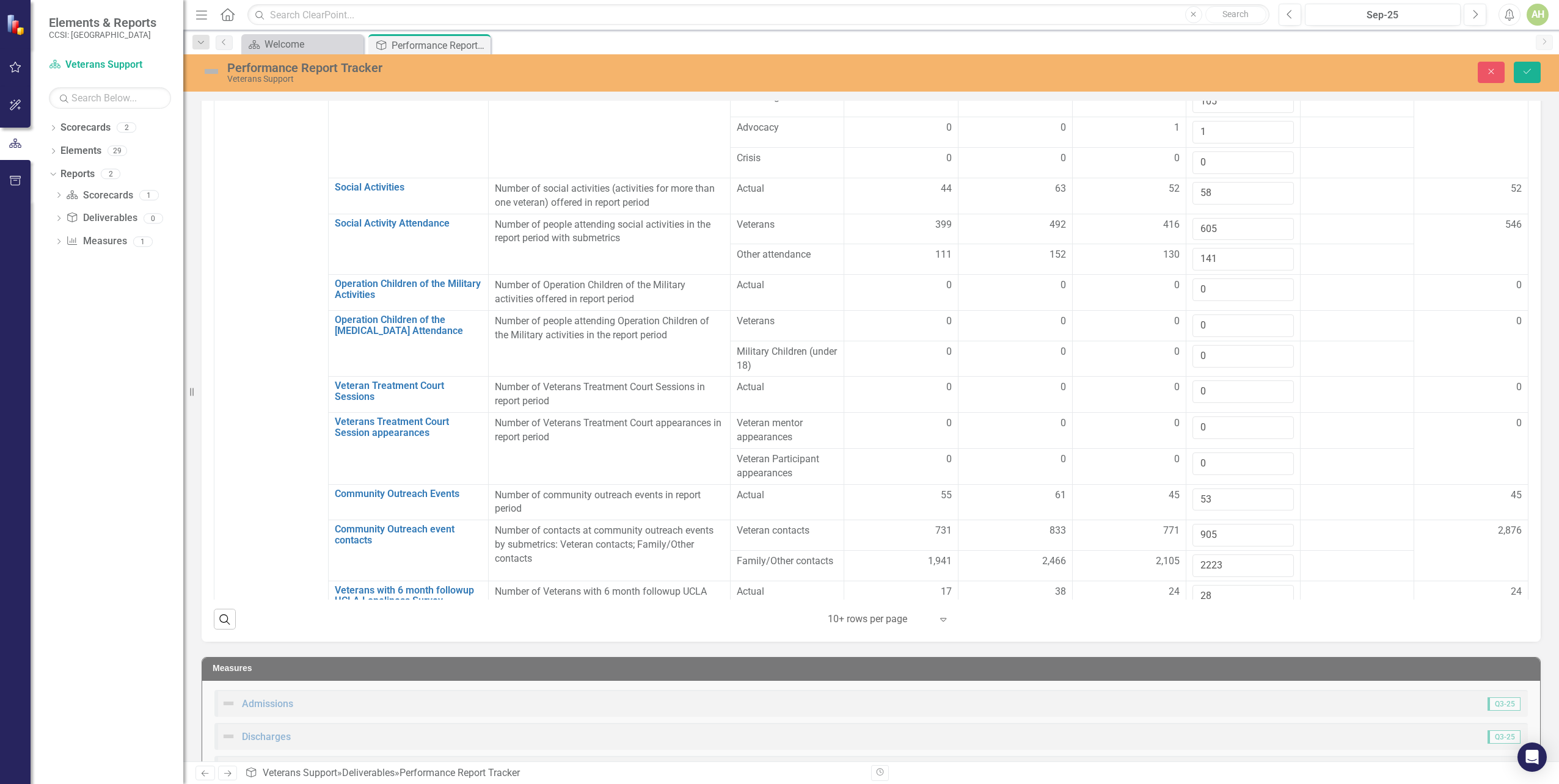
scroll to position [549, 0]
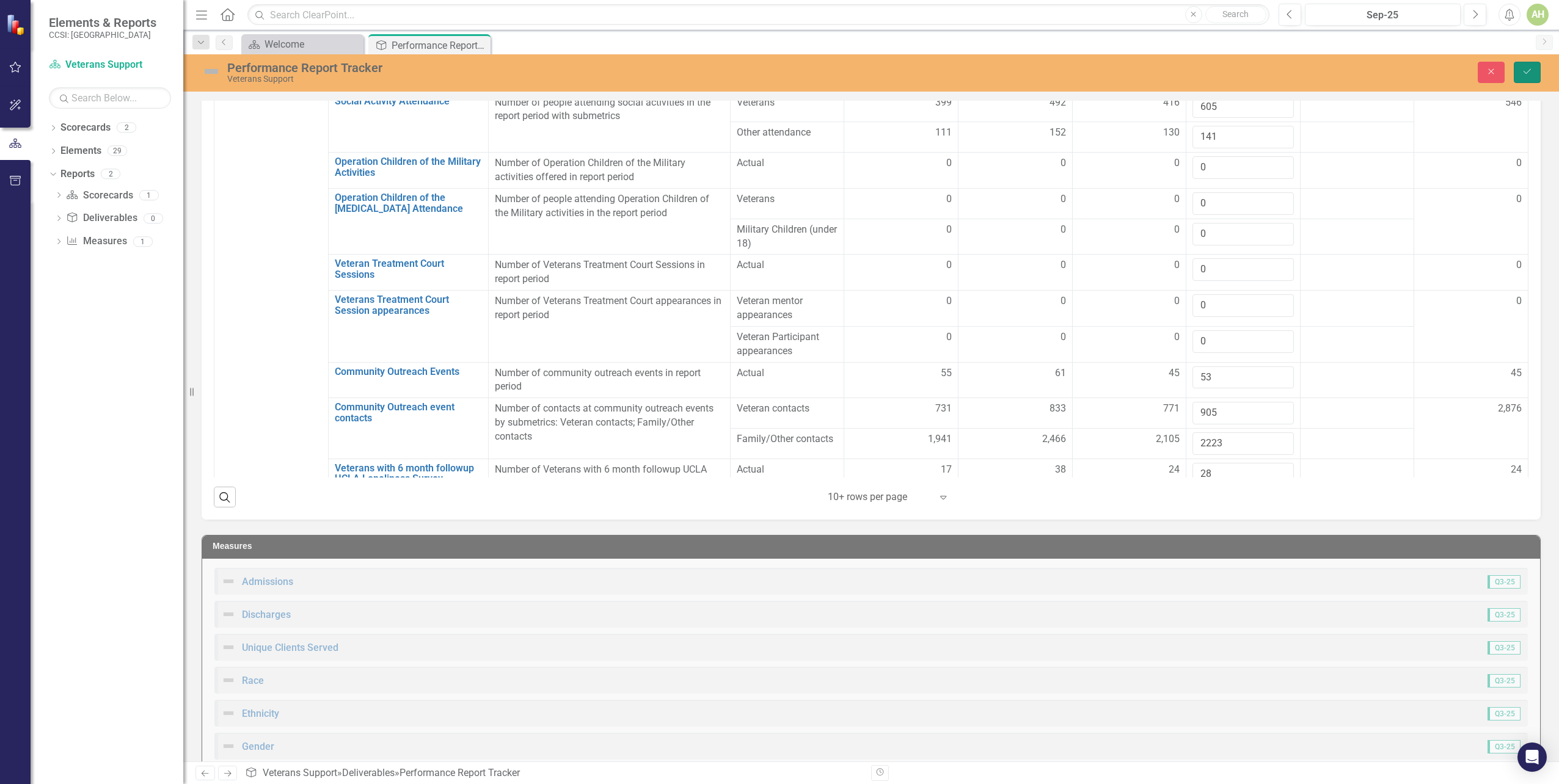
click at [1522, 72] on button "Save" at bounding box center [1527, 72] width 27 height 22
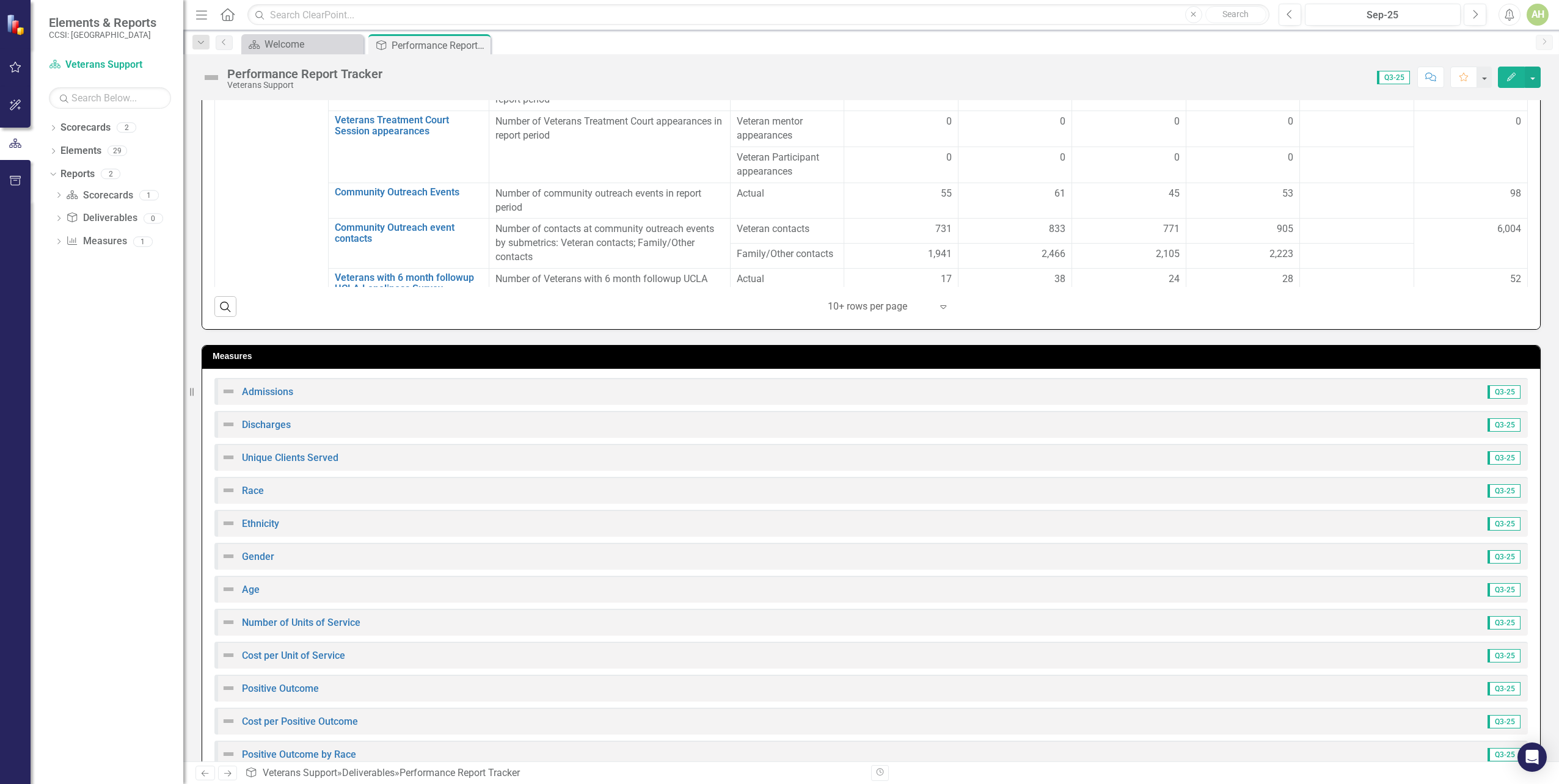
scroll to position [794, 0]
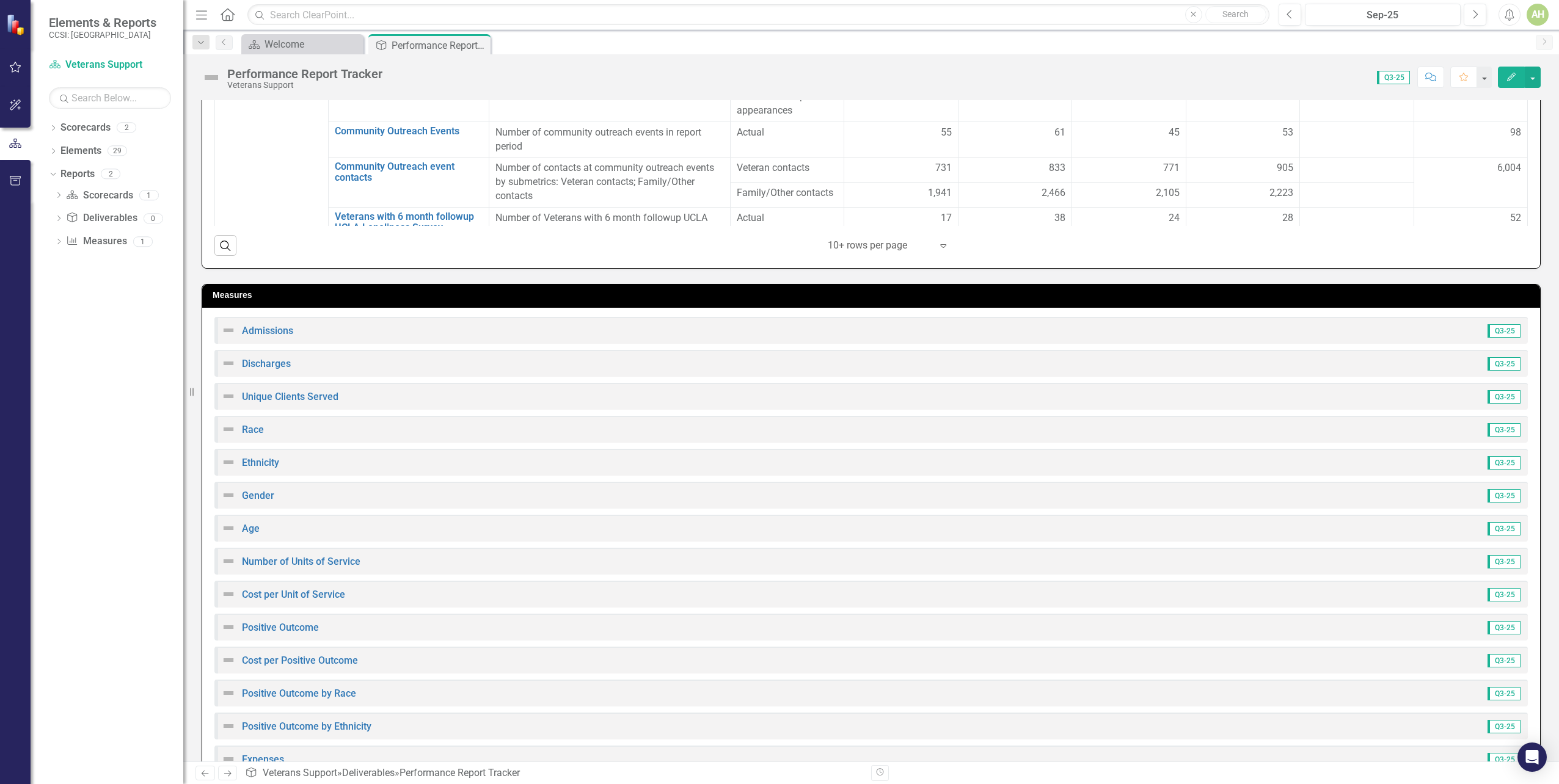
click at [235, 331] on img at bounding box center [228, 330] width 15 height 15
click at [228, 332] on img at bounding box center [228, 330] width 15 height 15
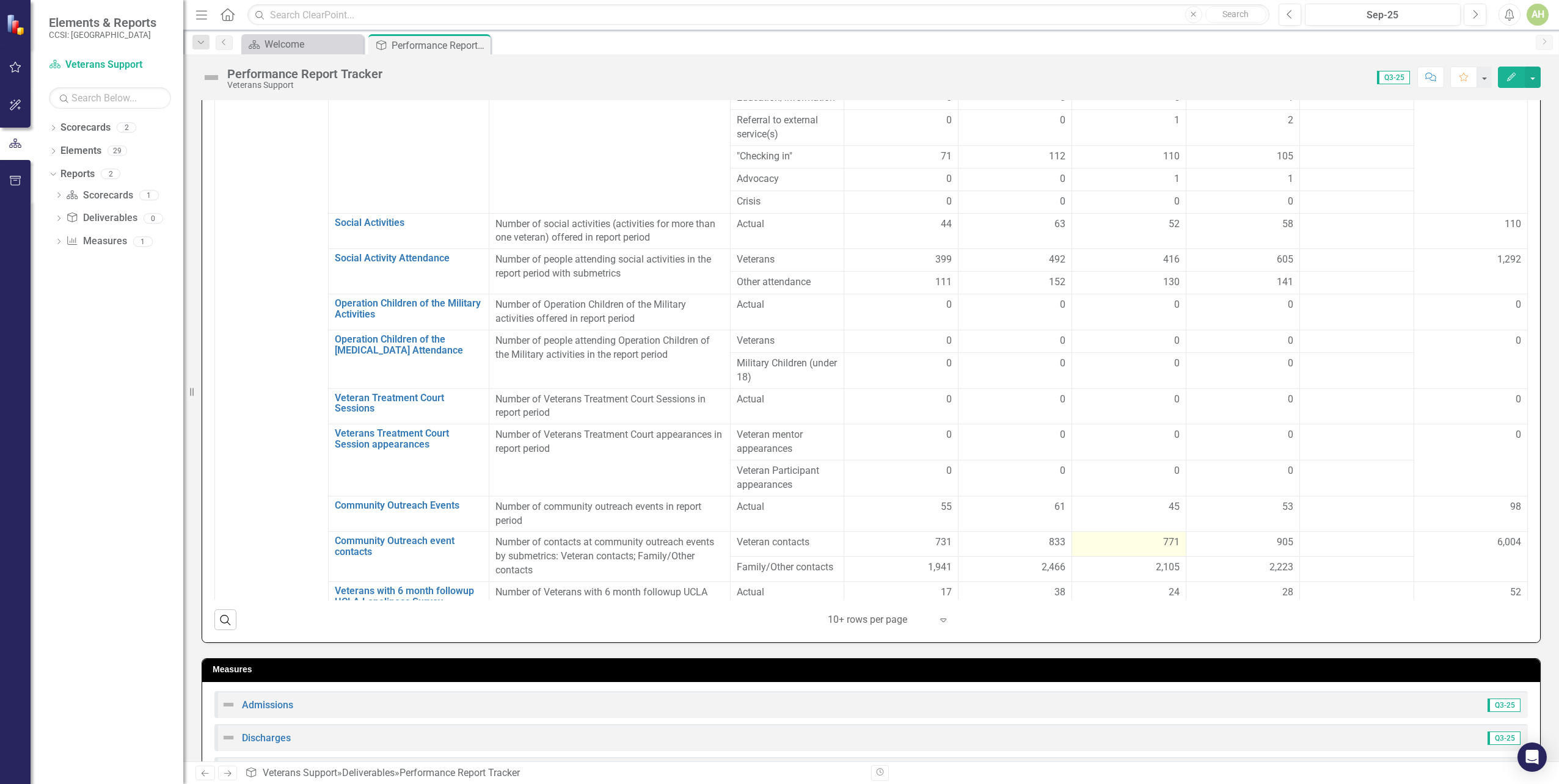
scroll to position [0, 0]
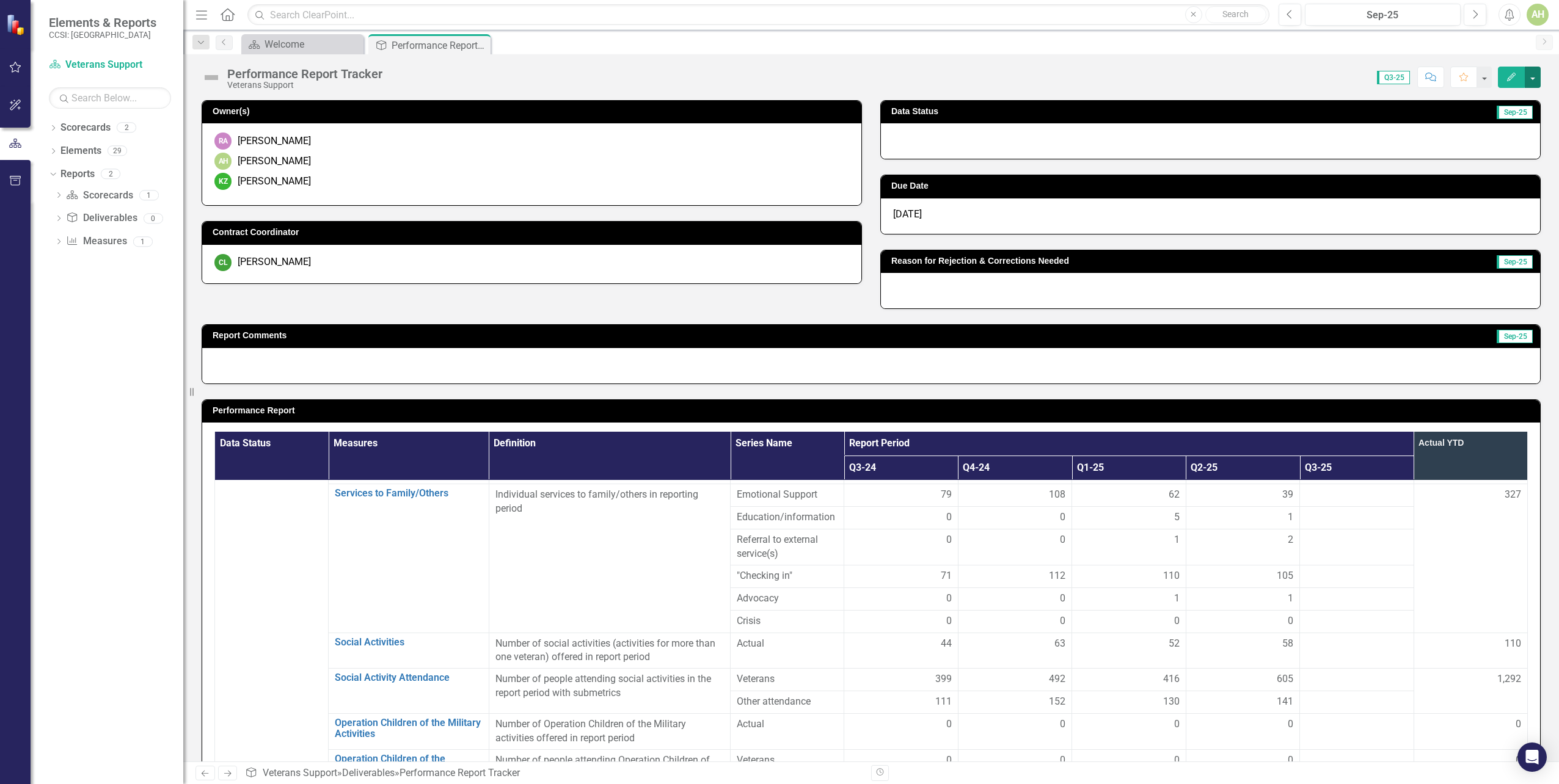
click at [1532, 82] on button "button" at bounding box center [1533, 77] width 16 height 22
click at [1510, 82] on button "Edit" at bounding box center [1511, 77] width 27 height 22
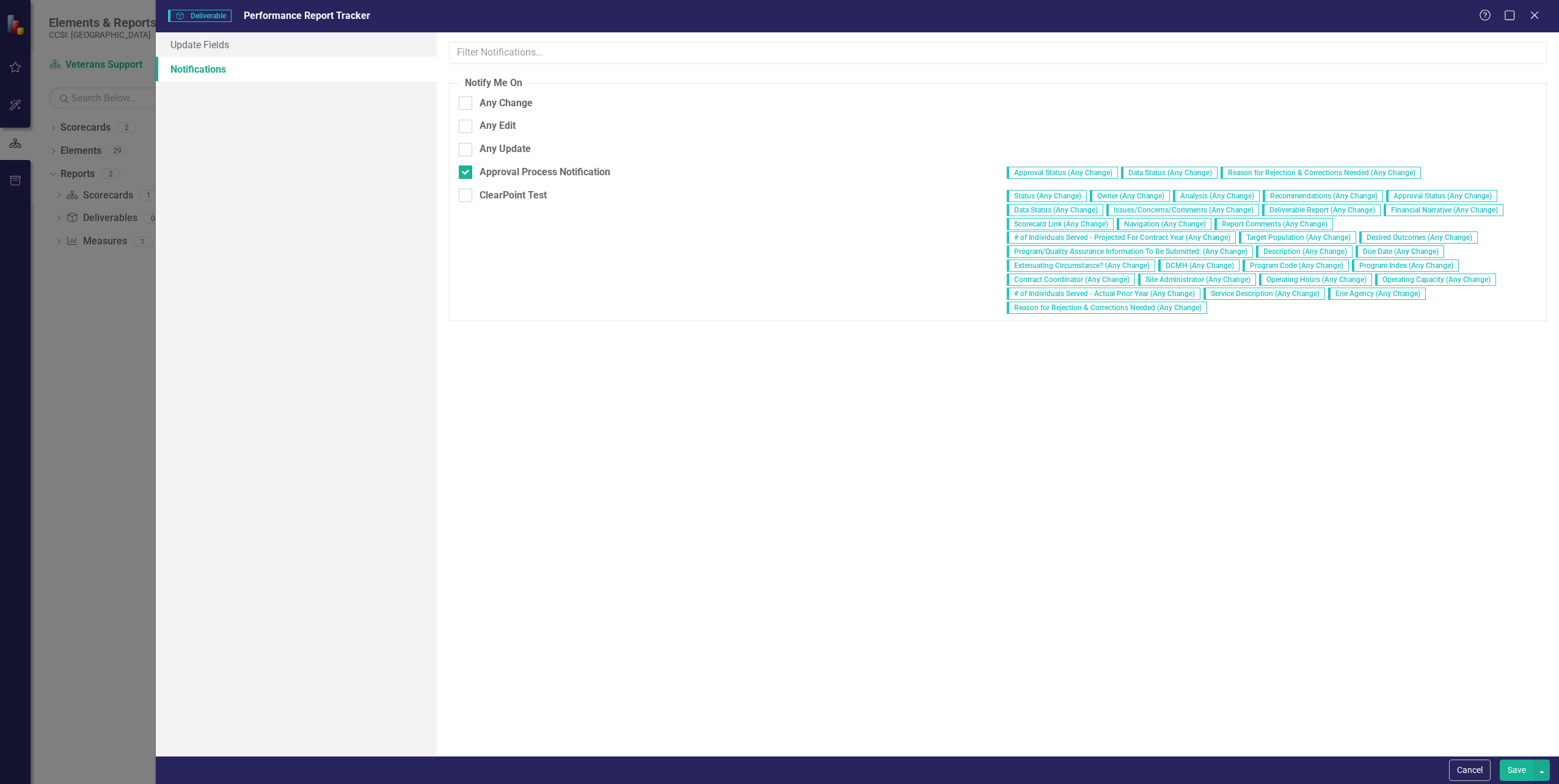
click at [1526, 16] on div "Help Maximize Close" at bounding box center [1513, 16] width 68 height 14
click at [1537, 17] on icon at bounding box center [1534, 15] width 9 height 9
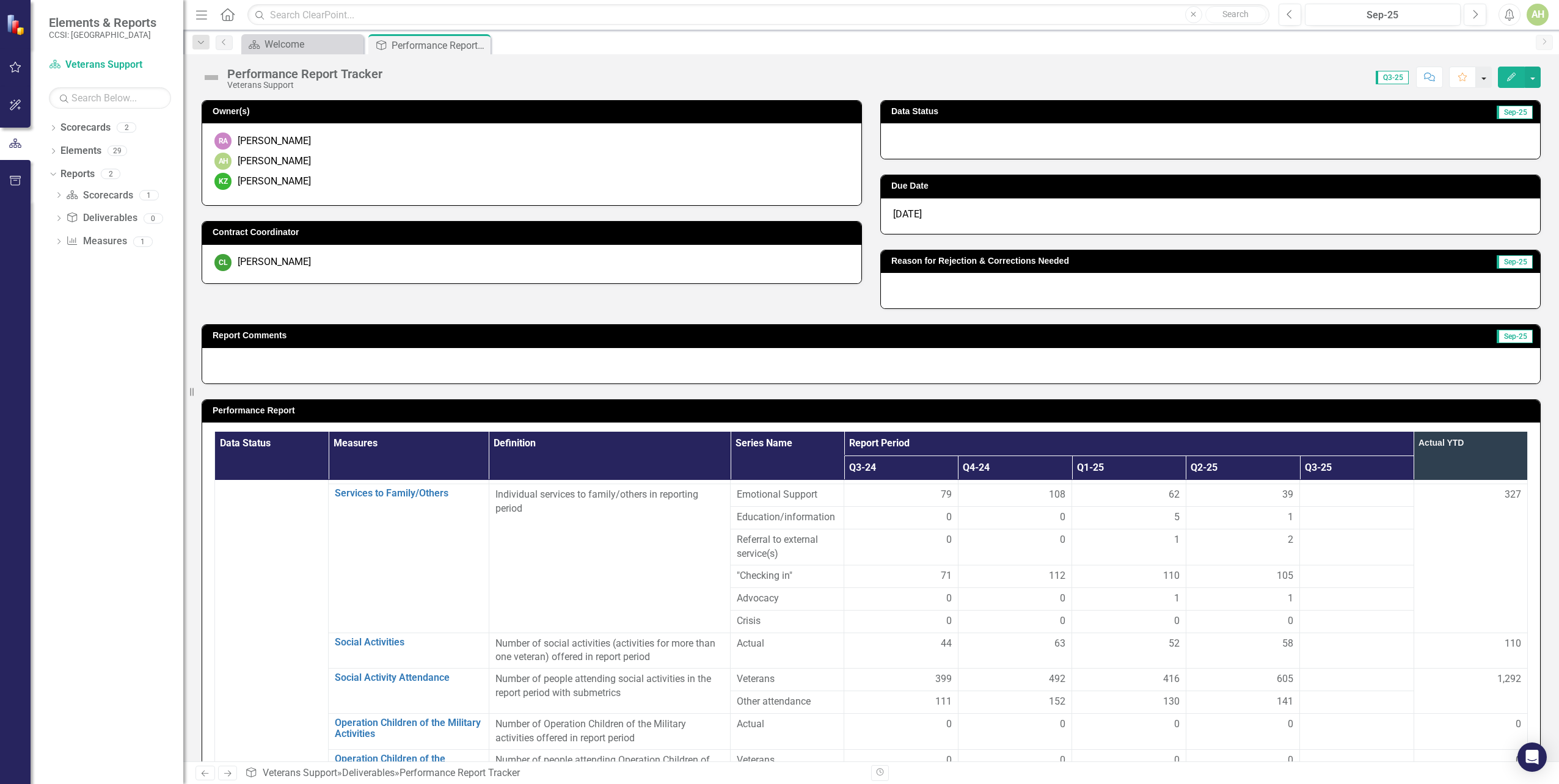
click at [1486, 79] on button "button" at bounding box center [1484, 77] width 16 height 22
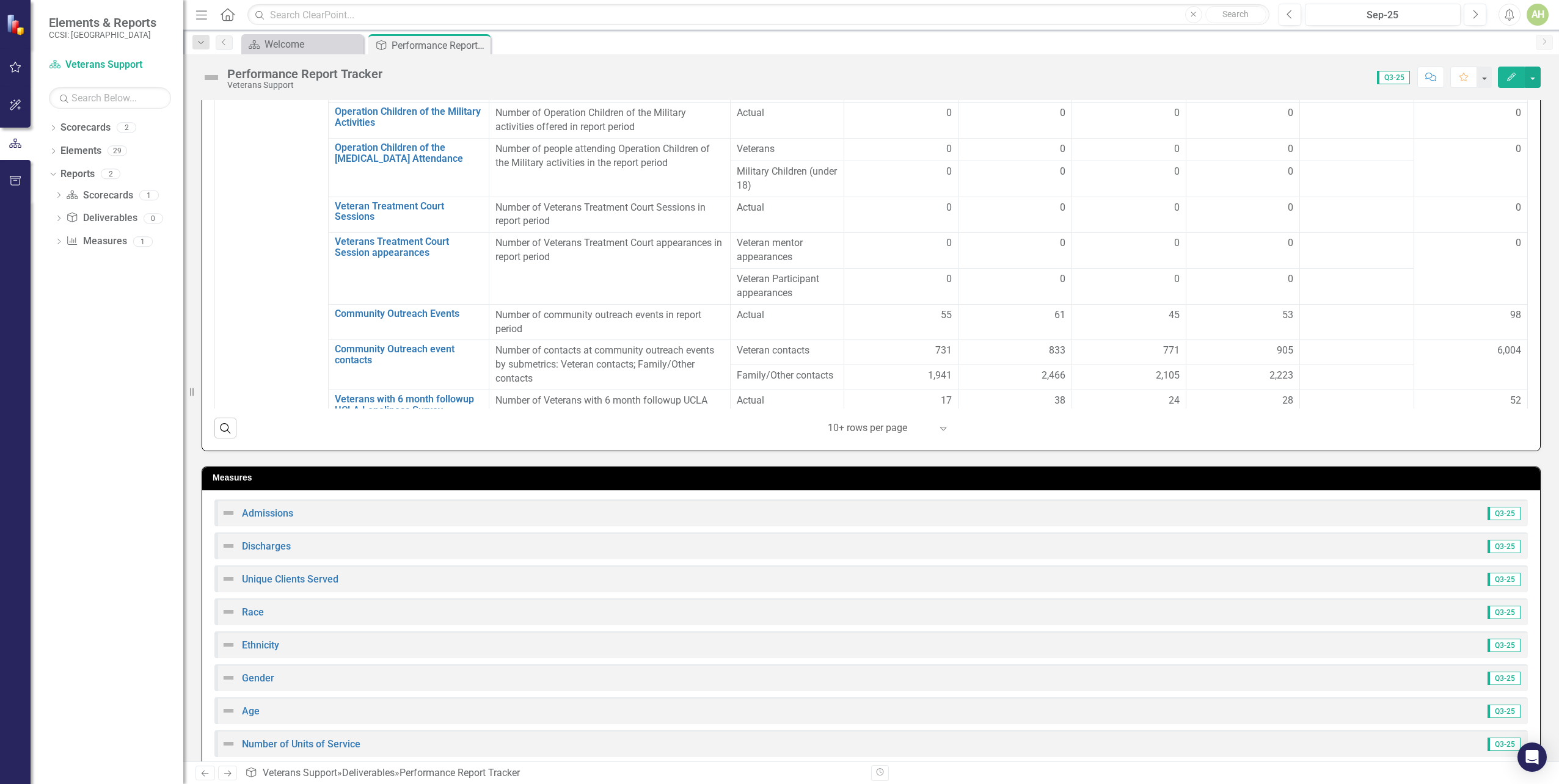
scroll to position [610, 0]
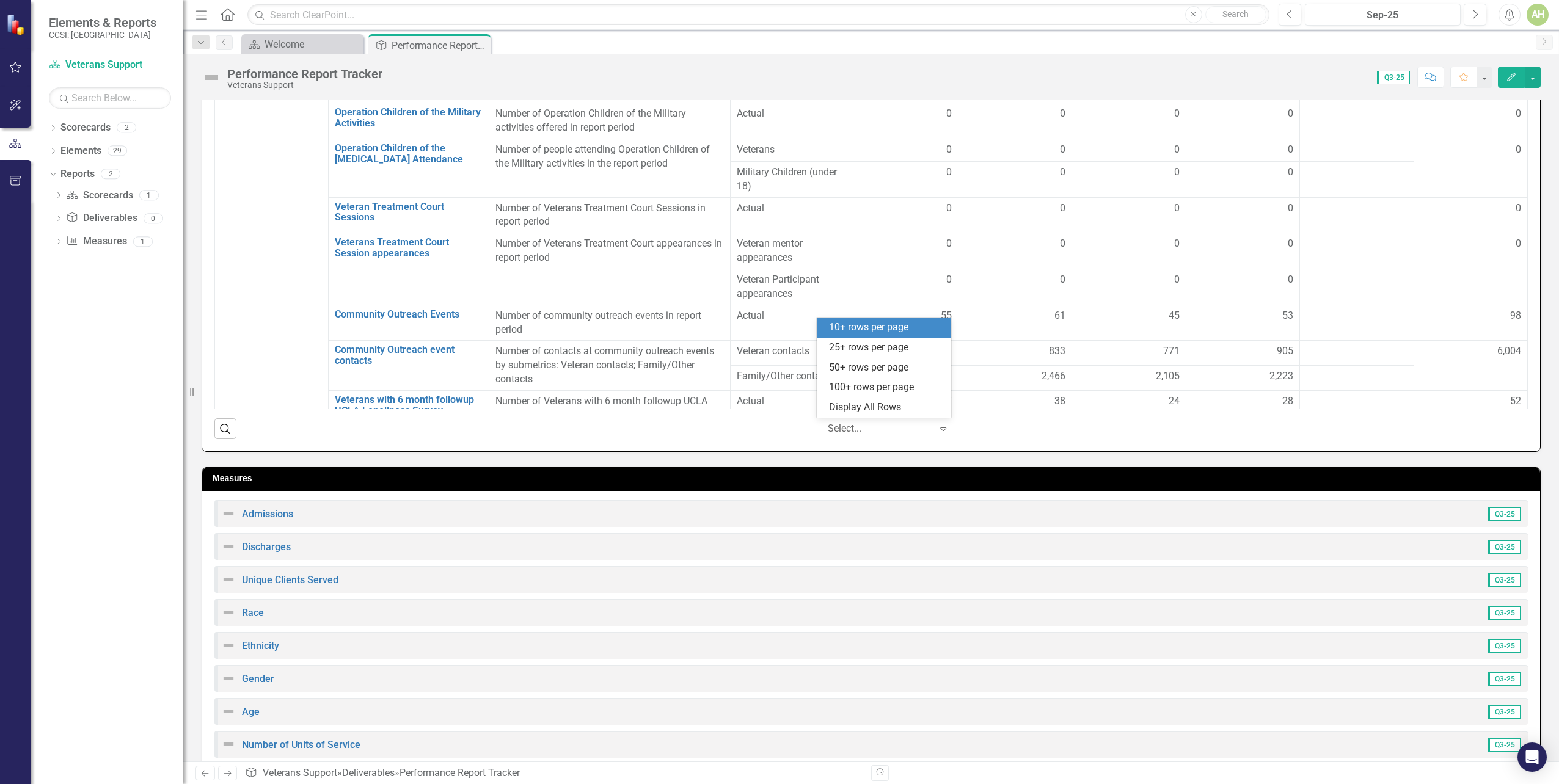
click at [940, 429] on icon at bounding box center [943, 429] width 6 height 3
click at [920, 413] on div "Display All Rows" at bounding box center [886, 408] width 115 height 14
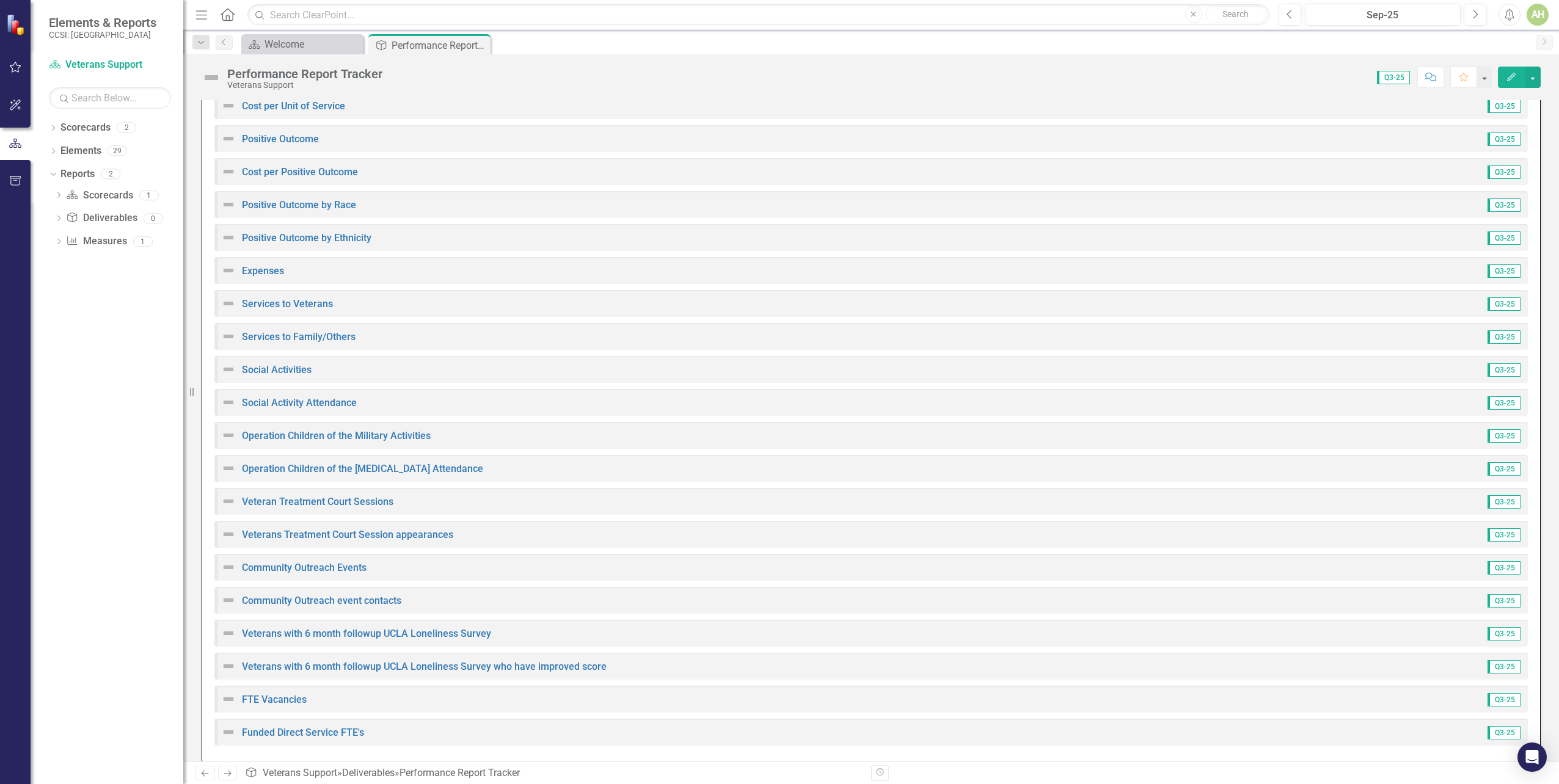
scroll to position [1298, 0]
